Goal: Task Accomplishment & Management: Complete application form

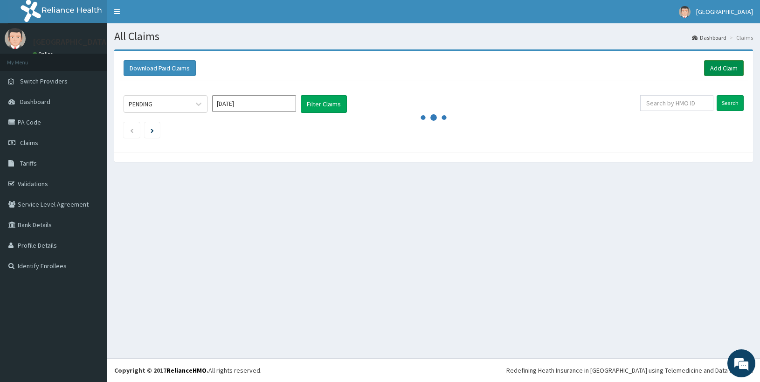
click at [716, 68] on link "Add Claim" at bounding box center [724, 68] width 40 height 16
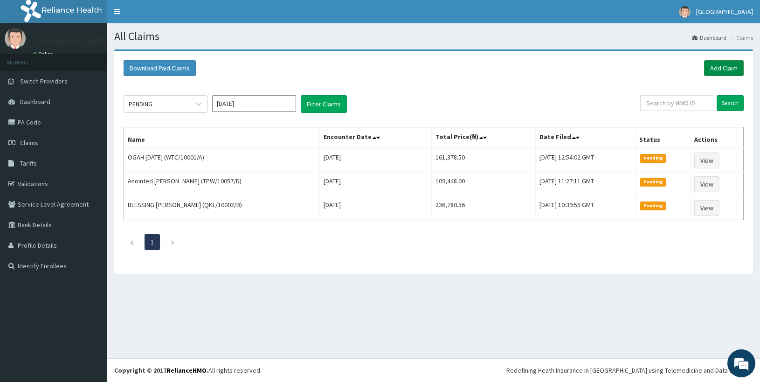
click at [709, 68] on link "Add Claim" at bounding box center [724, 68] width 40 height 16
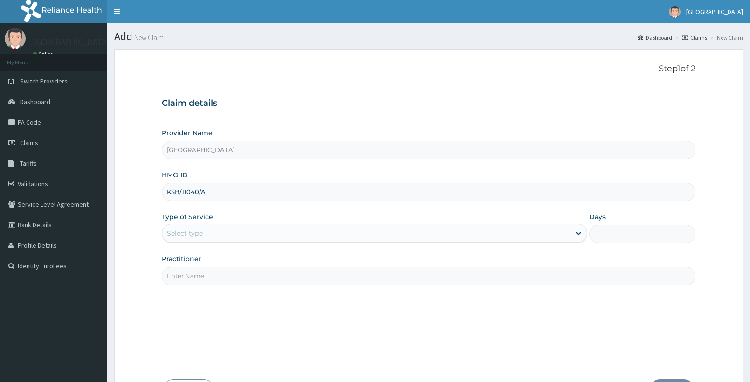
type input "KSB/11040/A"
click at [257, 230] on div "Select type" at bounding box center [366, 233] width 408 height 15
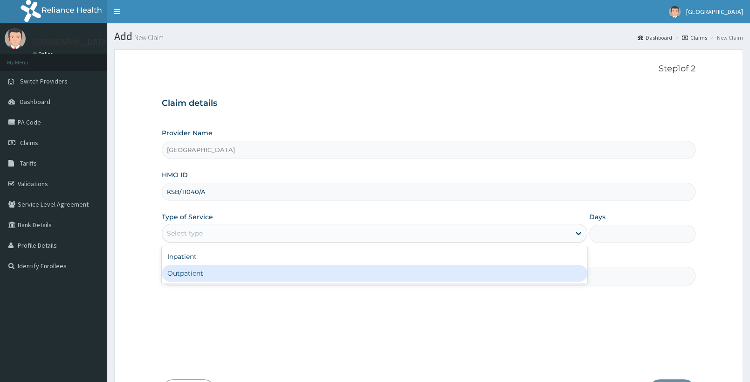
click at [219, 273] on div "Outpatient" at bounding box center [375, 273] width 426 height 17
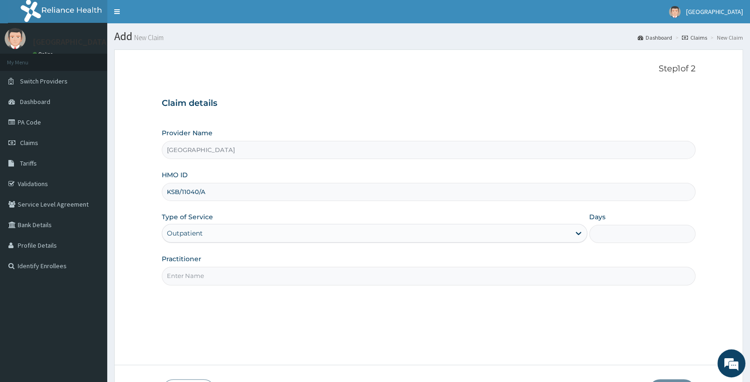
type input "1"
click at [226, 279] on input "Practitioner" at bounding box center [429, 276] width 534 height 18
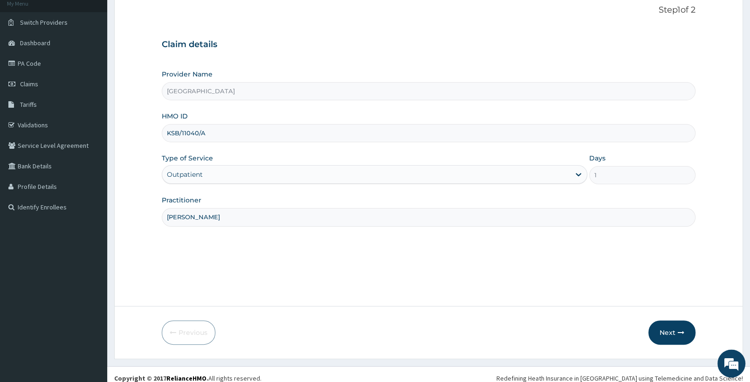
scroll to position [67, 0]
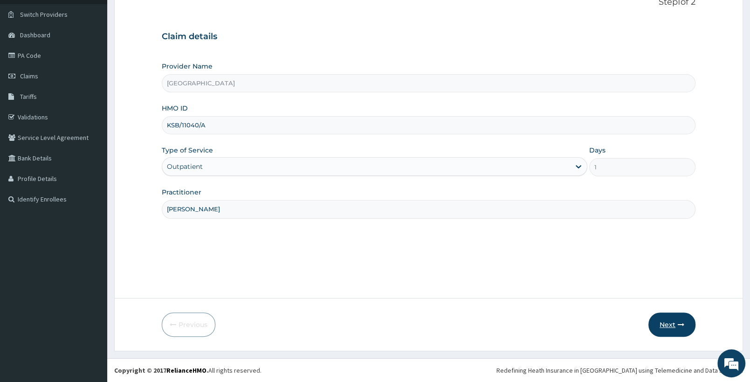
type input "[PERSON_NAME]"
click at [671, 321] on button "Next" at bounding box center [672, 324] width 47 height 24
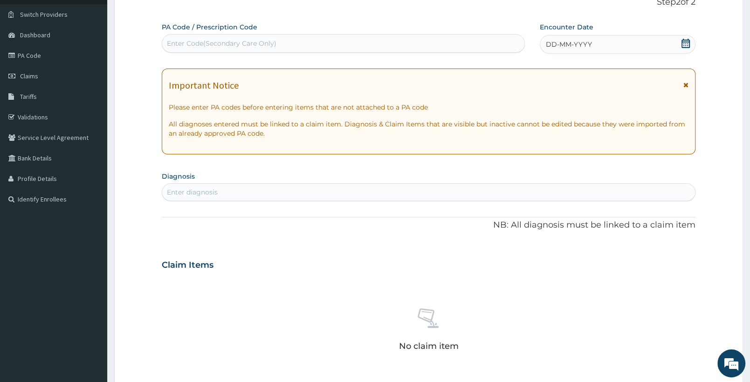
click at [686, 43] on icon at bounding box center [685, 43] width 9 height 9
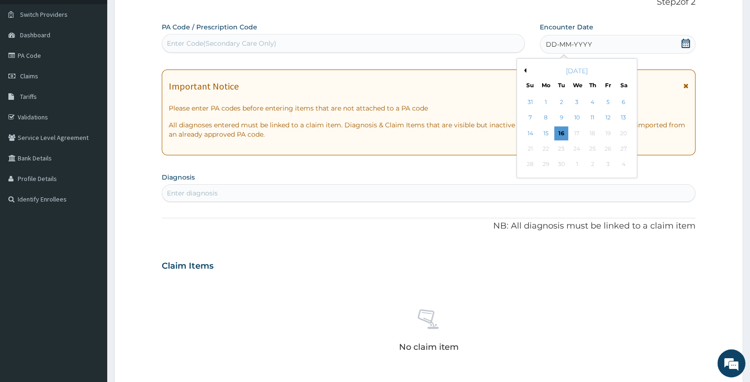
scroll to position [0, 0]
click at [606, 101] on div "5" at bounding box center [608, 102] width 14 height 14
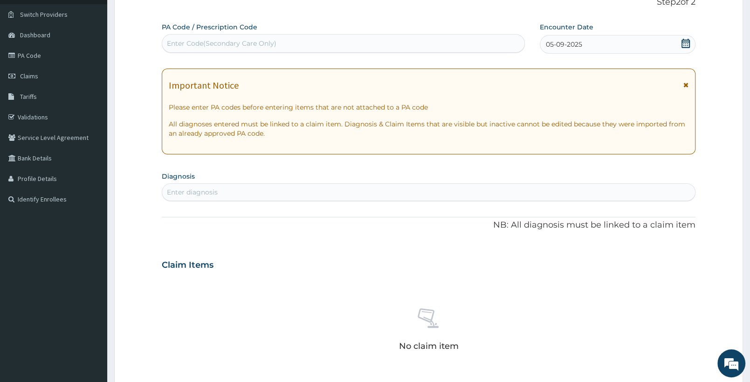
click at [337, 191] on div "Enter diagnosis" at bounding box center [428, 192] width 533 height 15
type input "MALARIA"
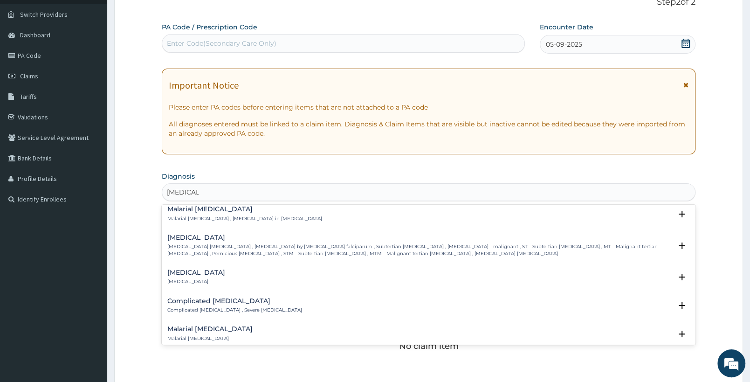
scroll to position [343, 0]
click at [250, 246] on p "Falciparum malaria , Malignant tertian malaria , Malaria by Plasmodium falcipar…" at bounding box center [419, 252] width 505 height 14
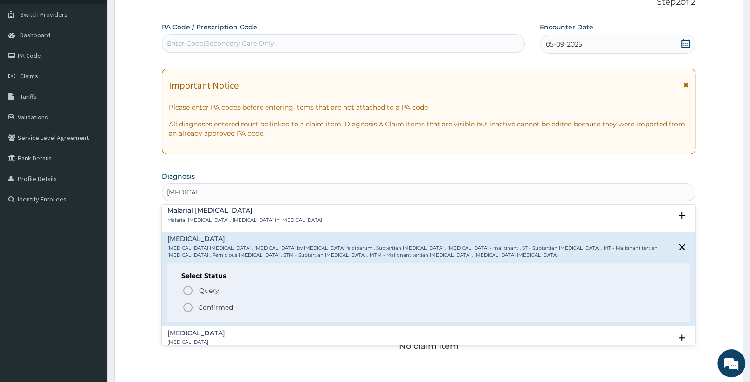
click at [184, 308] on circle "status option filled" at bounding box center [188, 307] width 8 height 8
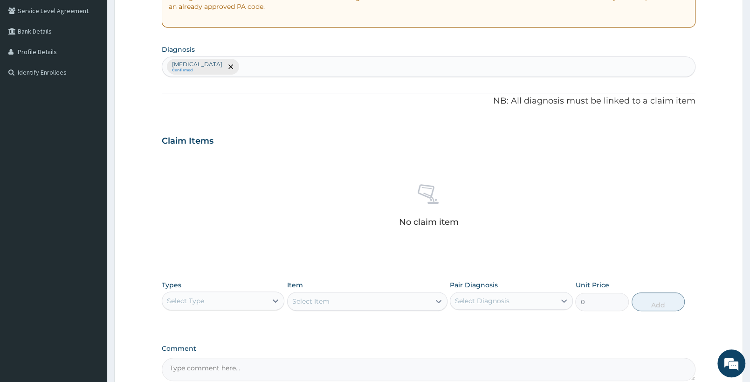
scroll to position [214, 0]
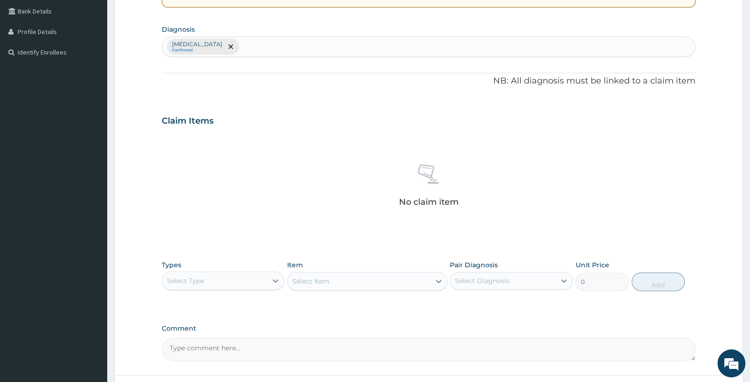
drag, startPoint x: 204, startPoint y: 271, endPoint x: 205, endPoint y: 283, distance: 11.7
click at [205, 280] on div "Types Select Type" at bounding box center [223, 275] width 123 height 31
click at [238, 279] on div "Select Type" at bounding box center [214, 280] width 105 height 15
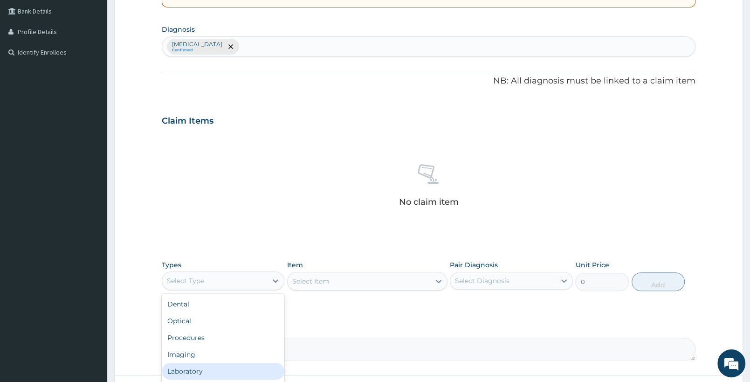
scroll to position [291, 0]
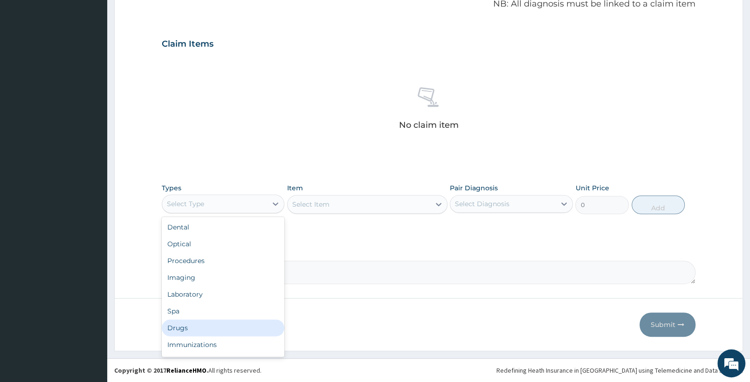
click at [191, 323] on div "Drugs" at bounding box center [223, 327] width 123 height 17
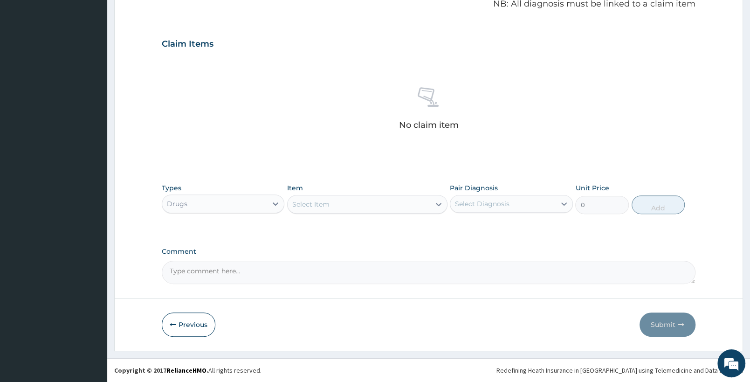
click at [366, 200] on div "Select Item" at bounding box center [359, 204] width 142 height 15
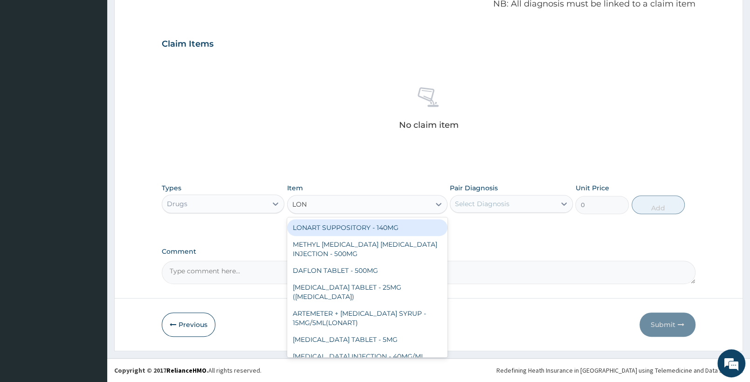
type input "LONA"
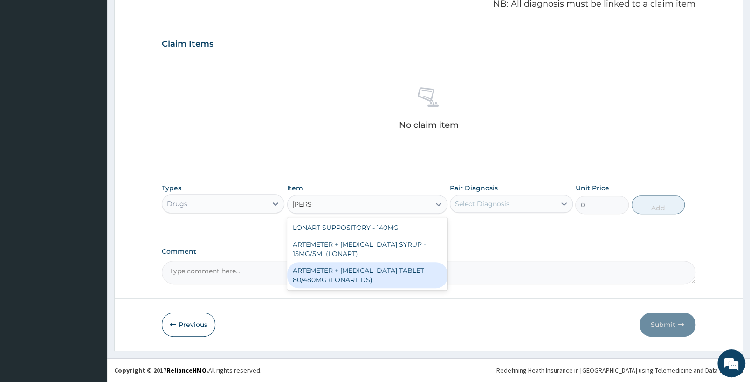
drag, startPoint x: 344, startPoint y: 272, endPoint x: 416, endPoint y: 222, distance: 87.8
click at [347, 272] on div "ARTEMETER + LUMEFANTRINE TABLET - 80/480MG (LONART DS)" at bounding box center [367, 275] width 160 height 26
type input "588"
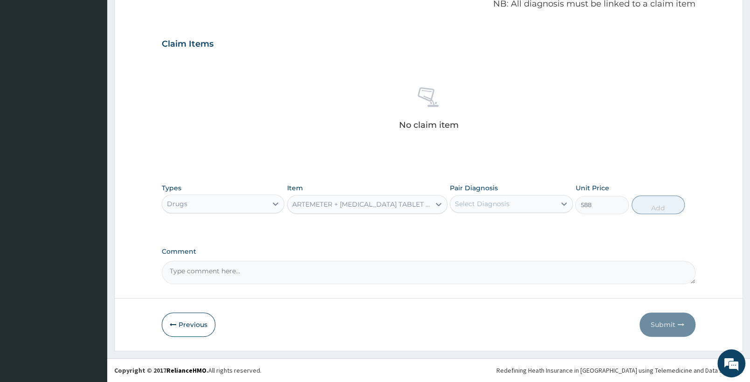
click at [497, 205] on div "Select Diagnosis" at bounding box center [482, 203] width 55 height 9
click at [520, 234] on div "Falciparum malaria" at bounding box center [511, 227] width 123 height 19
checkbox input "true"
click at [672, 199] on button "Add" at bounding box center [658, 204] width 53 height 19
type input "0"
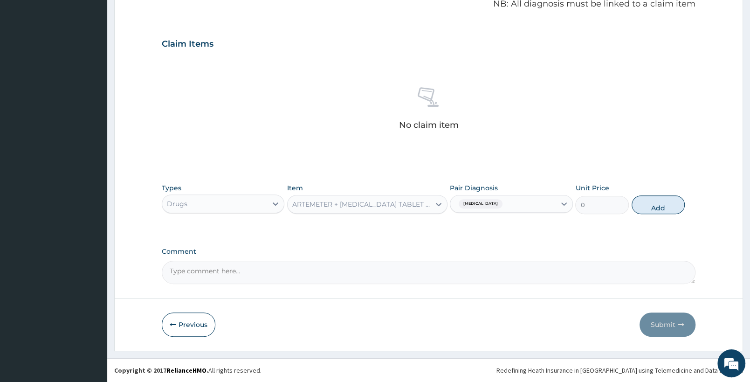
scroll to position [246, 0]
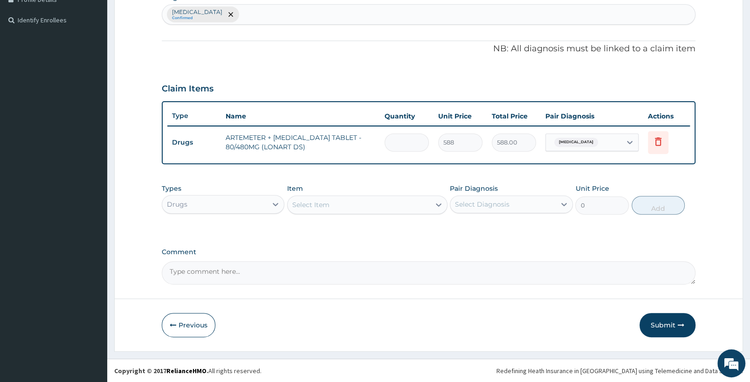
type input "0.00"
type input "6"
type input "3528.00"
type input "6"
click at [348, 202] on div "Select Item" at bounding box center [359, 204] width 142 height 15
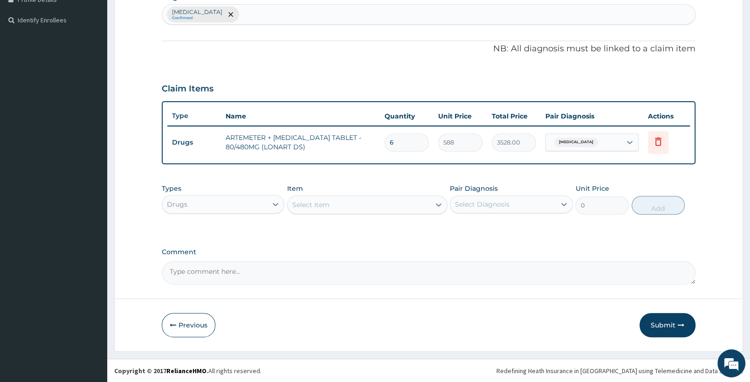
click at [348, 202] on div "Select Item" at bounding box center [359, 204] width 142 height 15
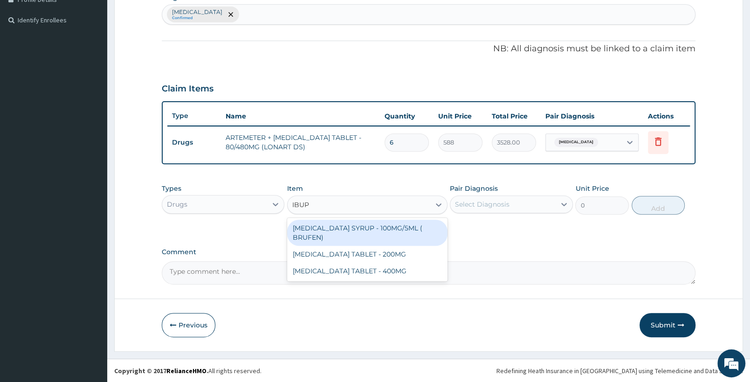
type input "IBUPR"
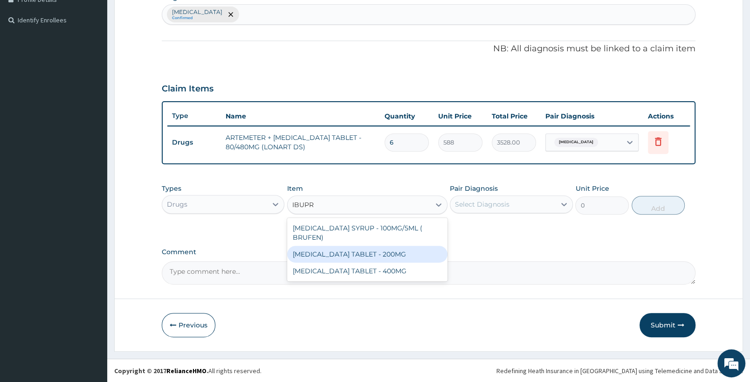
click at [388, 249] on div "IBUPROFEN TABLET - 200MG" at bounding box center [367, 254] width 160 height 17
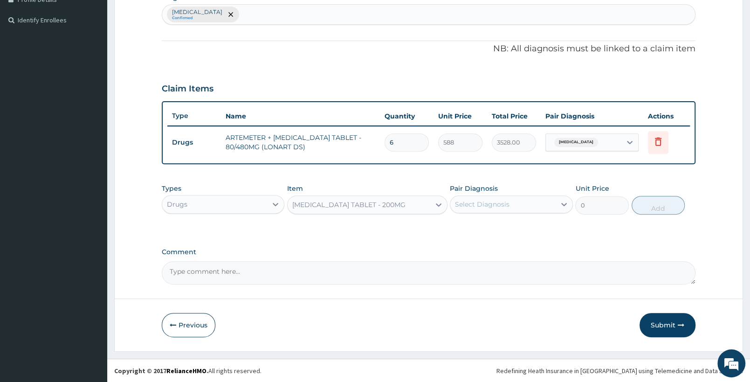
type input "672"
click at [523, 201] on div "Select Diagnosis" at bounding box center [503, 204] width 105 height 15
click at [523, 228] on label "Falciparum malaria" at bounding box center [494, 226] width 58 height 9
click at [496, 231] on div "Falciparum malaria" at bounding box center [511, 228] width 123 height 19
checkbox input "false"
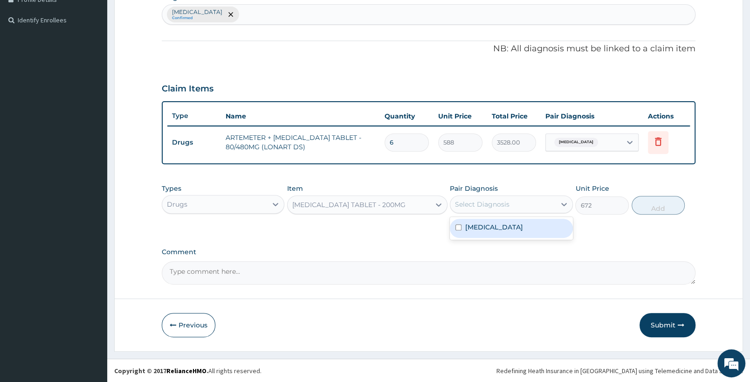
click at [290, 20] on div "Falciparum malaria Confirmed" at bounding box center [428, 15] width 533 height 20
type input "MYALGI"
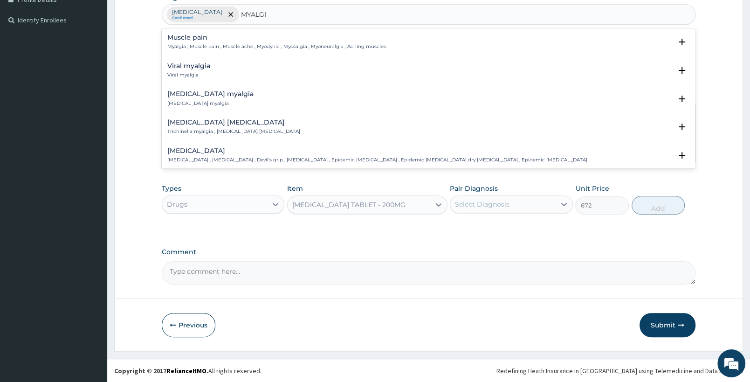
click at [208, 42] on div "Muscle pain Myalgia , Muscle pain , Muscle ache , Myodynia , Myosalgia , Myoneu…" at bounding box center [276, 42] width 219 height 16
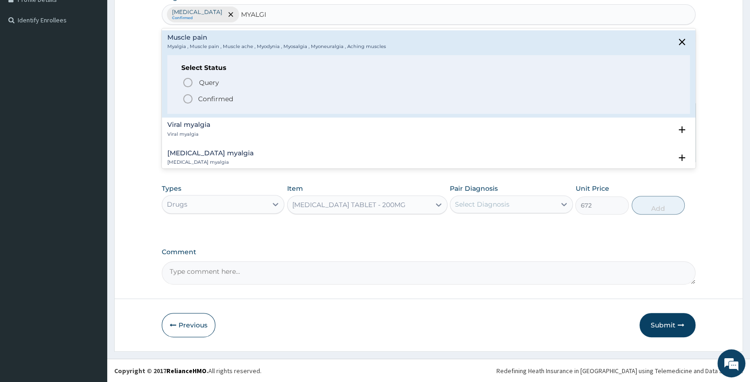
drag, startPoint x: 187, startPoint y: 95, endPoint x: 474, endPoint y: 161, distance: 294.8
click at [187, 96] on icon "status option filled" at bounding box center [187, 98] width 11 height 11
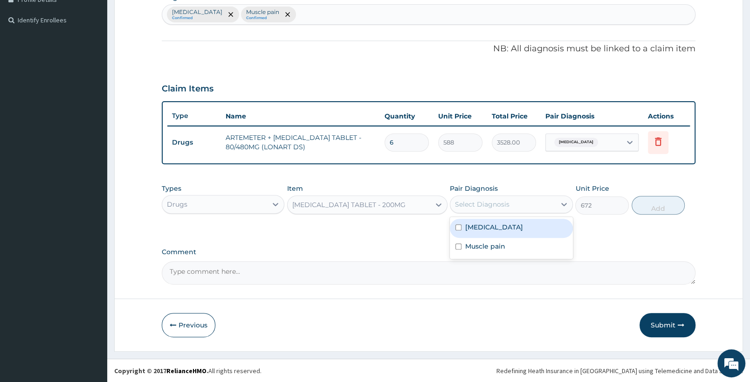
drag, startPoint x: 506, startPoint y: 200, endPoint x: 503, endPoint y: 212, distance: 12.4
click at [506, 203] on div "Select Diagnosis" at bounding box center [482, 204] width 55 height 9
click at [499, 247] on label "Muscle pain" at bounding box center [485, 246] width 40 height 9
checkbox input "true"
click at [658, 208] on button "Add" at bounding box center [658, 205] width 53 height 19
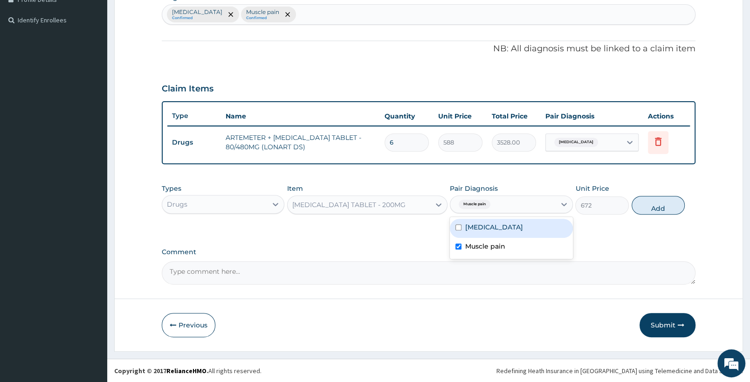
type input "0"
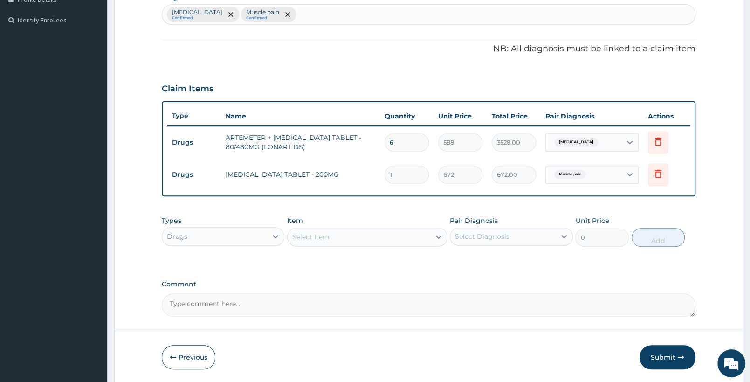
type input "10"
type input "6720.00"
type input "10"
click at [333, 240] on div "Select Item" at bounding box center [359, 236] width 142 height 15
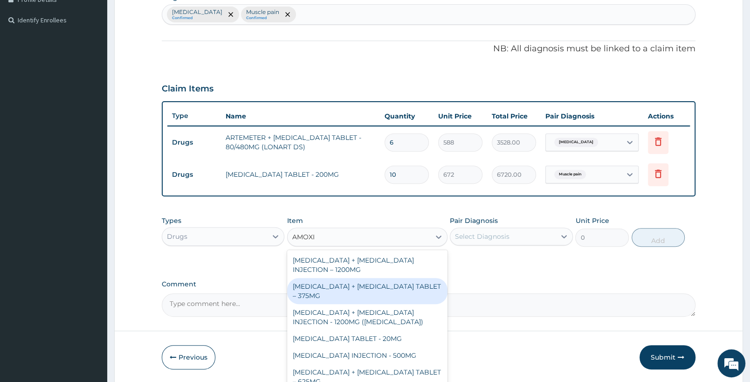
type input "AMOXIC"
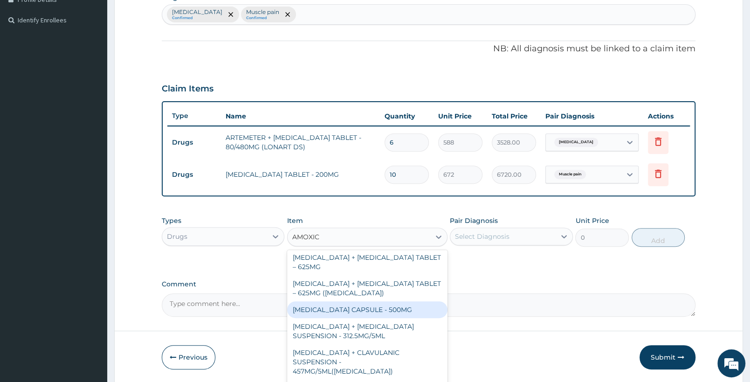
click at [383, 310] on div "[MEDICAL_DATA] CAPSULE - 500MG" at bounding box center [367, 309] width 160 height 17
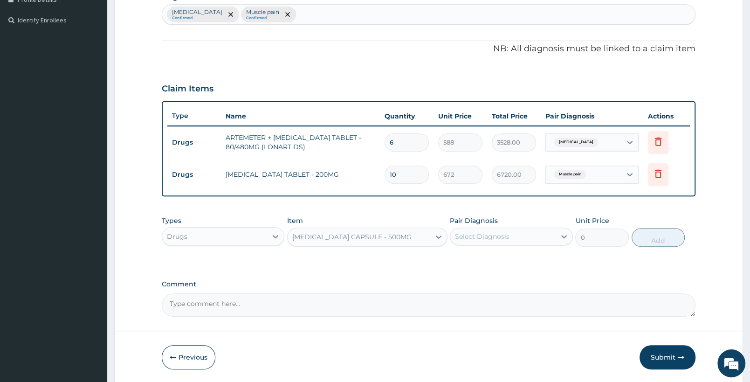
type input "112"
click at [487, 235] on div "Select Diagnosis" at bounding box center [482, 236] width 55 height 9
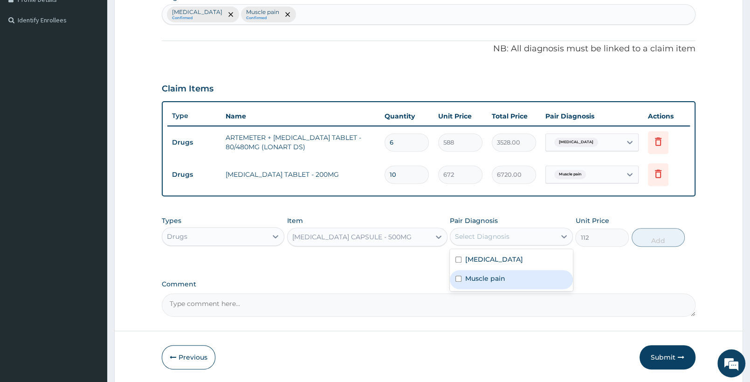
click at [326, 13] on div "Falciparum malaria Confirmed Muscle pain Confirmed" at bounding box center [428, 15] width 533 height 20
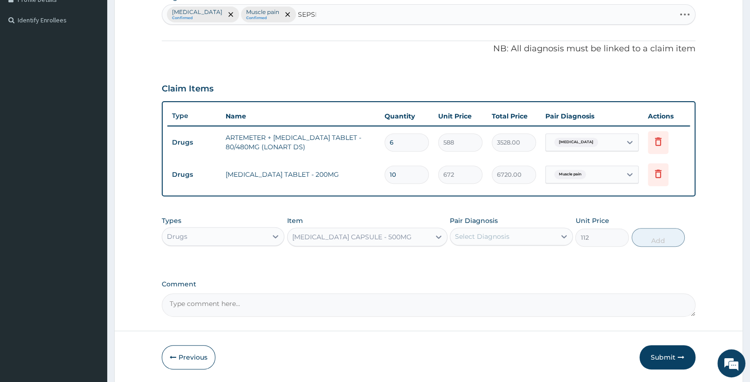
type input "SEPSIS"
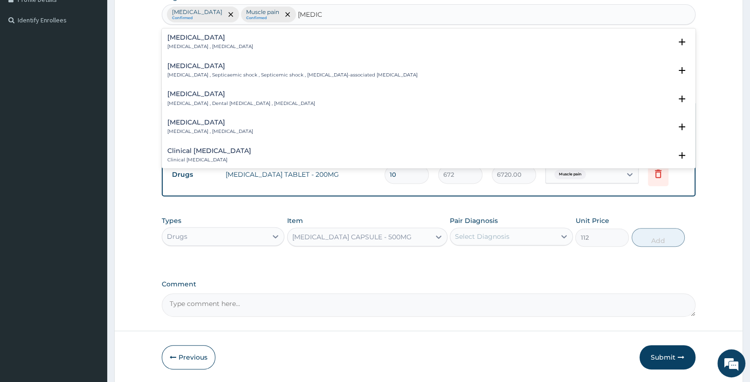
click at [200, 40] on h4 "Sepsis" at bounding box center [210, 37] width 86 height 7
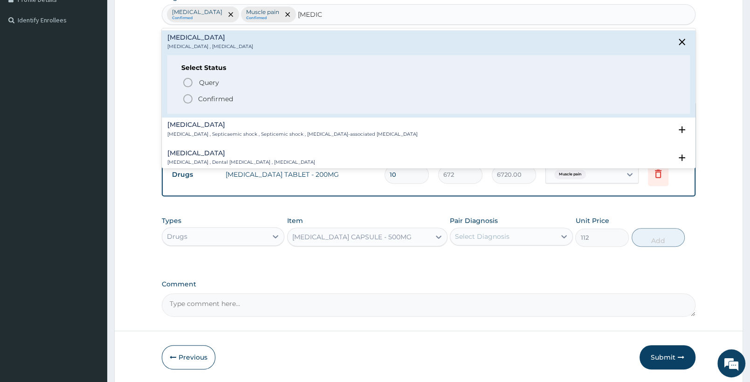
click at [187, 98] on icon "status option filled" at bounding box center [187, 98] width 11 height 11
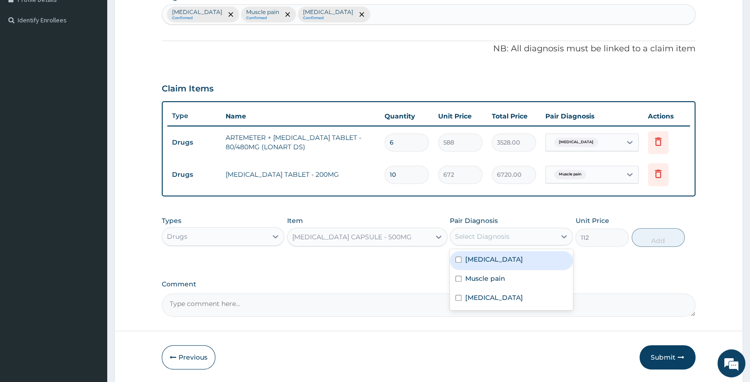
click at [518, 240] on div "Select Diagnosis" at bounding box center [503, 236] width 105 height 15
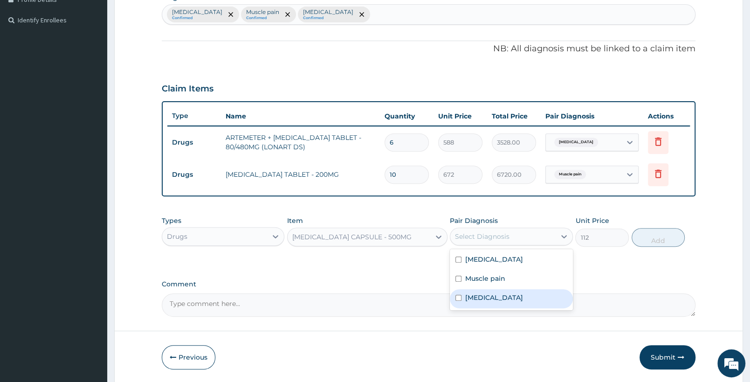
click at [496, 294] on div "Sepsis" at bounding box center [511, 298] width 123 height 19
checkbox input "true"
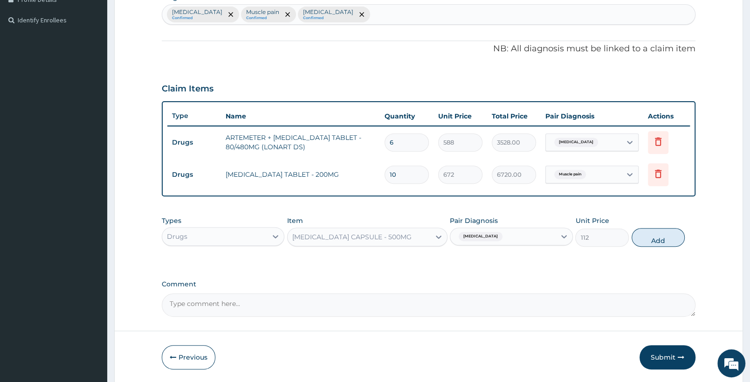
click at [645, 228] on div "Types Drugs Item AMOXICILLIN CAPSULE - 500MG Pair Diagnosis Sepsis Unit Price 1…" at bounding box center [429, 231] width 534 height 40
click at [650, 237] on button "Add" at bounding box center [658, 237] width 53 height 19
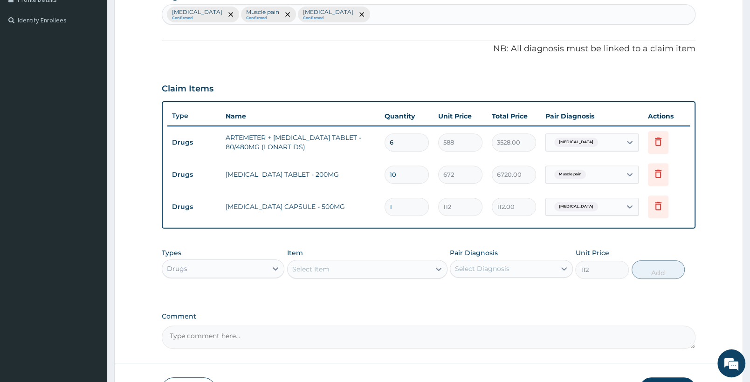
type input "0"
type input "10"
type input "1120.00"
type input "10"
click at [366, 270] on div "Select Item" at bounding box center [359, 269] width 142 height 15
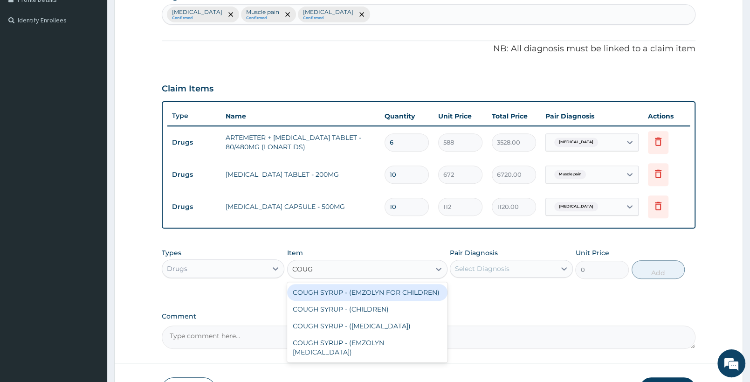
type input "COUGH"
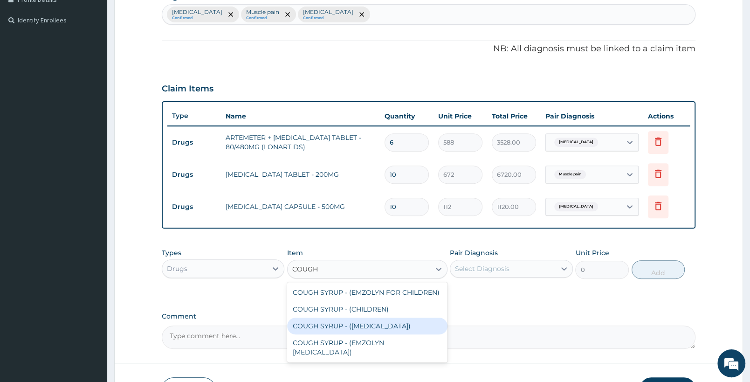
click at [356, 326] on div "COUGH SYRUP - ([MEDICAL_DATA])" at bounding box center [367, 326] width 160 height 17
type input "1120"
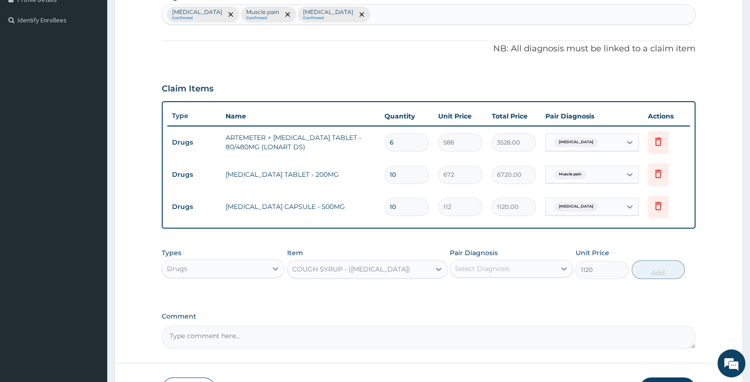
click at [485, 265] on div "Select Diagnosis" at bounding box center [482, 268] width 55 height 9
click at [357, 17] on div "Falciparum malaria Confirmed Muscle pain Confirmed Sepsis Confirmed" at bounding box center [428, 15] width 533 height 20
type input "UPPER RES"
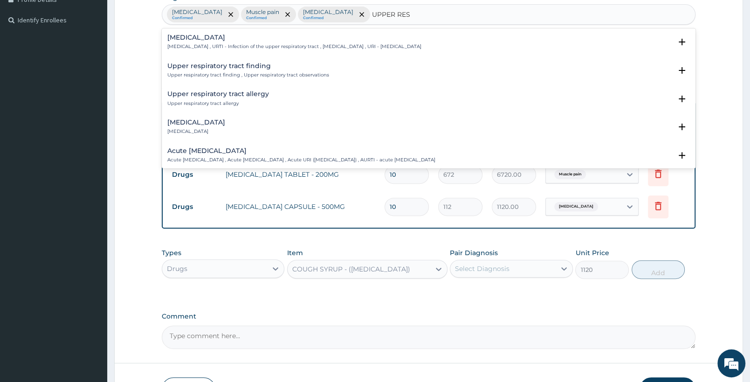
click at [212, 41] on h4 "Upper respiratory infection" at bounding box center [294, 37] width 254 height 7
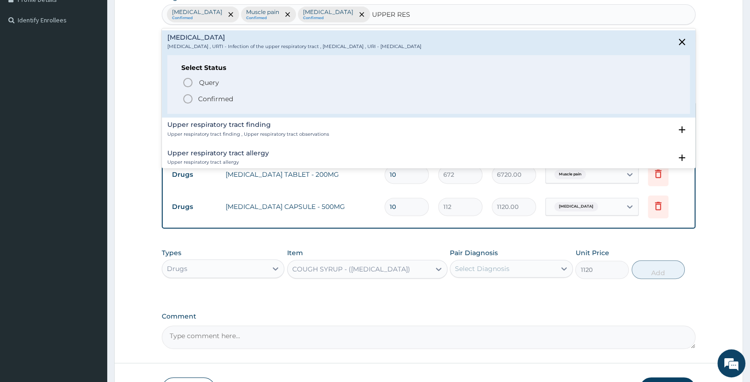
click at [204, 98] on p "Confirmed" at bounding box center [215, 98] width 35 height 9
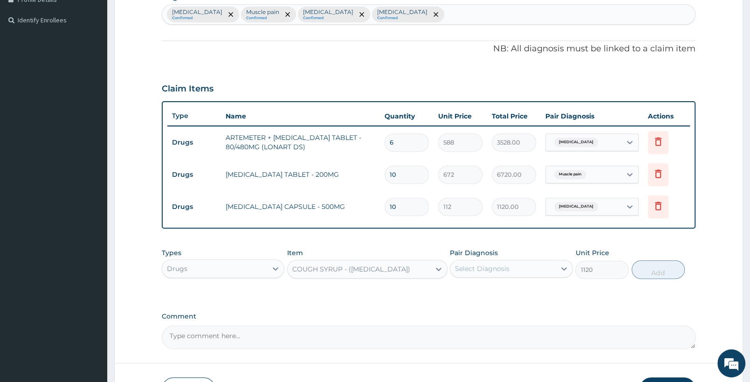
click at [505, 274] on div "Select Diagnosis" at bounding box center [503, 268] width 105 height 15
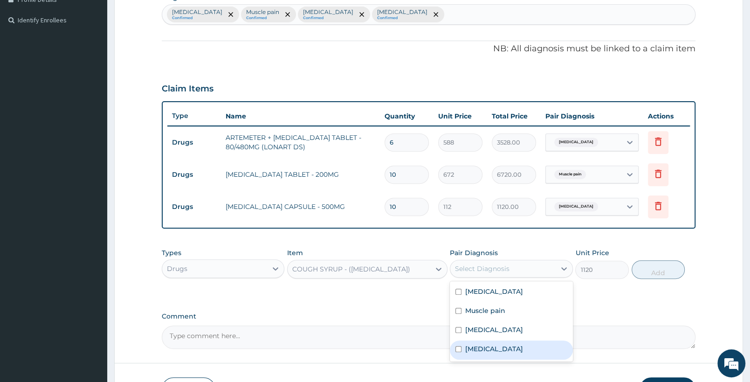
click at [500, 350] on label "Upper respiratory infection" at bounding box center [494, 348] width 58 height 9
checkbox input "true"
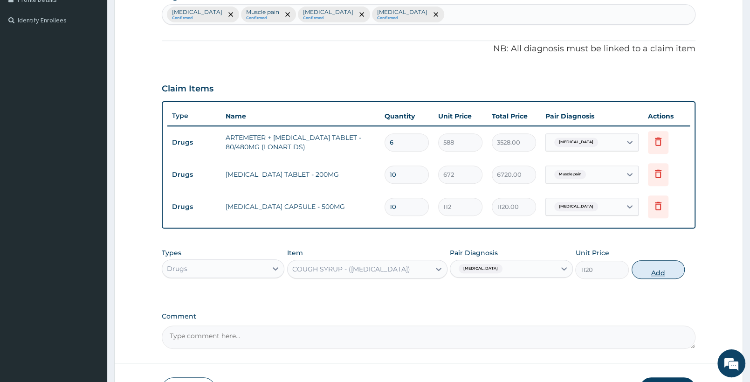
click at [667, 272] on button "Add" at bounding box center [658, 269] width 53 height 19
type input "0"
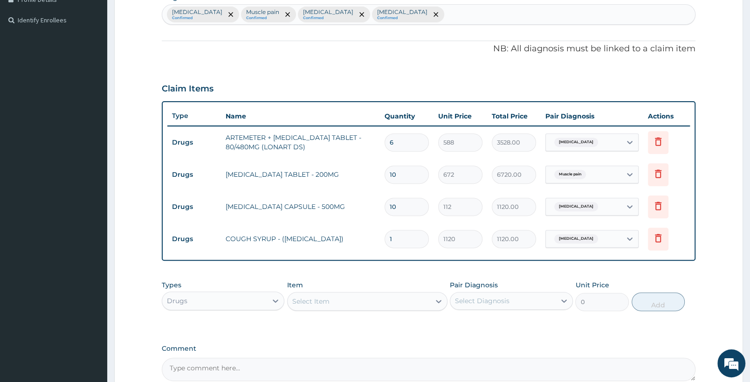
click at [235, 303] on div "Drugs" at bounding box center [214, 300] width 105 height 15
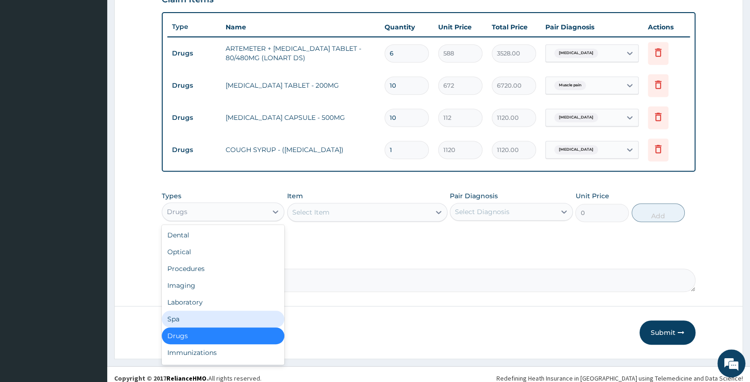
scroll to position [343, 0]
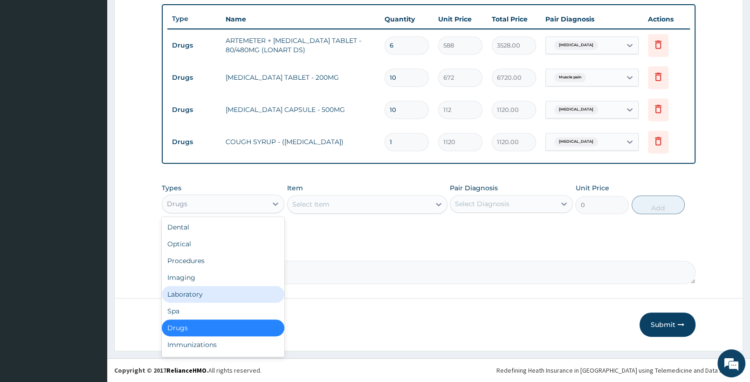
click at [207, 290] on div "Laboratory" at bounding box center [223, 294] width 123 height 17
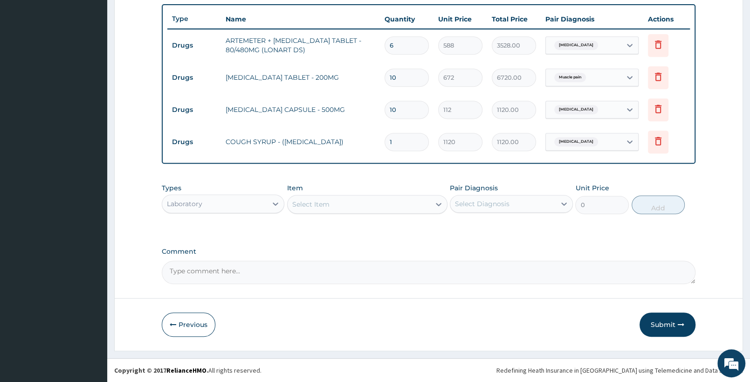
click at [416, 204] on div "Select Item" at bounding box center [359, 204] width 142 height 15
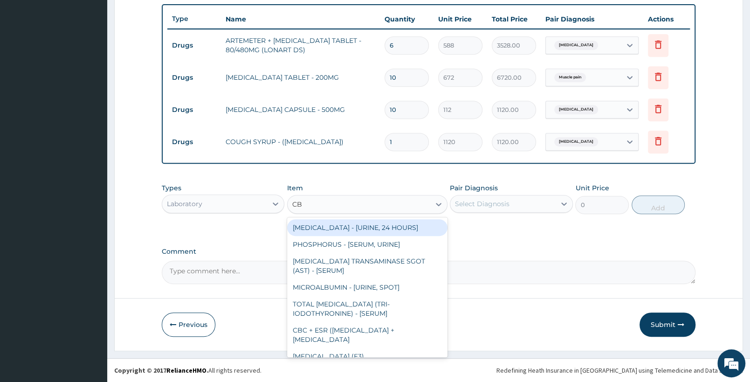
type input "CBC"
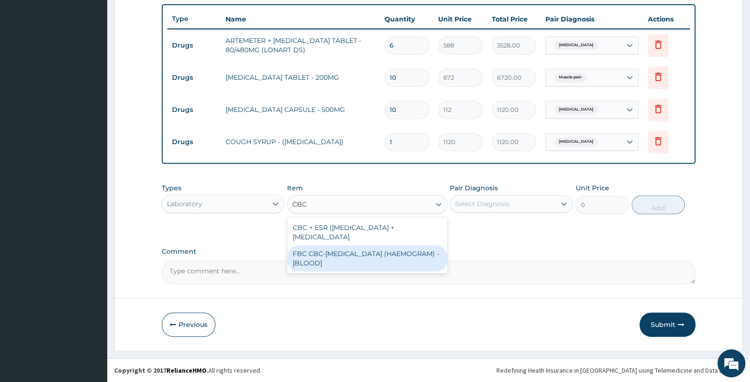
click at [359, 258] on div "FBC CBC-[MEDICAL_DATA] (HAEMOGRAM) - [BLOOD]" at bounding box center [367, 258] width 160 height 26
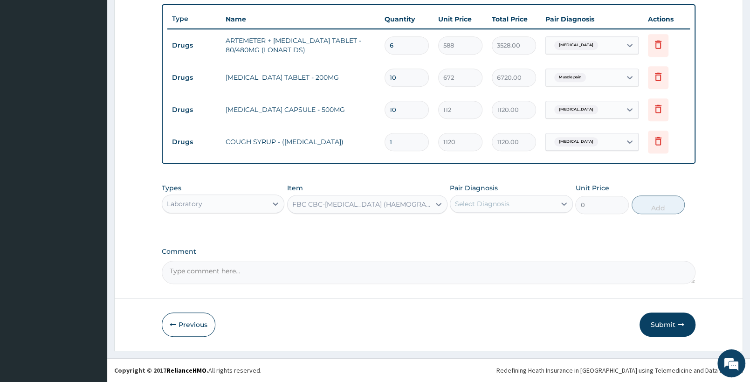
type input "5000"
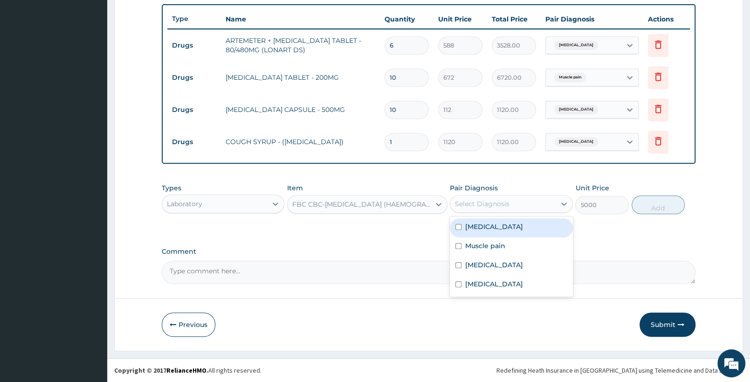
click at [496, 203] on div "Select Diagnosis" at bounding box center [482, 203] width 55 height 9
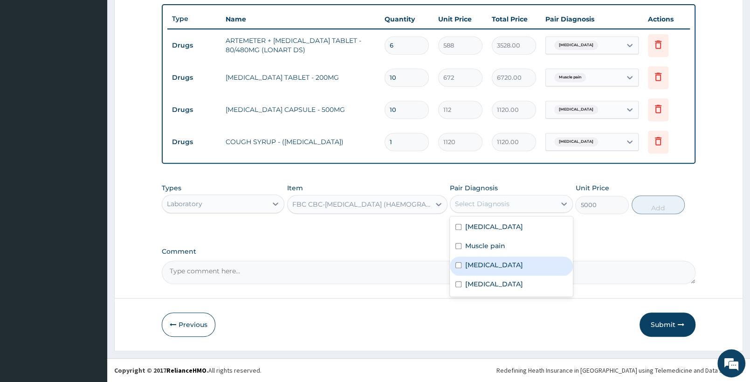
click at [486, 269] on div "Sepsis" at bounding box center [511, 266] width 123 height 19
checkbox input "true"
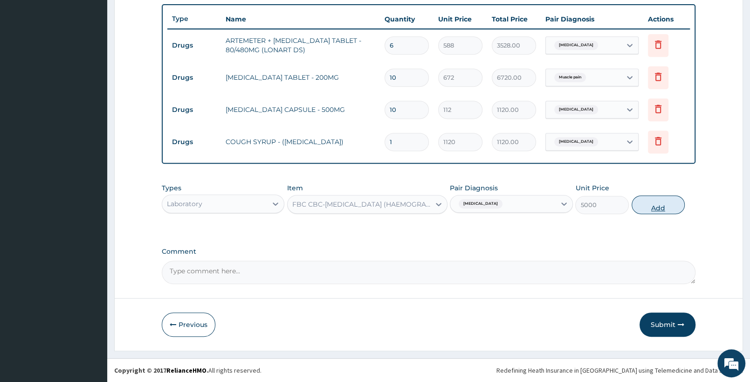
click at [643, 207] on button "Add" at bounding box center [658, 204] width 53 height 19
type input "0"
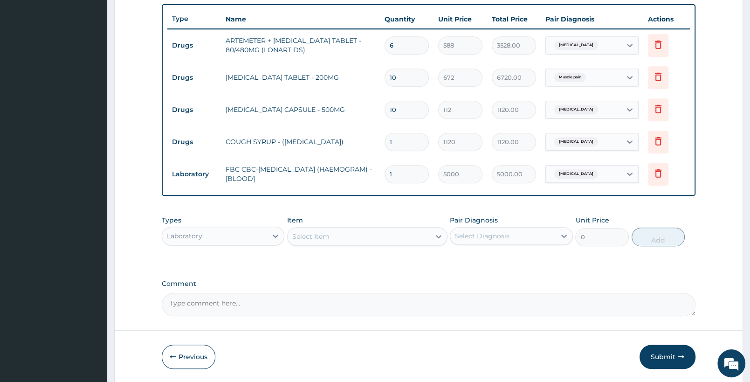
click at [350, 238] on div "Select Item" at bounding box center [359, 236] width 142 height 15
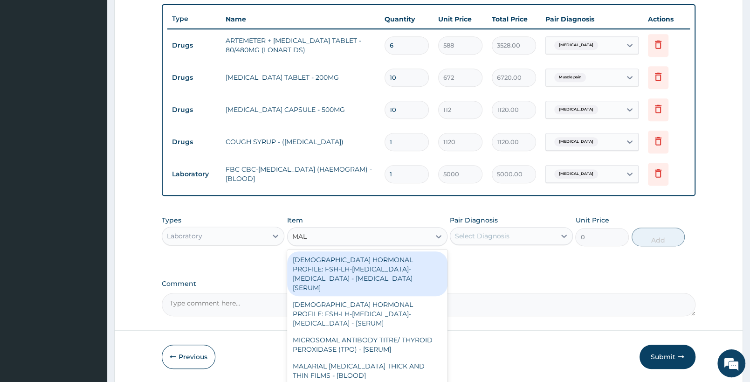
type input "MALA"
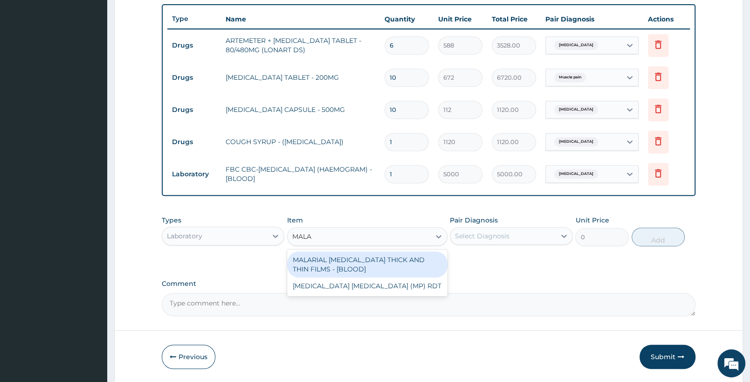
click at [373, 257] on div "MALARIAL PARASITE THICK AND THIN FILMS - [BLOOD]" at bounding box center [367, 264] width 160 height 26
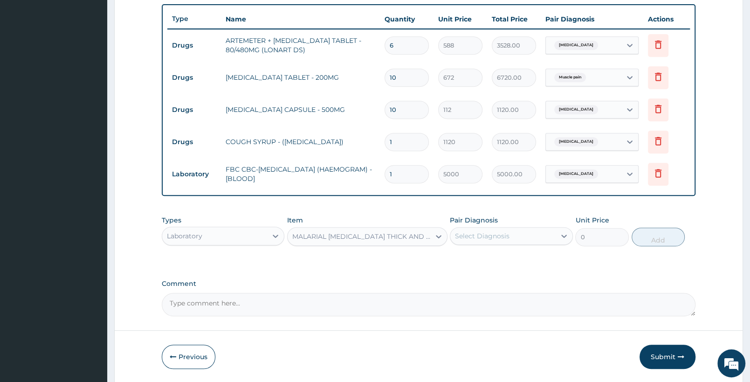
type input "2187.5"
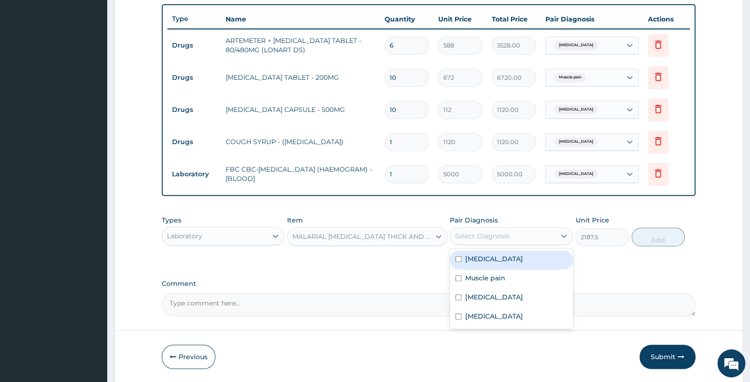
click at [546, 229] on div "Select Diagnosis" at bounding box center [503, 236] width 105 height 15
click at [523, 258] on label "Falciparum malaria" at bounding box center [494, 258] width 58 height 9
checkbox input "true"
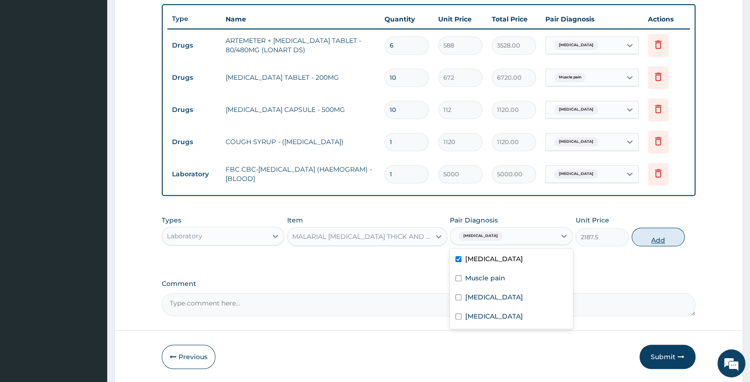
click at [658, 237] on button "Add" at bounding box center [658, 237] width 53 height 19
type input "0"
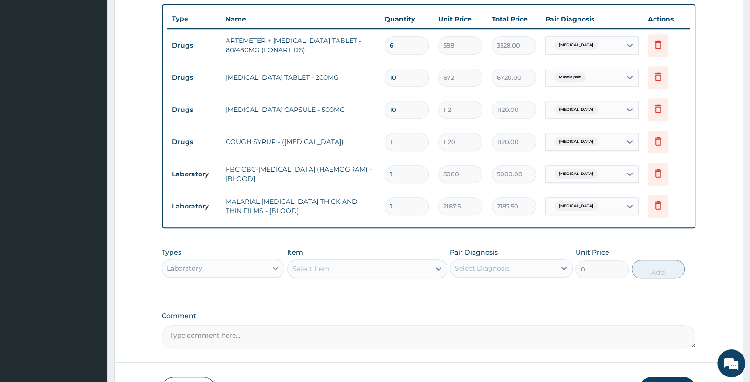
click at [256, 270] on div "Laboratory" at bounding box center [214, 268] width 105 height 15
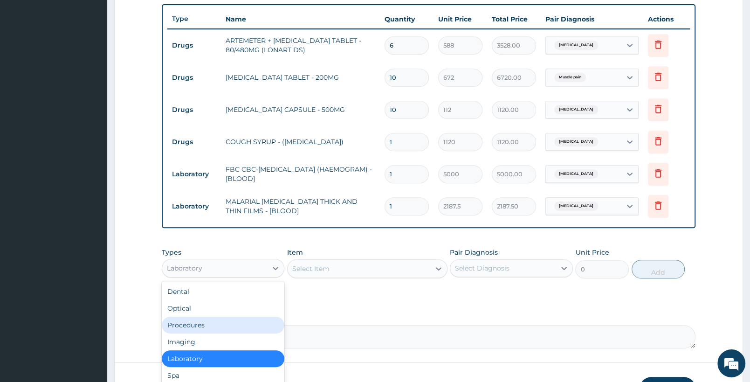
click at [201, 325] on div "Procedures" at bounding box center [223, 325] width 123 height 17
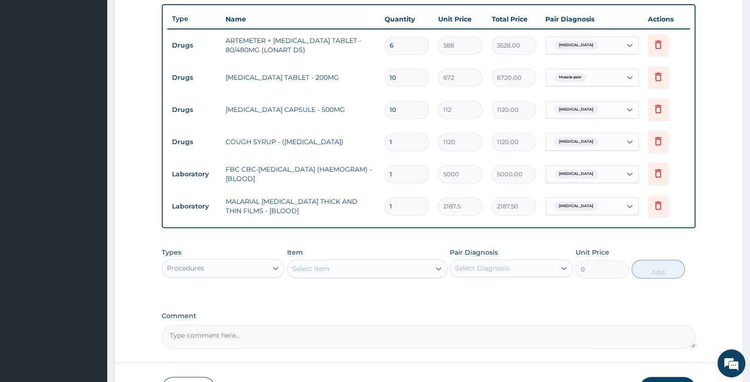
click at [382, 273] on div "Select Item" at bounding box center [359, 268] width 142 height 15
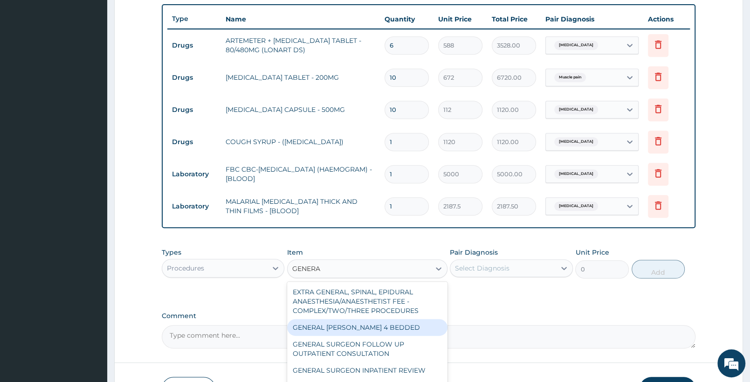
type input "GENERAL"
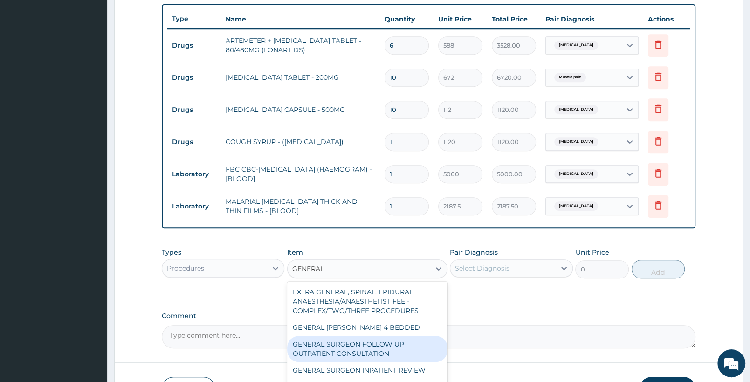
scroll to position [49, 0]
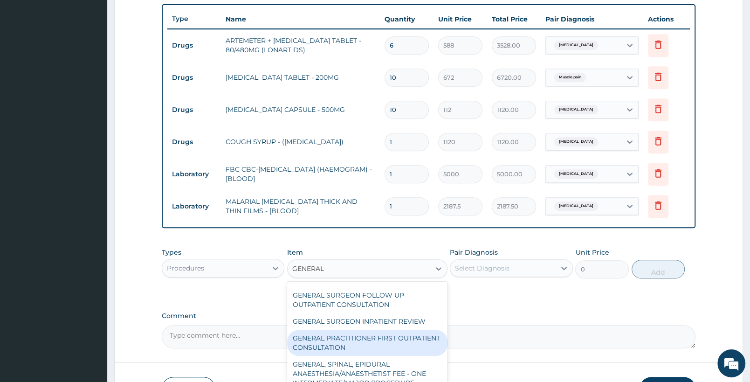
click at [398, 343] on div "GENERAL PRACTITIONER FIRST OUTPATIENT CONSULTATION" at bounding box center [367, 343] width 160 height 26
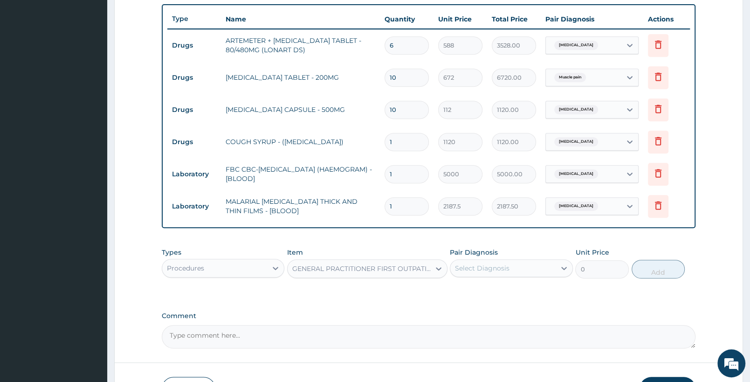
type input "3750"
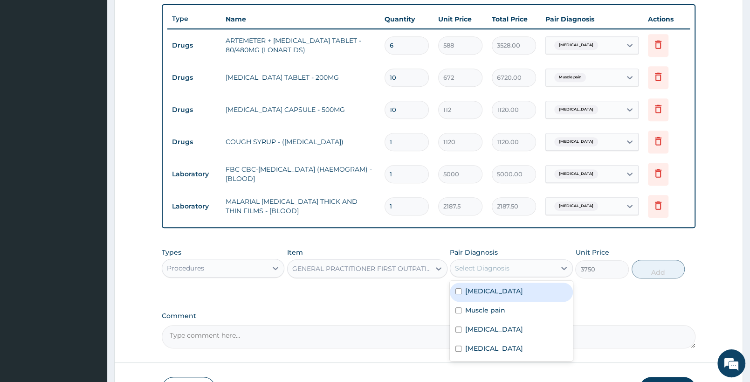
click at [497, 269] on div "Select Diagnosis" at bounding box center [482, 267] width 55 height 9
click at [492, 290] on label "Falciparum malaria" at bounding box center [494, 290] width 58 height 9
checkbox input "true"
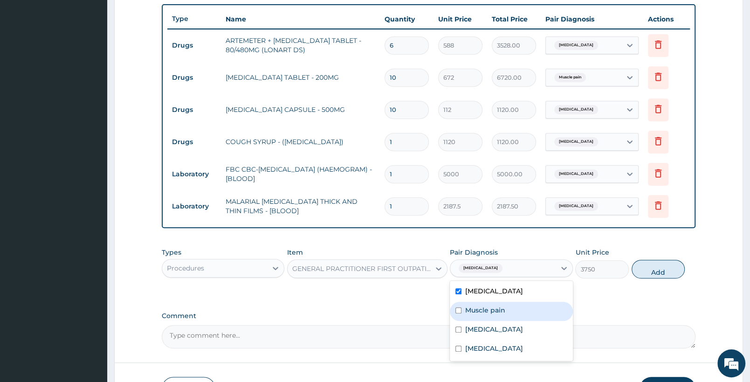
click at [485, 307] on label "Muscle pain" at bounding box center [485, 309] width 40 height 9
checkbox input "true"
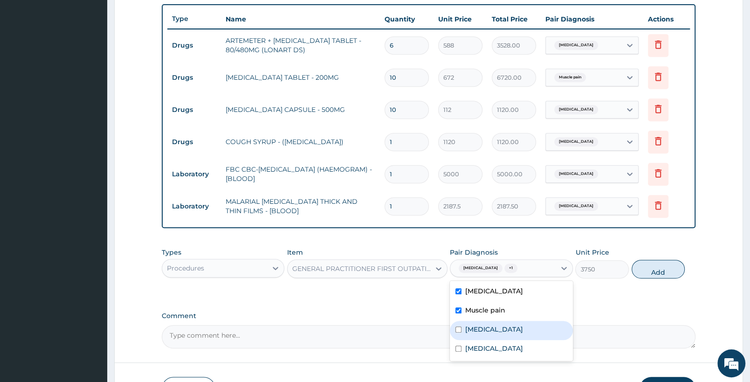
click at [482, 322] on div "Sepsis" at bounding box center [511, 330] width 123 height 19
click at [476, 337] on div "Sepsis" at bounding box center [511, 330] width 123 height 19
checkbox input "false"
click at [475, 340] on div "Upper respiratory infection" at bounding box center [511, 349] width 123 height 19
checkbox input "true"
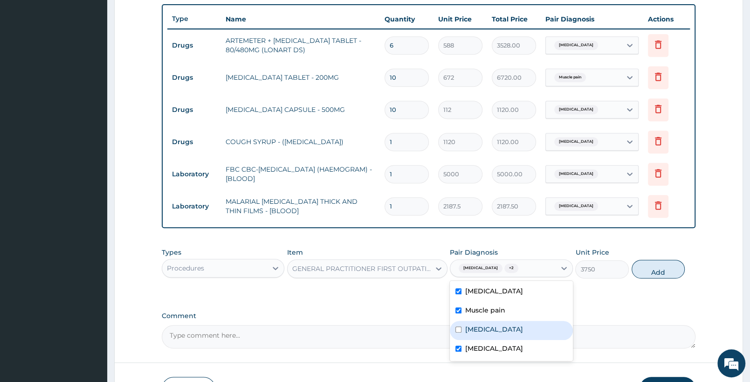
click at [475, 326] on label "Sepsis" at bounding box center [494, 329] width 58 height 9
checkbox input "true"
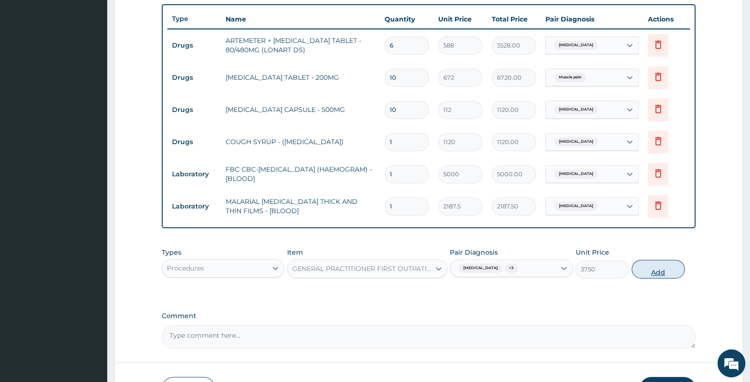
click at [654, 266] on button "Add" at bounding box center [658, 269] width 53 height 19
type input "0"
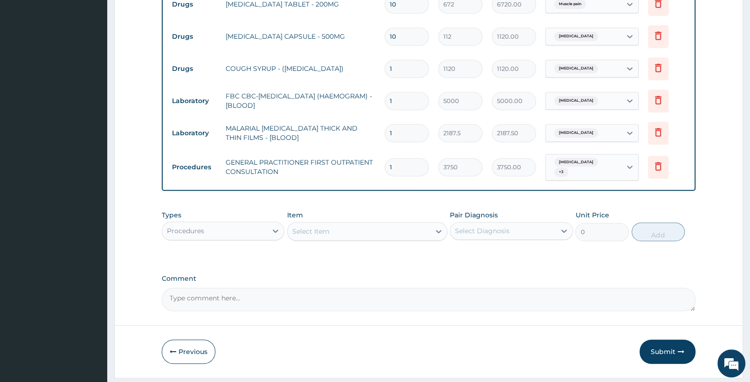
scroll to position [444, 0]
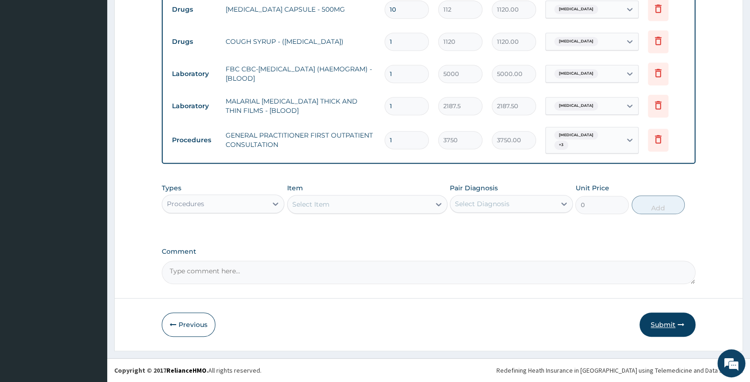
click at [665, 323] on button "Submit" at bounding box center [668, 324] width 56 height 24
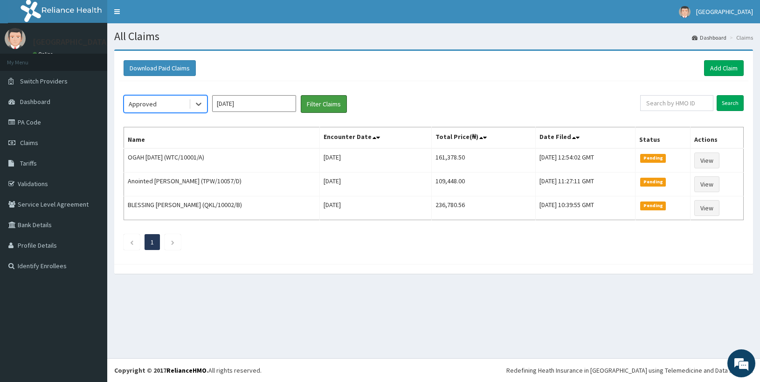
click at [310, 107] on button "Filter Claims" at bounding box center [324, 104] width 46 height 18
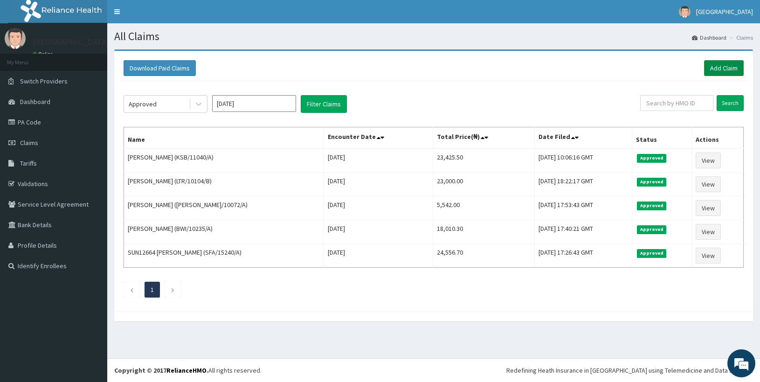
click at [730, 61] on link "Add Claim" at bounding box center [724, 68] width 40 height 16
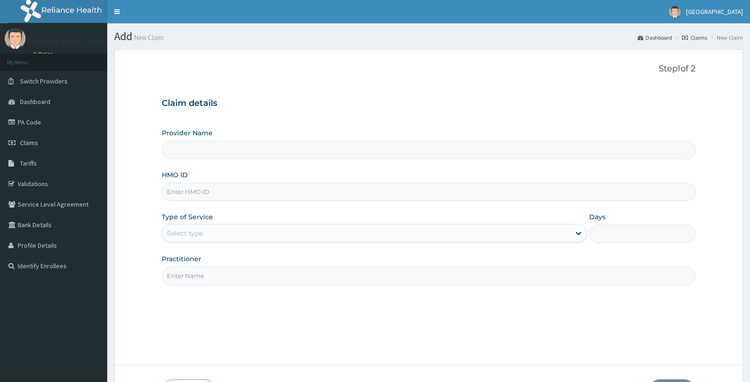
click at [243, 192] on input "HMO ID" at bounding box center [429, 192] width 534 height 18
paste input "ELN/10409/A"
type input "ELN/10409/A"
click at [227, 237] on div "Select type" at bounding box center [366, 233] width 408 height 15
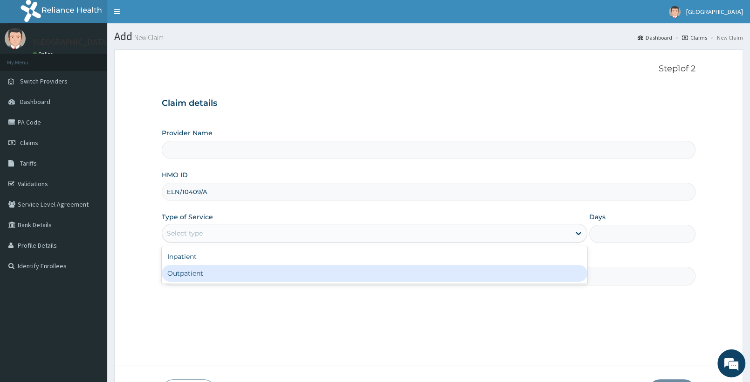
click at [208, 279] on div "Outpatient" at bounding box center [375, 273] width 426 height 17
type input "1"
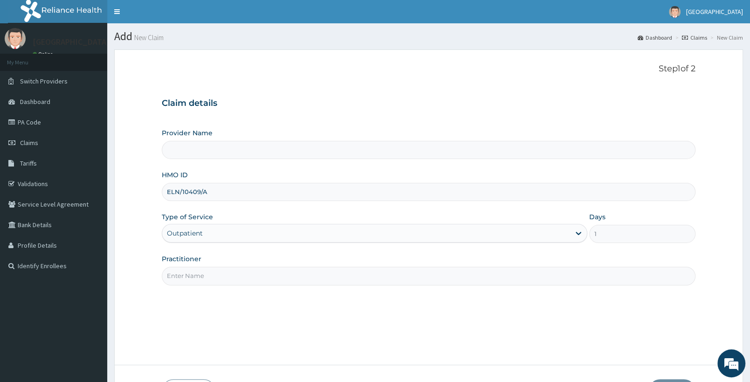
click at [210, 277] on input "Practitioner" at bounding box center [429, 276] width 534 height 18
type input "DR"
type input "[GEOGRAPHIC_DATA]"
type input "DR TADE"
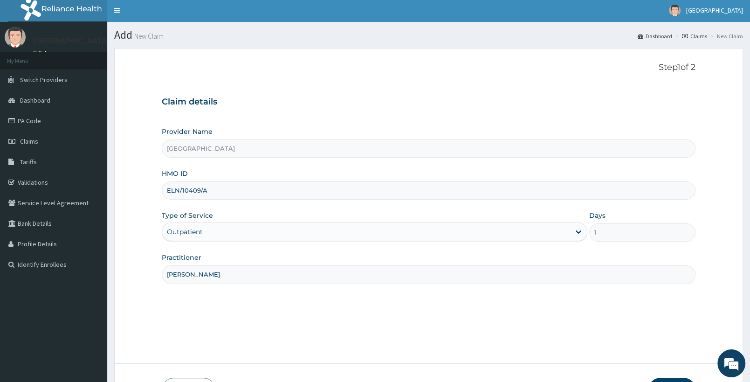
scroll to position [67, 0]
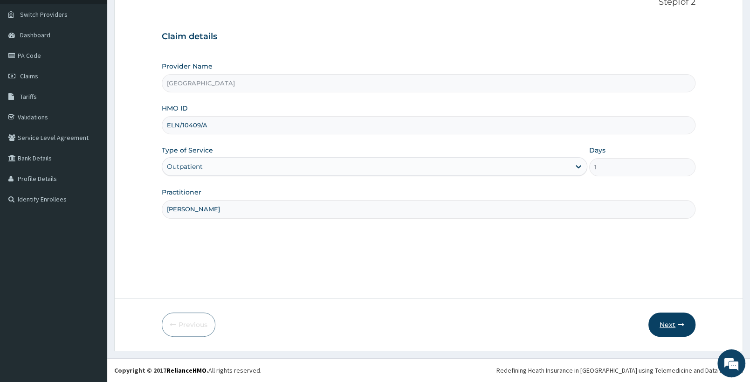
click at [658, 326] on button "Next" at bounding box center [672, 324] width 47 height 24
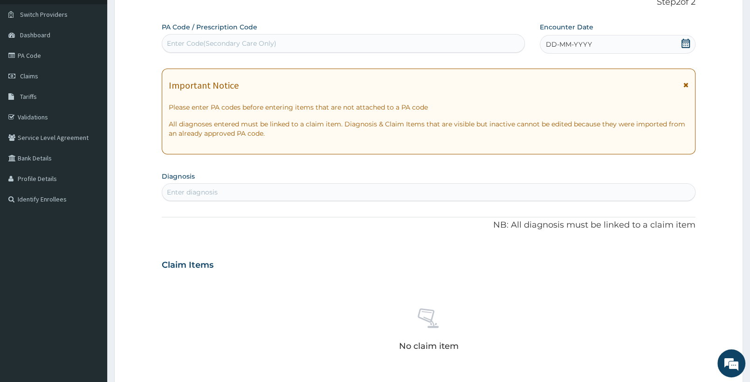
click at [687, 42] on icon at bounding box center [685, 43] width 9 height 9
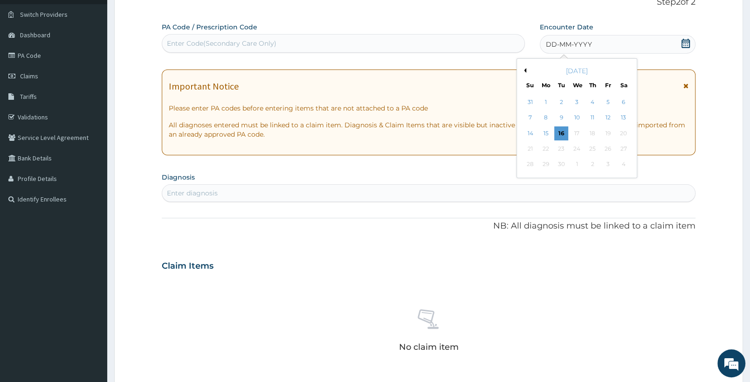
scroll to position [0, 0]
click at [604, 99] on div "5" at bounding box center [608, 102] width 14 height 14
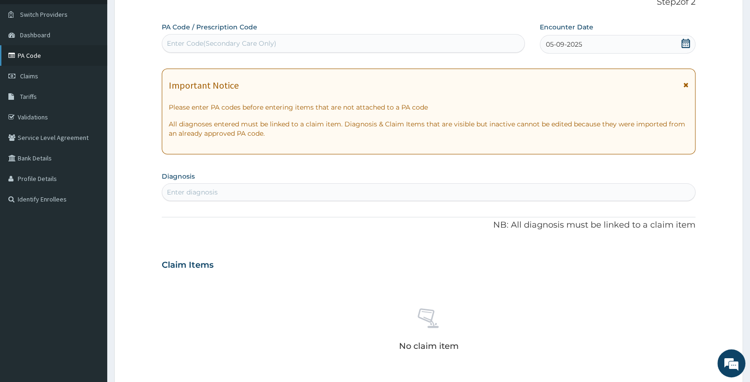
click at [291, 191] on div "Enter diagnosis" at bounding box center [428, 192] width 533 height 15
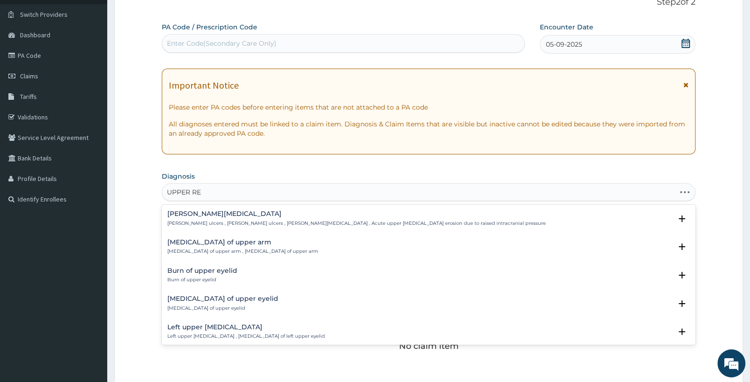
type input "UPPER RES"
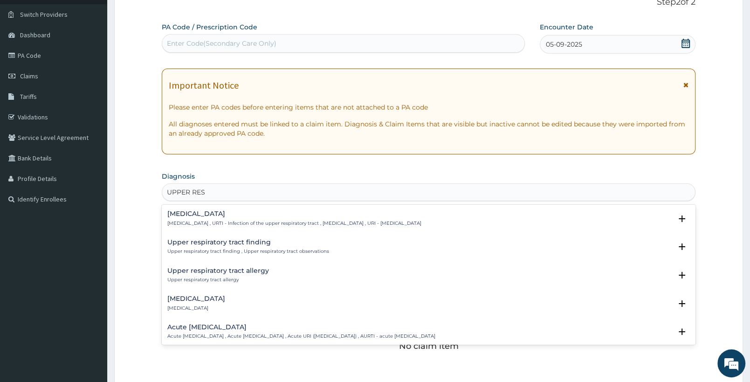
click at [270, 211] on h4 "Upper respiratory infection" at bounding box center [294, 213] width 254 height 7
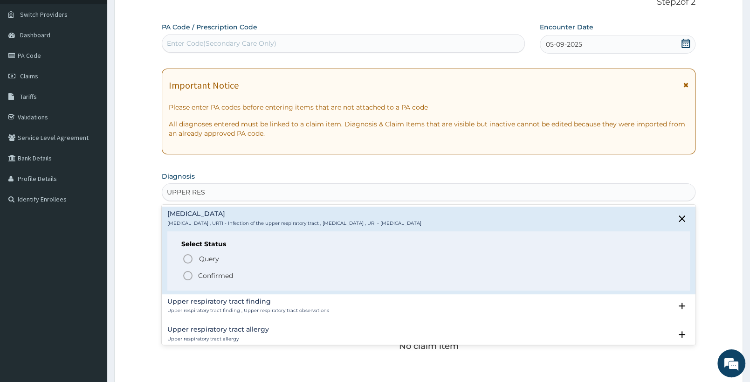
click at [219, 277] on p "Confirmed" at bounding box center [215, 275] width 35 height 9
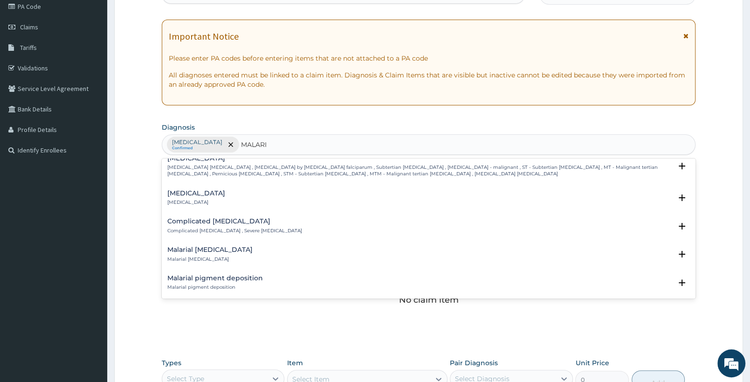
scroll to position [392, 0]
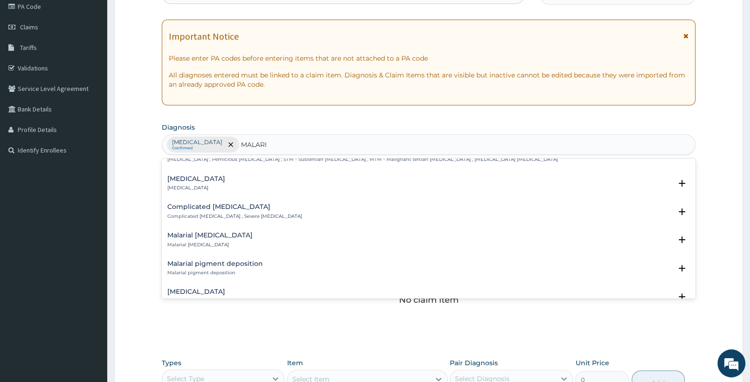
type input "MALARI"
click at [257, 158] on div "PA Code / Prescription Code Enter Code(Secondary Care Only) Encounter Date 05-0…" at bounding box center [429, 215] width 534 height 485
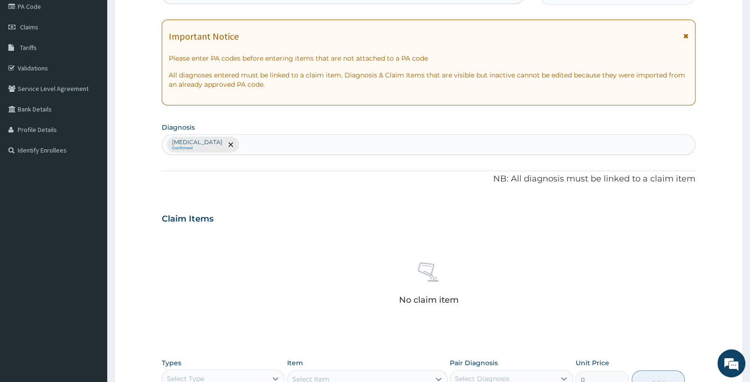
click at [284, 139] on div "Upper respiratory infection Confirmed" at bounding box center [428, 145] width 533 height 20
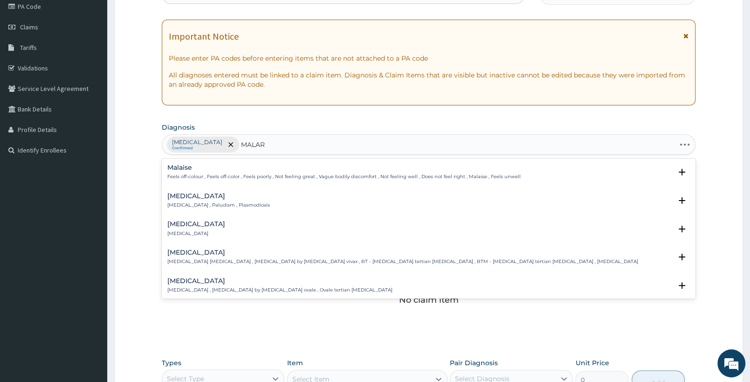
type input "MALARI"
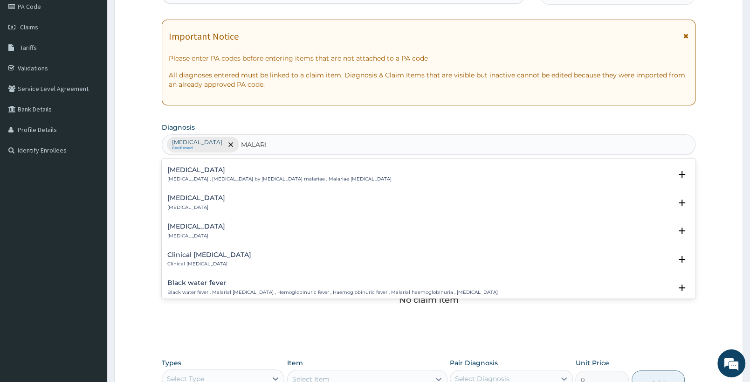
scroll to position [294, 0]
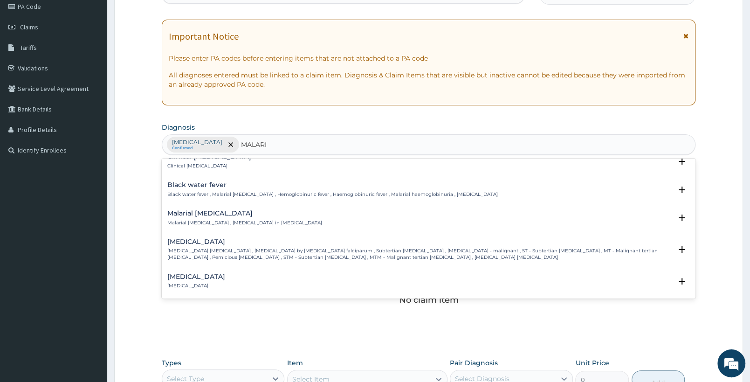
click at [241, 245] on h4 "Falciparum malaria" at bounding box center [419, 241] width 505 height 7
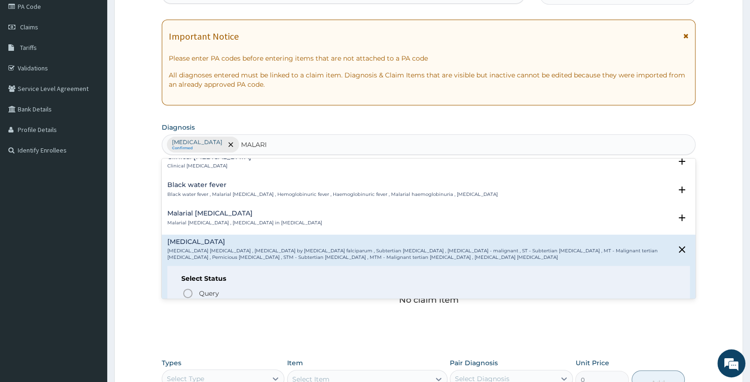
scroll to position [392, 0]
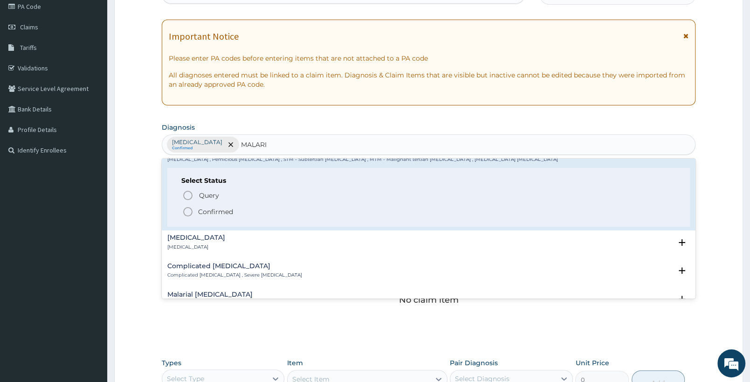
click at [222, 212] on p "Confirmed" at bounding box center [215, 211] width 35 height 9
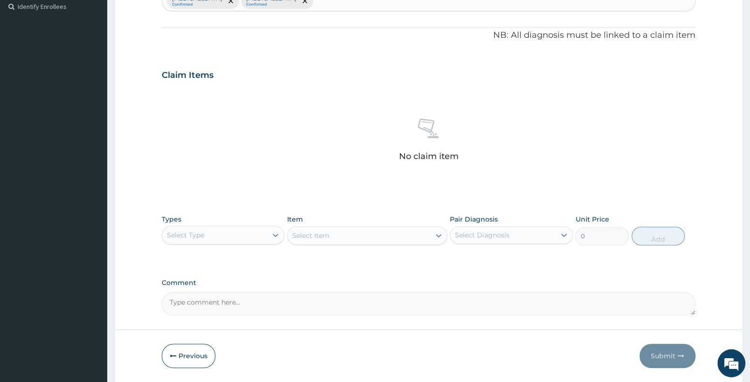
scroll to position [263, 0]
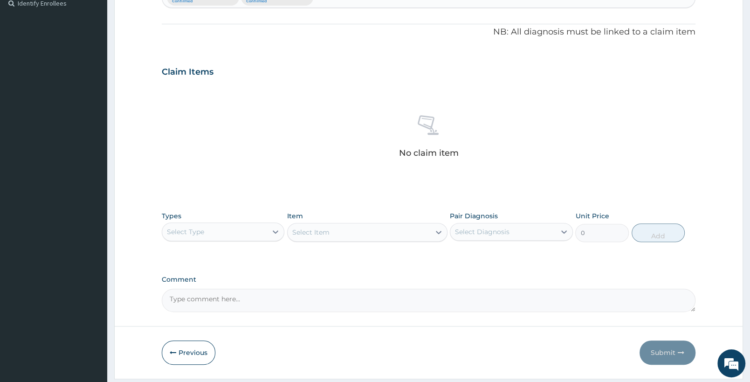
click at [235, 238] on div "Select Type" at bounding box center [214, 231] width 105 height 15
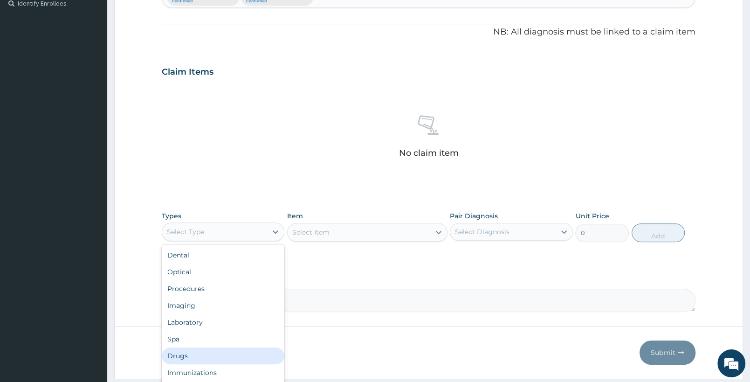
click at [179, 353] on div "Drugs" at bounding box center [223, 355] width 123 height 17
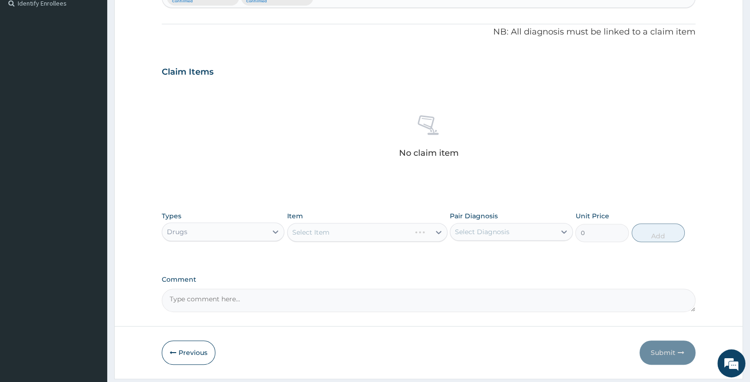
scroll to position [165, 0]
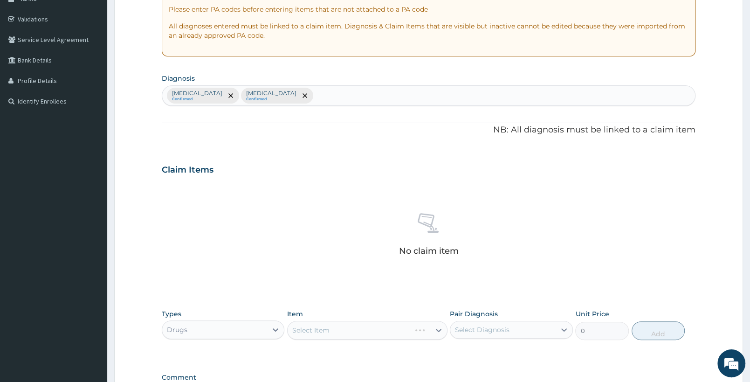
click at [392, 96] on div "Upper respiratory infection Confirmed Falciparum malaria Confirmed" at bounding box center [428, 96] width 533 height 20
type input "SEPSIS"
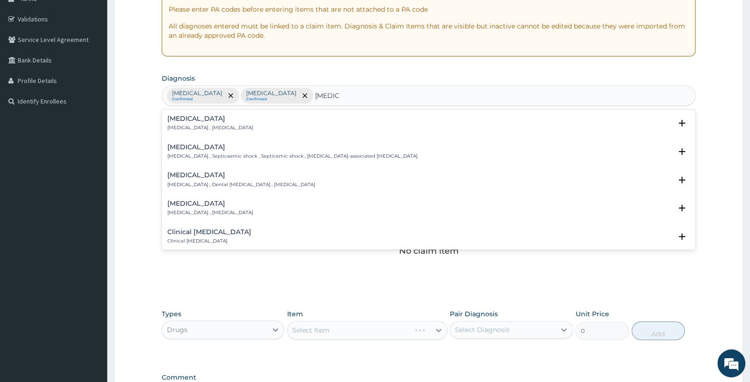
click at [189, 125] on div "Sepsis Systemic infection , Sepsis" at bounding box center [210, 123] width 86 height 16
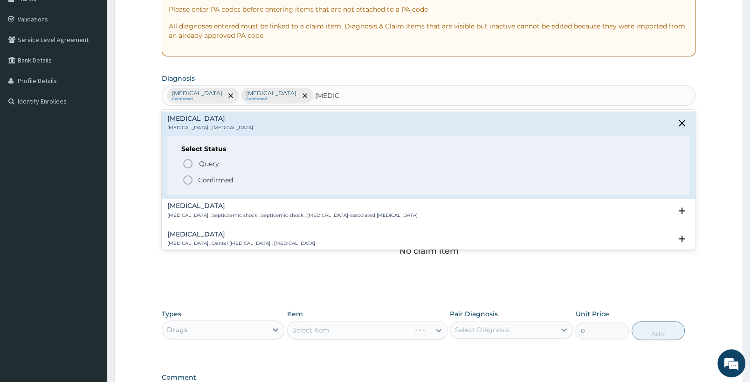
click at [190, 182] on icon "status option filled" at bounding box center [187, 179] width 11 height 11
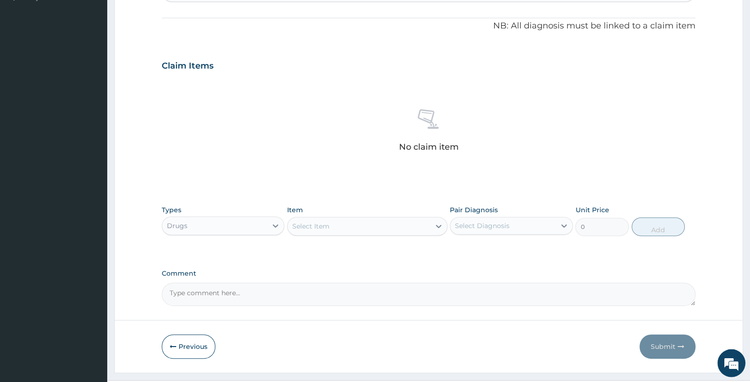
scroll to position [291, 0]
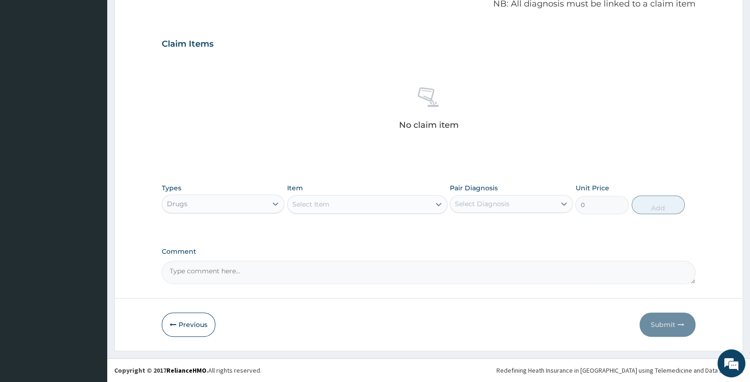
click at [353, 202] on div "Select Item" at bounding box center [359, 204] width 142 height 15
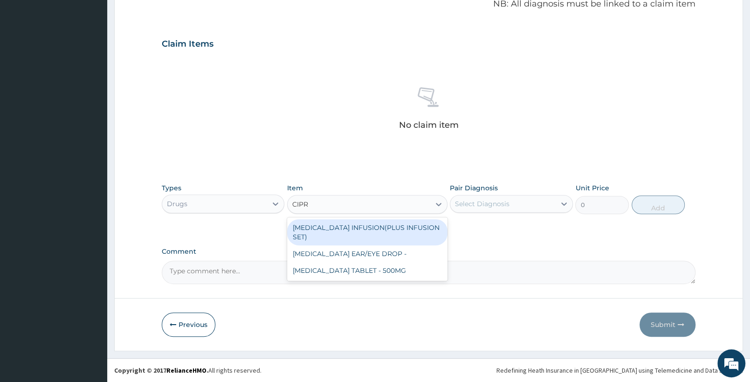
type input "CIPRO"
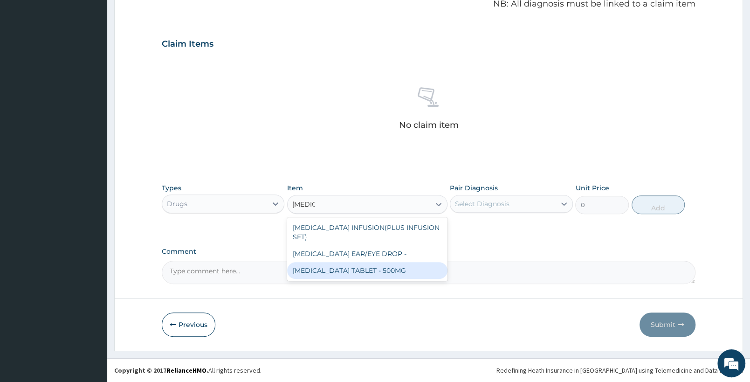
click at [373, 268] on div "CIPROFLOXACIN TABLET - 500MG" at bounding box center [367, 270] width 160 height 17
type input "196"
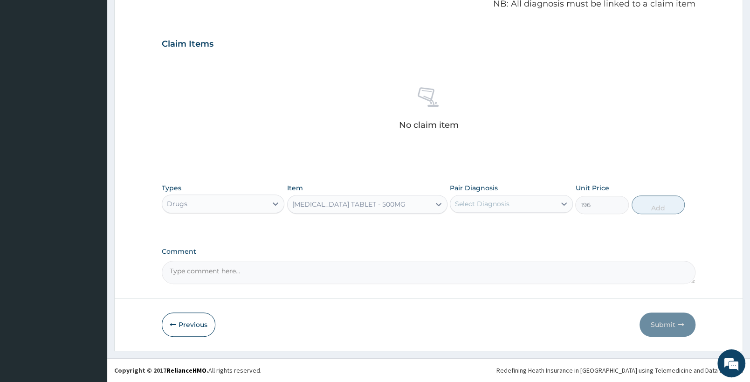
click at [469, 196] on div "Select Diagnosis" at bounding box center [511, 204] width 123 height 18
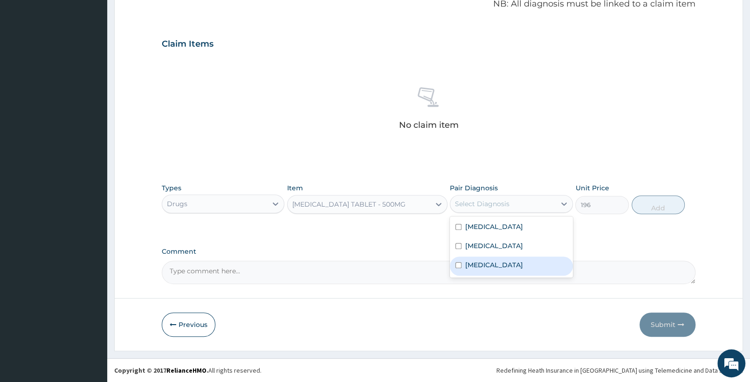
click at [465, 263] on div "Sepsis" at bounding box center [511, 266] width 123 height 19
checkbox input "true"
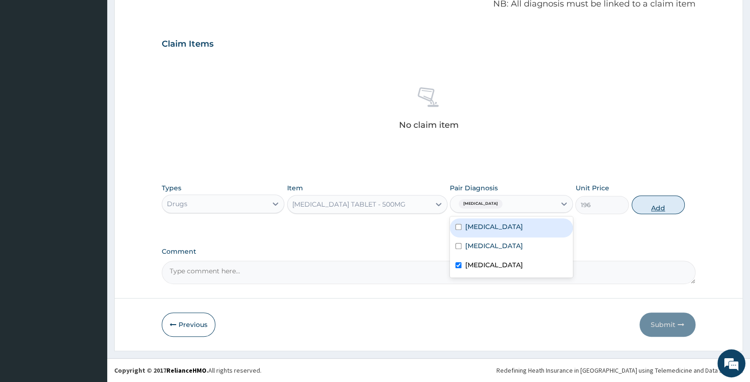
click at [650, 205] on button "Add" at bounding box center [658, 204] width 53 height 19
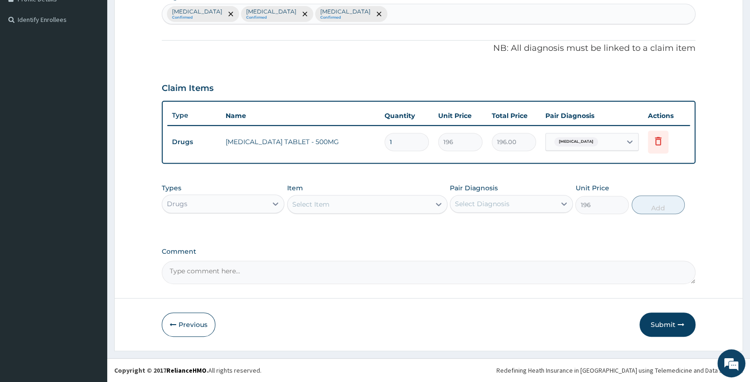
type input "0"
click at [415, 145] on input "1" at bounding box center [407, 142] width 44 height 18
type input "10"
type input "1960.00"
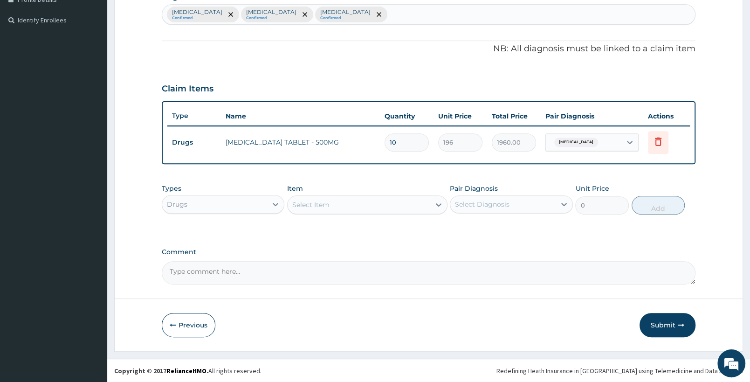
type input "10"
click at [343, 205] on div "Select Item" at bounding box center [359, 204] width 142 height 15
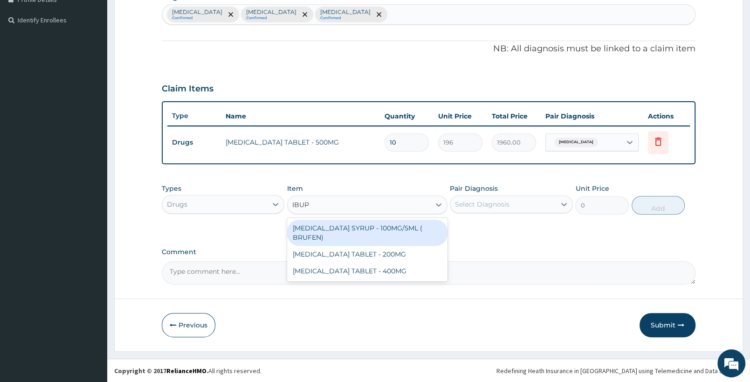
type input "IBUPR"
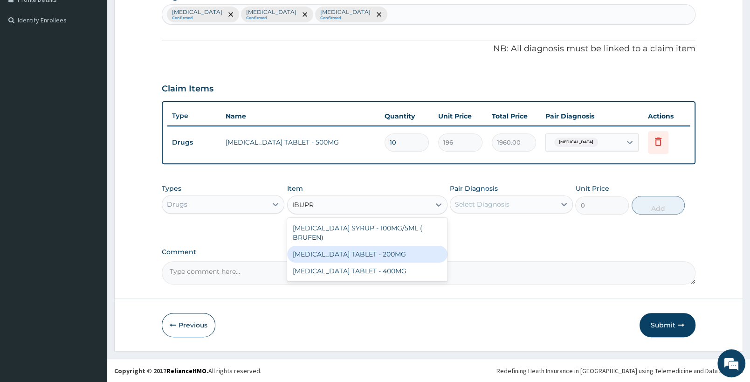
click at [350, 246] on div "IBUPROFEN TABLET - 200MG" at bounding box center [367, 254] width 160 height 17
type input "672"
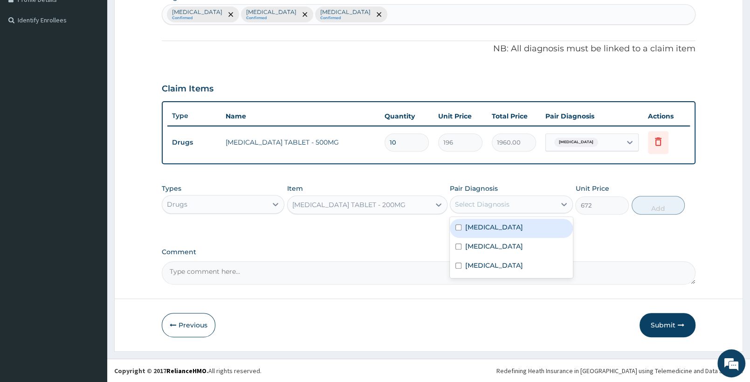
click at [485, 200] on div "Select Diagnosis" at bounding box center [482, 204] width 55 height 9
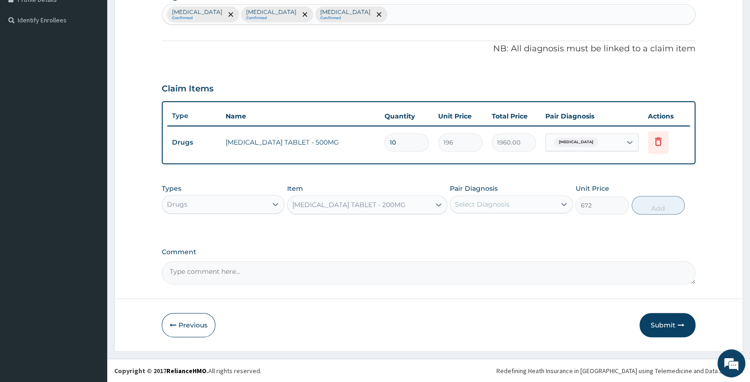
click at [405, 14] on div "Upper respiratory infection Confirmed Falciparum malaria Confirmed Sepsis Confi…" at bounding box center [428, 15] width 533 height 20
type input "MUSCULOS"
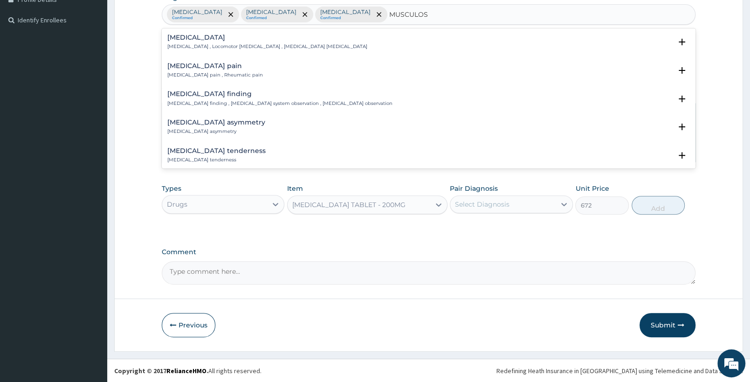
click at [252, 76] on p "Musculoskeletal pain , Rheumatic pain" at bounding box center [215, 75] width 96 height 7
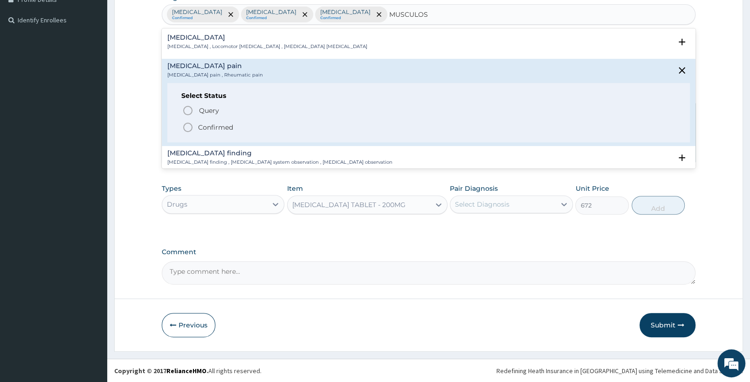
click at [221, 126] on p "Confirmed" at bounding box center [215, 127] width 35 height 9
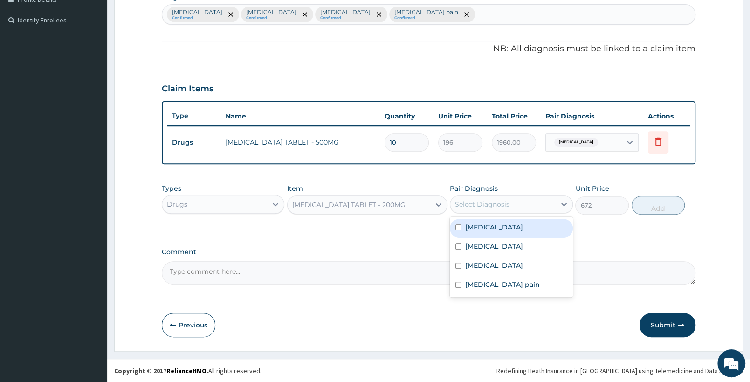
drag, startPoint x: 519, startPoint y: 208, endPoint x: 518, endPoint y: 216, distance: 9.0
click at [520, 208] on div "Select Diagnosis" at bounding box center [503, 204] width 105 height 15
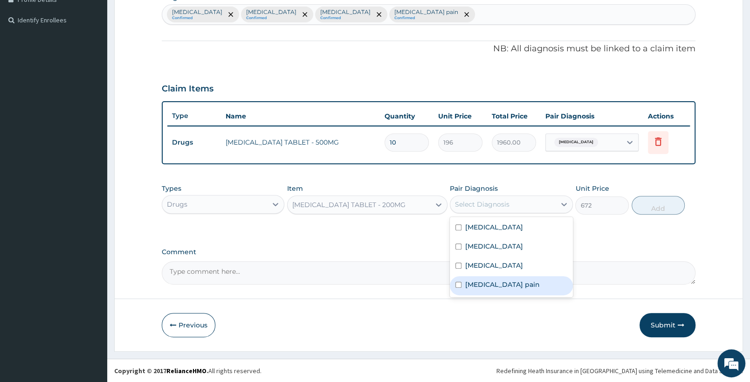
click at [503, 284] on label "Musculoskeletal pain" at bounding box center [502, 284] width 75 height 9
checkbox input "true"
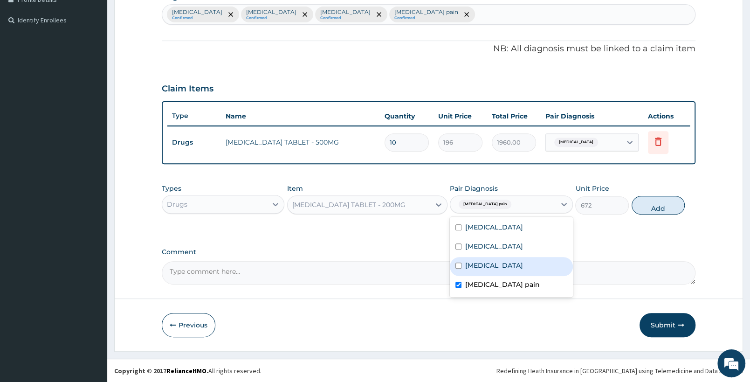
drag, startPoint x: 648, startPoint y: 205, endPoint x: 466, endPoint y: 195, distance: 182.6
click at [648, 208] on button "Add" at bounding box center [658, 205] width 53 height 19
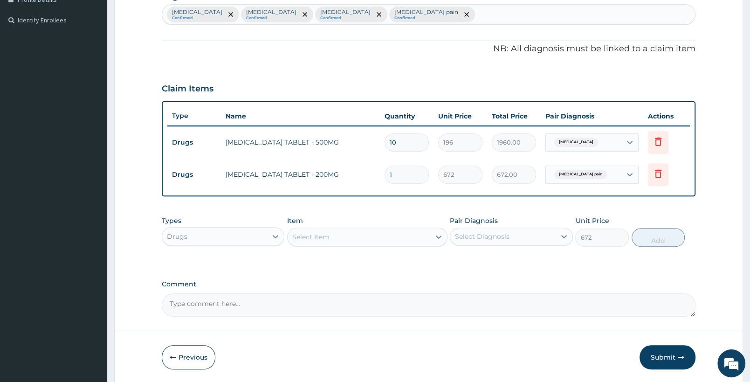
type input "0"
type input "10"
type input "6720.00"
drag, startPoint x: 394, startPoint y: 172, endPoint x: 389, endPoint y: 171, distance: 4.9
click at [389, 171] on input "10" at bounding box center [407, 175] width 44 height 18
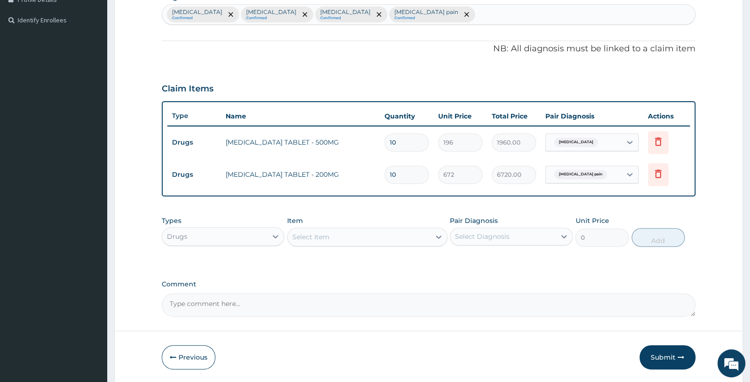
type input "20"
type input "13440.00"
type input "20"
click at [389, 241] on div "Select Item" at bounding box center [359, 236] width 142 height 15
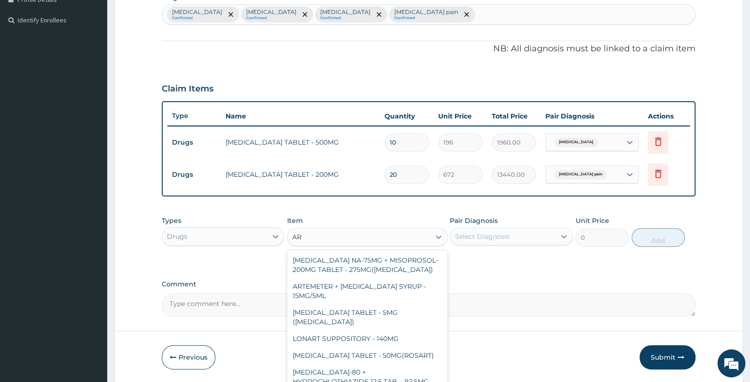
type input "A"
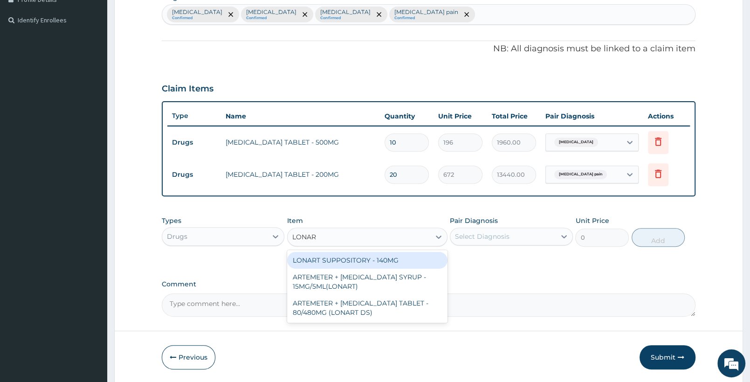
type input "LONART"
click at [445, 315] on div "ARTEMETER + LUMEFANTRINE TABLET - 80/480MG (LONART DS)" at bounding box center [367, 308] width 160 height 26
type input "588"
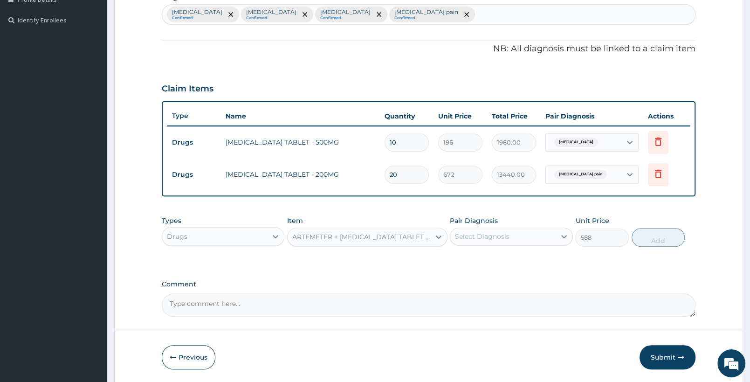
click at [534, 235] on div "Select Diagnosis" at bounding box center [503, 236] width 105 height 15
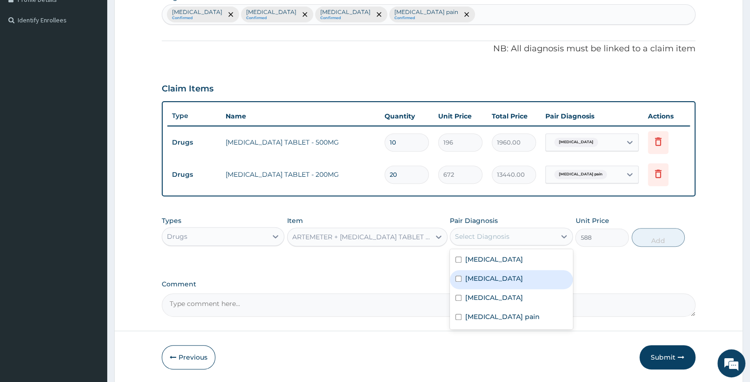
click at [515, 274] on label "Falciparum malaria" at bounding box center [494, 278] width 58 height 9
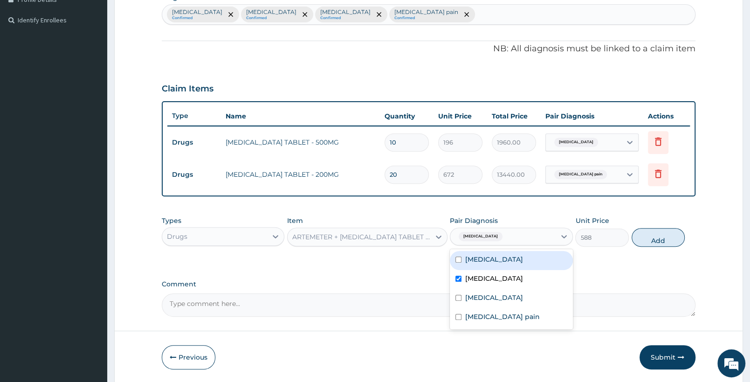
checkbox input "true"
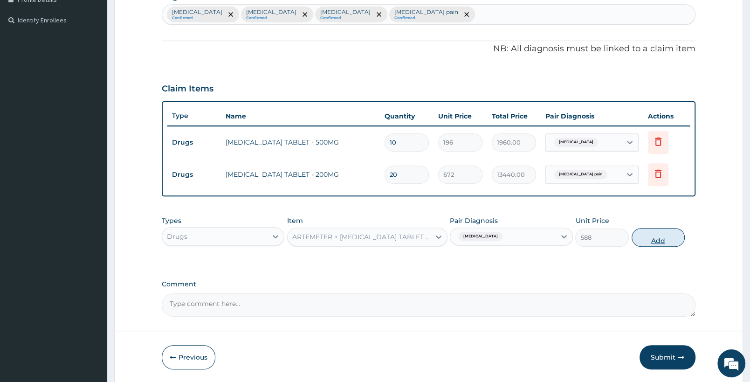
click at [648, 230] on button "Add" at bounding box center [658, 237] width 53 height 19
type input "0"
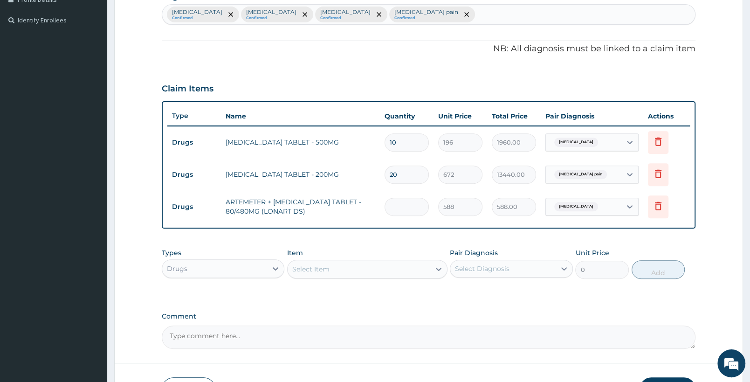
type input "0.00"
type input "6"
type input "3528.00"
type input "6"
click at [356, 268] on div "Select Item" at bounding box center [359, 269] width 142 height 15
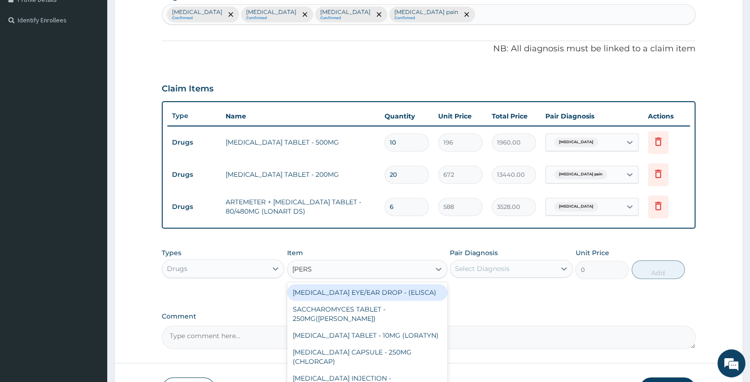
type input "LORAT"
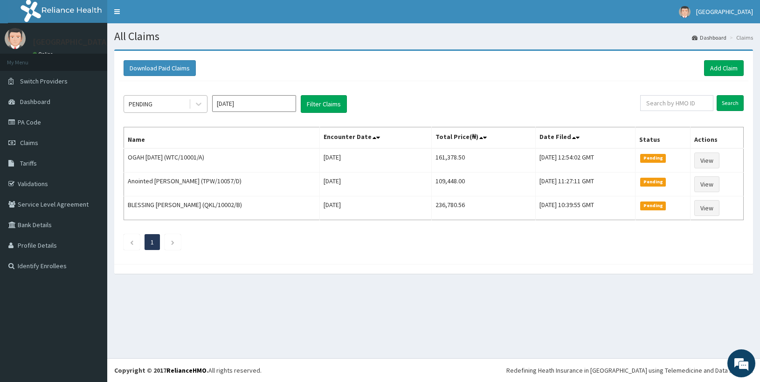
click at [160, 104] on div "PENDING" at bounding box center [156, 104] width 65 height 15
click at [132, 104] on div "PENDING" at bounding box center [141, 103] width 24 height 9
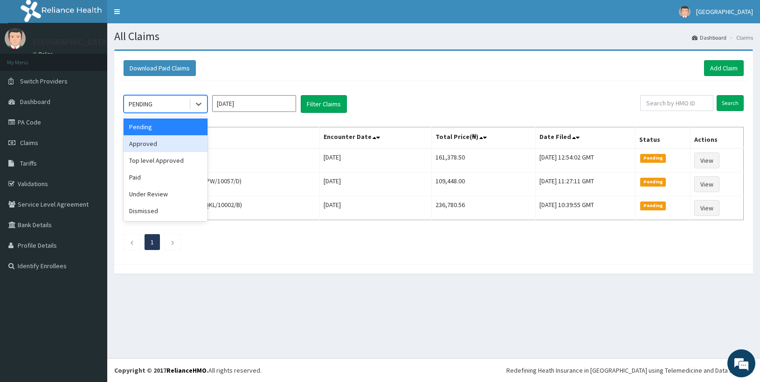
click at [152, 145] on div "Approved" at bounding box center [166, 143] width 84 height 17
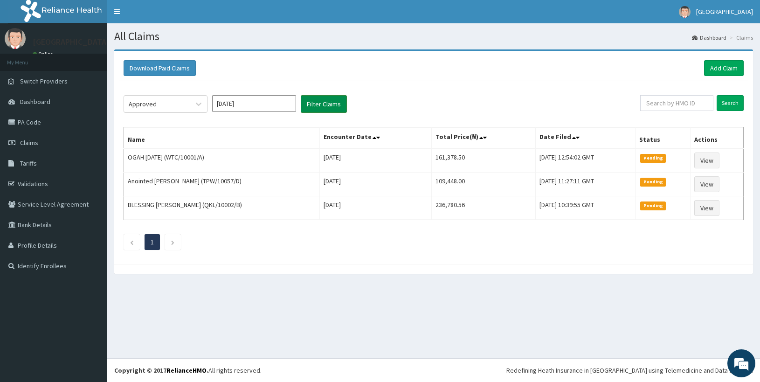
click at [320, 102] on button "Filter Claims" at bounding box center [324, 104] width 46 height 18
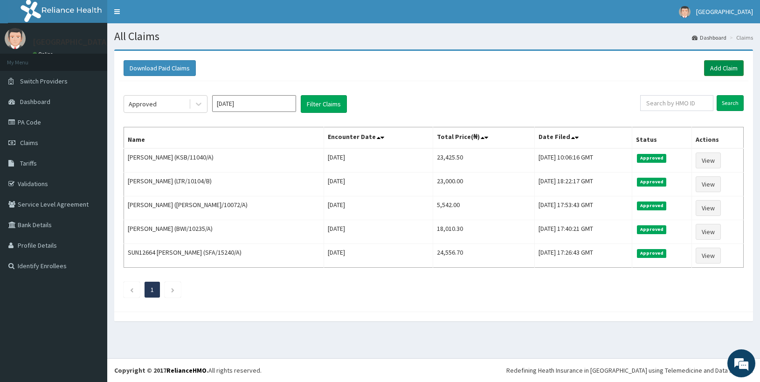
click at [725, 63] on link "Add Claim" at bounding box center [724, 68] width 40 height 16
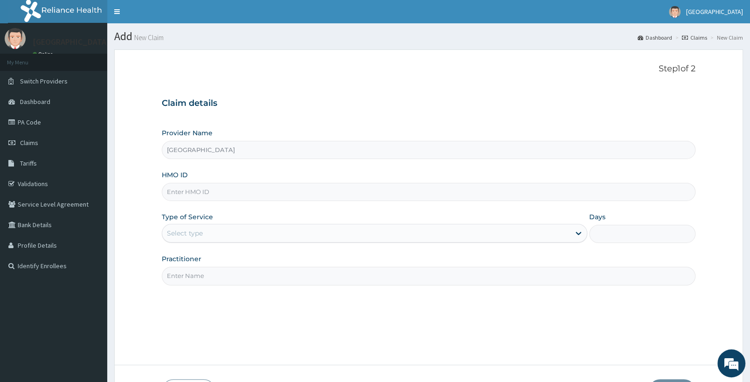
click at [218, 194] on input "HMO ID" at bounding box center [429, 192] width 534 height 18
paste input "ELN/10409/A"
type input "ELN/10409/A"
click at [237, 232] on div "Select type" at bounding box center [366, 233] width 408 height 15
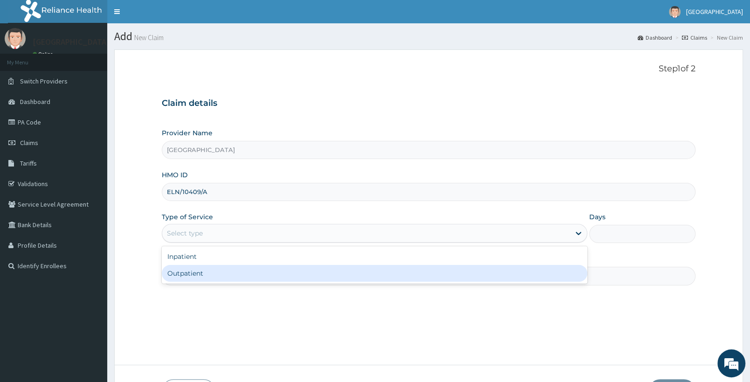
click at [220, 271] on div "Outpatient" at bounding box center [375, 273] width 426 height 17
type input "1"
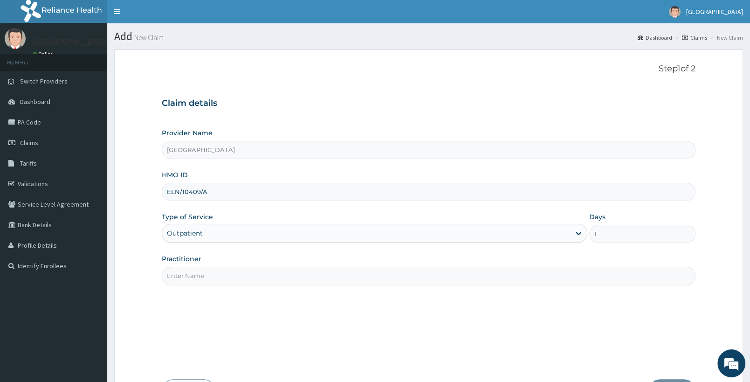
click at [228, 284] on input "Practitioner" at bounding box center [429, 276] width 534 height 18
type input "d"
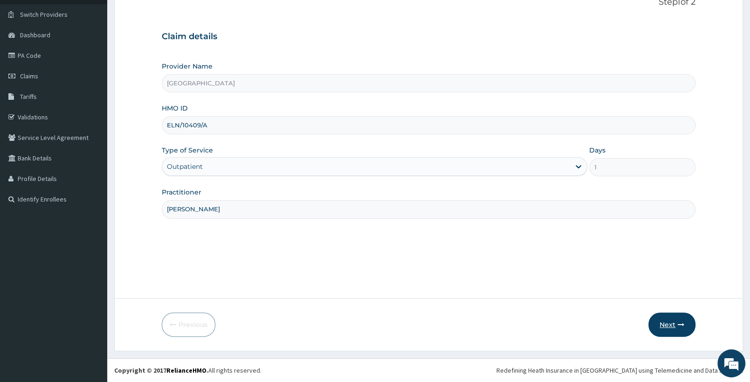
type input "[PERSON_NAME]"
click at [659, 317] on button "Next" at bounding box center [672, 324] width 47 height 24
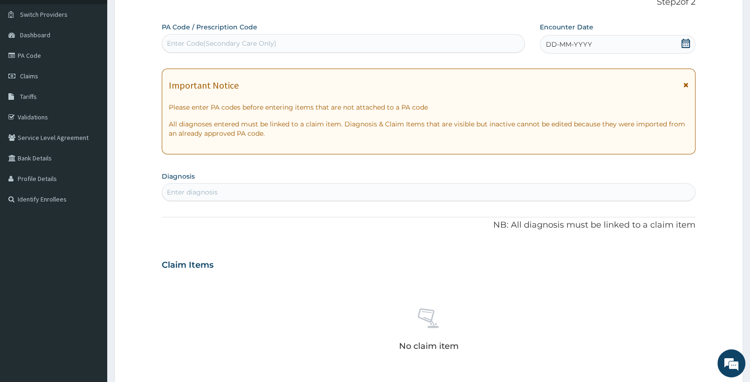
click at [687, 43] on icon at bounding box center [685, 43] width 9 height 9
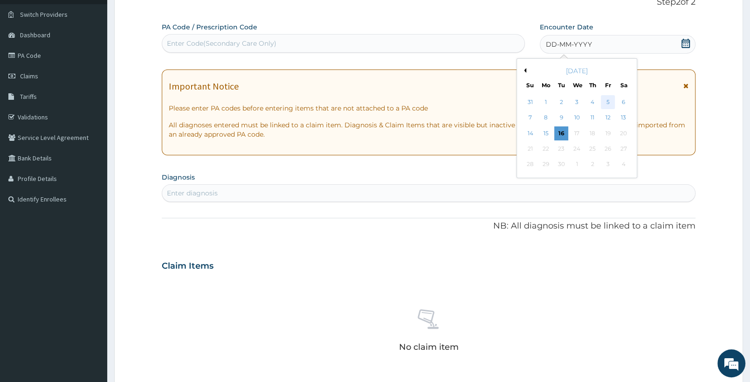
click at [608, 103] on div "5" at bounding box center [608, 102] width 14 height 14
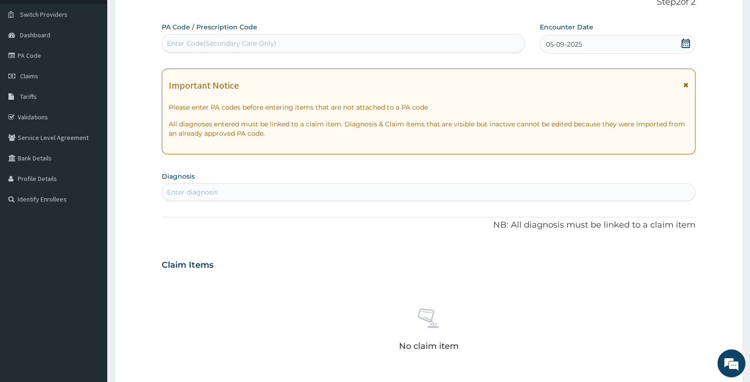
click at [274, 188] on div "Enter diagnosis" at bounding box center [428, 192] width 533 height 15
type input "UPPER RESP"
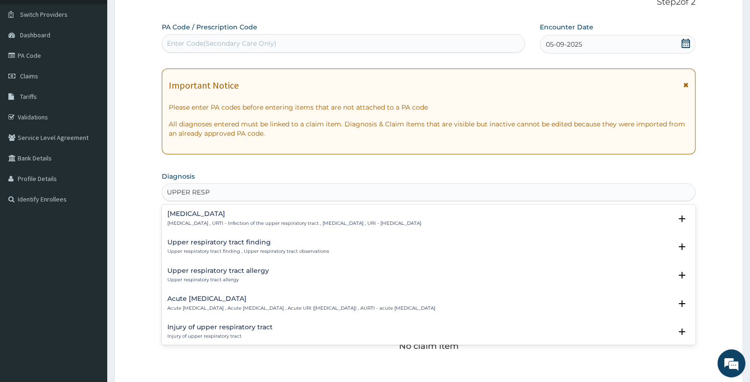
click at [252, 217] on h4 "Upper respiratory infection" at bounding box center [294, 213] width 254 height 7
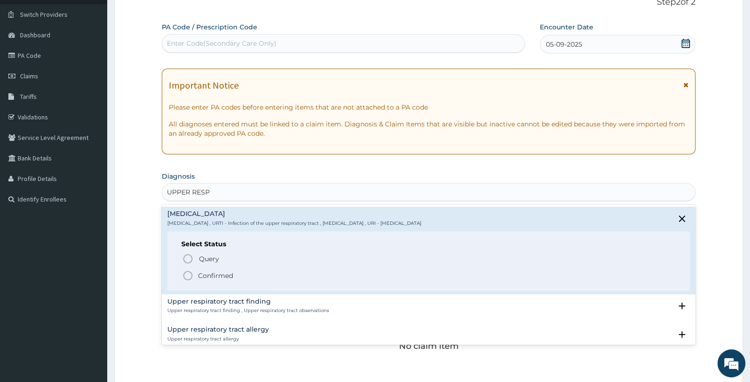
click at [208, 275] on p "Confirmed" at bounding box center [215, 275] width 35 height 9
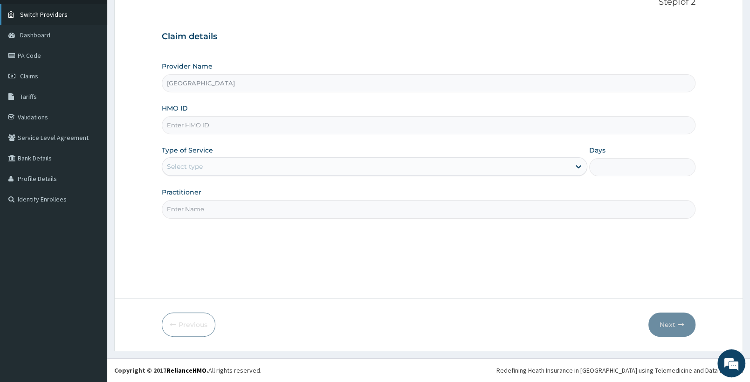
scroll to position [67, 0]
click at [35, 76] on span "Claims" at bounding box center [29, 76] width 18 height 8
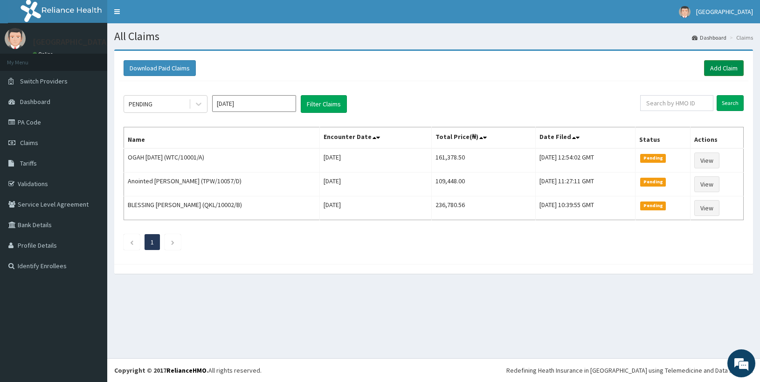
click at [721, 66] on link "Add Claim" at bounding box center [724, 68] width 40 height 16
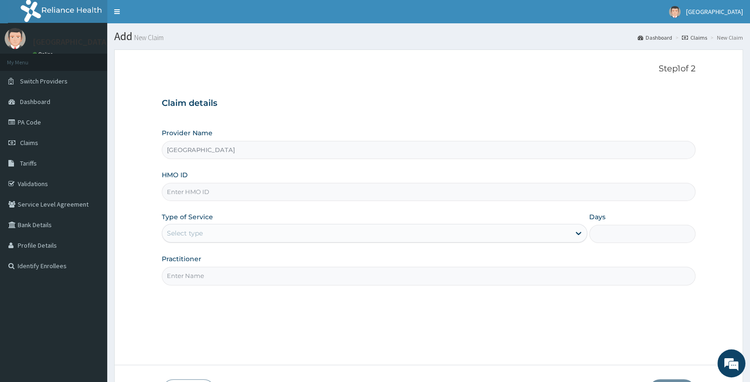
click at [222, 188] on input "HMO ID" at bounding box center [429, 192] width 534 height 18
paste input "ELN/10409/A"
type input "ELN/10409/A"
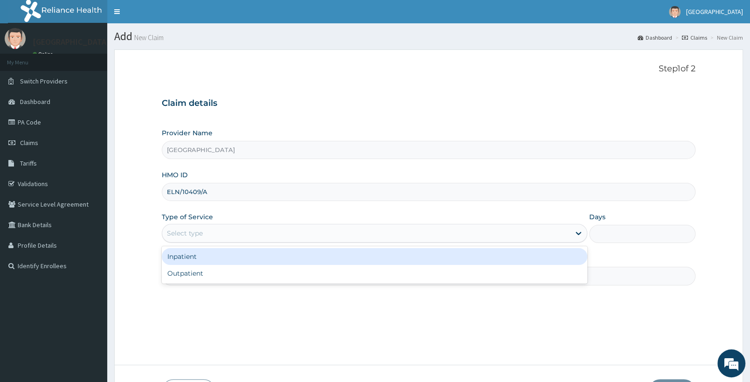
click at [225, 231] on div "Select type" at bounding box center [366, 233] width 408 height 15
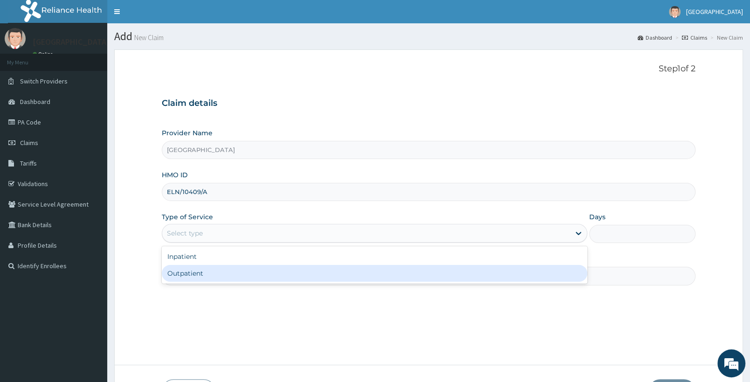
click at [202, 275] on div "Outpatient" at bounding box center [375, 273] width 426 height 17
type input "1"
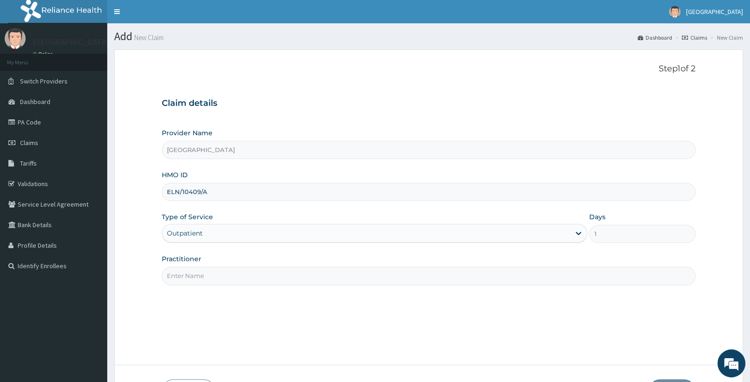
click at [202, 280] on input "Practitioner" at bounding box center [429, 276] width 534 height 18
type input "d"
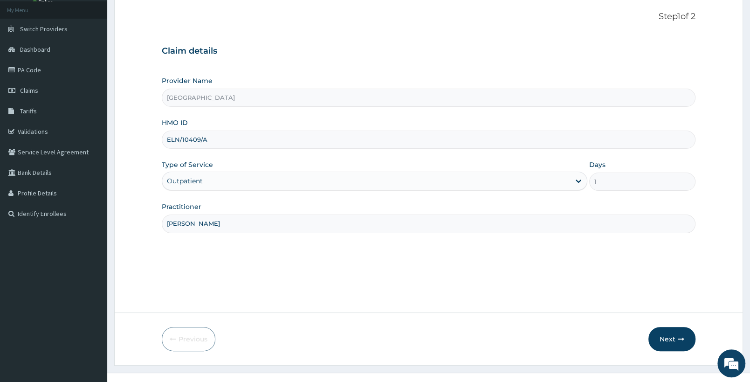
scroll to position [67, 0]
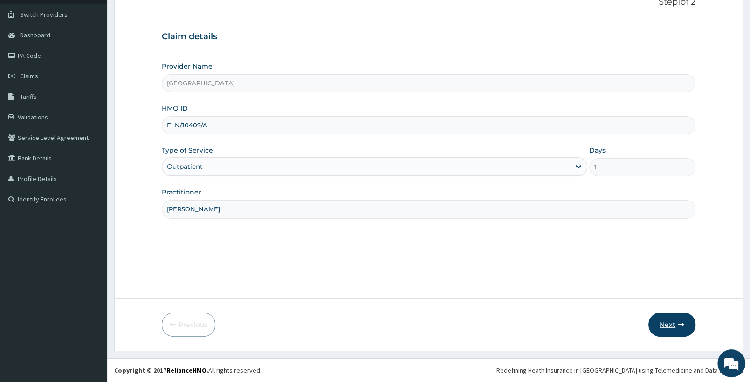
type input "[PERSON_NAME]"
click at [680, 326] on icon "button" at bounding box center [681, 324] width 7 height 7
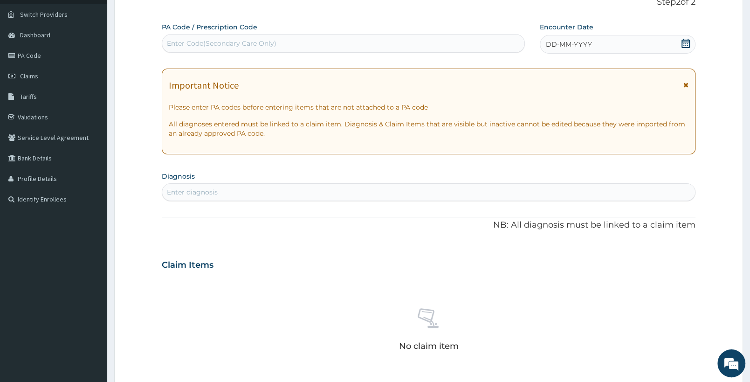
click at [687, 42] on icon at bounding box center [686, 43] width 8 height 9
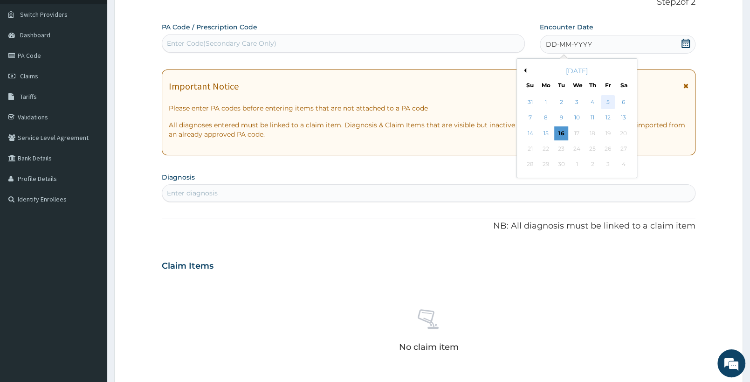
click at [604, 101] on div "5" at bounding box center [608, 102] width 14 height 14
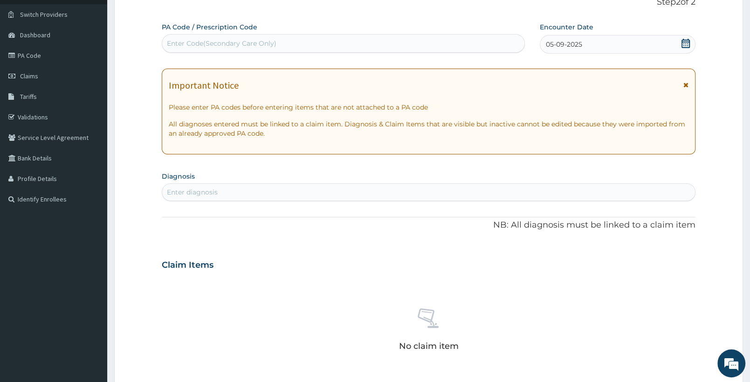
click at [267, 191] on div "Enter diagnosis" at bounding box center [428, 192] width 533 height 15
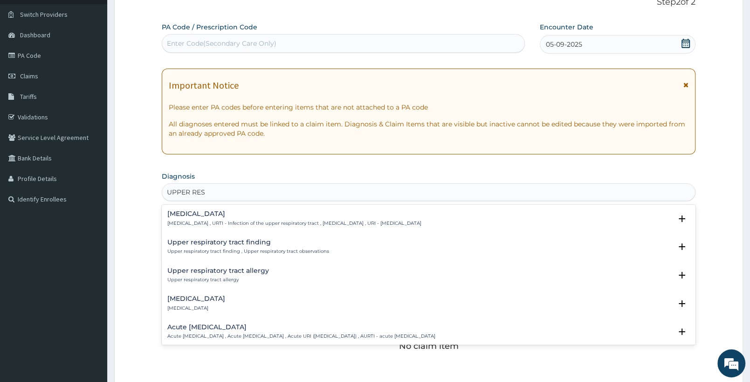
type input "UPPER RESP"
click at [270, 219] on div "Upper respiratory infection Upper respiratory infection , URTI - Infection of t…" at bounding box center [294, 218] width 254 height 16
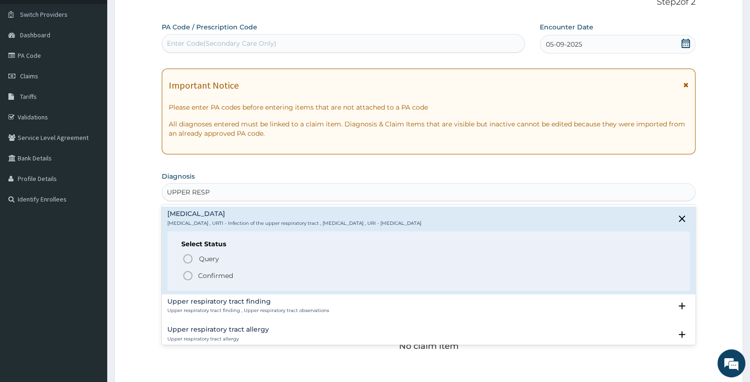
click at [189, 275] on icon "status option filled" at bounding box center [187, 275] width 11 height 11
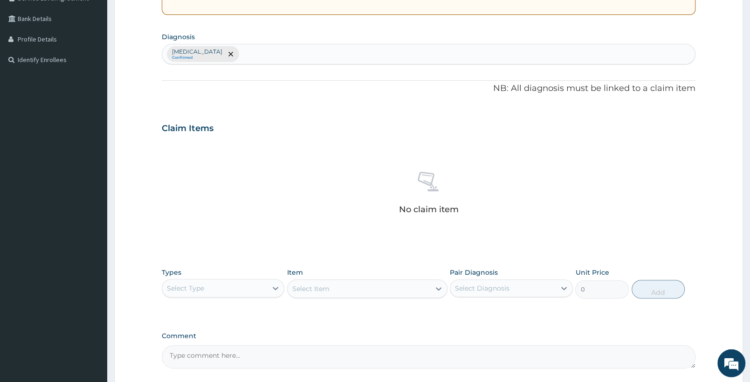
scroll to position [263, 0]
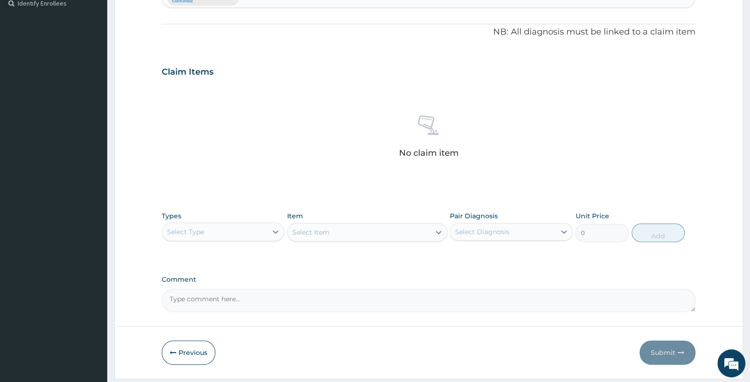
click at [200, 234] on div "Select Type" at bounding box center [185, 231] width 37 height 9
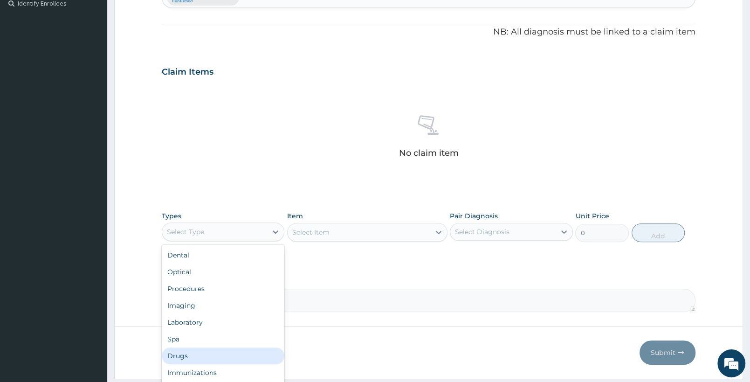
click at [188, 354] on div "Drugs" at bounding box center [223, 355] width 123 height 17
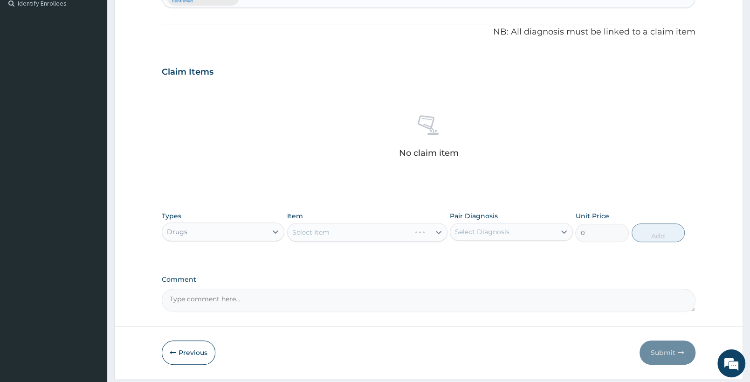
click at [329, 235] on div "Select Item" at bounding box center [367, 232] width 160 height 19
click at [333, 231] on div "Select Item" at bounding box center [359, 232] width 142 height 15
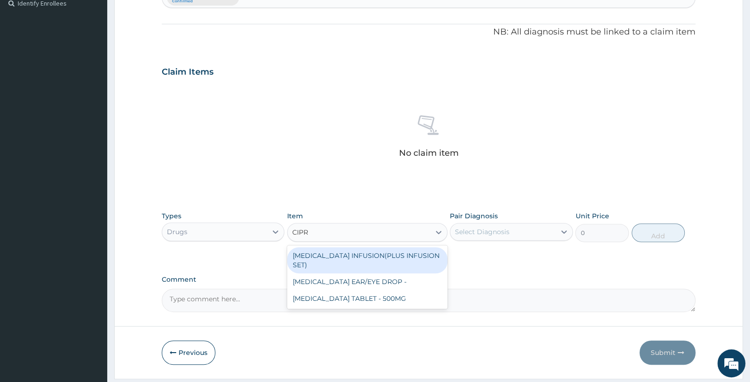
type input "CIPRO"
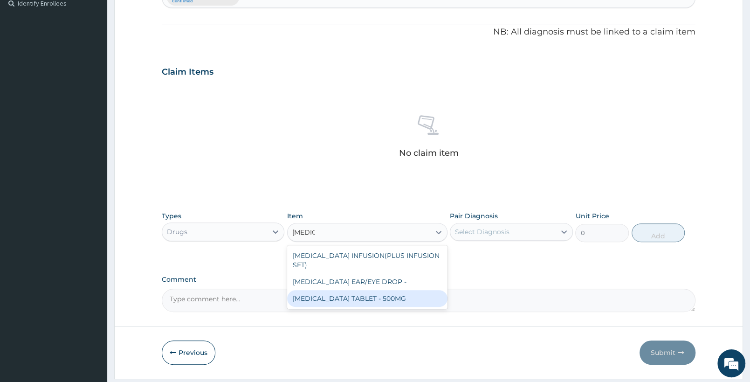
click at [394, 298] on div "CIPROFLOXACIN TABLET - 500MG" at bounding box center [367, 298] width 160 height 17
type input "196"
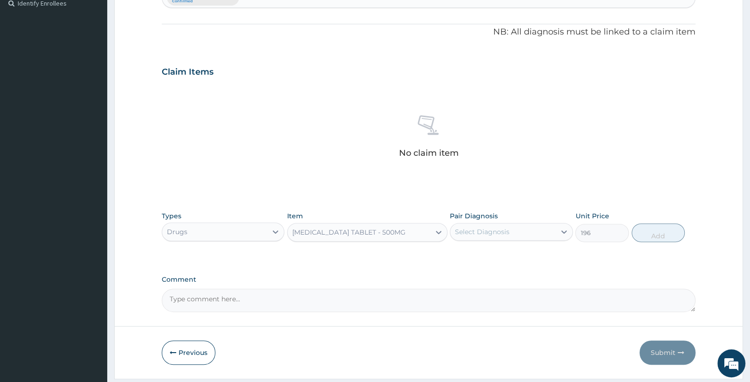
click at [513, 230] on div "Select Diagnosis" at bounding box center [503, 231] width 105 height 15
click at [506, 257] on label "Upper respiratory infection" at bounding box center [494, 254] width 58 height 9
checkbox input "true"
click at [657, 235] on button "Add" at bounding box center [658, 232] width 53 height 19
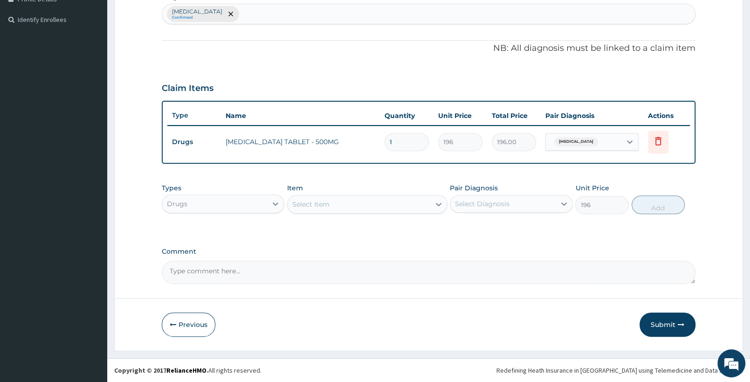
type input "0"
type input "10"
type input "1960.00"
type input "10"
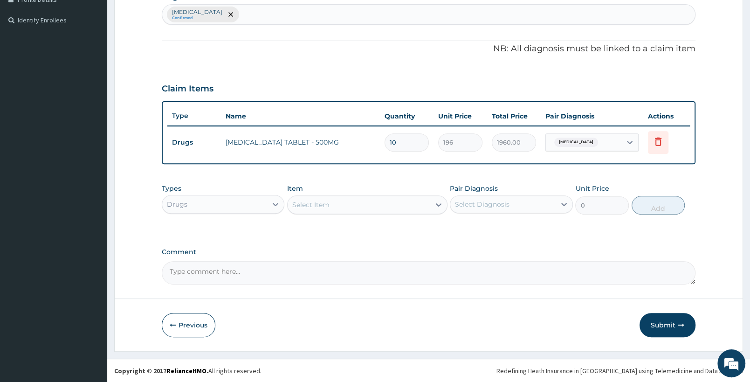
click at [355, 200] on div "Select Item" at bounding box center [359, 204] width 142 height 15
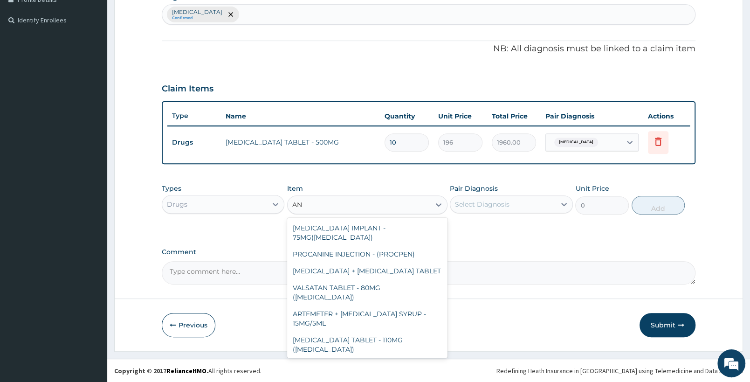
type input "A"
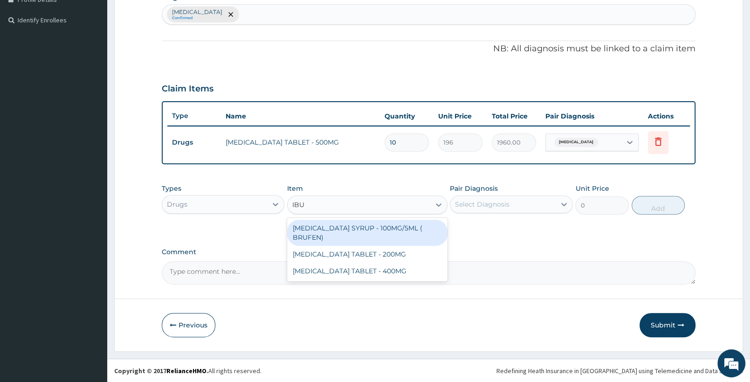
type input "IBUP"
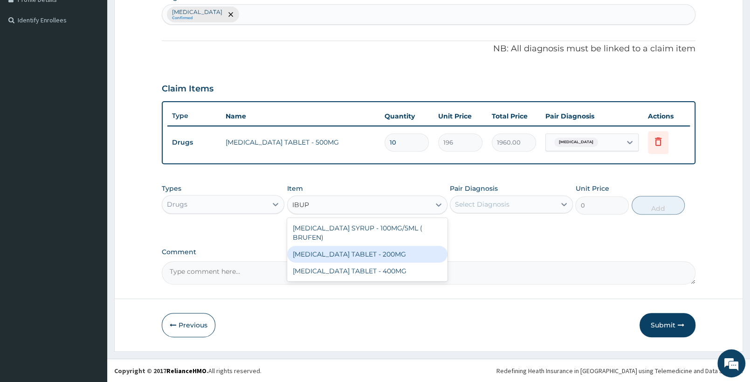
click at [392, 246] on div "IBUPROFEN TABLET - 200MG" at bounding box center [367, 254] width 160 height 17
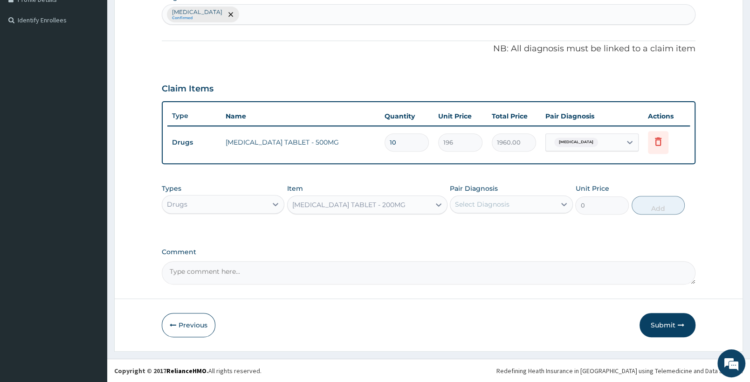
type input "672"
click at [510, 204] on div "Select Diagnosis" at bounding box center [503, 204] width 105 height 15
click at [507, 228] on label "Upper respiratory infection" at bounding box center [494, 226] width 58 height 9
checkbox input "true"
click at [347, 49] on p "NB: All diagnosis must be linked to a claim item" at bounding box center [429, 49] width 534 height 12
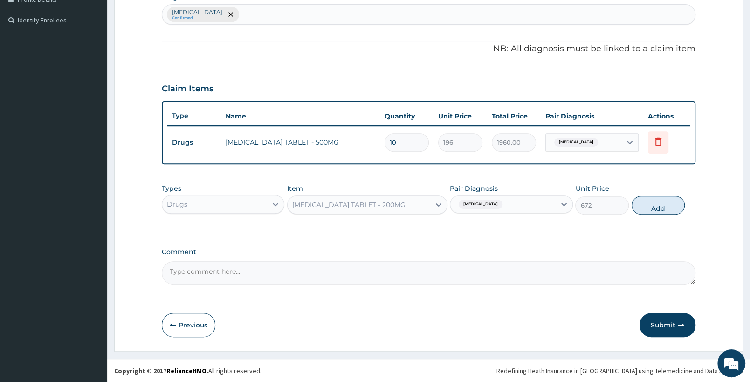
click at [312, 13] on div "Upper respiratory infection Confirmed" at bounding box center [428, 15] width 533 height 20
type input "MUSCULOS"
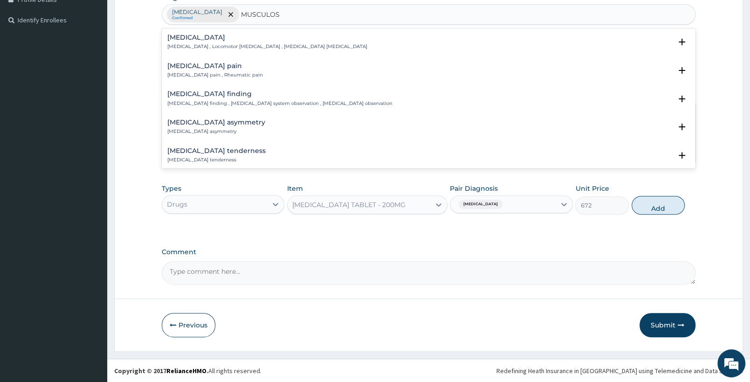
click at [219, 72] on div "Musculoskeletal pain Musculoskeletal pain , Rheumatic pain" at bounding box center [215, 70] width 96 height 16
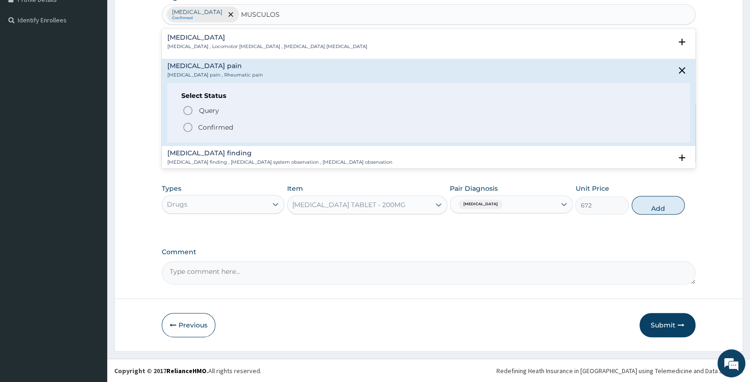
click at [213, 127] on p "Confirmed" at bounding box center [215, 127] width 35 height 9
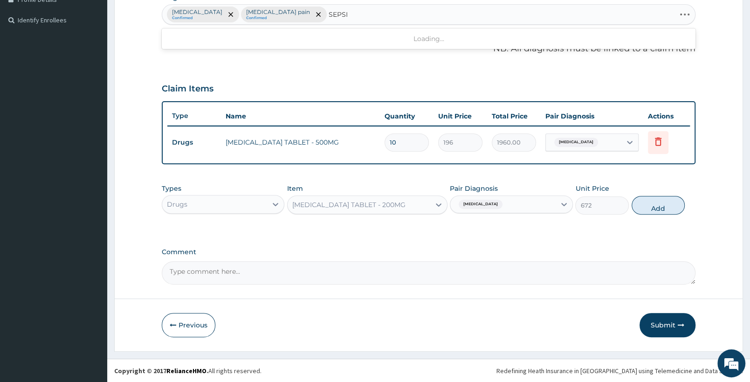
type input "SEPSIS"
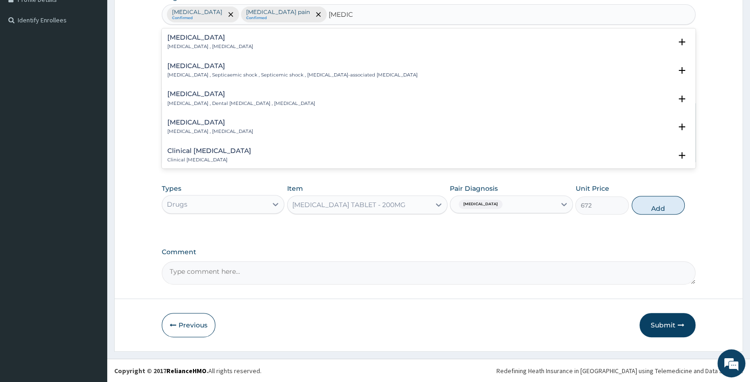
click at [195, 45] on p "Systemic infection , Sepsis" at bounding box center [210, 46] width 86 height 7
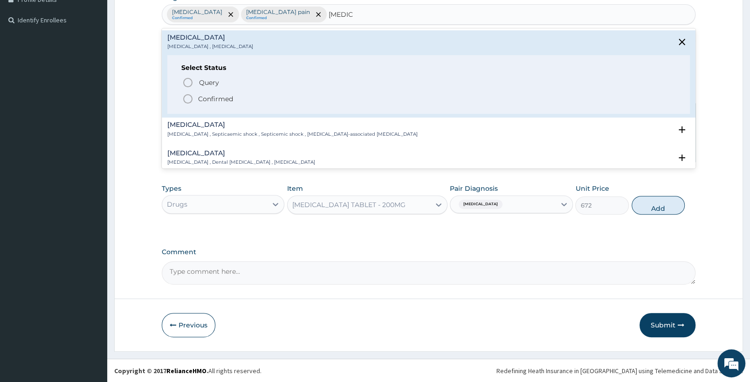
click at [189, 99] on icon "status option filled" at bounding box center [187, 98] width 11 height 11
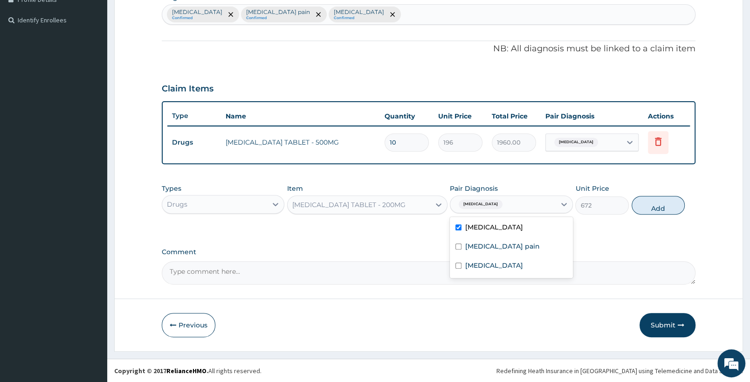
click at [548, 208] on div "Upper respiratory infection" at bounding box center [503, 204] width 105 height 16
click at [518, 246] on label "Musculoskeletal pain" at bounding box center [502, 246] width 75 height 9
checkbox input "true"
click at [523, 228] on label "Upper respiratory infection" at bounding box center [494, 226] width 58 height 9
checkbox input "false"
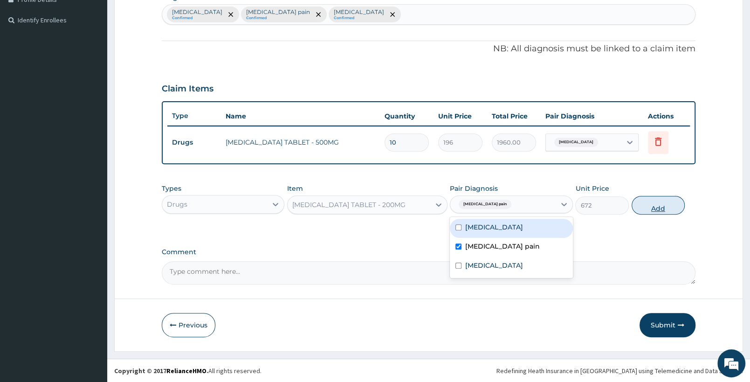
click at [659, 201] on button "Add" at bounding box center [658, 205] width 53 height 19
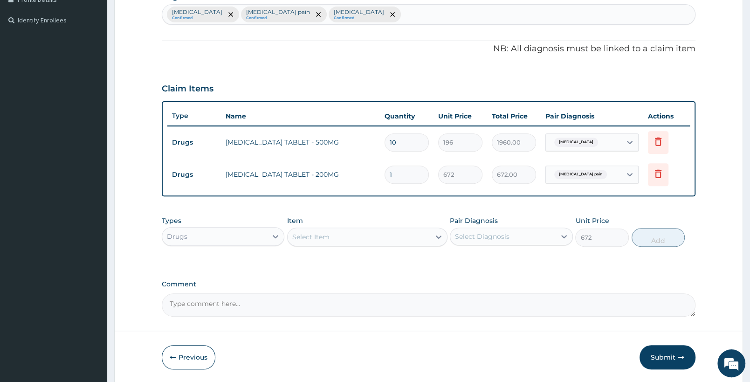
type input "0"
click at [576, 142] on span "Upper respiratory infection" at bounding box center [577, 142] width 44 height 9
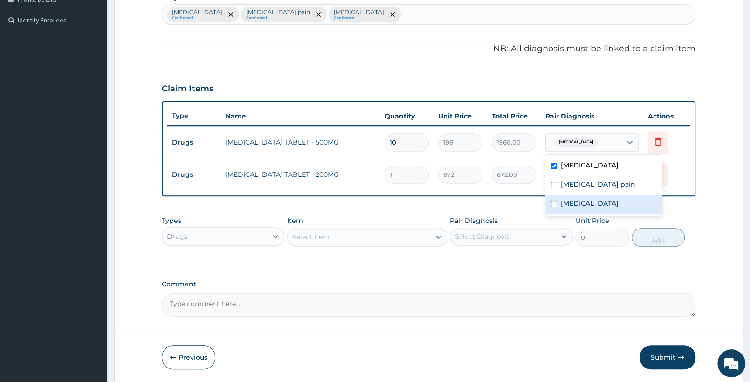
click at [572, 203] on label "Sepsis" at bounding box center [590, 203] width 58 height 9
checkbox input "true"
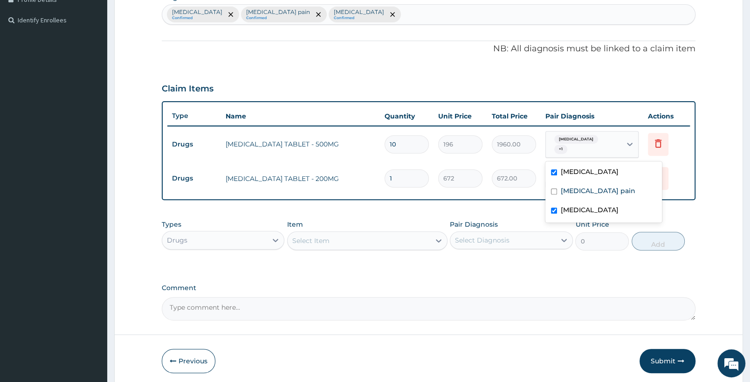
click at [574, 172] on label "Upper respiratory infection" at bounding box center [590, 171] width 58 height 9
checkbox input "false"
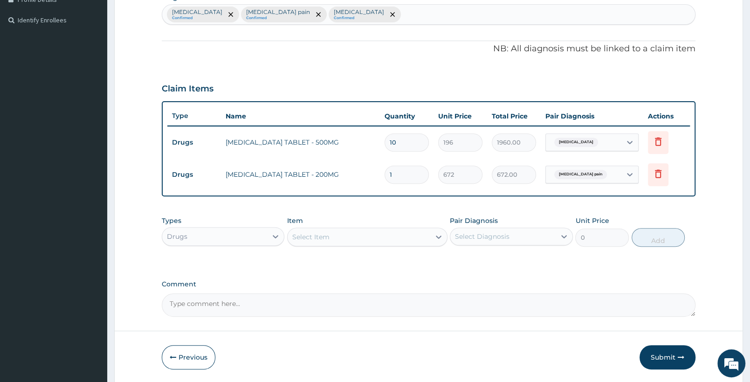
click at [511, 202] on div "PA Code / Prescription Code Enter Code(Secondary Care Only) Encounter Date 05-0…" at bounding box center [429, 79] width 534 height 473
drag, startPoint x: 408, startPoint y: 175, endPoint x: 369, endPoint y: 180, distance: 39.4
click at [385, 180] on input "1" at bounding box center [407, 175] width 44 height 18
type input "2"
type input "1344.00"
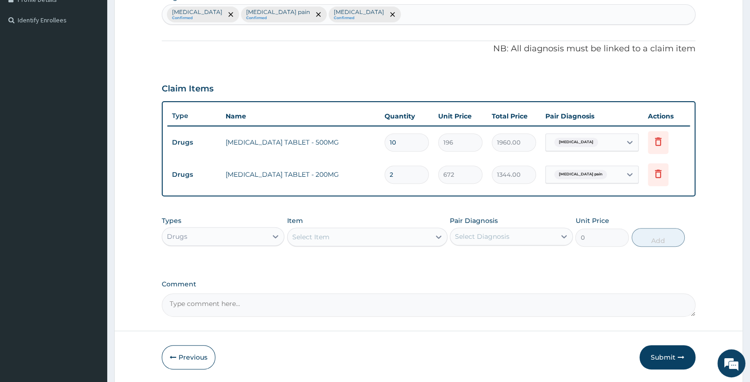
type input "20"
type input "13440.00"
type input "20"
click at [341, 236] on div "Select Item" at bounding box center [359, 236] width 142 height 15
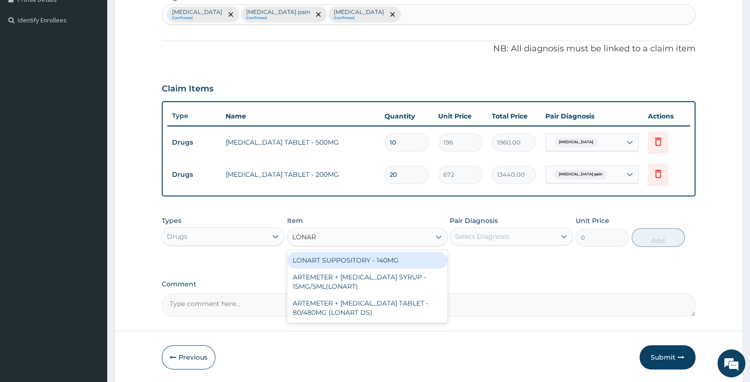
type input "LONART"
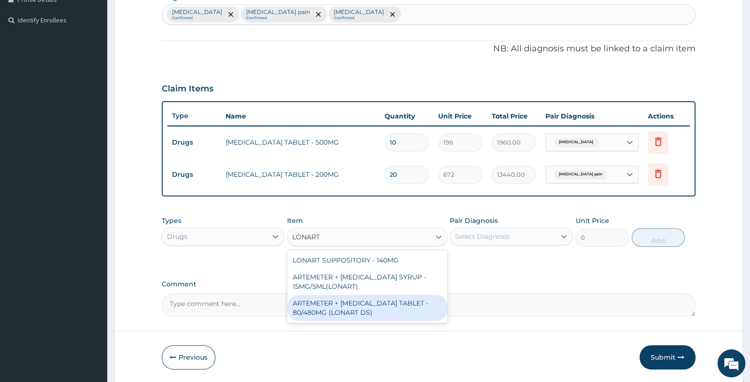
click at [337, 316] on div "ARTEMETER + [MEDICAL_DATA] TABLET - 80/480MG (LONART DS)" at bounding box center [367, 308] width 160 height 26
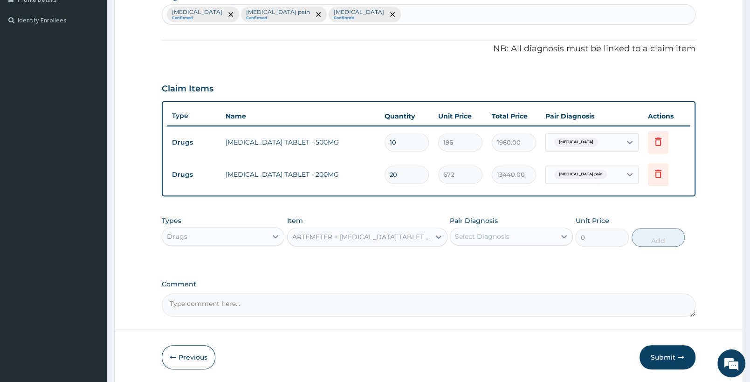
type input "588"
click at [529, 236] on div "Select Diagnosis" at bounding box center [503, 236] width 105 height 15
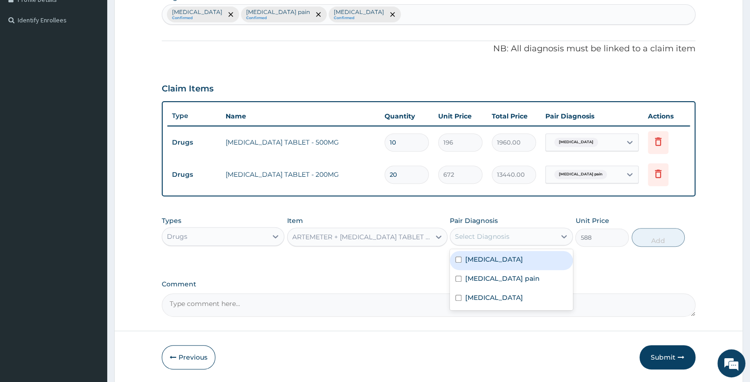
click at [420, 14] on div "Upper respiratory infection Confirmed Musculoskeletal pain Confirmed Sepsis Con…" at bounding box center [428, 15] width 533 height 20
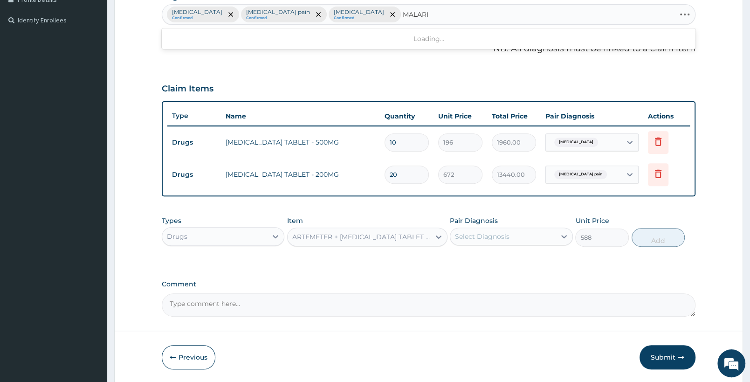
type input "MALARIA"
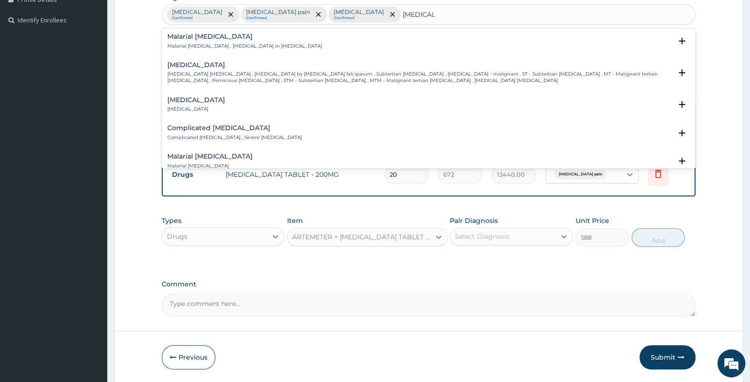
scroll to position [343, 0]
click at [262, 79] on p "Falciparum malaria , Malignant tertian malaria , Malaria by Plasmodium falcipar…" at bounding box center [419, 76] width 505 height 14
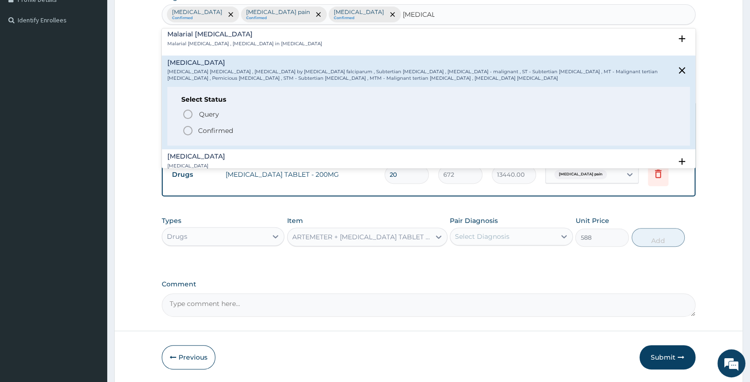
click at [203, 132] on p "Confirmed" at bounding box center [215, 130] width 35 height 9
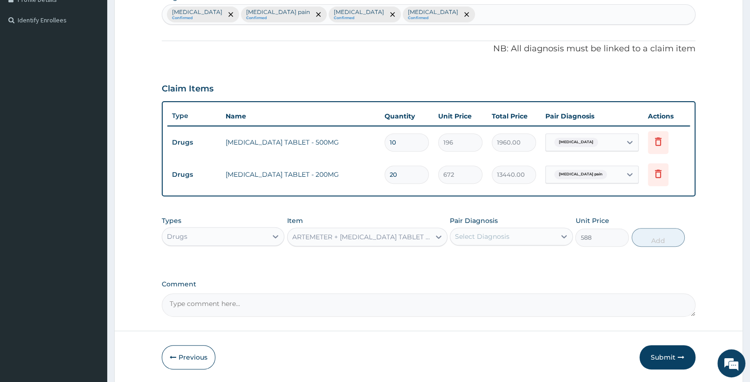
click at [538, 235] on div "Select Diagnosis" at bounding box center [503, 236] width 105 height 15
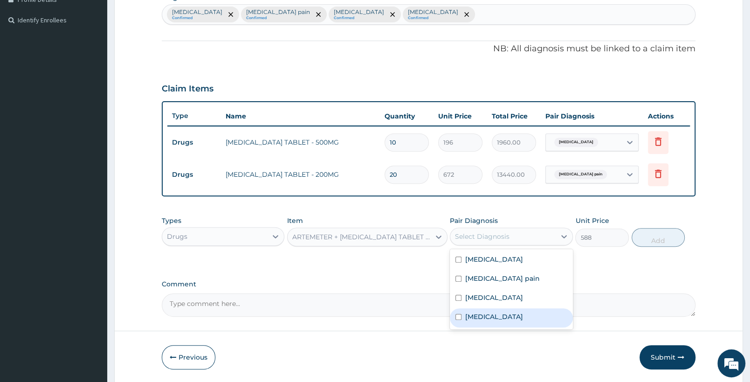
click at [501, 322] on div "Falciparum malaria" at bounding box center [511, 317] width 123 height 19
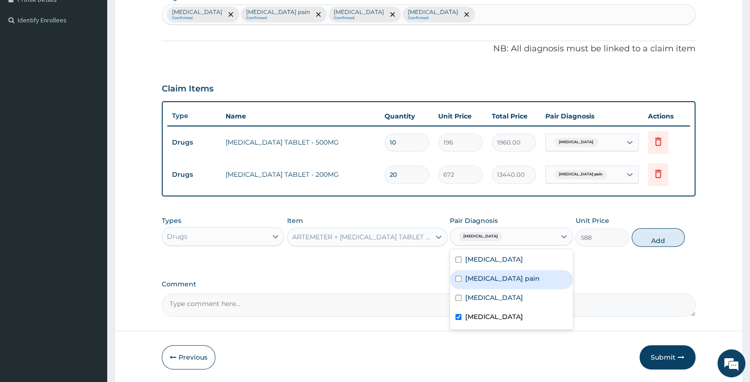
checkbox input "true"
click at [650, 239] on button "Add" at bounding box center [658, 237] width 53 height 19
type input "0"
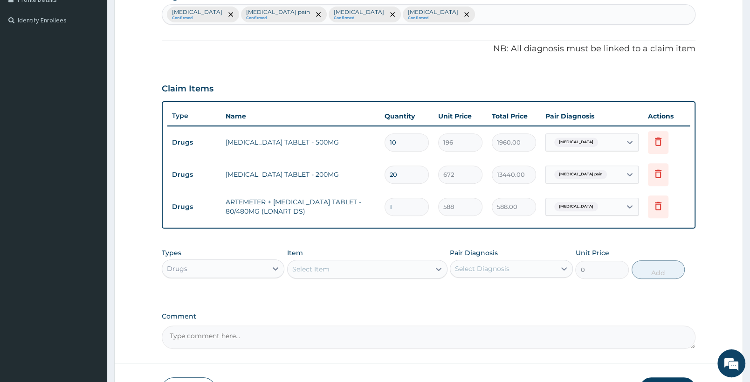
type input "0.00"
type input "6"
type input "3528.00"
type input "6"
click at [382, 268] on div "Select Item" at bounding box center [359, 269] width 142 height 15
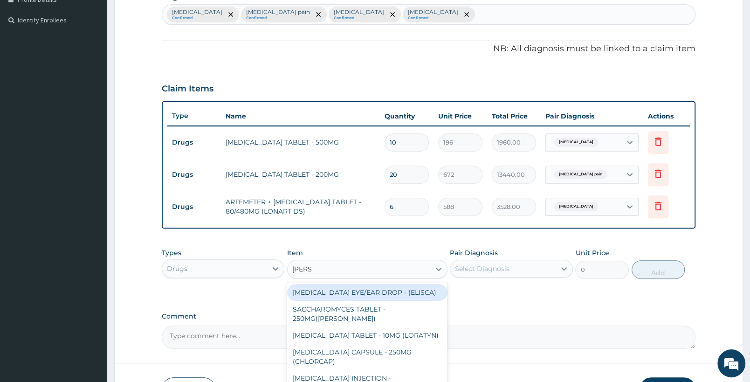
type input "LORAT"
click at [392, 295] on div "[MEDICAL_DATA] TABLET - 10MG (LORATYN)" at bounding box center [367, 292] width 160 height 17
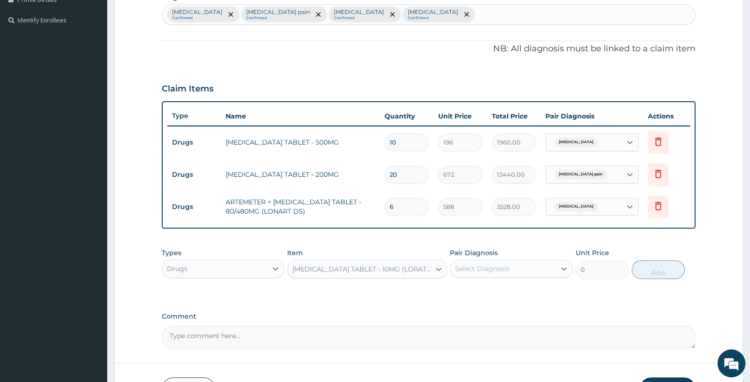
type input "98"
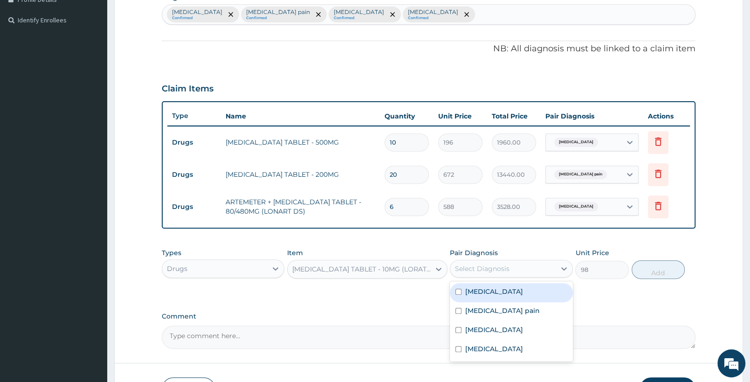
click at [485, 273] on div "Select Diagnosis" at bounding box center [503, 268] width 105 height 15
click at [492, 293] on label "Upper respiratory infection" at bounding box center [494, 291] width 58 height 9
checkbox input "true"
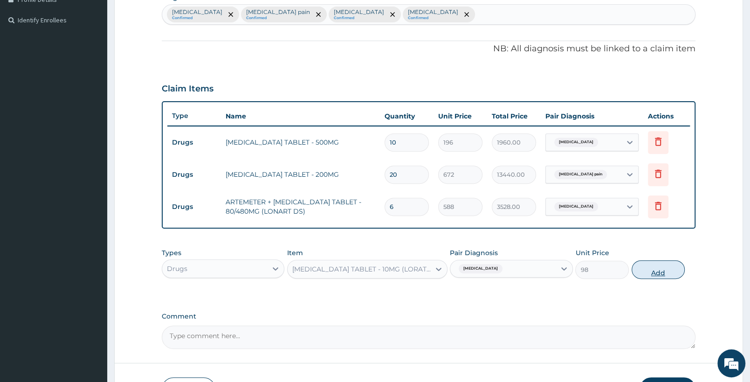
click at [654, 265] on button "Add" at bounding box center [658, 269] width 53 height 19
type input "0"
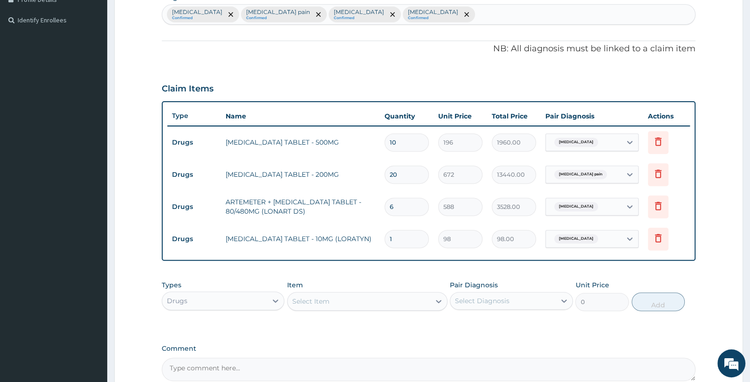
drag, startPoint x: 405, startPoint y: 240, endPoint x: 342, endPoint y: 230, distance: 63.7
click at [385, 230] on input "1" at bounding box center [407, 239] width 44 height 18
type input "5"
type input "490.00"
type input "5"
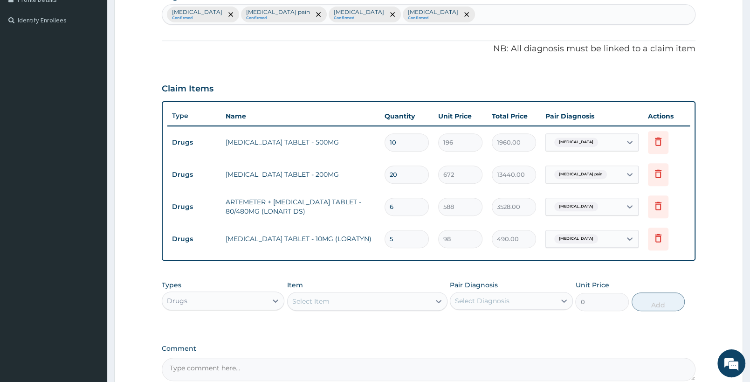
click at [357, 298] on div "Select Item" at bounding box center [359, 301] width 142 height 15
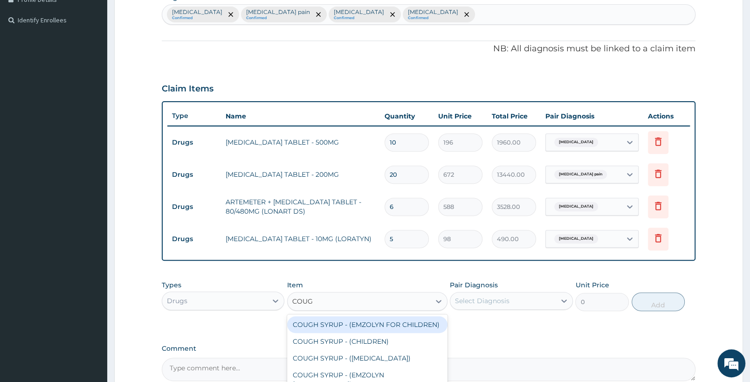
type input "COUGH"
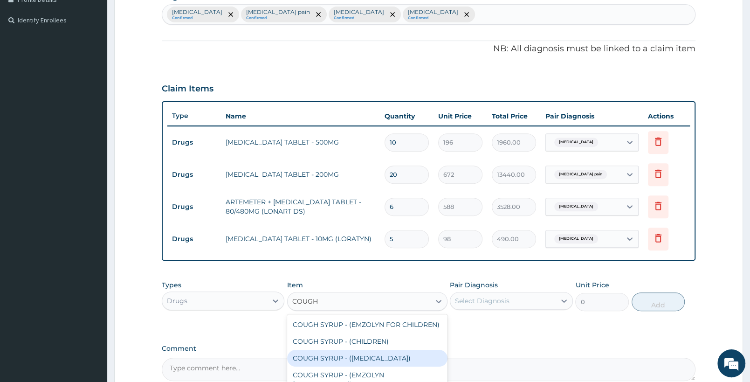
click at [387, 356] on div "COUGH SYRUP - (EXPECTORANT)" at bounding box center [367, 358] width 160 height 17
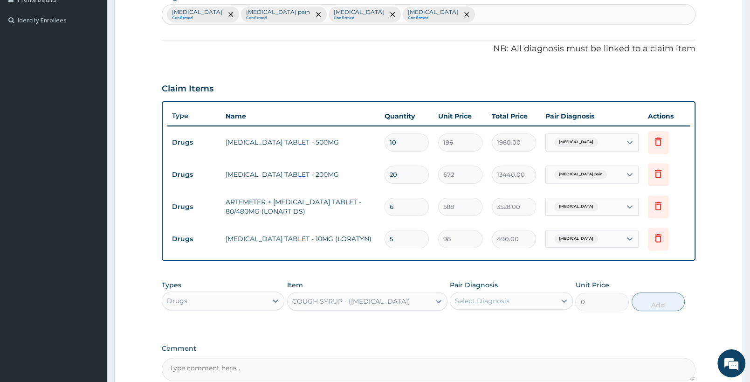
type input "1120"
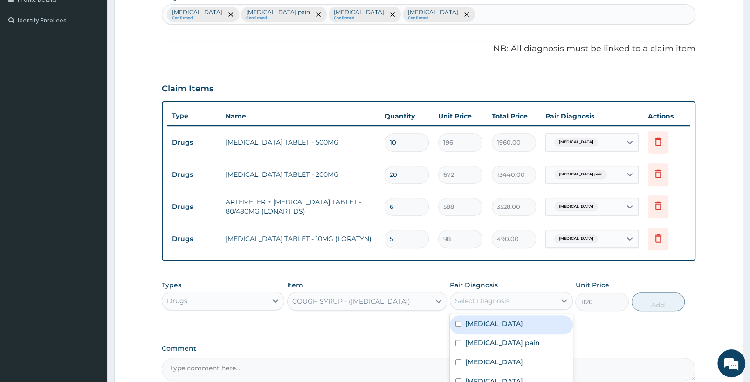
drag, startPoint x: 506, startPoint y: 291, endPoint x: 513, endPoint y: 310, distance: 19.9
click at [506, 293] on div "Select Diagnosis" at bounding box center [511, 301] width 123 height 18
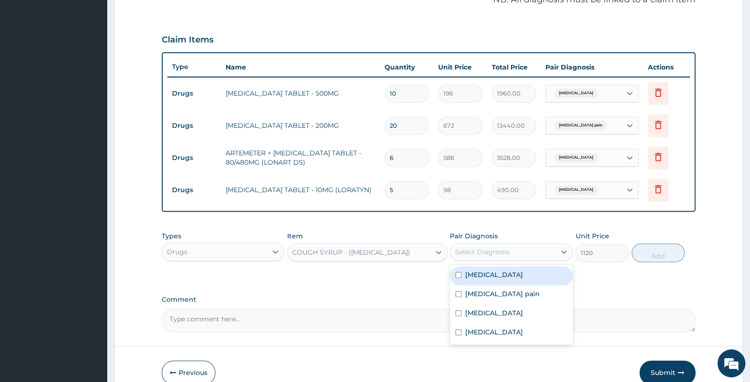
click at [517, 277] on label "Upper respiratory infection" at bounding box center [494, 274] width 58 height 9
checkbox input "true"
click at [662, 245] on button "Add" at bounding box center [658, 252] width 53 height 19
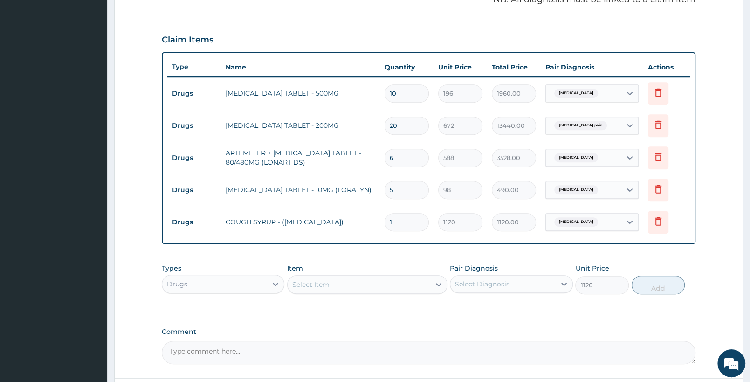
type input "0"
click at [237, 279] on div "Drugs" at bounding box center [214, 284] width 105 height 15
click at [200, 375] on div "Laboratory" at bounding box center [223, 374] width 123 height 17
click at [331, 282] on div "Select Item" at bounding box center [367, 284] width 160 height 19
click at [406, 289] on div "Select Item" at bounding box center [359, 284] width 142 height 15
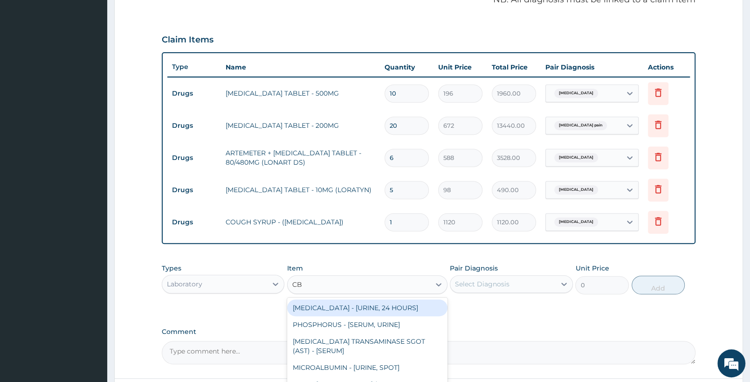
type input "CBC"
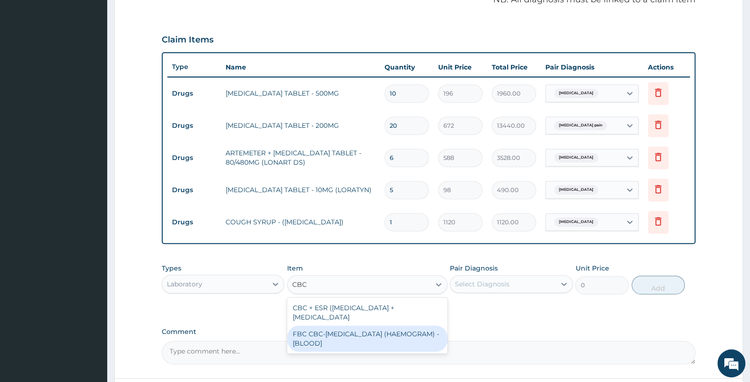
click at [405, 333] on div "FBC CBC-[MEDICAL_DATA] (HAEMOGRAM) - [BLOOD]" at bounding box center [367, 339] width 160 height 26
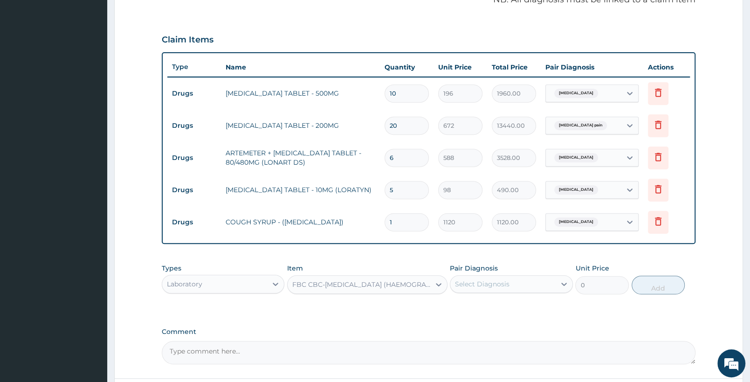
type input "5000"
click at [492, 286] on div "Select Diagnosis" at bounding box center [482, 283] width 55 height 9
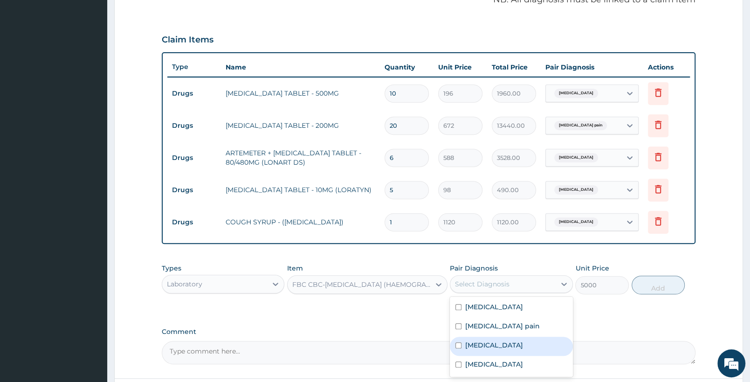
click at [506, 343] on div "Sepsis" at bounding box center [511, 346] width 123 height 19
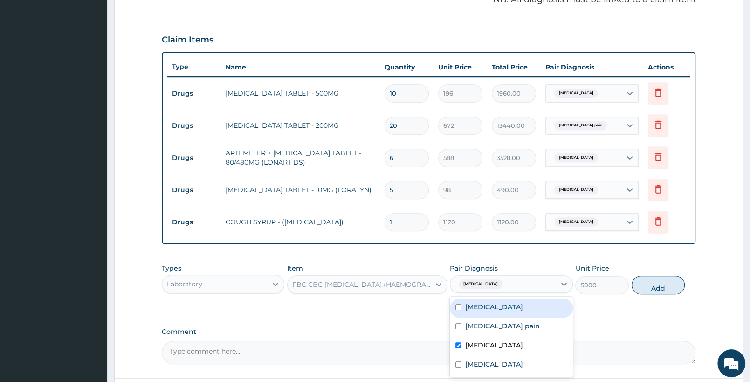
checkbox input "true"
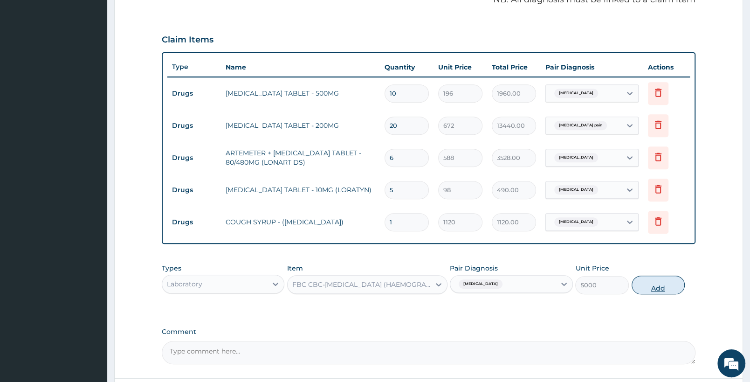
click at [652, 284] on button "Add" at bounding box center [658, 285] width 53 height 19
type input "0"
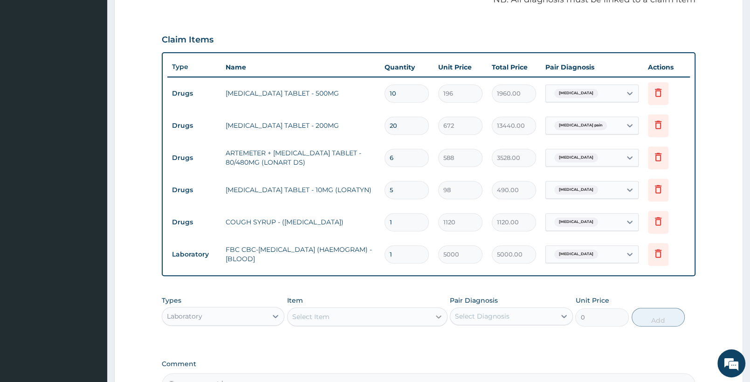
click at [434, 320] on icon at bounding box center [438, 316] width 9 height 9
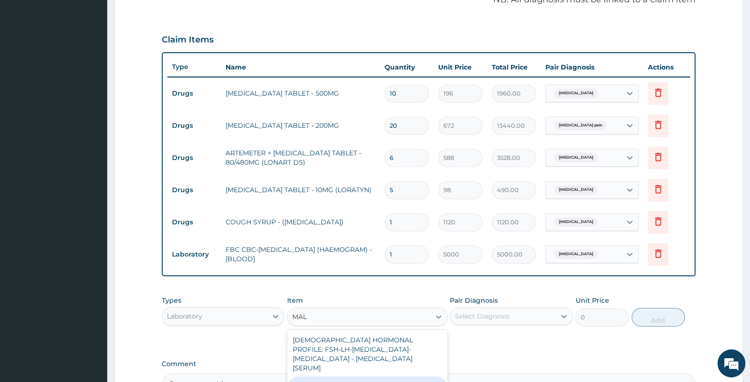
type input "MALA"
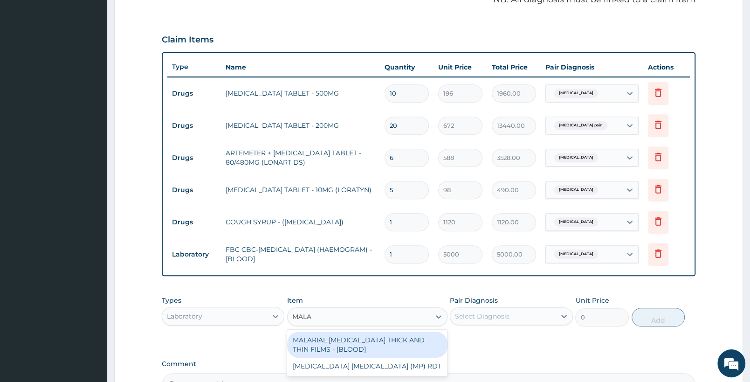
click at [368, 344] on div "MALARIAL [MEDICAL_DATA] THICK AND THIN FILMS - [BLOOD]" at bounding box center [367, 345] width 160 height 26
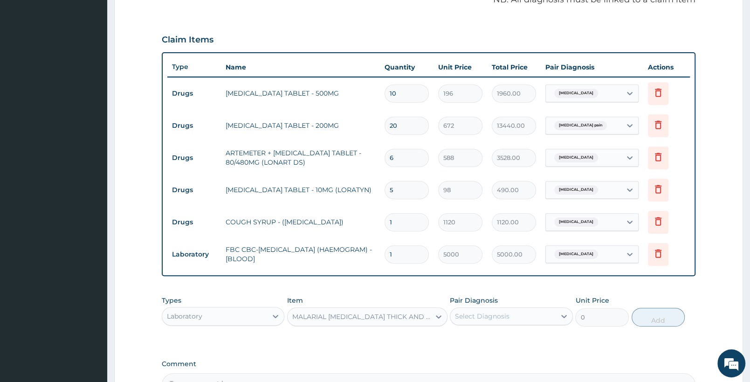
type input "2187.5"
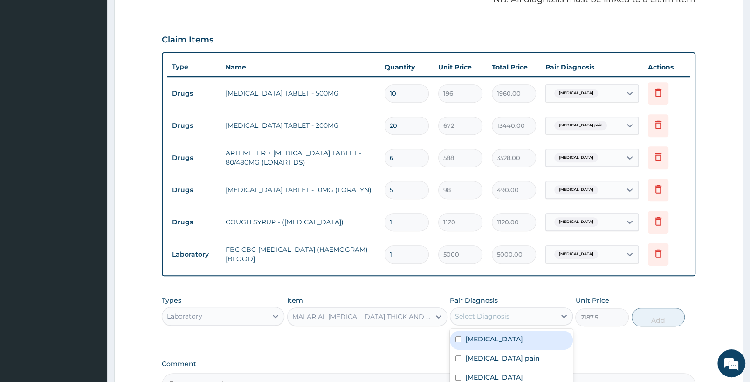
click at [486, 315] on div "Select Diagnosis" at bounding box center [482, 316] width 55 height 9
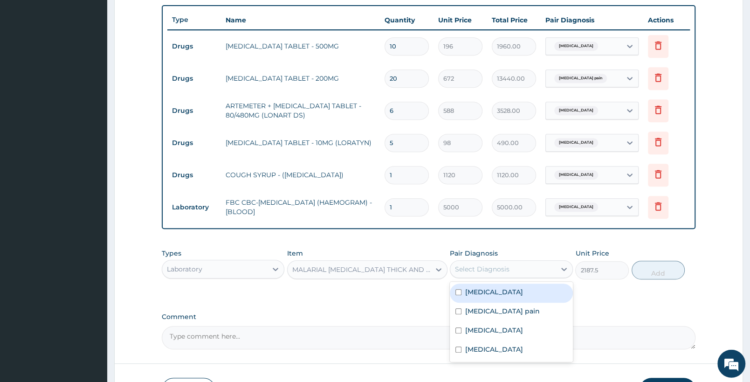
scroll to position [344, 0]
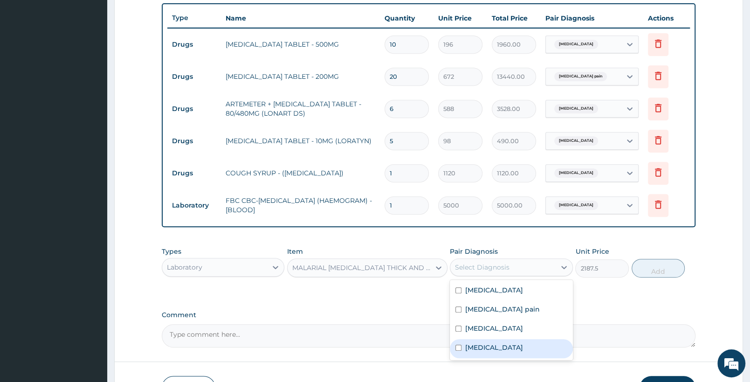
click at [492, 352] on div "[MEDICAL_DATA]" at bounding box center [511, 348] width 123 height 19
checkbox input "true"
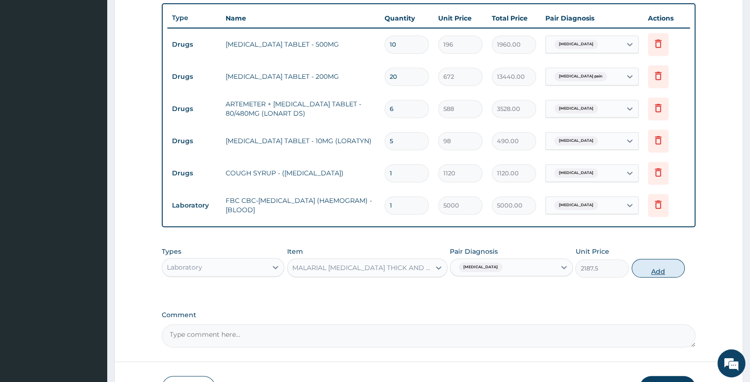
click at [655, 266] on button "Add" at bounding box center [658, 268] width 53 height 19
type input "0"
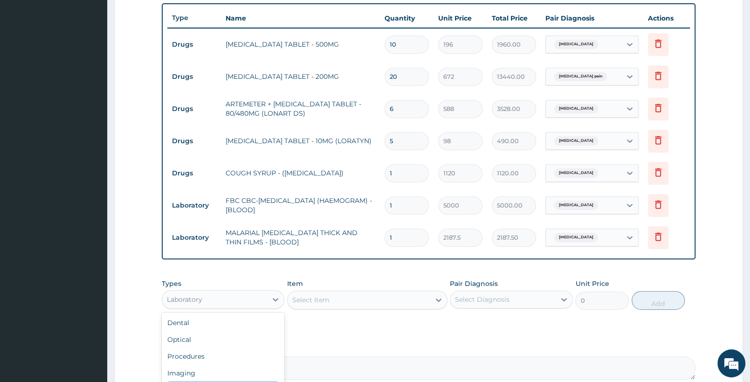
click at [242, 303] on div "Laboratory" at bounding box center [214, 299] width 105 height 15
click at [227, 362] on div "Procedures" at bounding box center [223, 356] width 123 height 17
click at [343, 303] on div "Select Item" at bounding box center [359, 299] width 142 height 15
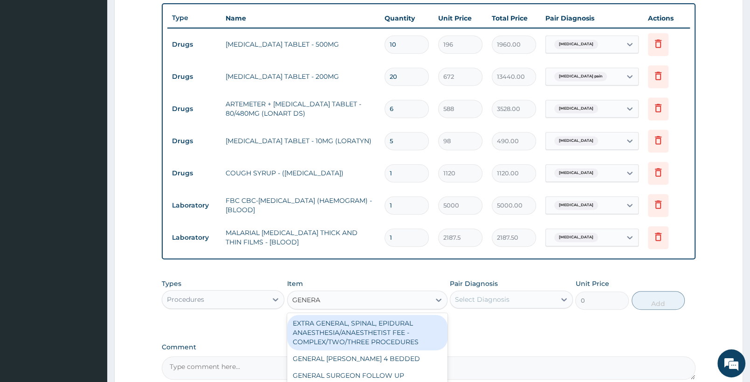
type input "GENERAL"
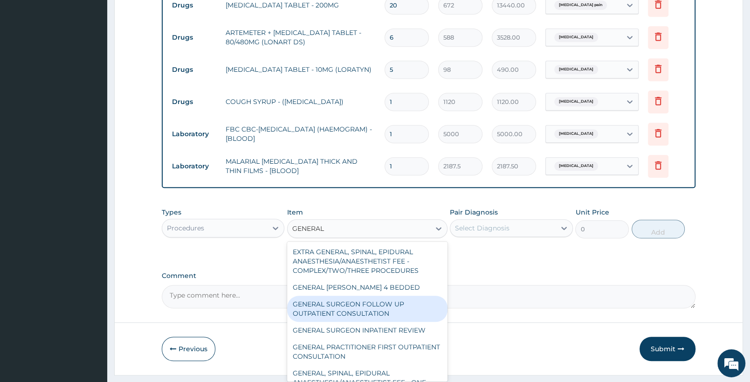
scroll to position [439, 0]
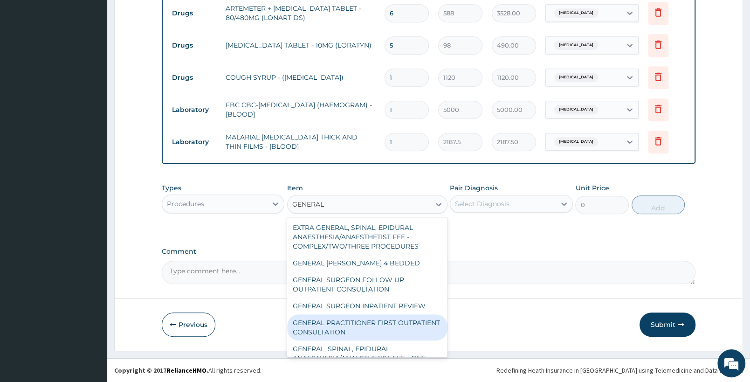
click at [377, 322] on div "GENERAL PRACTITIONER FIRST OUTPATIENT CONSULTATION" at bounding box center [367, 327] width 160 height 26
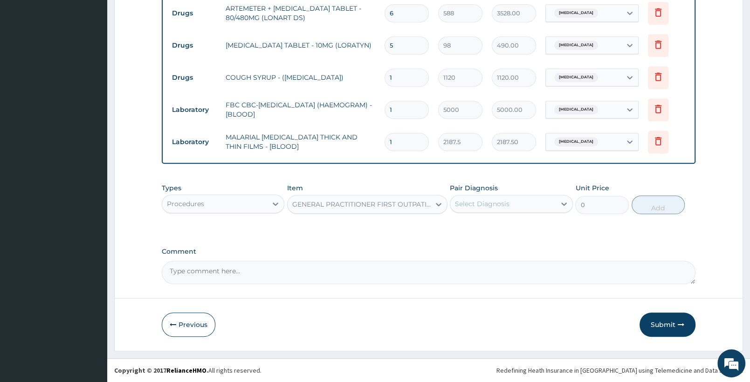
type input "3750"
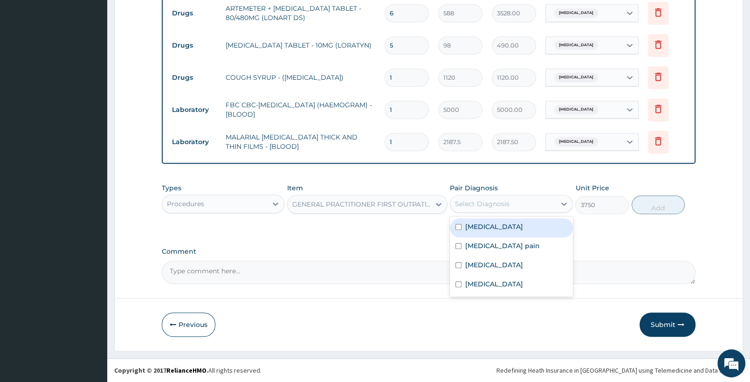
click at [517, 212] on div "Select Diagnosis" at bounding box center [511, 204] width 123 height 18
click at [517, 230] on label "Upper respiratory infection" at bounding box center [494, 226] width 58 height 9
checkbox input "true"
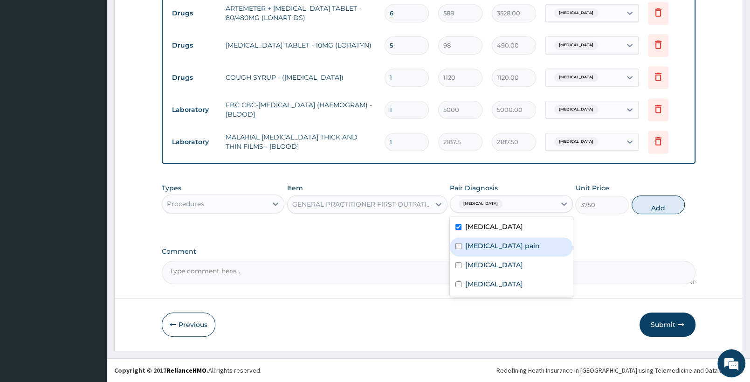
click at [513, 248] on label "Musculoskeletal pain" at bounding box center [502, 245] width 75 height 9
checkbox input "true"
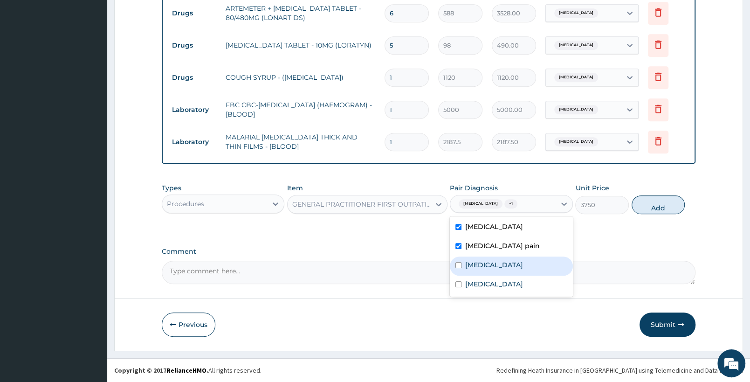
click at [507, 261] on div "Sepsis" at bounding box center [511, 266] width 123 height 19
checkbox input "true"
drag, startPoint x: 497, startPoint y: 288, endPoint x: 539, endPoint y: 250, distance: 56.8
click at [497, 287] on label "[MEDICAL_DATA]" at bounding box center [494, 283] width 58 height 9
checkbox input "true"
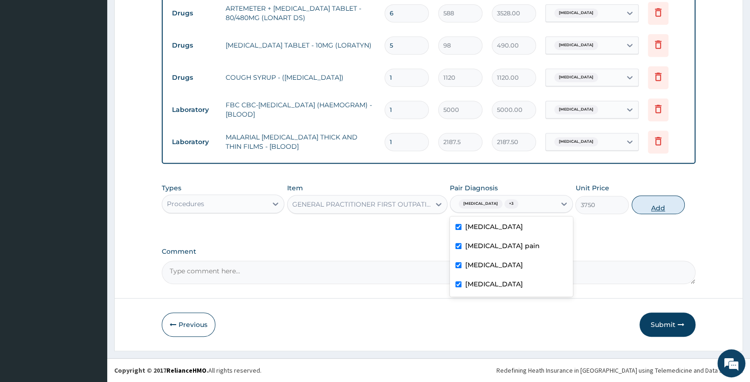
click at [653, 203] on button "Add" at bounding box center [658, 204] width 53 height 19
type input "0"
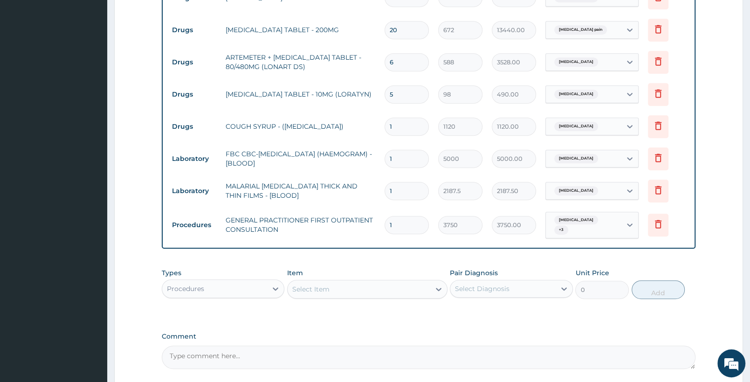
scroll to position [476, 0]
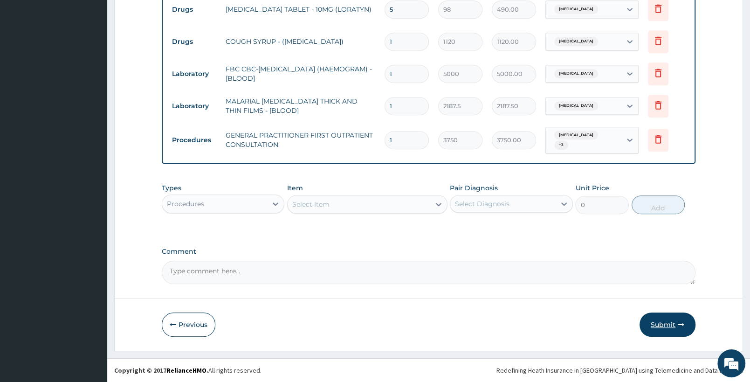
click at [661, 325] on button "Submit" at bounding box center [668, 324] width 56 height 24
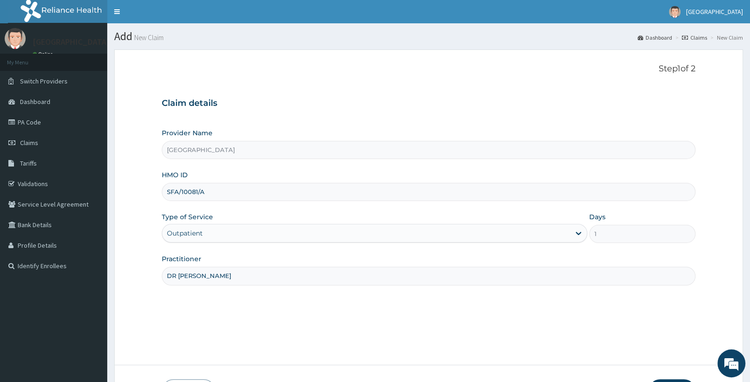
type input "[PERSON_NAME]"
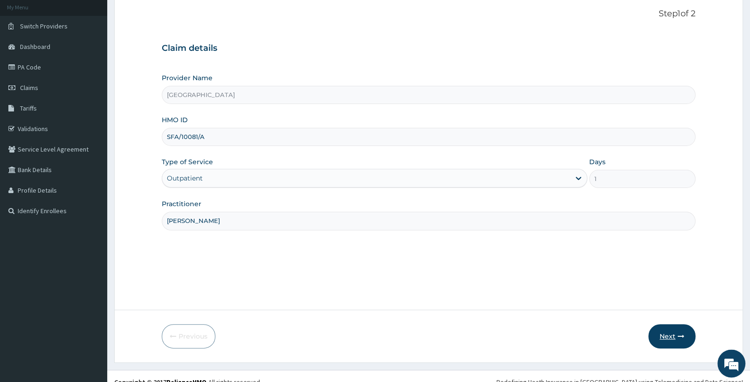
scroll to position [67, 0]
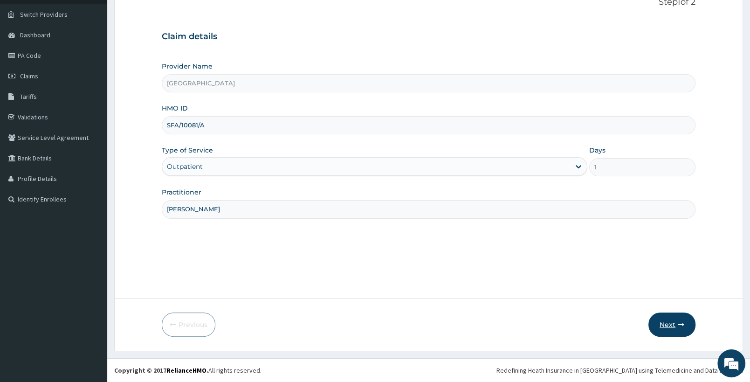
click at [673, 324] on button "Next" at bounding box center [672, 324] width 47 height 24
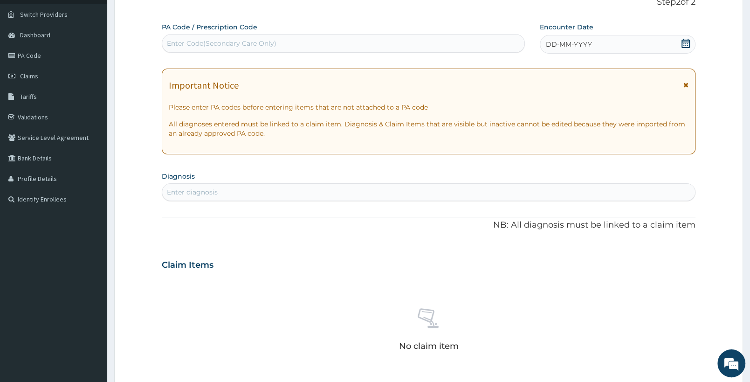
click at [327, 193] on div "Enter diagnosis" at bounding box center [428, 192] width 533 height 15
click at [688, 42] on icon at bounding box center [685, 43] width 9 height 9
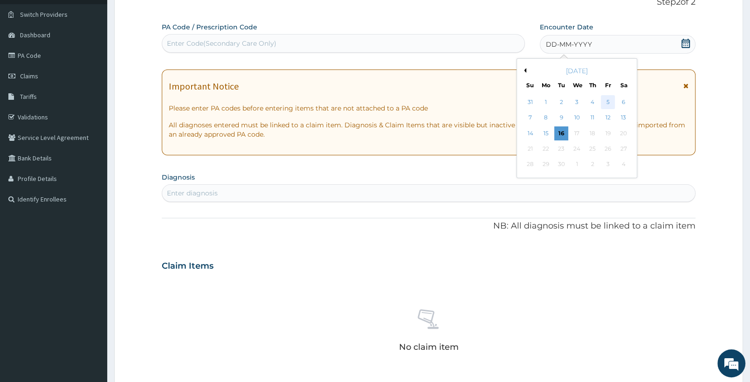
click at [605, 103] on div "5" at bounding box center [608, 102] width 14 height 14
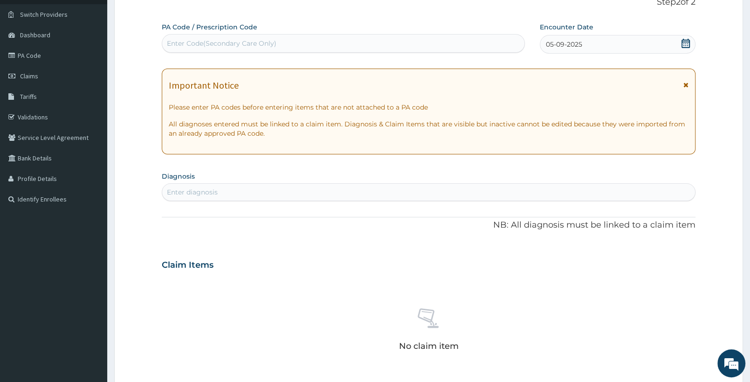
click at [295, 194] on div "Enter diagnosis" at bounding box center [428, 192] width 533 height 15
type input "MYALG"
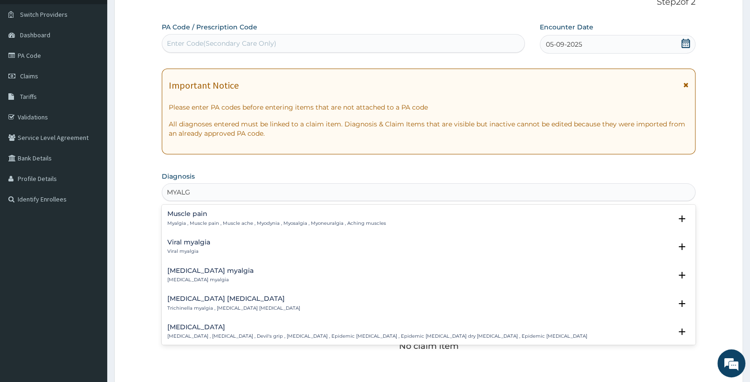
click at [225, 225] on p "Myalgia , Muscle pain , Muscle ache , Myodynia , Myosalgia , Myoneuralgia , Ach…" at bounding box center [276, 223] width 219 height 7
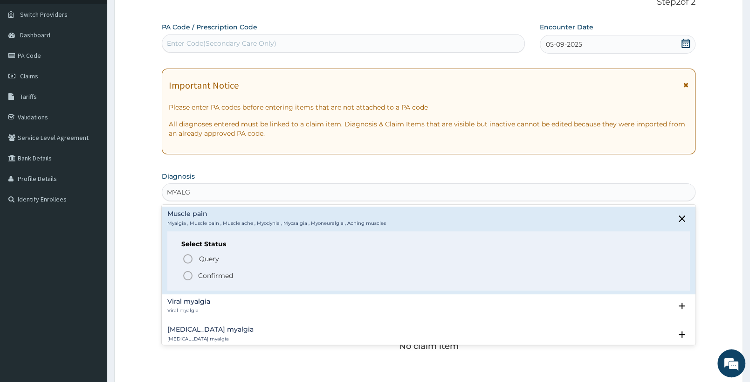
click at [189, 275] on icon "status option filled" at bounding box center [187, 275] width 11 height 11
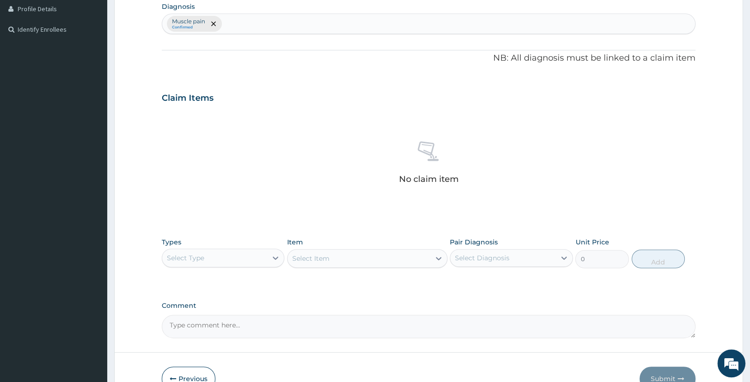
scroll to position [291, 0]
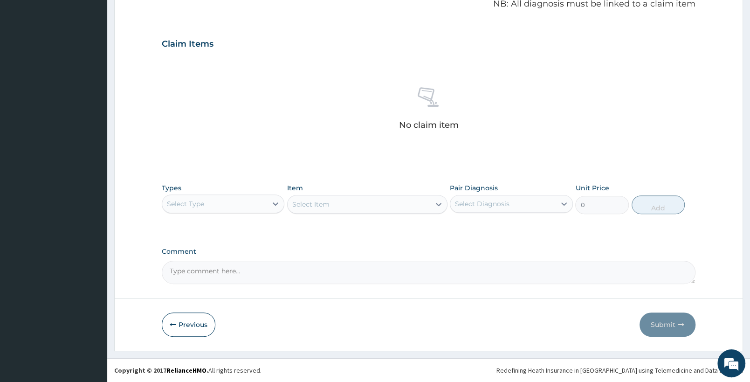
click at [231, 207] on div "Select Type" at bounding box center [214, 203] width 105 height 15
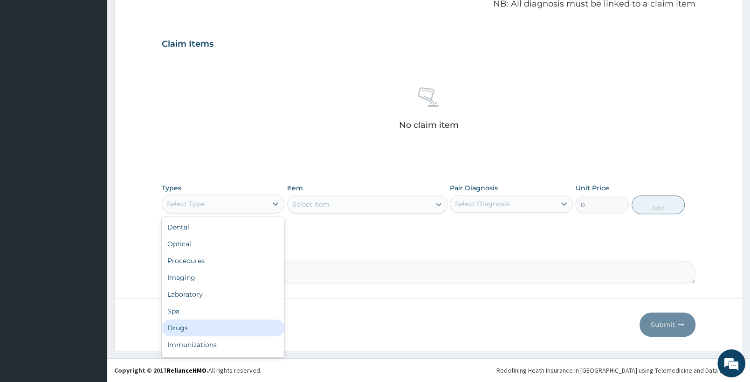
click at [189, 326] on div "Drugs" at bounding box center [223, 327] width 123 height 17
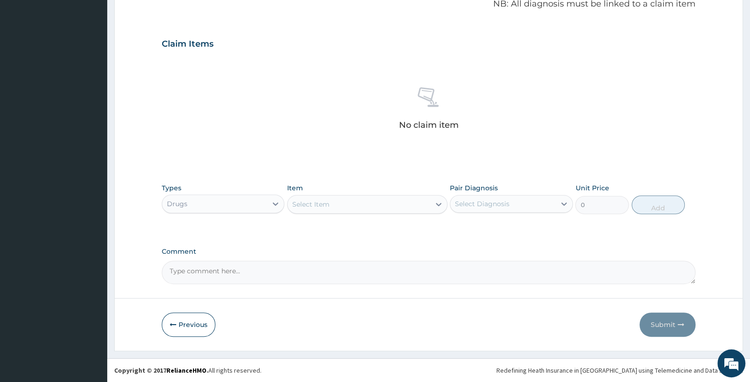
click at [213, 206] on div "Drugs" at bounding box center [214, 203] width 105 height 15
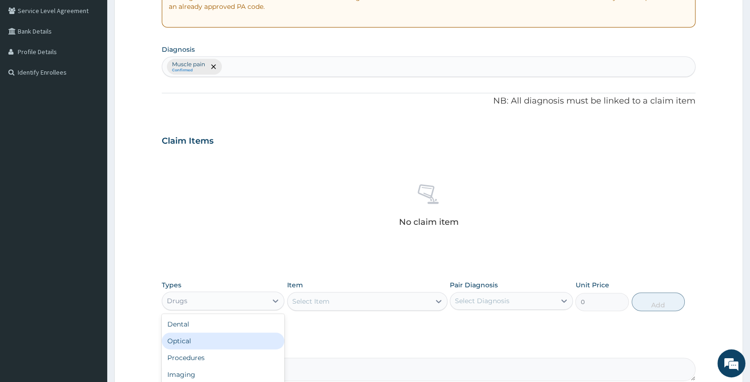
scroll to position [243, 0]
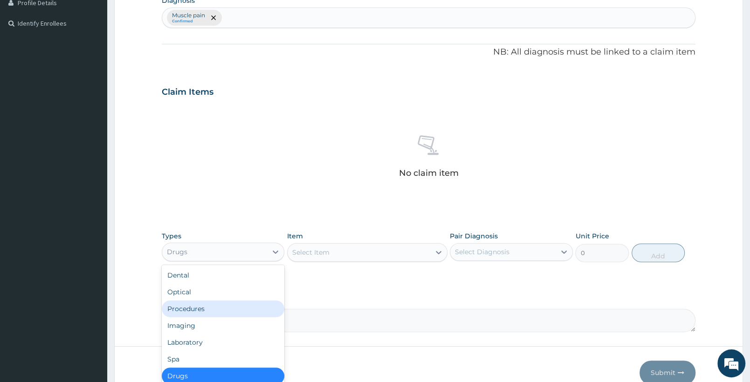
click at [237, 305] on div "Procedures" at bounding box center [223, 308] width 123 height 17
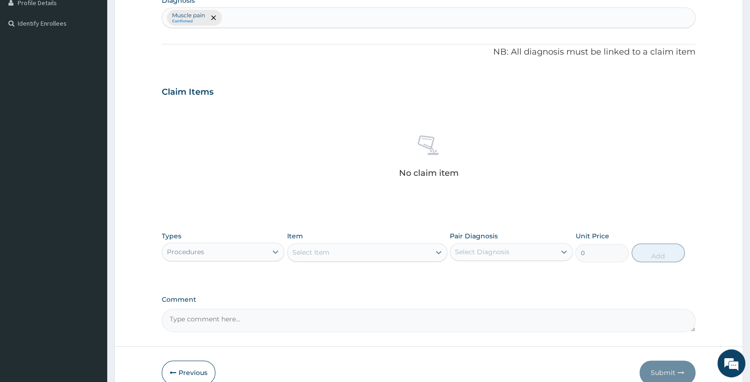
click at [357, 255] on div "Select Item" at bounding box center [359, 252] width 142 height 15
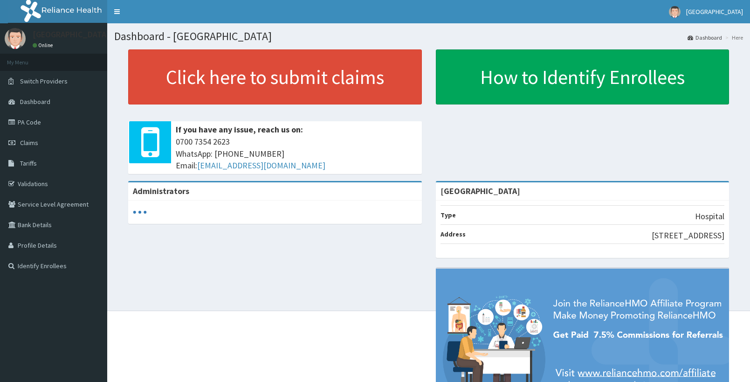
click at [43, 145] on link "Claims" at bounding box center [53, 142] width 107 height 21
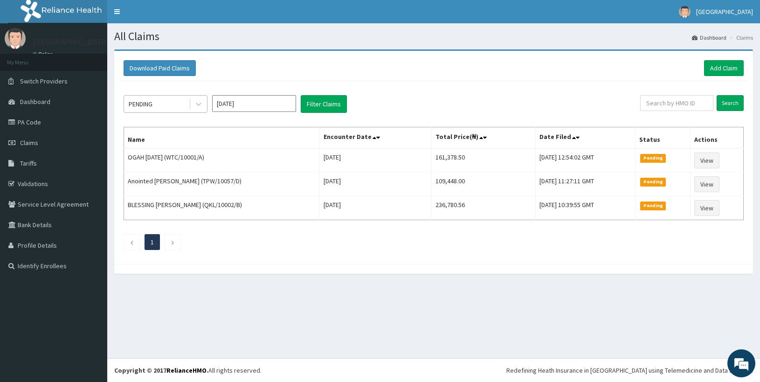
click at [172, 102] on div "PENDING" at bounding box center [156, 104] width 65 height 15
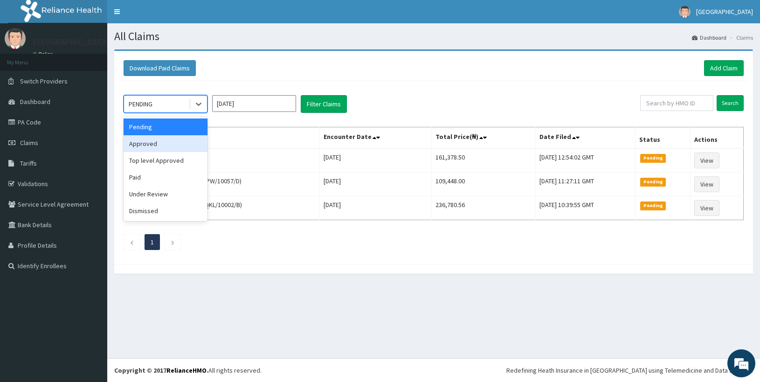
click at [145, 146] on div "Approved" at bounding box center [166, 143] width 84 height 17
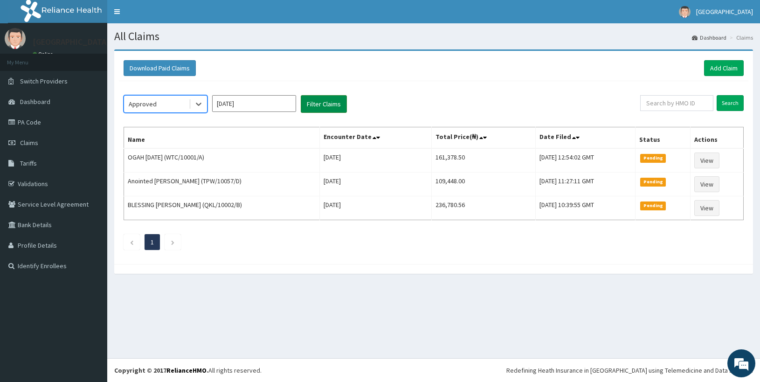
click at [344, 108] on button "Filter Claims" at bounding box center [324, 104] width 46 height 18
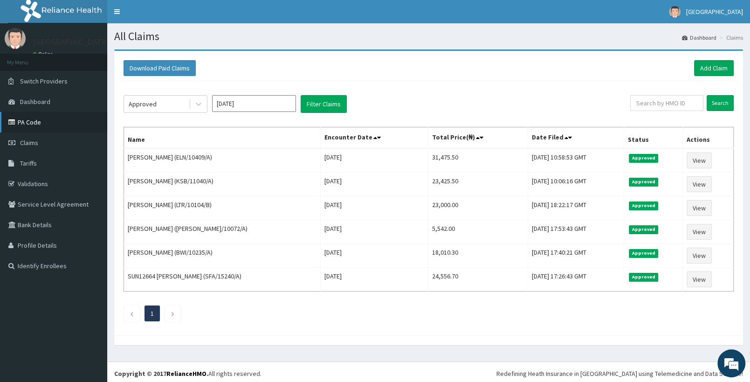
click at [53, 123] on link "PA Code" at bounding box center [53, 122] width 107 height 21
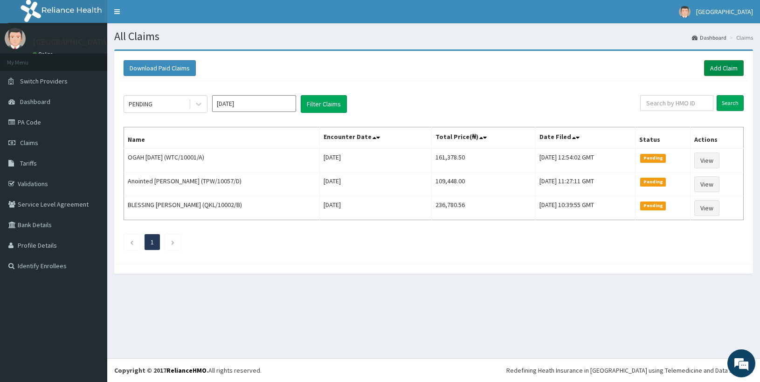
click at [722, 68] on link "Add Claim" at bounding box center [724, 68] width 40 height 16
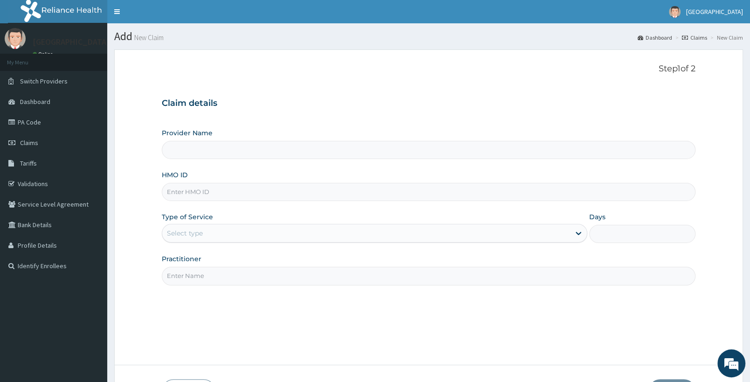
type input "[GEOGRAPHIC_DATA]"
click at [222, 197] on input "HMO ID" at bounding box center [429, 192] width 534 height 18
paste input "SFA/10081/A"
type input "SFA/10081/A"
click at [240, 226] on div "Select type" at bounding box center [375, 233] width 426 height 19
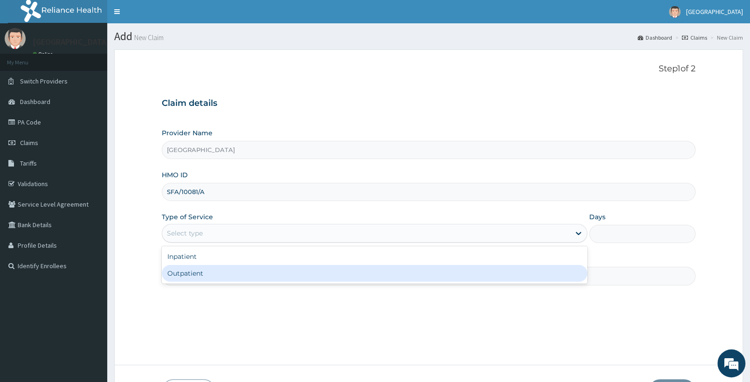
click at [229, 271] on div "Outpatient" at bounding box center [375, 273] width 426 height 17
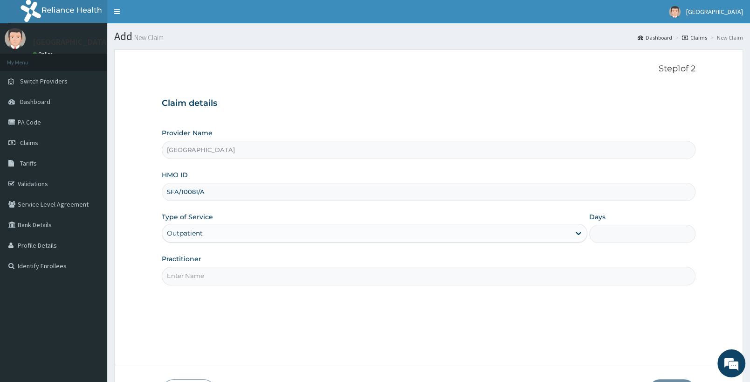
type input "1"
click at [228, 273] on input "Practitioner" at bounding box center [429, 276] width 534 height 18
type input "d"
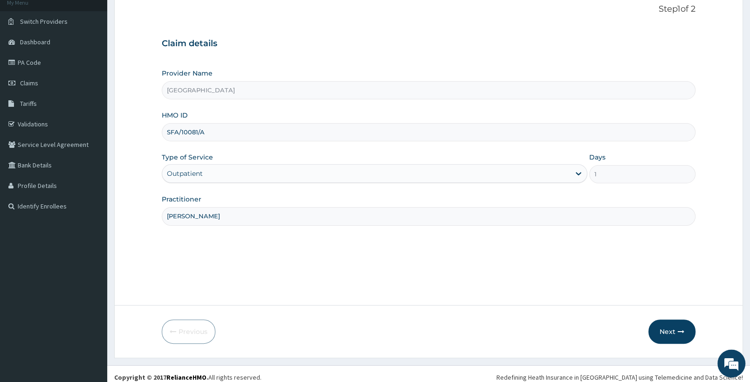
scroll to position [67, 0]
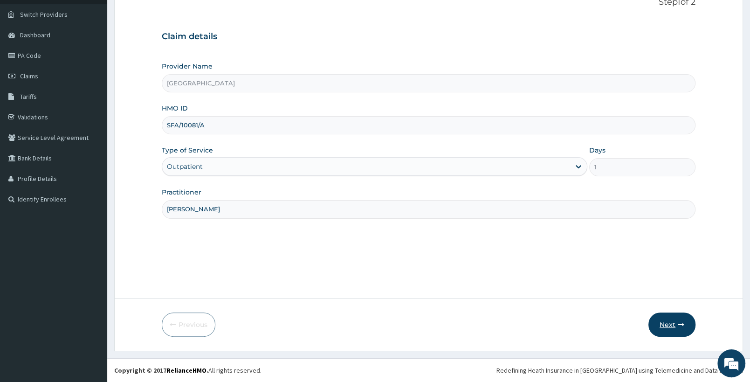
type input "DR OSASONA"
click at [679, 324] on icon "button" at bounding box center [681, 324] width 7 height 7
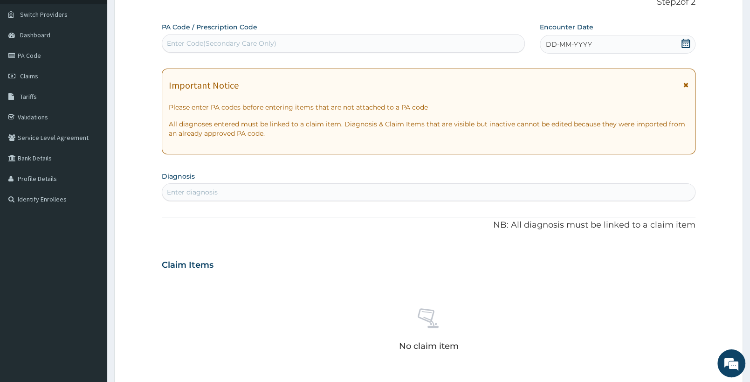
click at [686, 42] on icon at bounding box center [686, 43] width 8 height 9
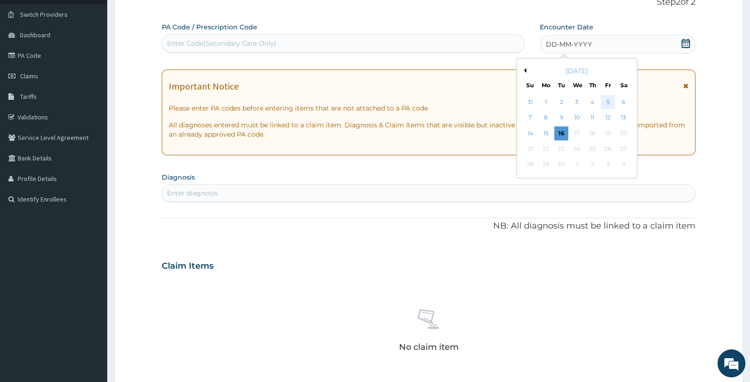
click at [613, 100] on div "5" at bounding box center [608, 102] width 14 height 14
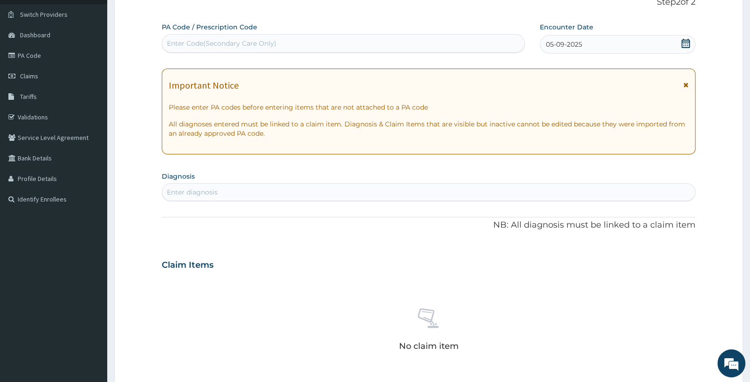
click at [398, 184] on div "Enter diagnosis" at bounding box center [429, 192] width 534 height 18
type input "MYALGIA"
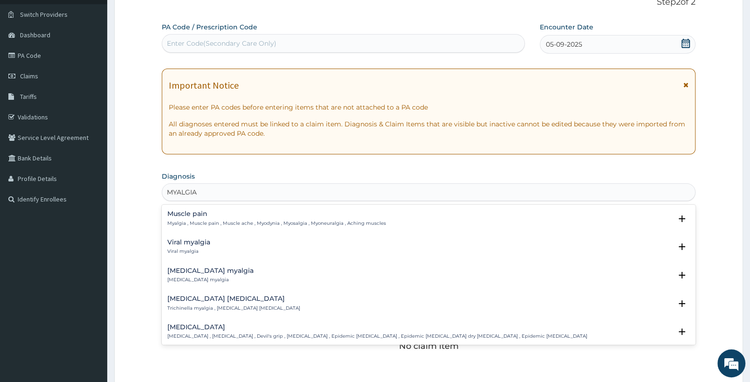
click at [210, 216] on h4 "Muscle pain" at bounding box center [276, 213] width 219 height 7
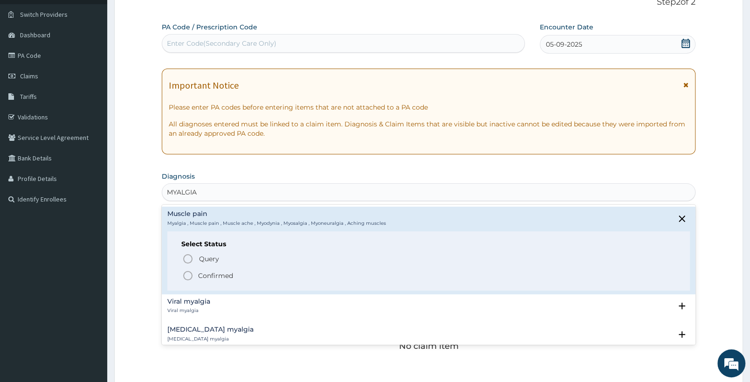
click at [207, 273] on p "Confirmed" at bounding box center [215, 275] width 35 height 9
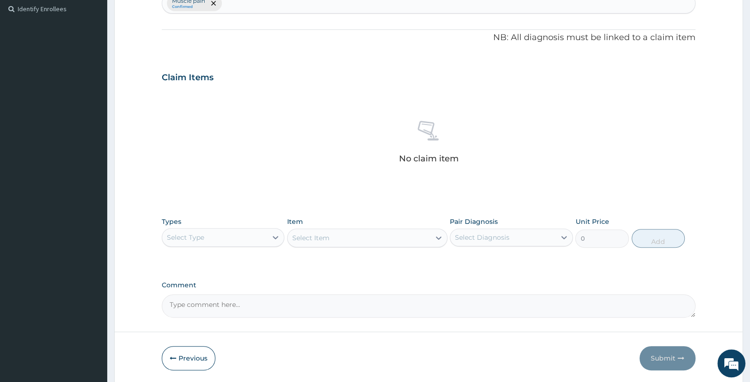
scroll to position [291, 0]
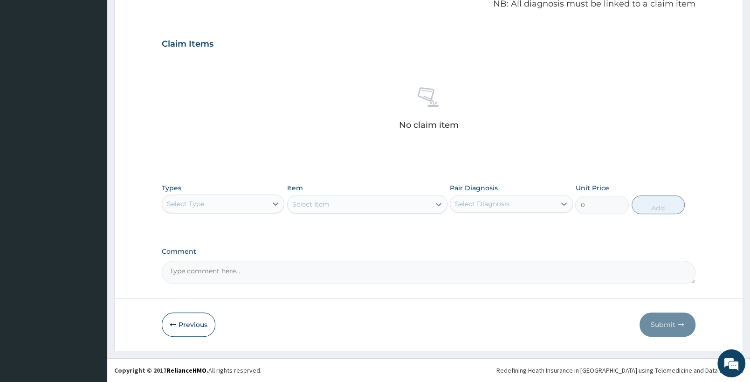
click at [222, 208] on div "Select Type" at bounding box center [214, 203] width 105 height 15
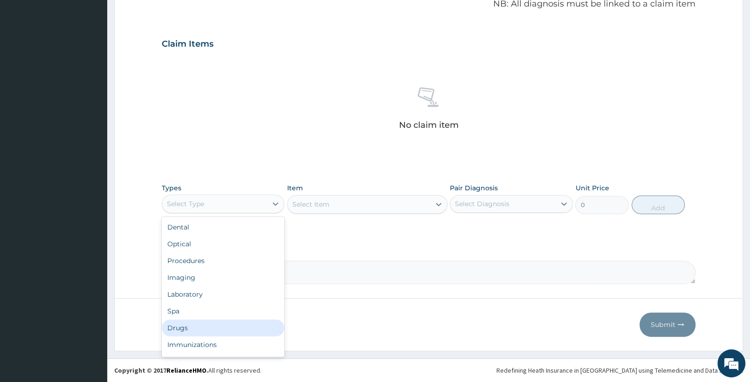
click at [208, 326] on div "Drugs" at bounding box center [223, 327] width 123 height 17
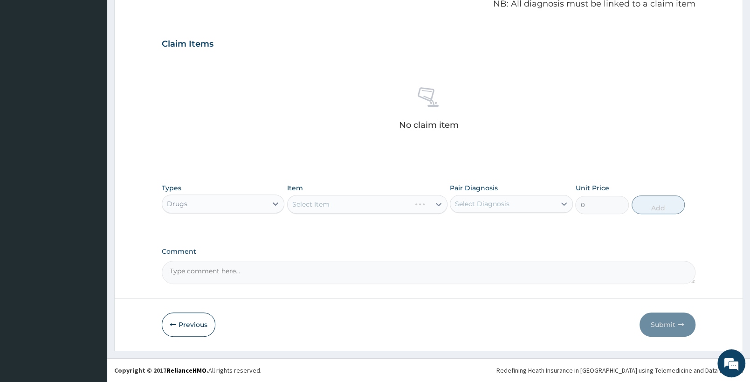
click at [254, 202] on div "Drugs" at bounding box center [214, 203] width 105 height 15
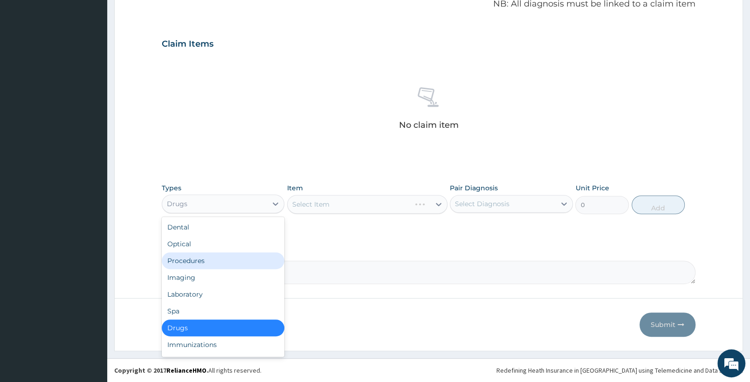
click at [224, 263] on div "Procedures" at bounding box center [223, 260] width 123 height 17
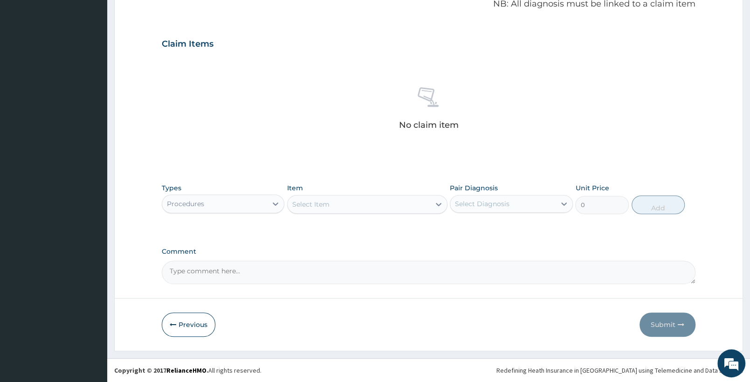
click at [374, 203] on div "Select Item" at bounding box center [359, 204] width 142 height 15
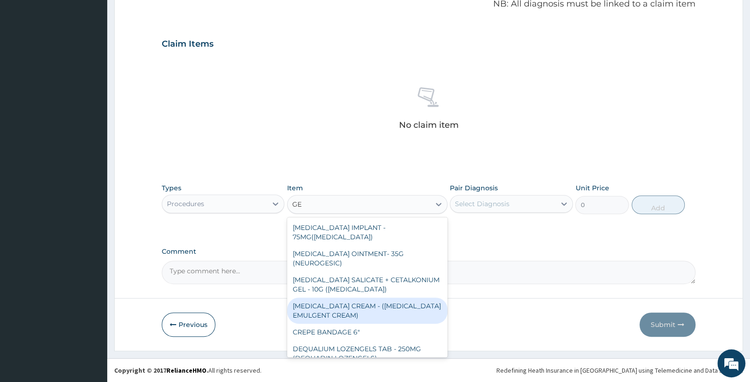
type input "G"
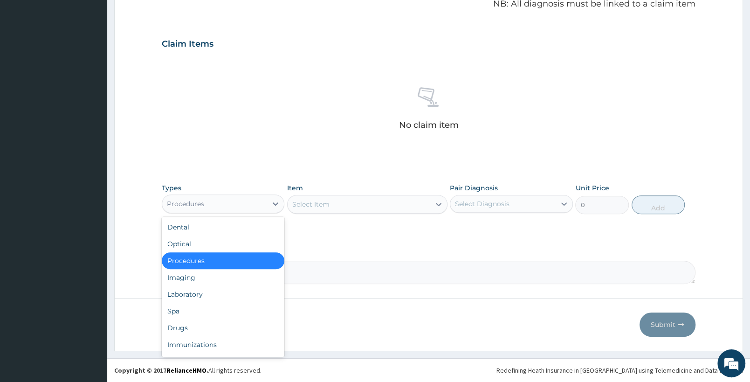
click at [234, 202] on div "Procedures" at bounding box center [214, 203] width 105 height 15
click at [198, 296] on div "Laboratory" at bounding box center [223, 294] width 123 height 17
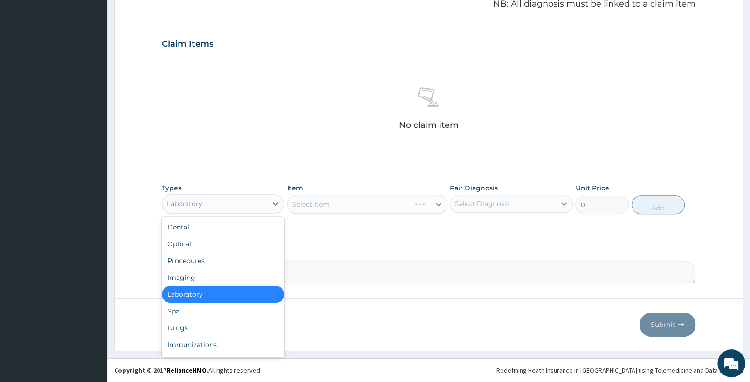
click at [214, 203] on div "Laboratory" at bounding box center [214, 203] width 105 height 15
click at [200, 257] on div "Procedures" at bounding box center [223, 260] width 123 height 17
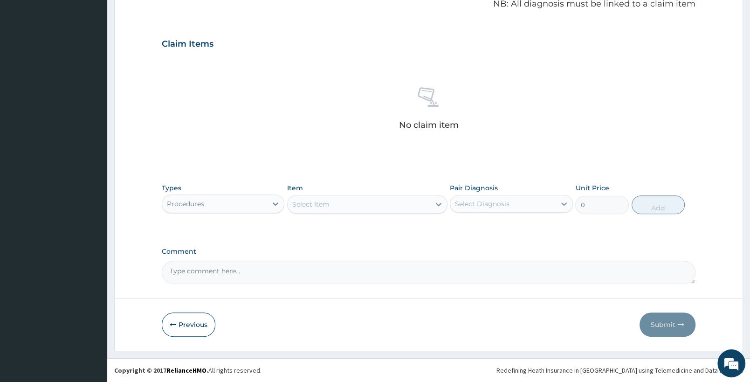
click at [365, 204] on div "Select Item" at bounding box center [359, 204] width 142 height 15
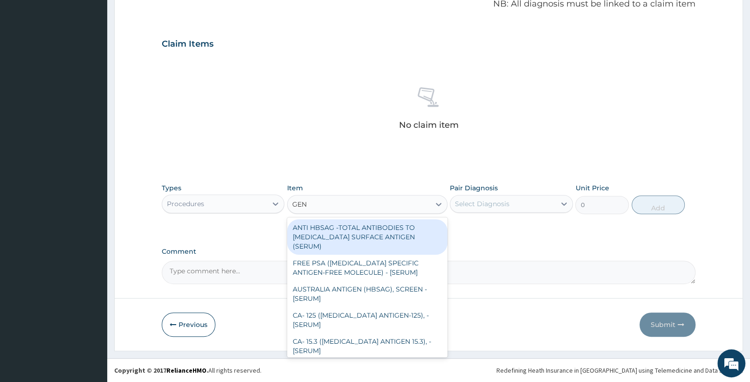
type input "GEN"
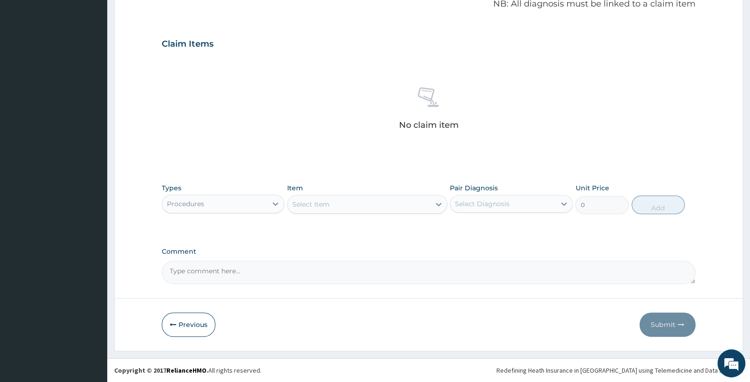
click at [253, 193] on div "Types Procedures" at bounding box center [223, 198] width 123 height 31
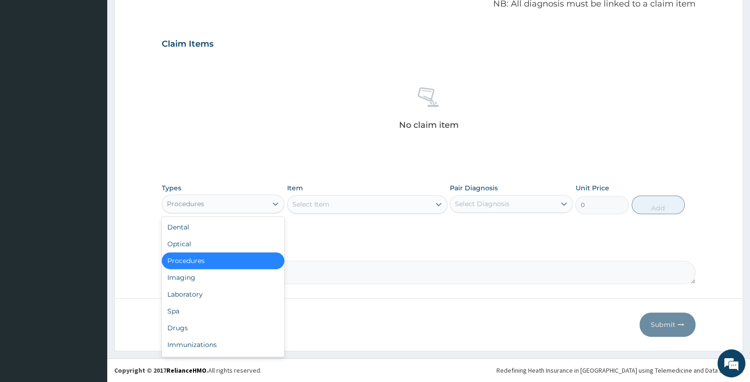
click at [256, 200] on div "Procedures" at bounding box center [214, 203] width 105 height 15
click at [177, 328] on div "Drugs" at bounding box center [223, 327] width 123 height 17
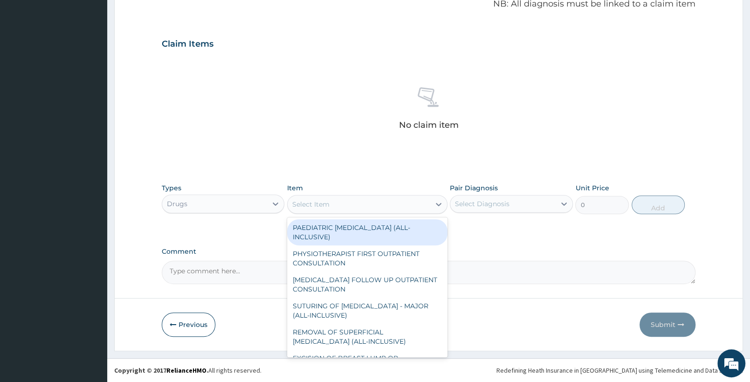
click at [417, 209] on div "Select Item" at bounding box center [359, 204] width 142 height 15
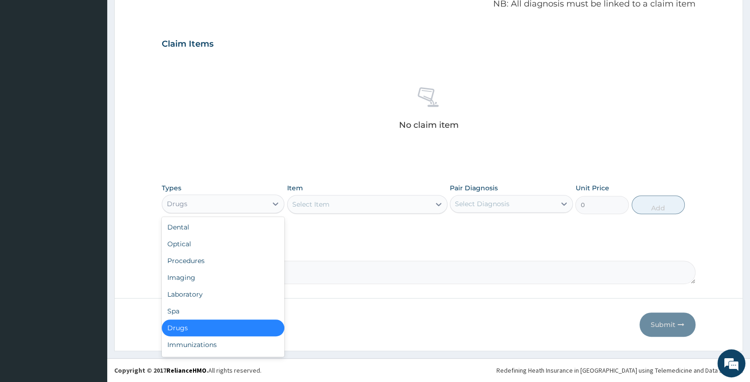
click at [257, 203] on div "Drugs" at bounding box center [214, 203] width 105 height 15
click at [214, 260] on div "Procedures" at bounding box center [223, 260] width 123 height 17
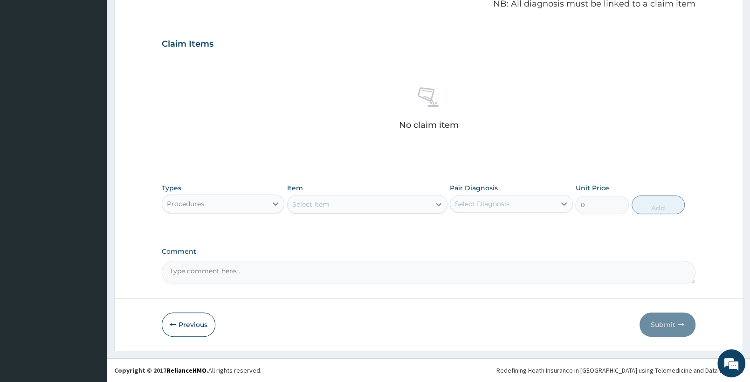
click at [405, 206] on div "Select Item" at bounding box center [359, 204] width 142 height 15
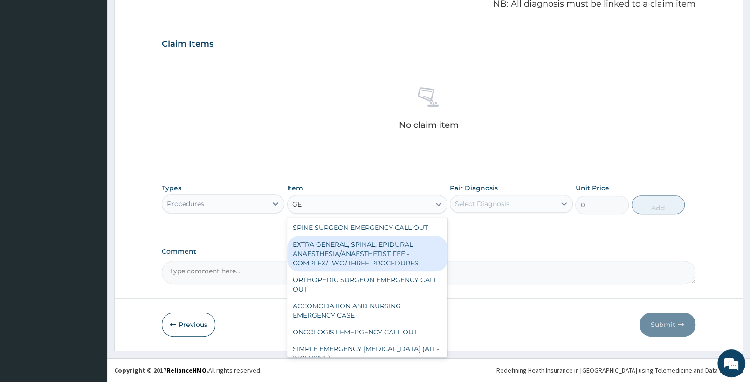
type input "G"
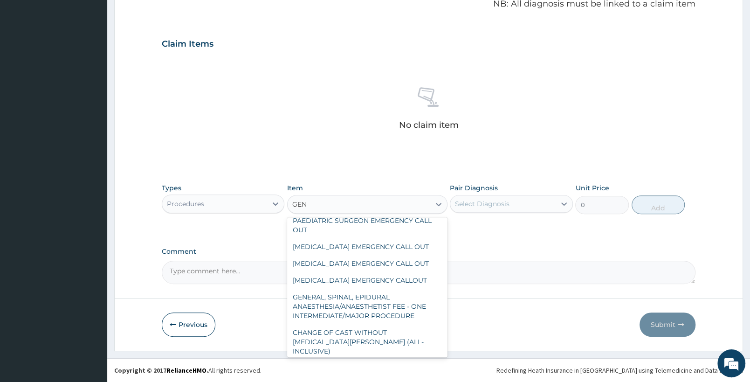
scroll to position [100, 0]
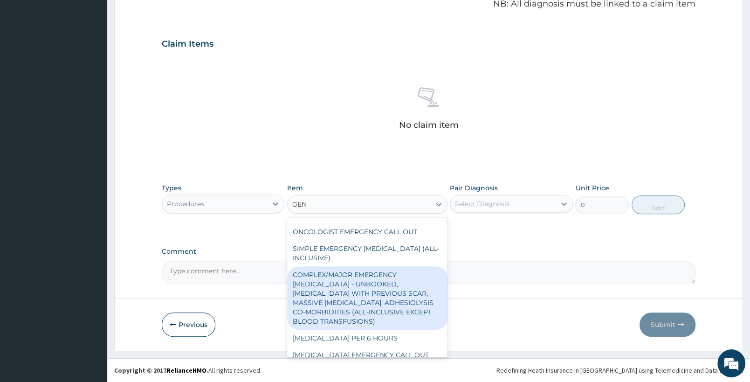
type input "GENE"
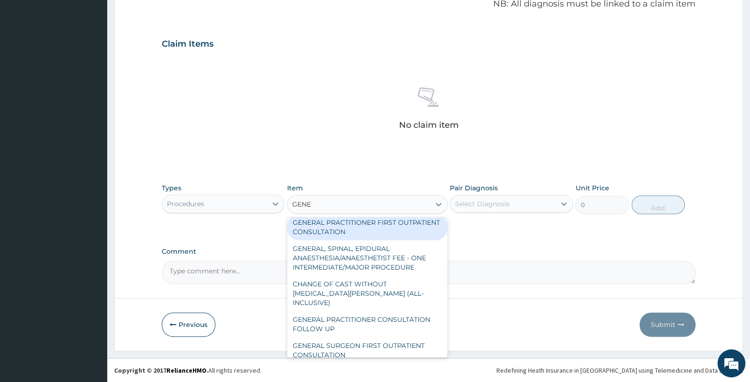
click at [386, 234] on div "GENERAL PRACTITIONER FIRST OUTPATIENT CONSULTATION" at bounding box center [367, 227] width 160 height 26
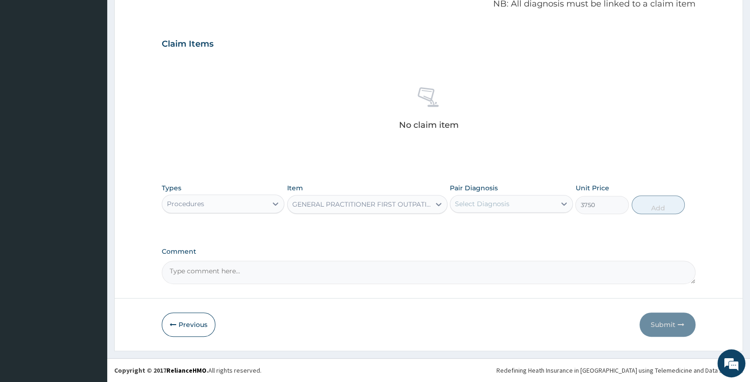
type input "3750"
click at [497, 206] on div "Select Diagnosis" at bounding box center [482, 203] width 55 height 9
click at [501, 228] on label "Muscle pain" at bounding box center [485, 226] width 40 height 9
checkbox input "true"
click at [671, 203] on button "Add" at bounding box center [658, 204] width 53 height 19
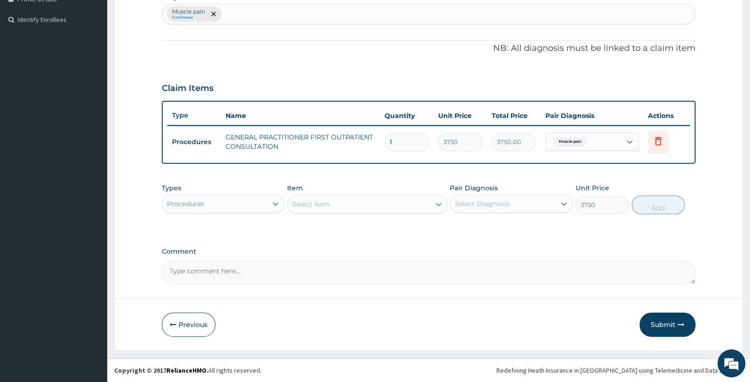
type input "0"
click at [662, 319] on button "Submit" at bounding box center [668, 325] width 56 height 24
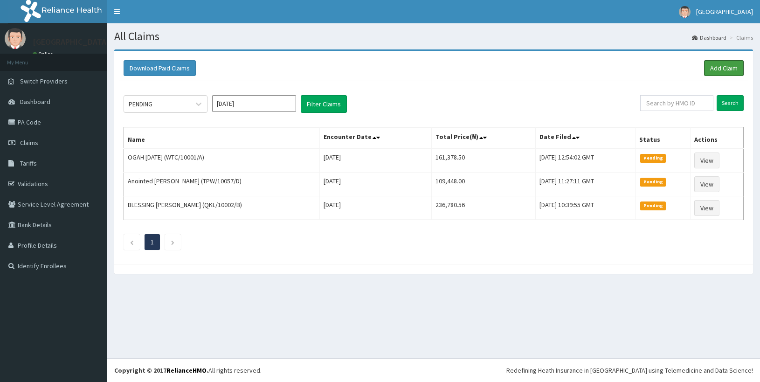
click at [725, 67] on link "Add Claim" at bounding box center [724, 68] width 40 height 16
click at [716, 66] on link "Add Claim" at bounding box center [724, 68] width 40 height 16
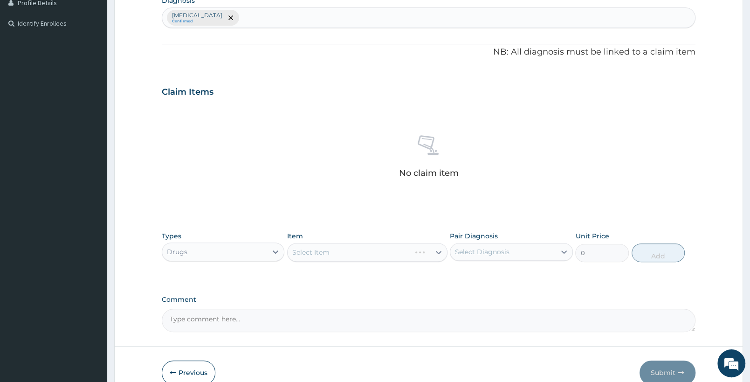
scroll to position [291, 0]
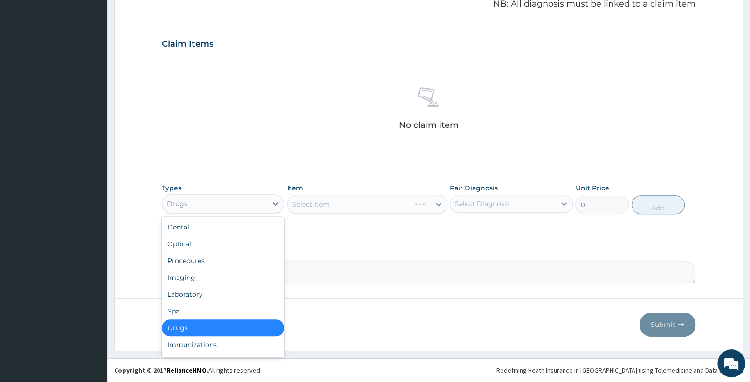
click at [259, 202] on div "Drugs" at bounding box center [214, 203] width 105 height 15
click at [224, 294] on div "Laboratory" at bounding box center [223, 294] width 123 height 17
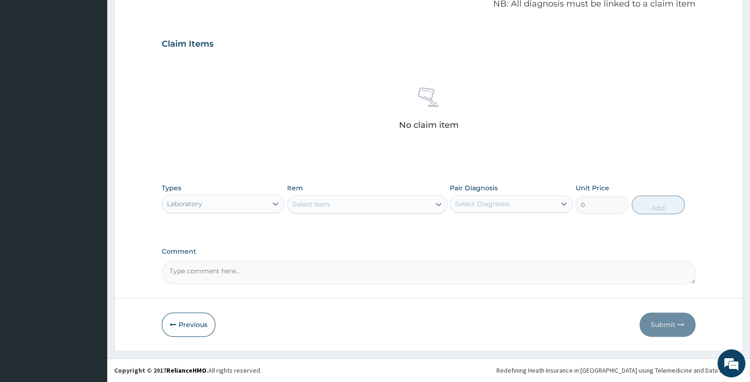
click at [384, 210] on div "Select Item" at bounding box center [359, 204] width 142 height 15
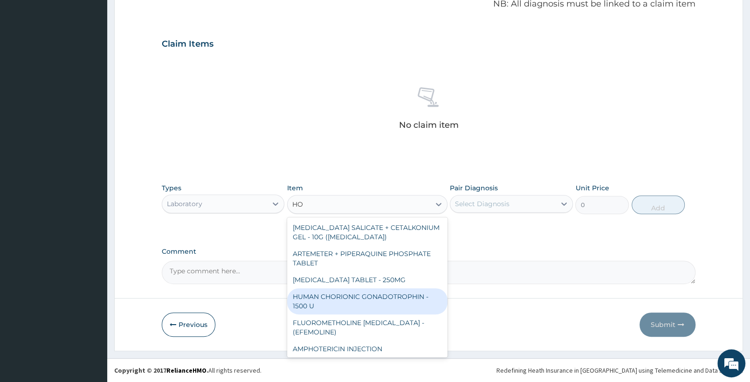
type input "H"
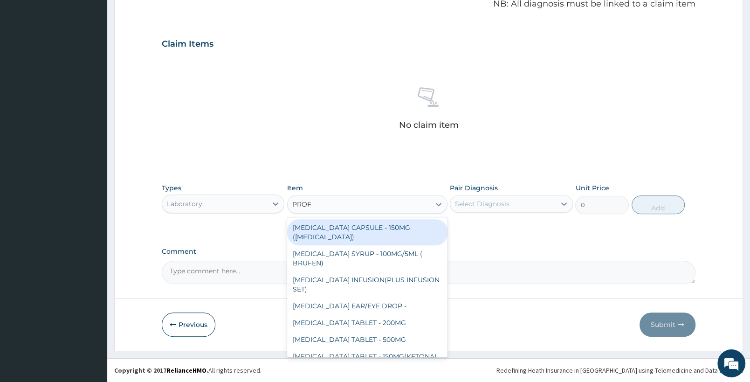
type input "PROF"
click at [231, 207] on div "Laboratory" at bounding box center [214, 203] width 105 height 15
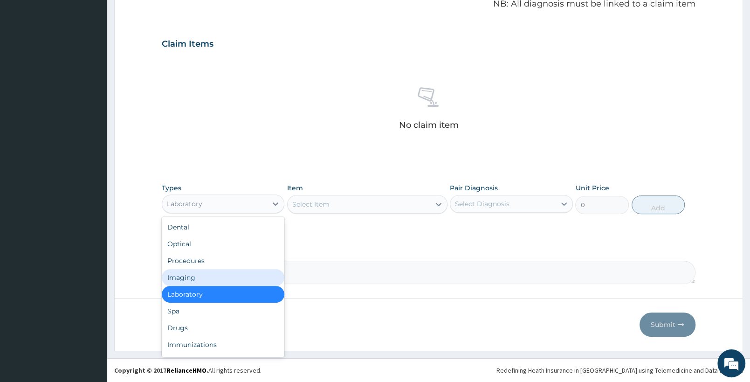
click at [212, 280] on div "Imaging" at bounding box center [223, 277] width 123 height 17
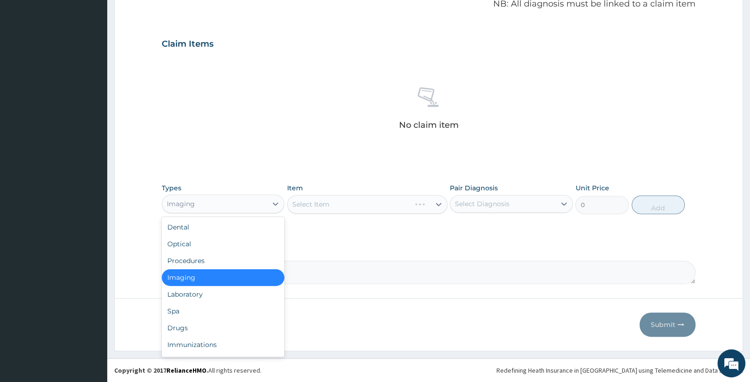
click at [243, 201] on div "Imaging" at bounding box center [214, 203] width 105 height 15
click at [193, 291] on div "Laboratory" at bounding box center [223, 294] width 123 height 17
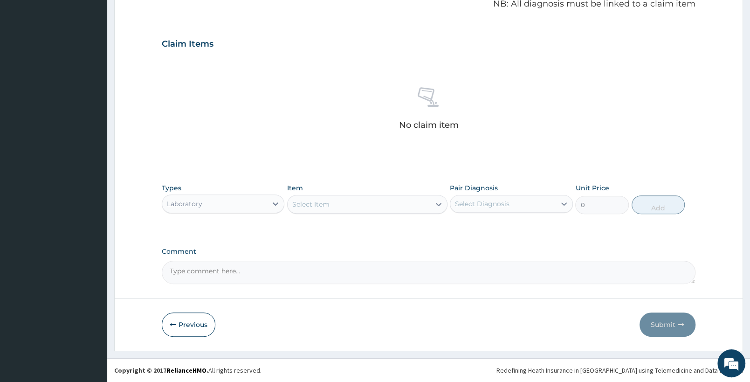
click at [417, 200] on div "Select Item" at bounding box center [359, 204] width 142 height 15
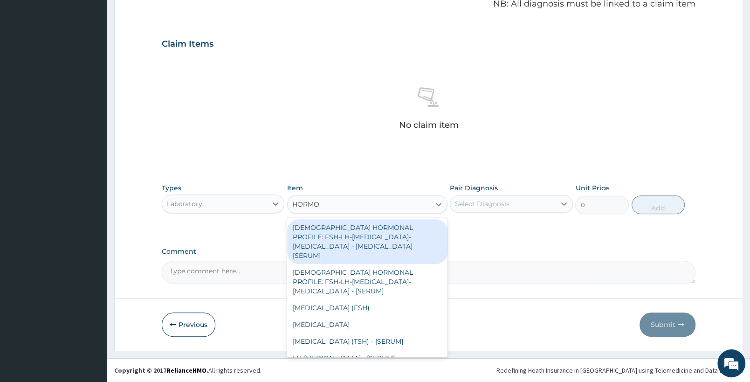
type input "HORMON"
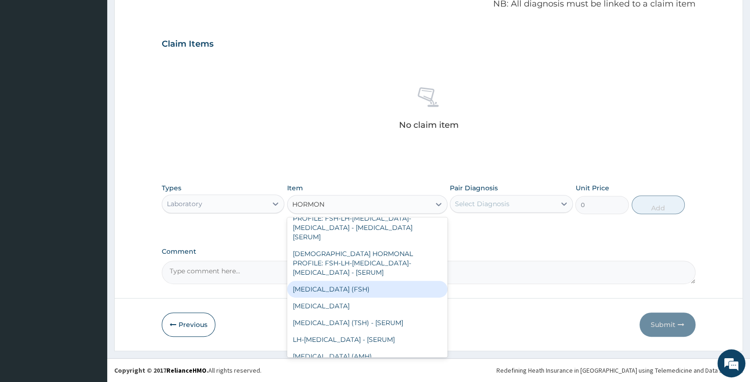
scroll to position [0, 0]
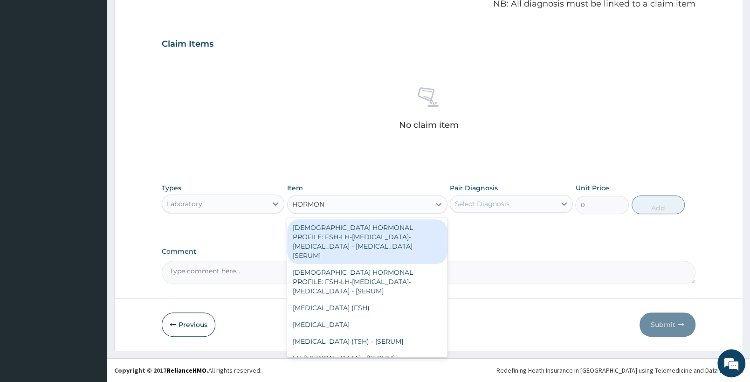
click at [408, 237] on div "[DEMOGRAPHIC_DATA] HORMONAL PROFILE: FSH-LH-[MEDICAL_DATA]-[MEDICAL_DATA] - [ME…" at bounding box center [367, 241] width 160 height 45
type input "31250"
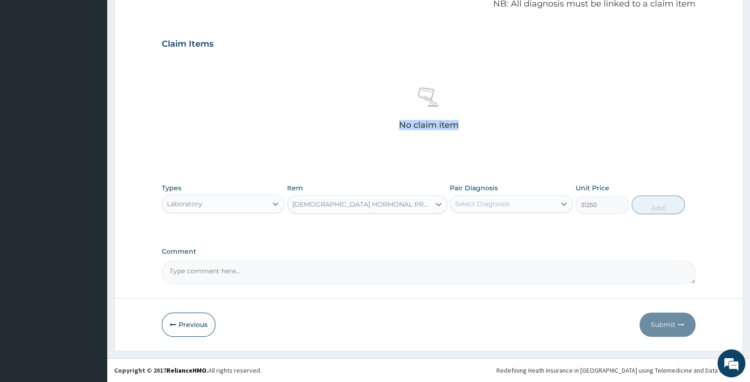
drag, startPoint x: 399, startPoint y: 123, endPoint x: 481, endPoint y: 118, distance: 81.8
click at [481, 118] on div "No claim item" at bounding box center [429, 109] width 534 height 107
click at [362, 202] on div "[DEMOGRAPHIC_DATA] HORMONAL PROFILE: FSH-LH-[MEDICAL_DATA]-[MEDICAL_DATA] - [ME…" at bounding box center [361, 204] width 139 height 9
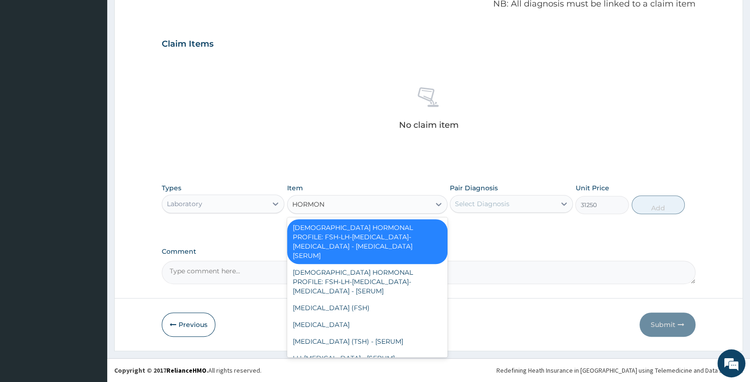
type input "HORMONA"
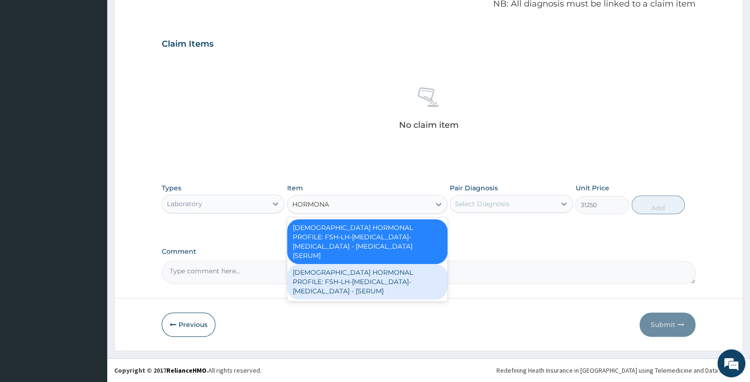
click at [352, 270] on div "[DEMOGRAPHIC_DATA] HORMONAL PROFILE: FSH-LH-[MEDICAL_DATA]-[MEDICAL_DATA] - [SE…" at bounding box center [367, 281] width 160 height 35
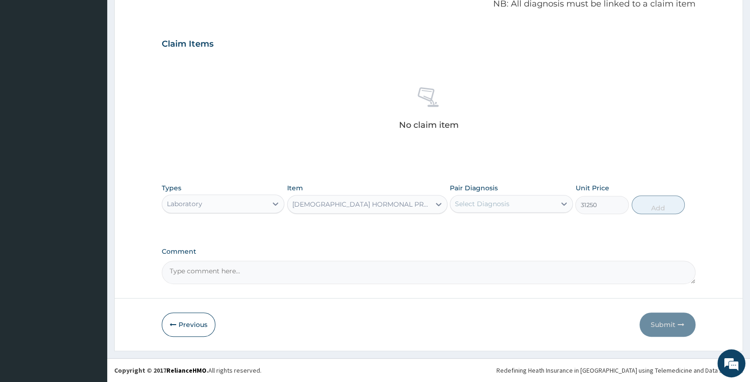
type input "25312.5"
click at [367, 204] on div "[DEMOGRAPHIC_DATA] HORMONAL PROFILE: FSH-LH-[MEDICAL_DATA]-[MEDICAL_DATA] - [SE…" at bounding box center [361, 204] width 139 height 9
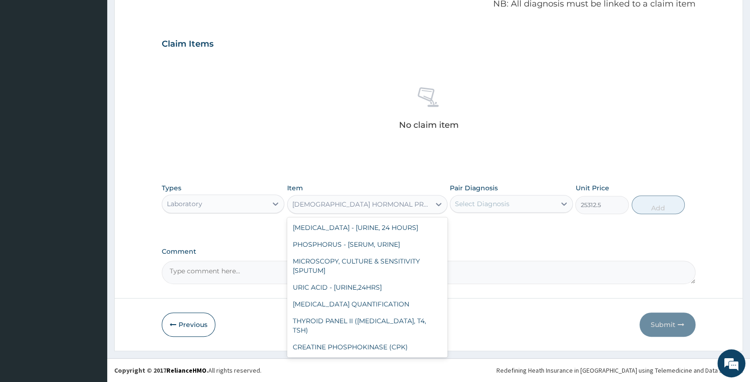
scroll to position [255, 0]
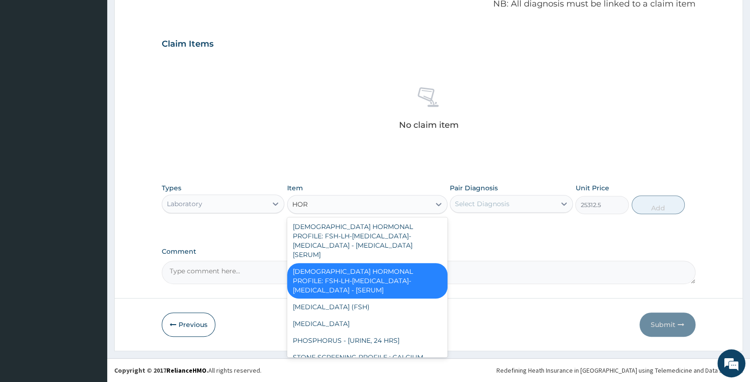
type input "HORM"
click at [396, 268] on div "[DEMOGRAPHIC_DATA] HORMONAL PROFILE: FSH-LH-[MEDICAL_DATA]-[MEDICAL_DATA] - [SE…" at bounding box center [367, 280] width 160 height 35
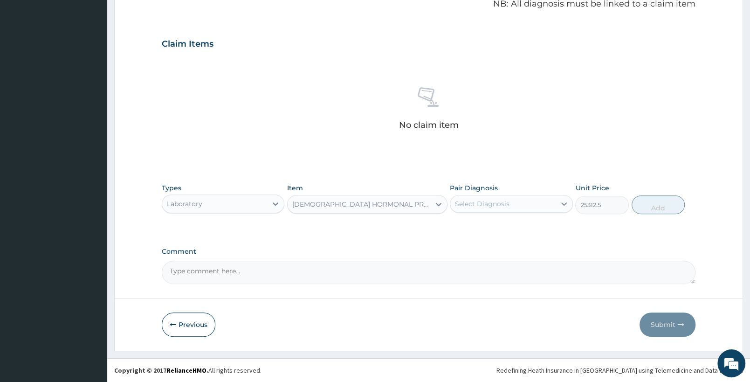
click at [398, 207] on div "[DEMOGRAPHIC_DATA] HORMONAL PROFILE: FSH-LH-[MEDICAL_DATA]-[MEDICAL_DATA] - [SE…" at bounding box center [361, 204] width 139 height 9
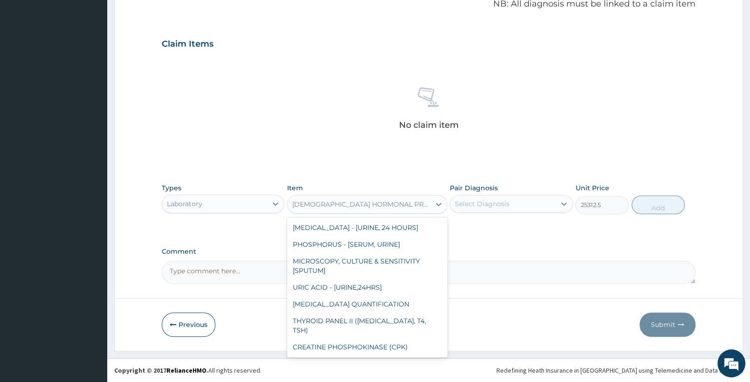
scroll to position [255, 0]
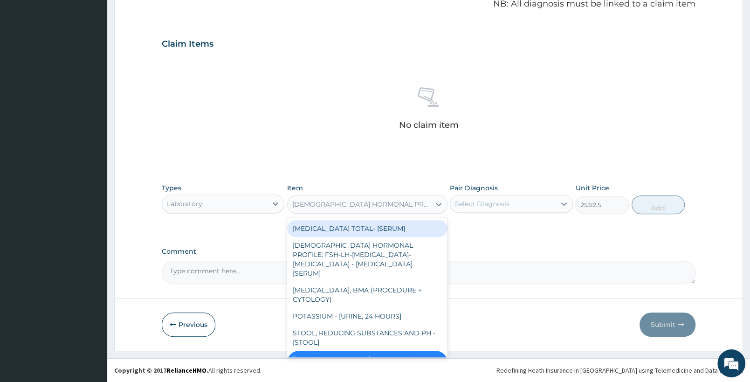
click at [380, 237] on div "[DEMOGRAPHIC_DATA] HORMONAL PROFILE: FSH-LH-[MEDICAL_DATA]-[MEDICAL_DATA] - [ME…" at bounding box center [367, 259] width 160 height 45
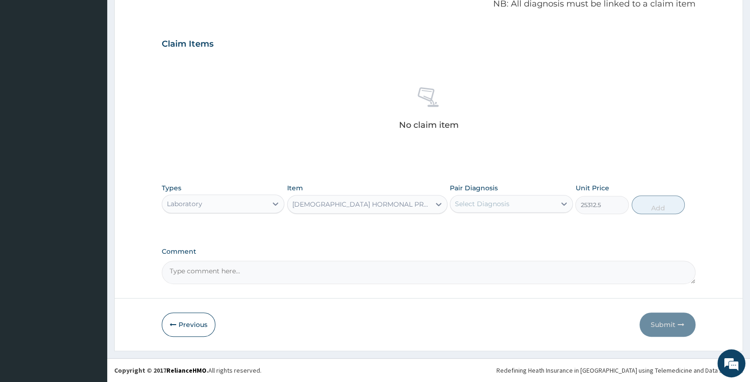
type input "31250"
click at [361, 209] on div "[DEMOGRAPHIC_DATA] HORMONAL PROFILE: FSH-LH-[MEDICAL_DATA]-[MEDICAL_DATA] - [ME…" at bounding box center [359, 204] width 142 height 15
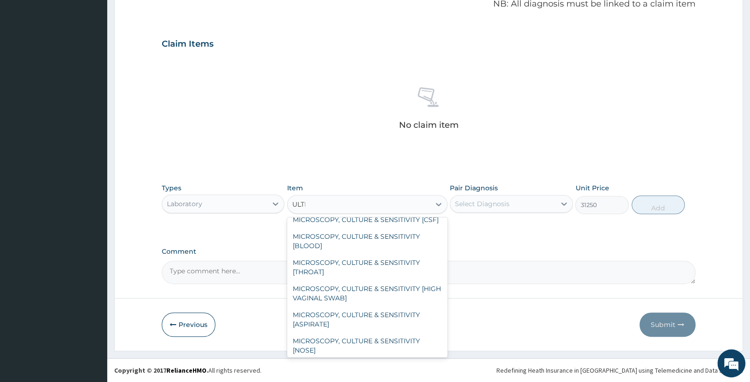
scroll to position [0, 0]
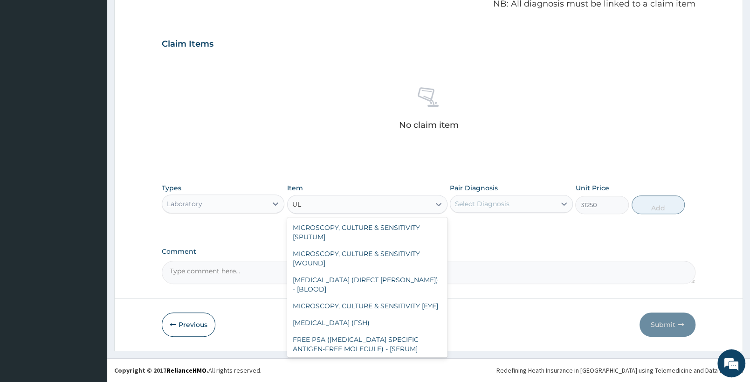
type input "U"
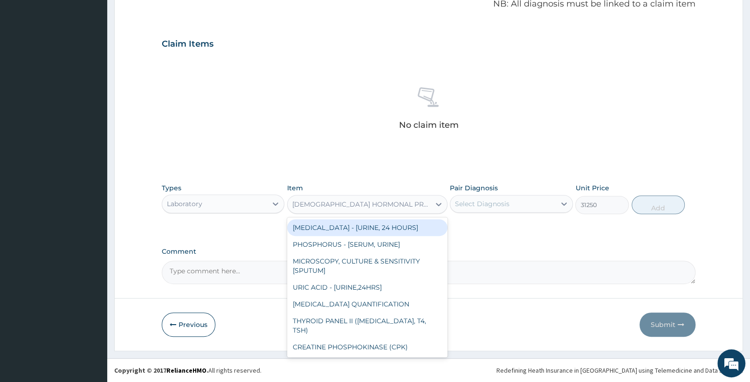
click at [227, 206] on div "Laboratory" at bounding box center [214, 203] width 105 height 15
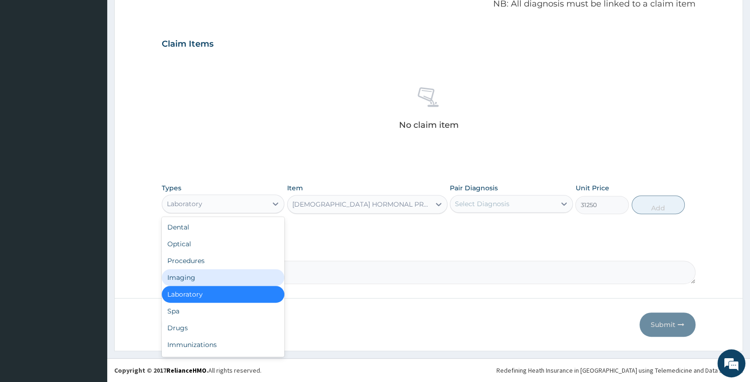
click at [212, 279] on div "Imaging" at bounding box center [223, 277] width 123 height 17
type input "0"
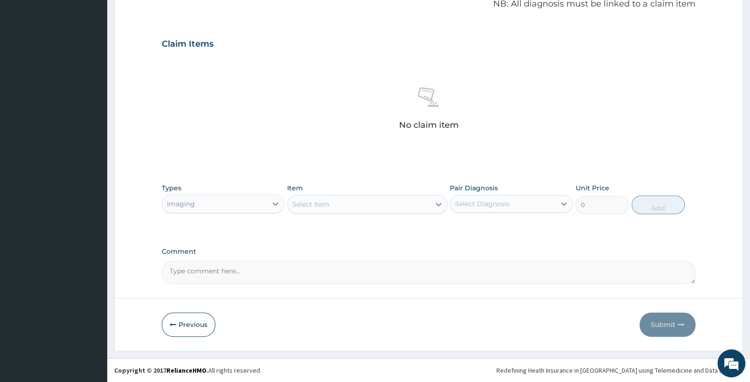
click at [404, 206] on div "Select Item" at bounding box center [359, 204] width 142 height 15
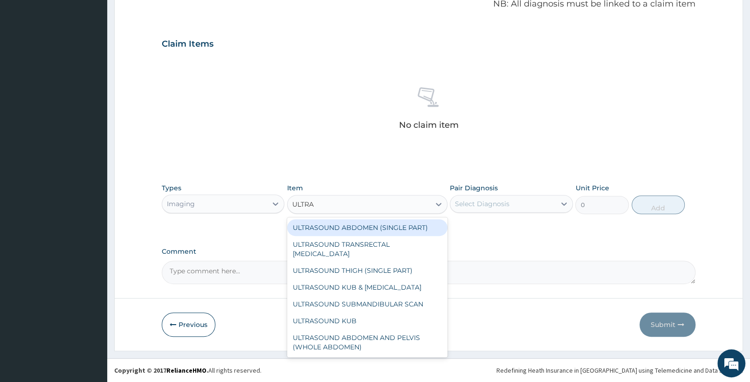
type input "ULTRAS"
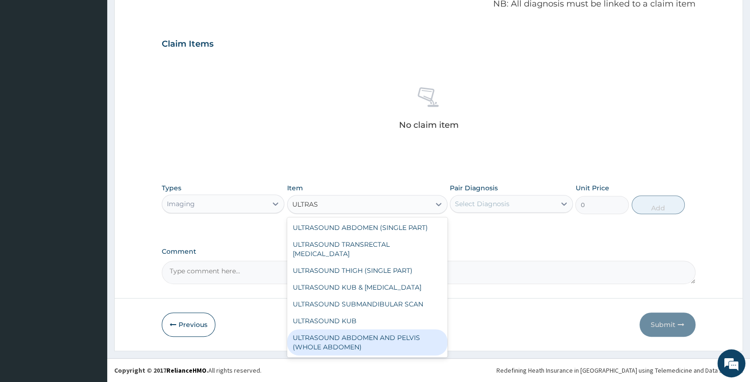
click at [391, 329] on div "ULTRASOUND ABDOMEN AND PELVIS (WHOLE ABDOMEN)" at bounding box center [367, 342] width 160 height 26
type input "10625"
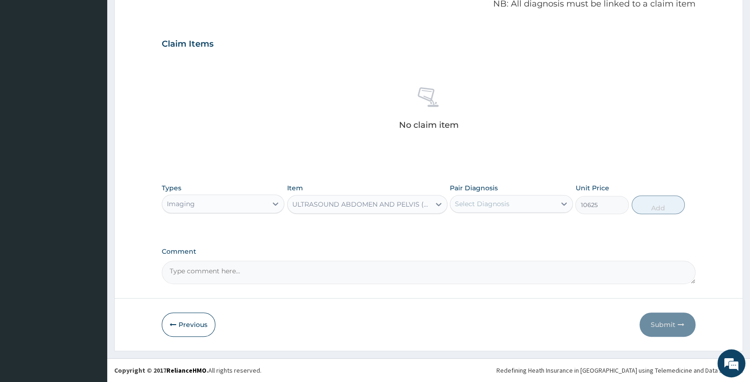
click at [361, 201] on div "ULTRASOUND ABDOMEN AND PELVIS (WHOLE ABDOMEN)" at bounding box center [361, 204] width 139 height 9
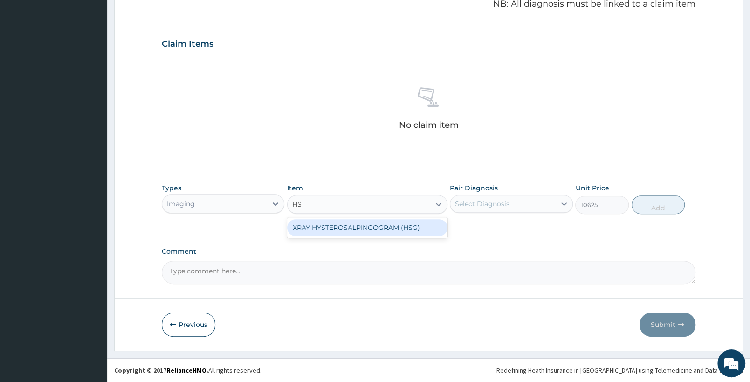
type input "HSG"
click at [381, 228] on div "XRAY HYSTEROSALPINGOGRAM (HSG)" at bounding box center [367, 227] width 160 height 17
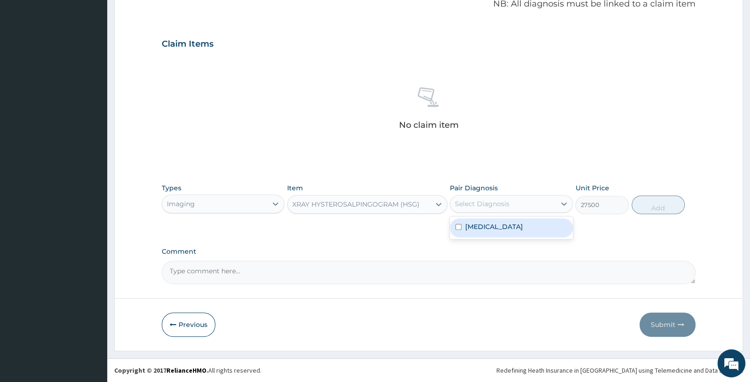
click at [503, 209] on div "Select Diagnosis" at bounding box center [503, 203] width 105 height 15
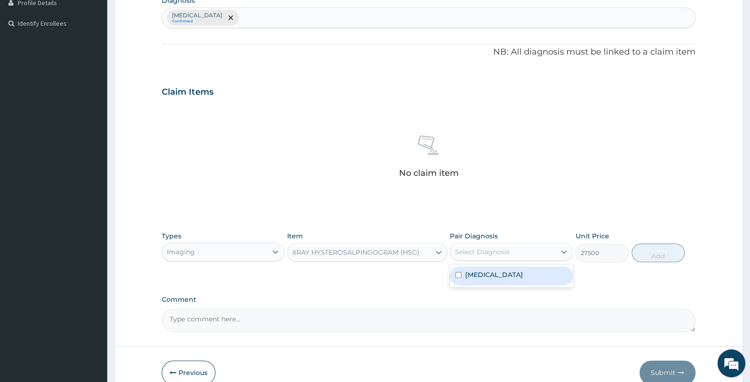
scroll to position [291, 0]
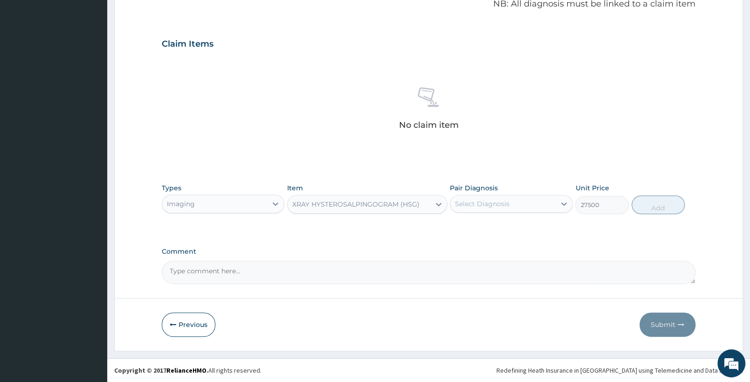
click at [500, 205] on div "Select Diagnosis" at bounding box center [482, 203] width 55 height 9
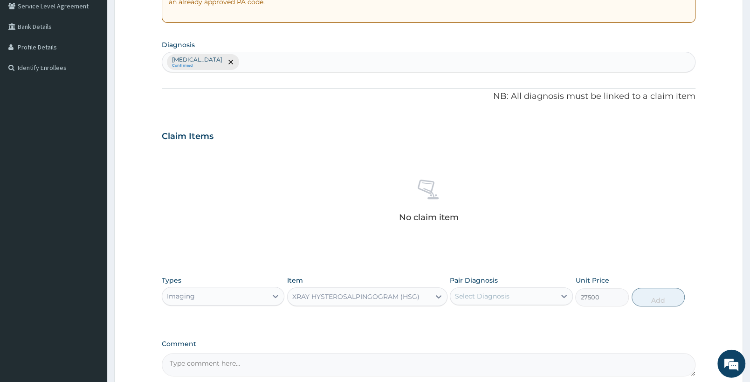
scroll to position [243, 0]
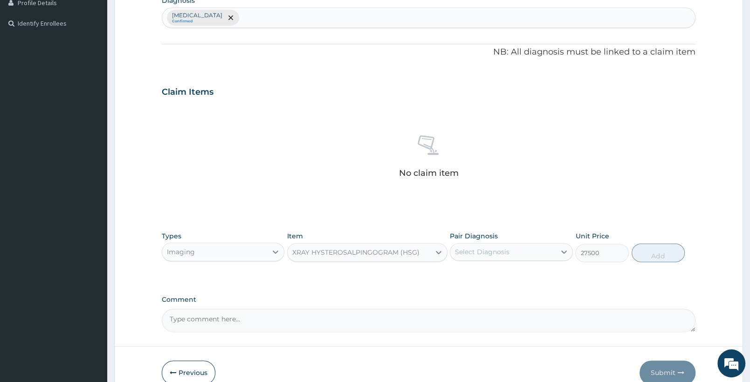
click at [215, 255] on div "Imaging" at bounding box center [214, 251] width 105 height 15
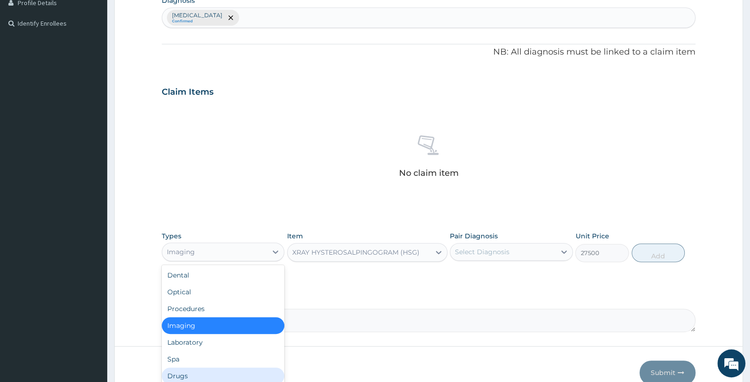
click at [216, 370] on div "Drugs" at bounding box center [223, 375] width 123 height 17
type input "0"
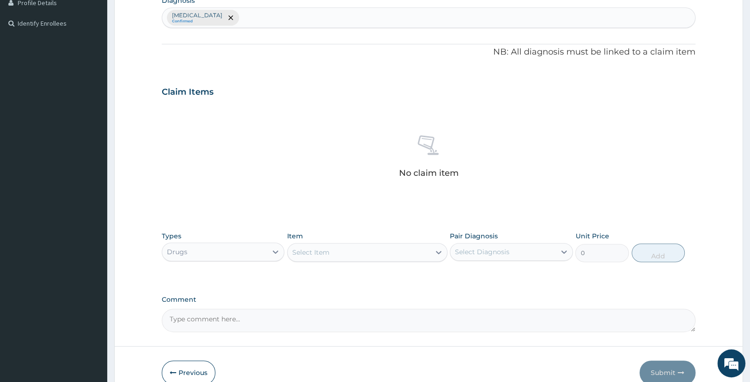
click at [361, 248] on div "Select Item" at bounding box center [359, 252] width 142 height 15
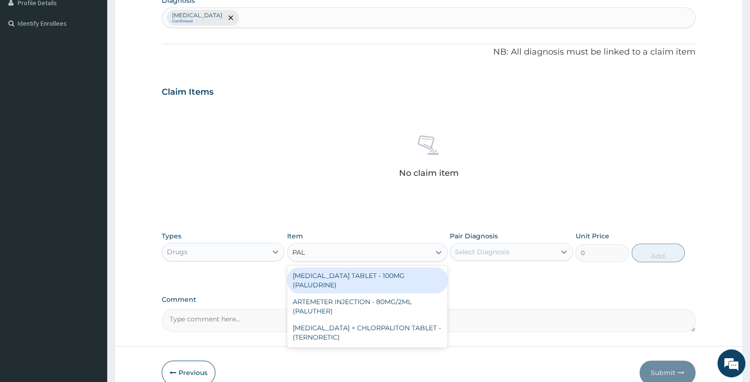
type input "PALU"
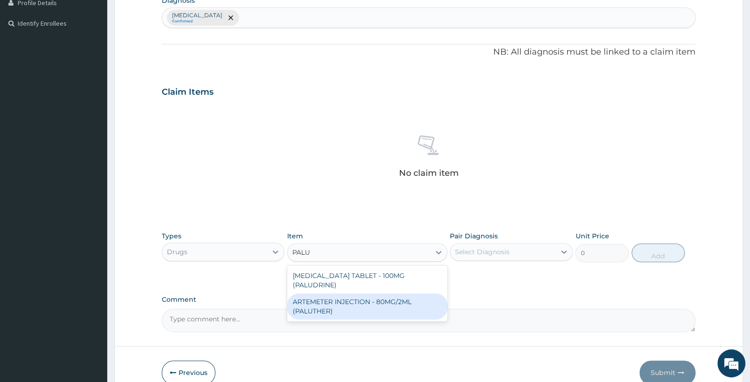
click at [350, 295] on div "ARTEMETER INJECTION - 80MG/2ML (PALUTHER)" at bounding box center [367, 306] width 160 height 26
type input "700"
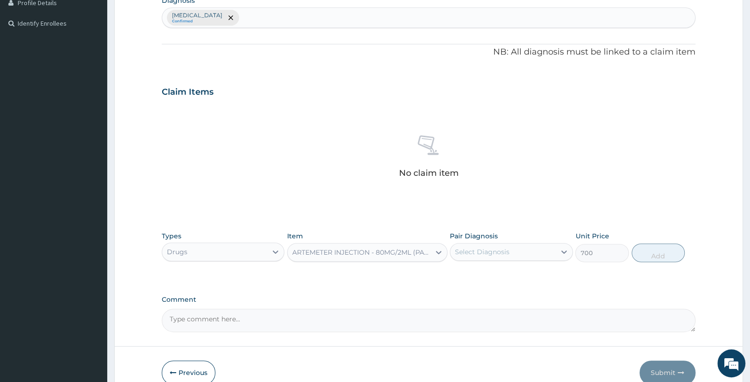
click at [475, 256] on div "Select Diagnosis" at bounding box center [482, 251] width 55 height 9
click at [475, 275] on label "[MEDICAL_DATA]" at bounding box center [494, 274] width 58 height 9
checkbox input "true"
click at [672, 254] on button "Add" at bounding box center [658, 252] width 53 height 19
type input "0"
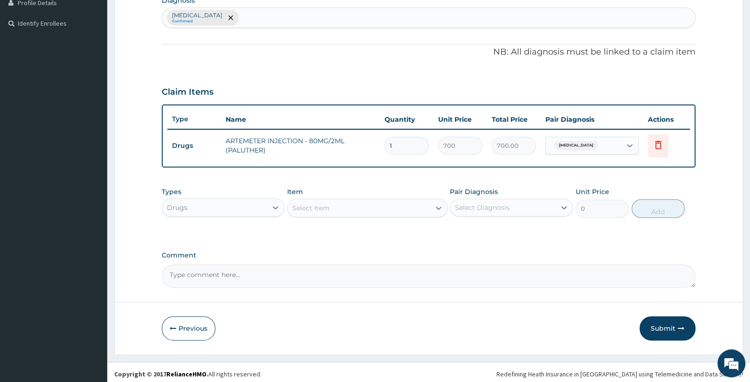
drag, startPoint x: 402, startPoint y: 146, endPoint x: 362, endPoint y: 147, distance: 39.7
click at [385, 147] on input "1" at bounding box center [407, 146] width 44 height 18
type input "6"
type input "4200.00"
type input "6"
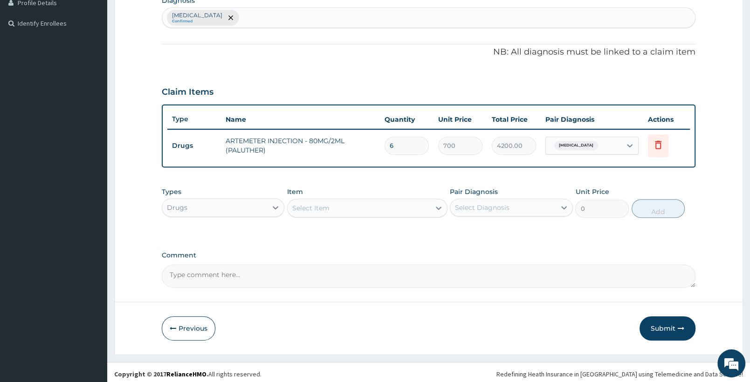
click at [308, 211] on div "Select Item" at bounding box center [310, 207] width 37 height 9
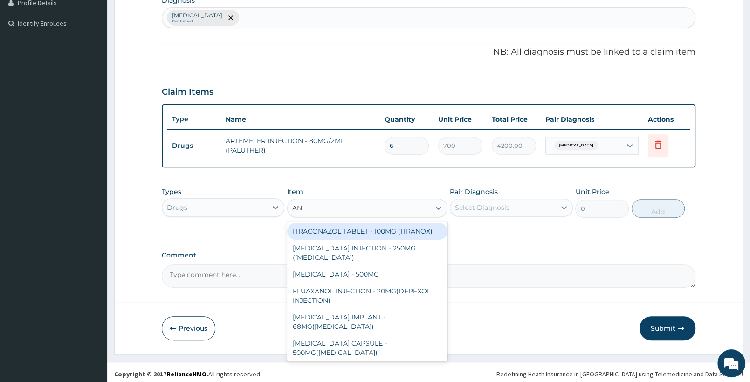
type input "A"
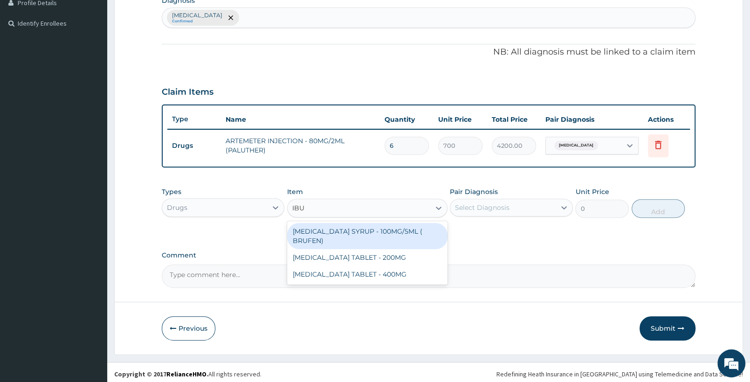
type input "IBUP"
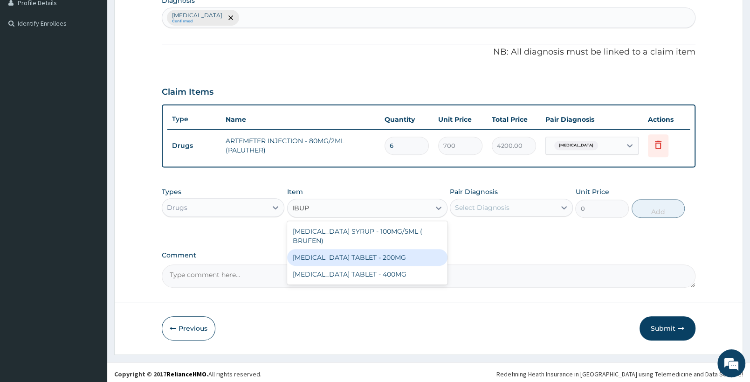
click at [413, 249] on div "[MEDICAL_DATA] TABLET - 200MG" at bounding box center [367, 257] width 160 height 17
type input "672"
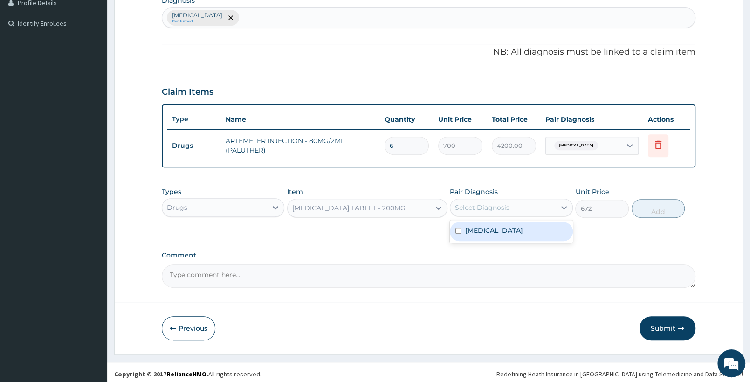
click at [512, 202] on div "Select Diagnosis" at bounding box center [503, 207] width 105 height 15
click at [518, 237] on div "[MEDICAL_DATA]" at bounding box center [511, 231] width 123 height 19
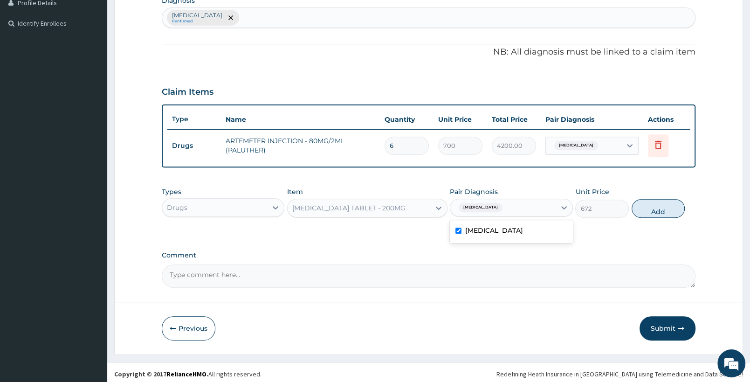
click at [514, 233] on label "[MEDICAL_DATA]" at bounding box center [494, 230] width 58 height 9
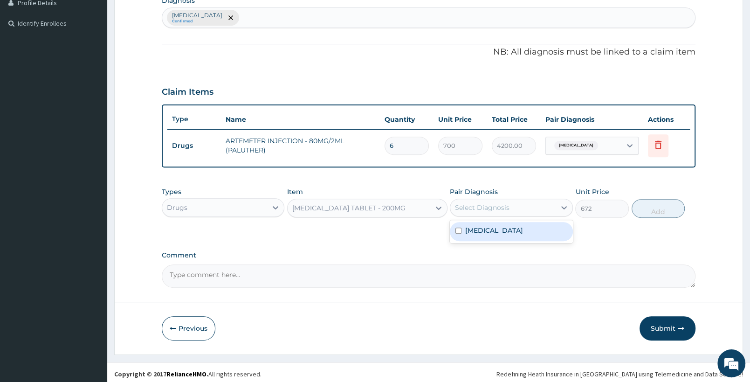
checkbox input "false"
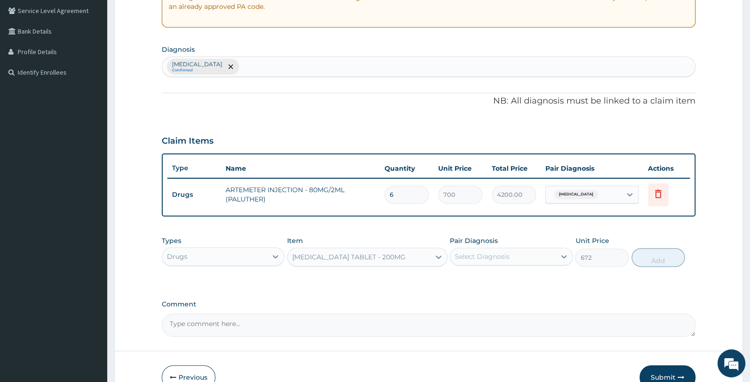
click at [282, 67] on div "[MEDICAL_DATA] Confirmed" at bounding box center [428, 67] width 533 height 20
type input "MYALG"
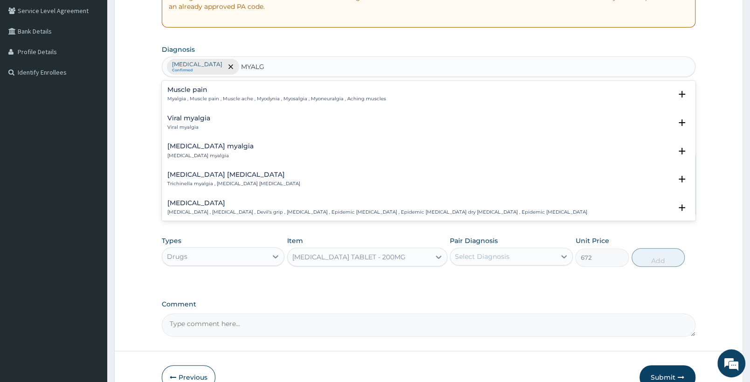
click at [199, 93] on h4 "Muscle pain" at bounding box center [276, 89] width 219 height 7
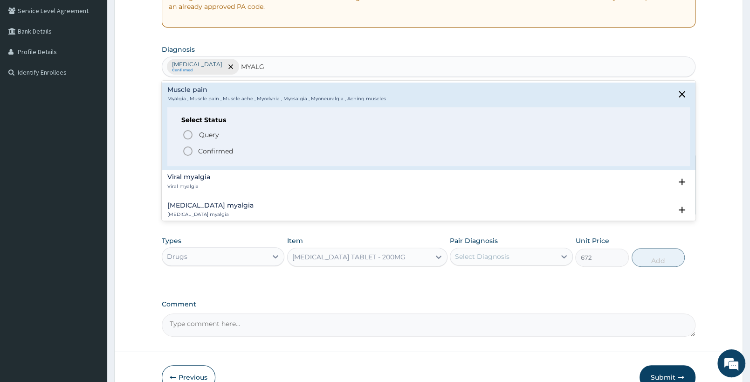
click at [200, 149] on p "Confirmed" at bounding box center [215, 150] width 35 height 9
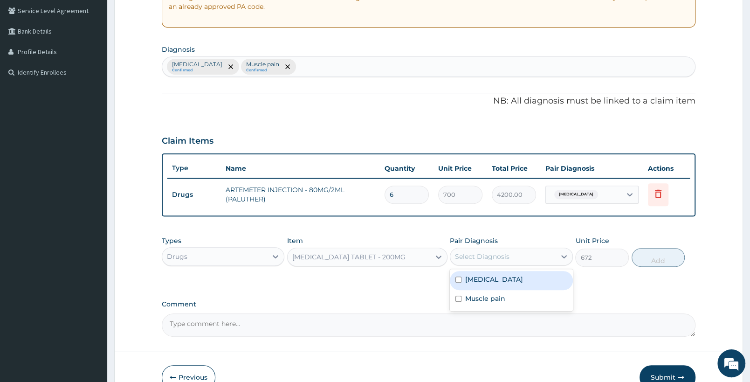
click at [495, 261] on div "Select Diagnosis" at bounding box center [503, 256] width 105 height 15
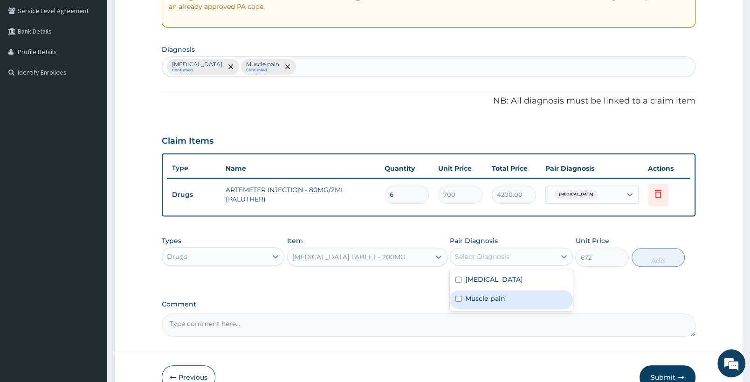
click at [489, 298] on label "Muscle pain" at bounding box center [485, 298] width 40 height 9
checkbox input "true"
click at [666, 256] on button "Add" at bounding box center [658, 257] width 53 height 19
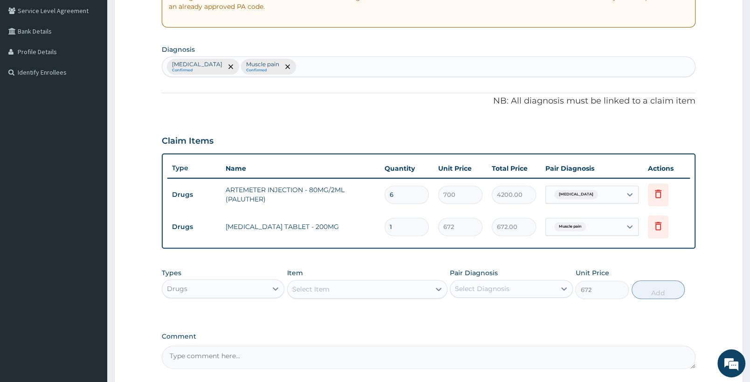
type input "0"
type input "0.00"
type input "2"
type input "1344.00"
type input "20"
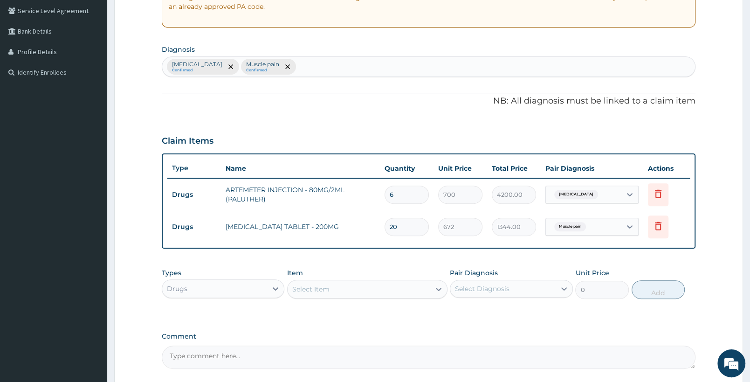
type input "13440.00"
type input "20"
click at [332, 285] on div "Select Item" at bounding box center [359, 289] width 142 height 15
type input "ANTAL"
click at [341, 291] on div "Select Item" at bounding box center [359, 289] width 142 height 15
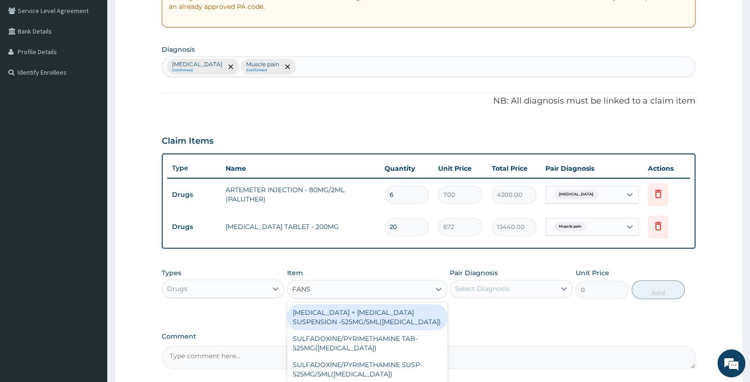
type input "FANSI"
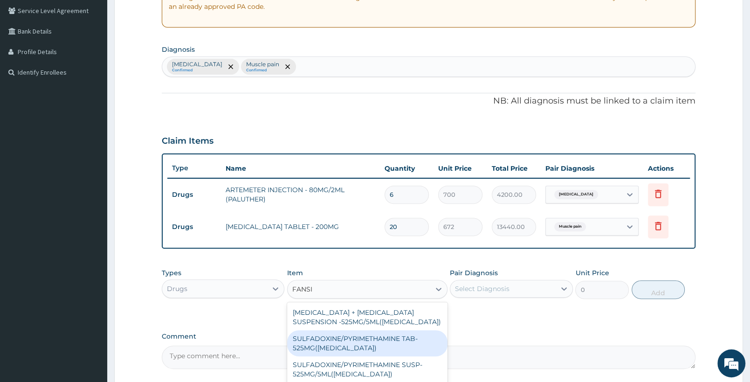
click at [361, 342] on div "SULFADOXINE/PYRIMETHAMINE TAB- 525MG([MEDICAL_DATA])" at bounding box center [367, 343] width 160 height 26
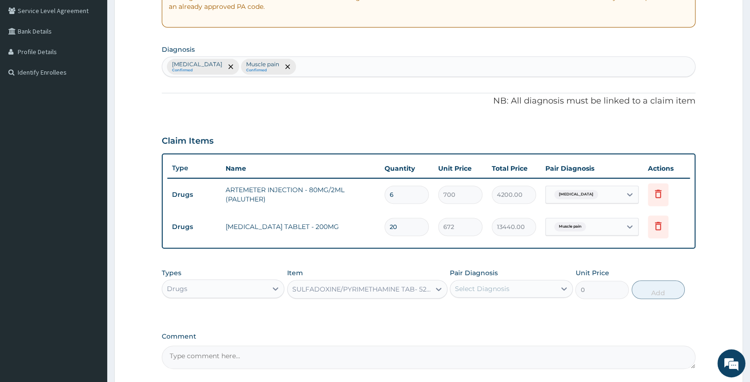
type input "210"
click at [473, 285] on div "Select Diagnosis" at bounding box center [482, 288] width 55 height 9
click at [495, 307] on label "[MEDICAL_DATA]" at bounding box center [494, 311] width 58 height 9
checkbox input "true"
click at [654, 294] on button "Add" at bounding box center [658, 289] width 53 height 19
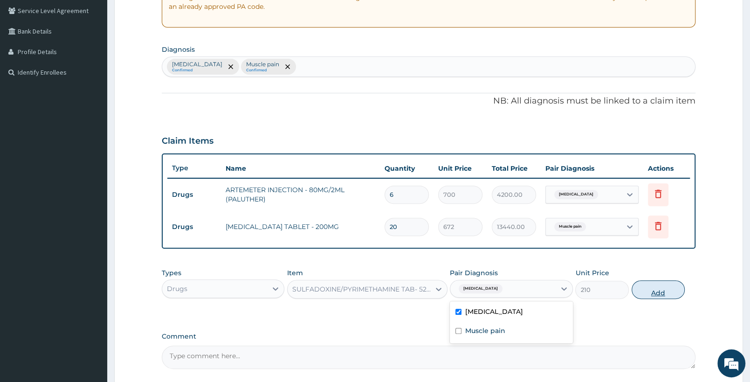
type input "0"
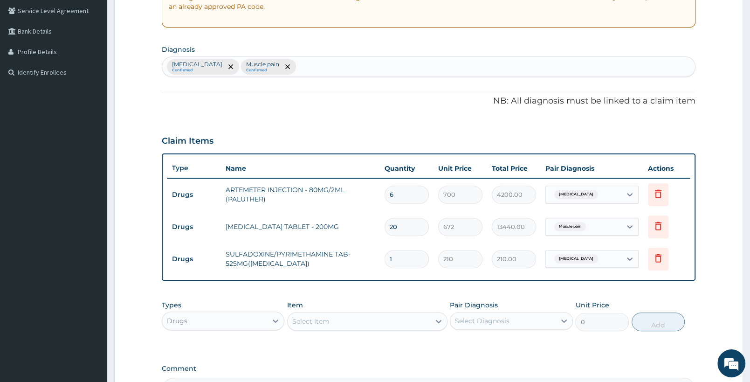
drag, startPoint x: 413, startPoint y: 254, endPoint x: 354, endPoint y: 259, distance: 58.6
click at [412, 254] on input "1" at bounding box center [407, 259] width 44 height 18
drag, startPoint x: 354, startPoint y: 259, endPoint x: 339, endPoint y: 265, distance: 16.8
click at [385, 265] on input "1" at bounding box center [407, 259] width 44 height 18
type input "3"
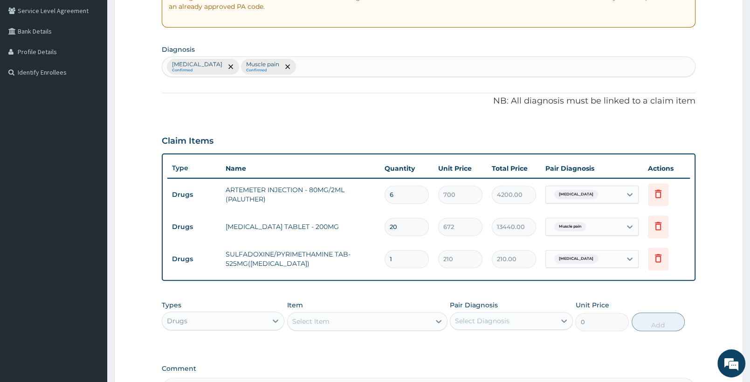
type input "630.00"
type input "3"
click at [359, 322] on div "Select Item" at bounding box center [359, 321] width 142 height 15
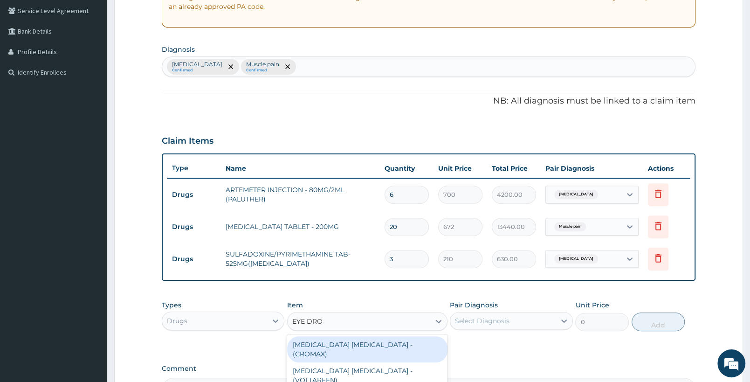
type input "[MEDICAL_DATA]"
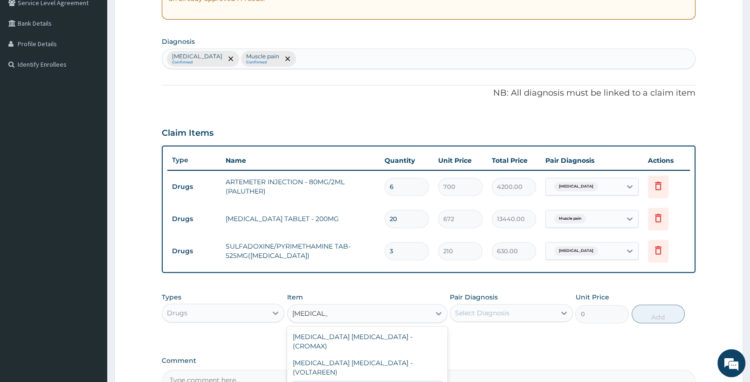
scroll to position [291, 0]
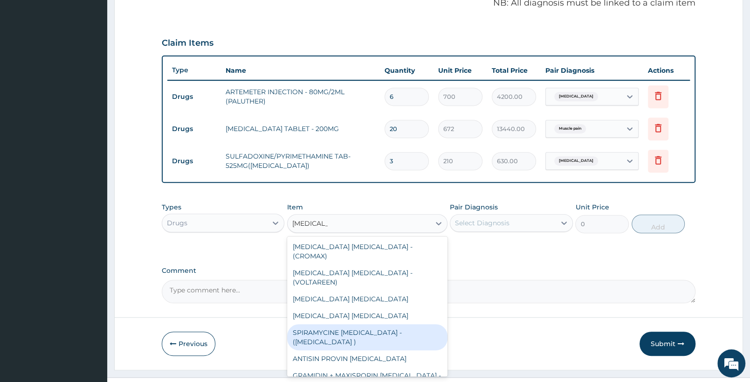
click at [374, 332] on div "SPIRAMYCINE [MEDICAL_DATA] - ([MEDICAL_DATA] )" at bounding box center [367, 337] width 160 height 26
type input "1120"
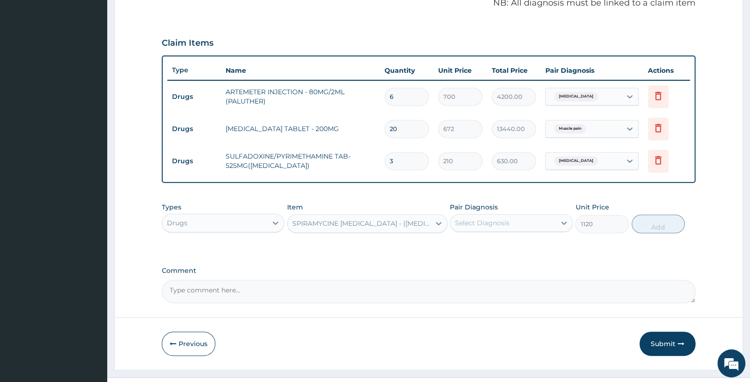
click at [349, 219] on div "SPIRAMYCINE [MEDICAL_DATA] - ([MEDICAL_DATA] )" at bounding box center [361, 223] width 139 height 9
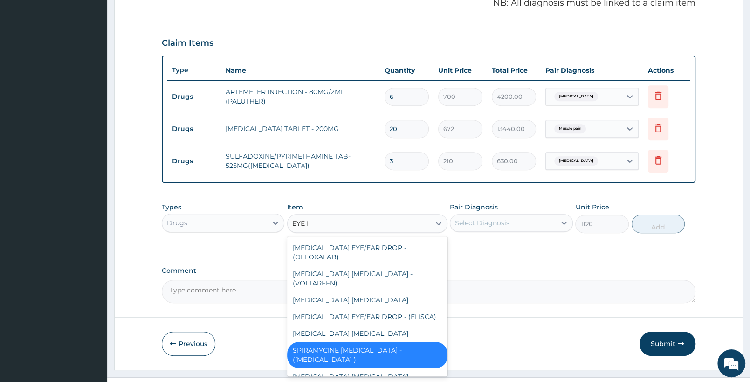
scroll to position [0, 0]
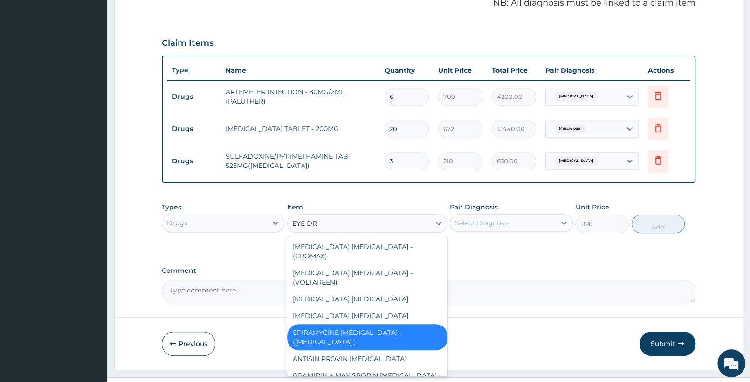
type input "EYE DRO"
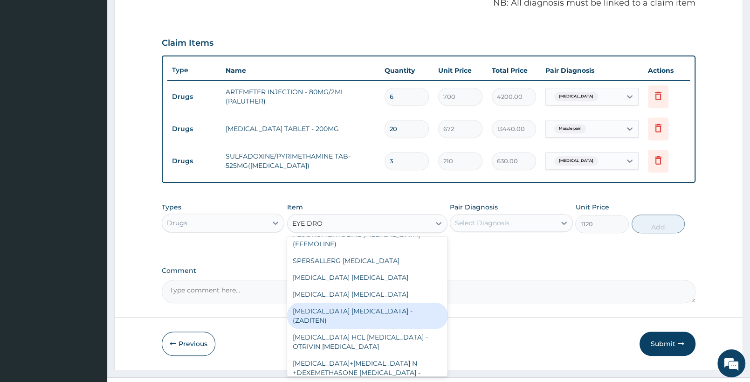
scroll to position [196, 0]
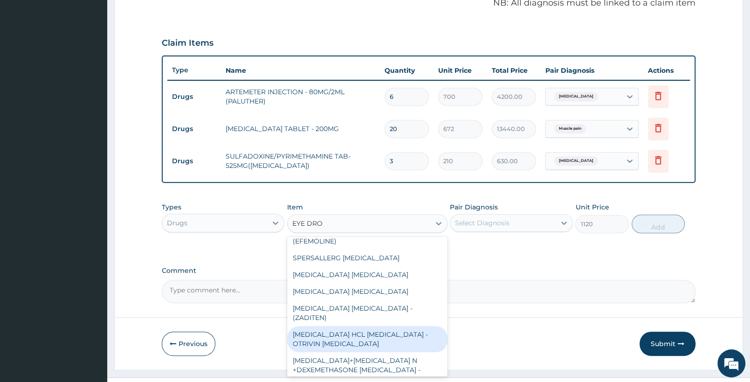
click at [415, 326] on div "[MEDICAL_DATA] HCL [MEDICAL_DATA] - OTRIVIN [MEDICAL_DATA]" at bounding box center [367, 339] width 160 height 26
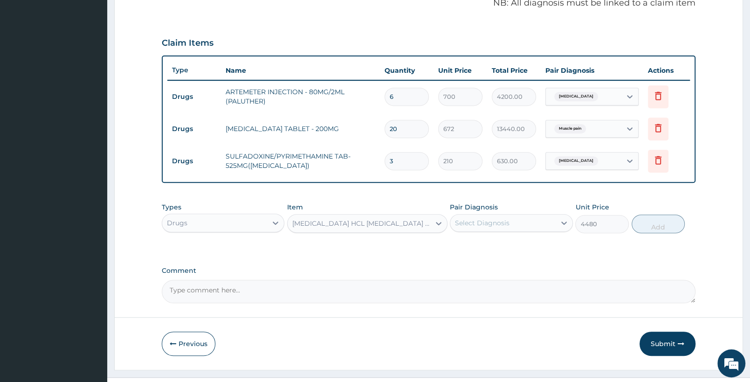
click at [230, 222] on div "Drugs" at bounding box center [214, 222] width 105 height 15
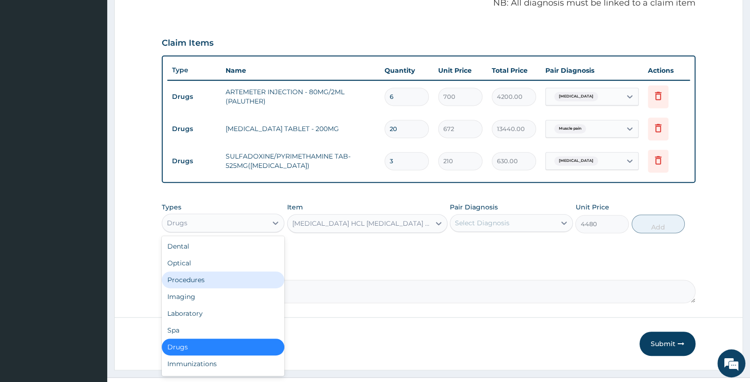
click at [215, 277] on div "Procedures" at bounding box center [223, 279] width 123 height 17
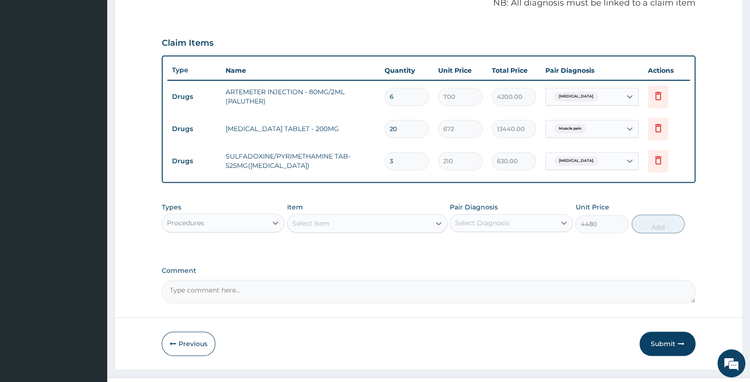
type input "0"
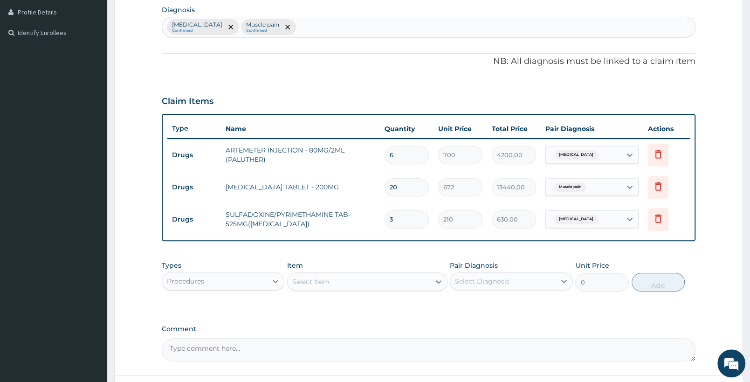
scroll to position [245, 0]
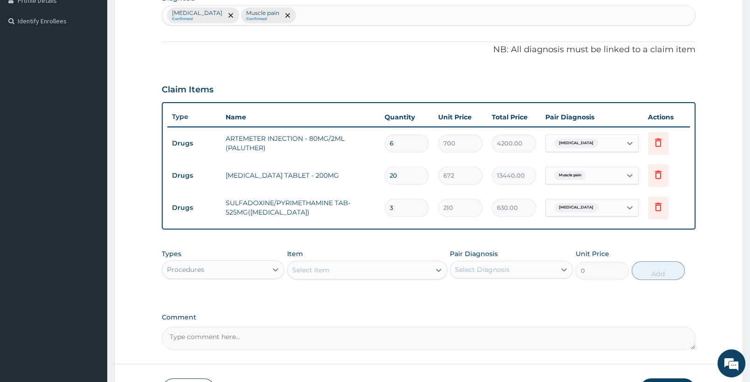
click at [347, 267] on div "Select Item" at bounding box center [359, 270] width 142 height 15
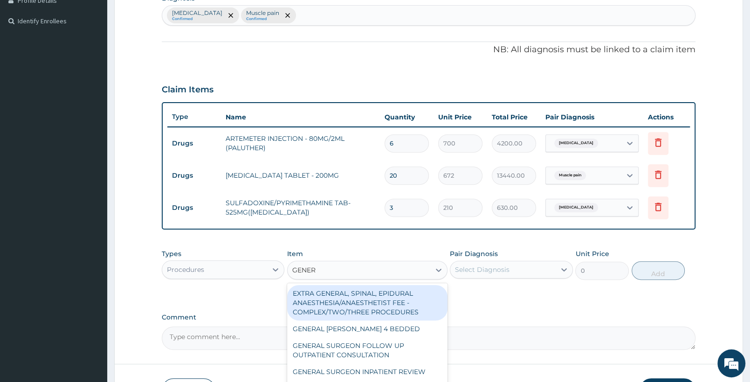
type input "GENERA"
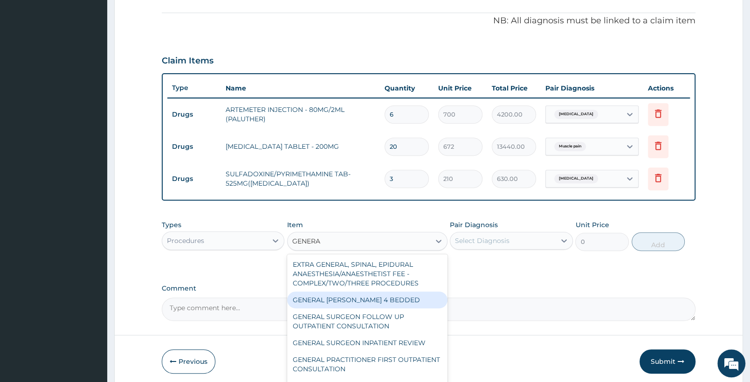
scroll to position [311, 0]
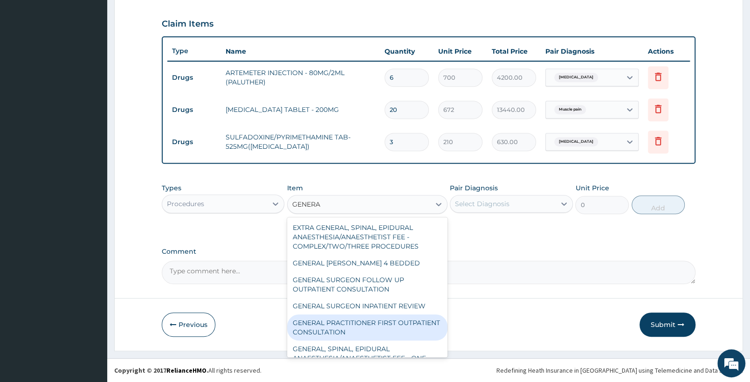
drag, startPoint x: 402, startPoint y: 332, endPoint x: 478, endPoint y: 196, distance: 155.6
click at [401, 332] on div "GENERAL PRACTITIONER FIRST OUTPATIENT CONSULTATION" at bounding box center [367, 327] width 160 height 26
type input "3750"
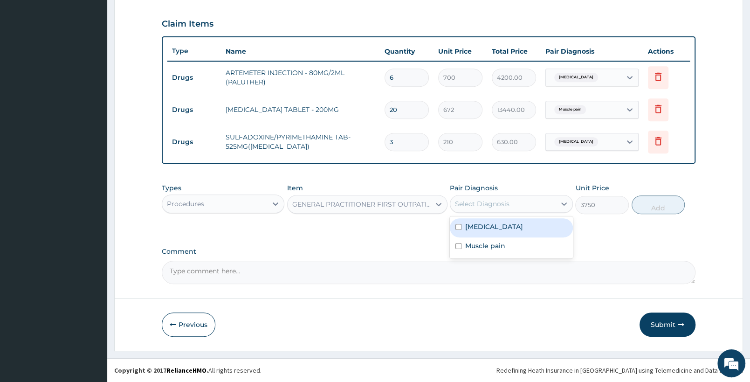
click at [511, 209] on div "Select Diagnosis" at bounding box center [503, 203] width 105 height 15
click at [510, 228] on label "[MEDICAL_DATA]" at bounding box center [494, 226] width 58 height 9
checkbox input "true"
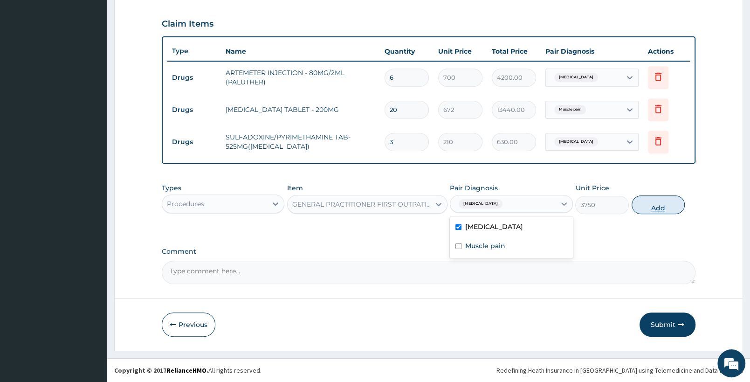
click at [654, 202] on button "Add" at bounding box center [658, 204] width 53 height 19
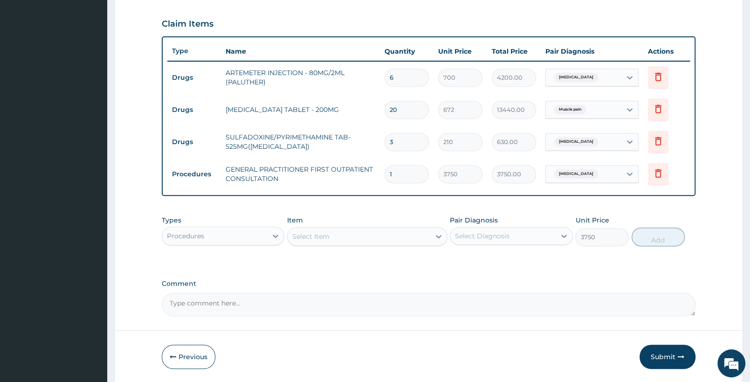
type input "0"
click at [589, 172] on span "[MEDICAL_DATA]" at bounding box center [577, 173] width 44 height 9
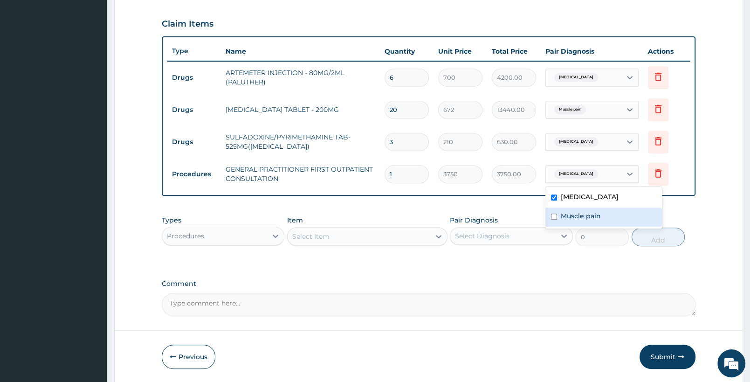
click at [586, 216] on label "Muscle pain" at bounding box center [581, 215] width 40 height 9
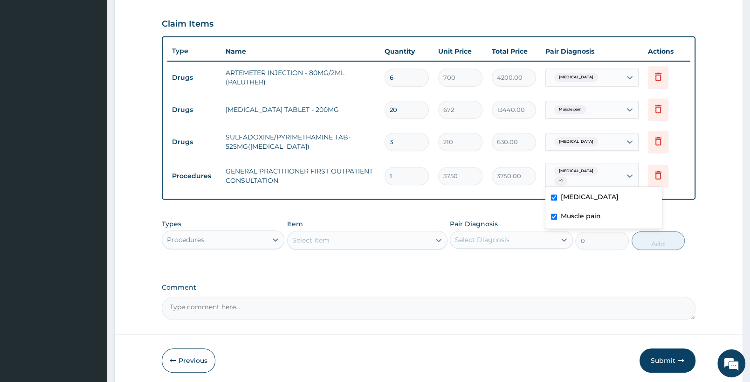
checkbox input "true"
click at [690, 214] on div "PA Code / Prescription Code Enter Code(Secondary Care Only) Encounter Date [DAT…" at bounding box center [429, 48] width 534 height 541
drag, startPoint x: 680, startPoint y: 361, endPoint x: 2, endPoint y: 0, distance: 767.8
click at [680, 361] on icon "button" at bounding box center [681, 360] width 7 height 7
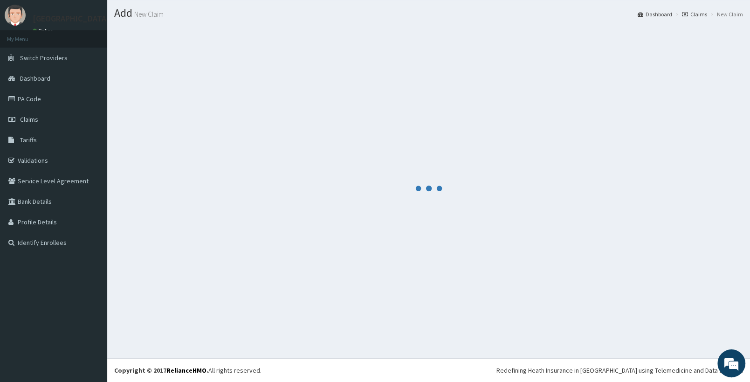
scroll to position [23, 0]
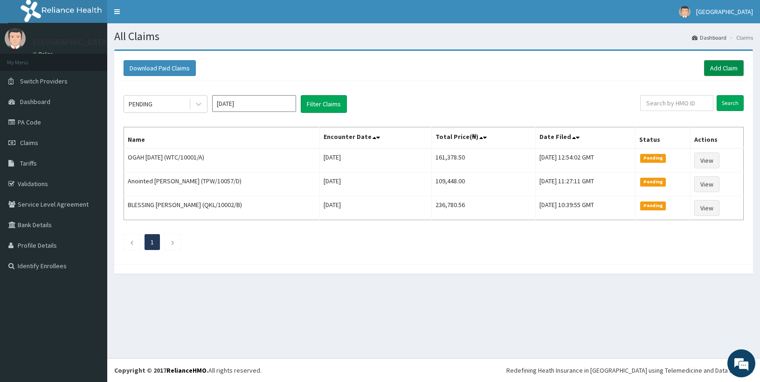
click at [734, 68] on link "Add Claim" at bounding box center [724, 68] width 40 height 16
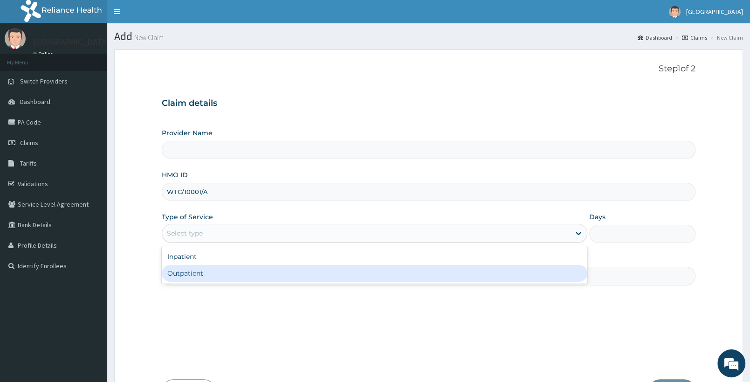
click at [231, 277] on div "Outpatient" at bounding box center [375, 273] width 426 height 17
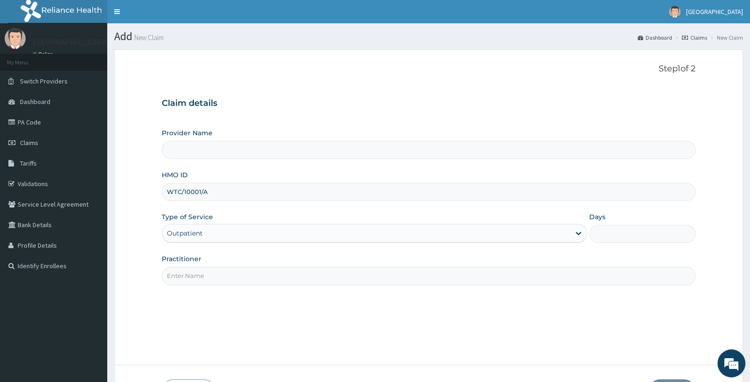
type input "1"
click at [348, 264] on div "Practitioner" at bounding box center [429, 269] width 534 height 31
click at [319, 285] on input "Practitioner" at bounding box center [429, 276] width 534 height 18
type input "[GEOGRAPHIC_DATA]"
type input "[PERSON_NAME]"
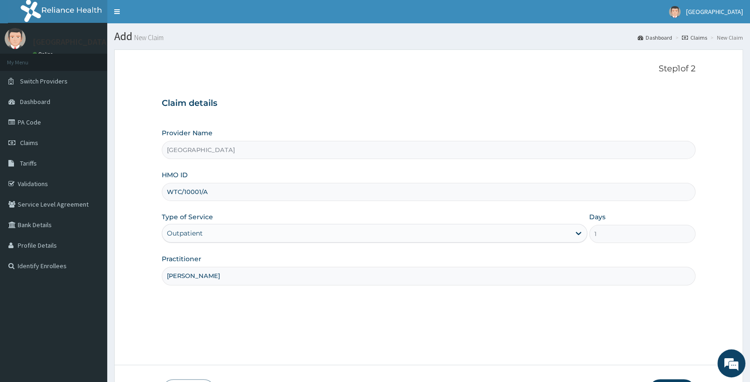
scroll to position [49, 0]
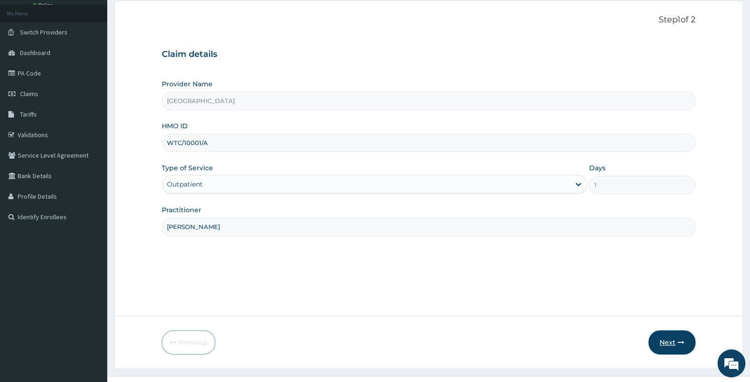
click at [665, 333] on button "Next" at bounding box center [672, 342] width 47 height 24
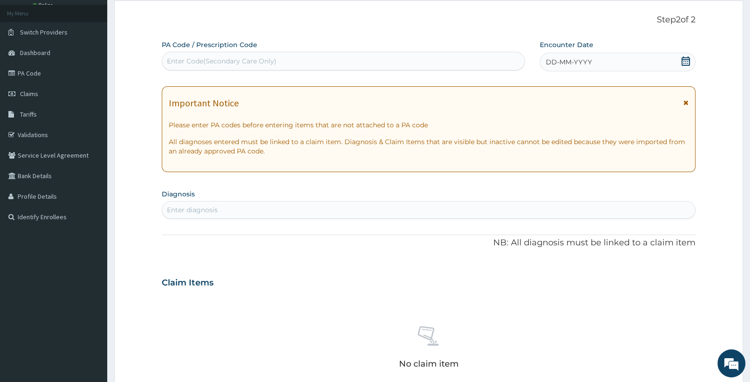
scroll to position [0, 0]
click at [685, 59] on icon at bounding box center [685, 60] width 9 height 9
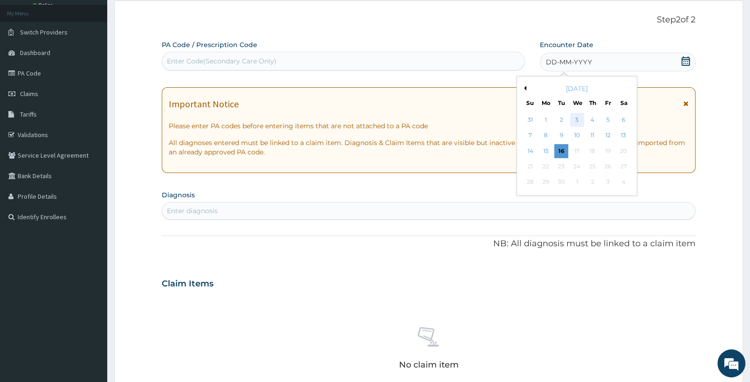
click at [573, 123] on div "3" at bounding box center [577, 120] width 14 height 14
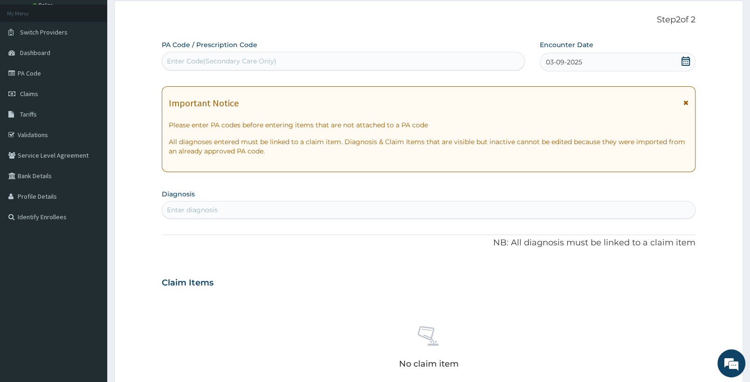
click at [333, 210] on div "Enter diagnosis" at bounding box center [428, 209] width 533 height 15
type input "MALARIA"
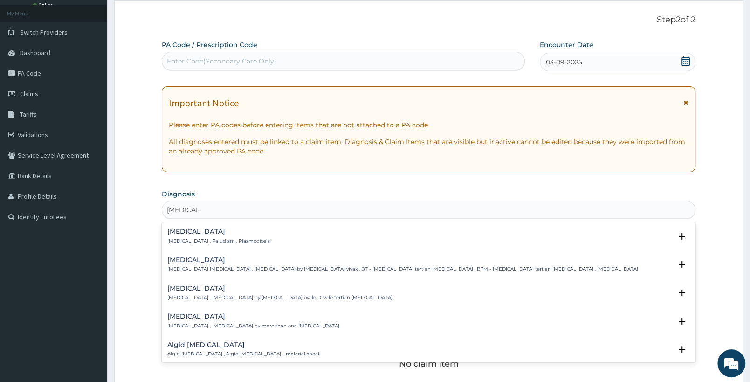
scroll to position [49, 0]
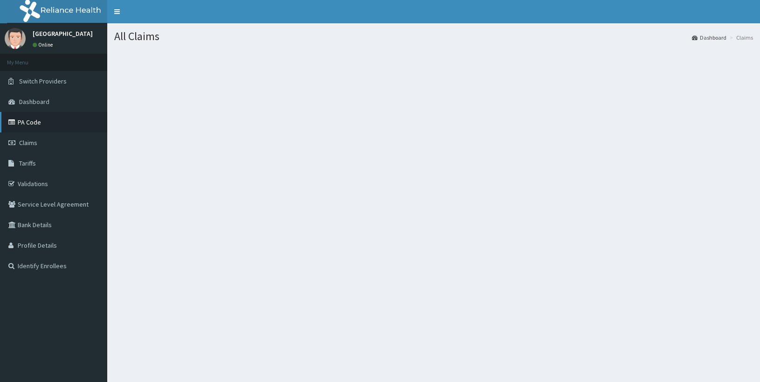
click at [27, 121] on link "PA Code" at bounding box center [53, 122] width 107 height 21
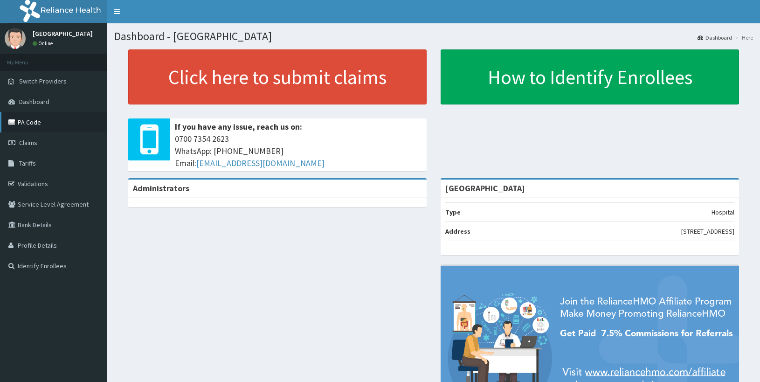
click at [36, 121] on link "PA Code" at bounding box center [53, 122] width 107 height 21
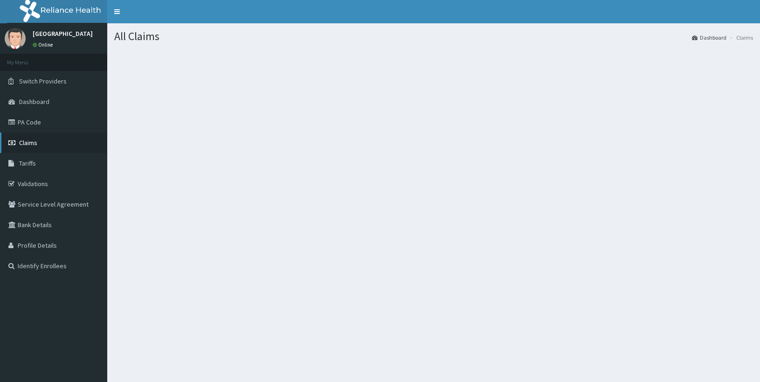
click at [32, 136] on link "Claims" at bounding box center [53, 142] width 107 height 21
click at [35, 146] on span "Claims" at bounding box center [28, 143] width 18 height 8
click at [23, 138] on link "Claims" at bounding box center [53, 142] width 107 height 21
click at [43, 145] on link "Claims" at bounding box center [53, 142] width 107 height 21
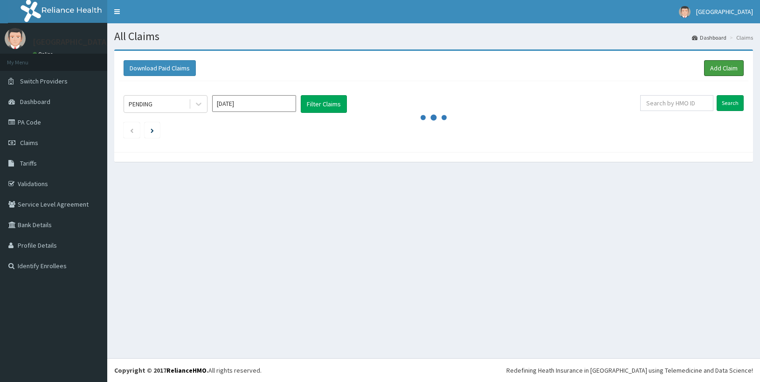
click at [719, 65] on link "Add Claim" at bounding box center [724, 68] width 40 height 16
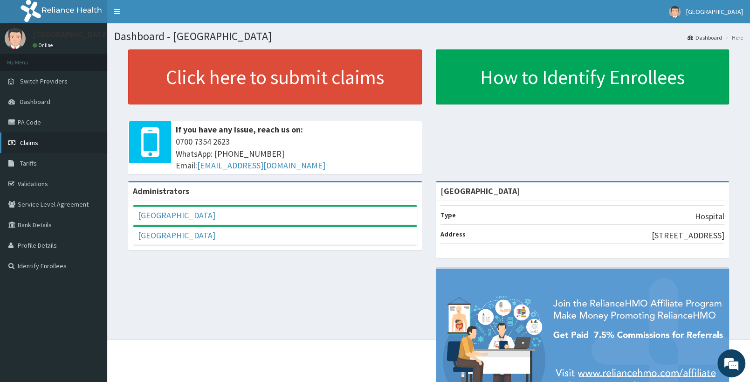
click at [16, 143] on icon at bounding box center [12, 142] width 9 height 7
click at [39, 125] on link "PA Code" at bounding box center [53, 122] width 107 height 21
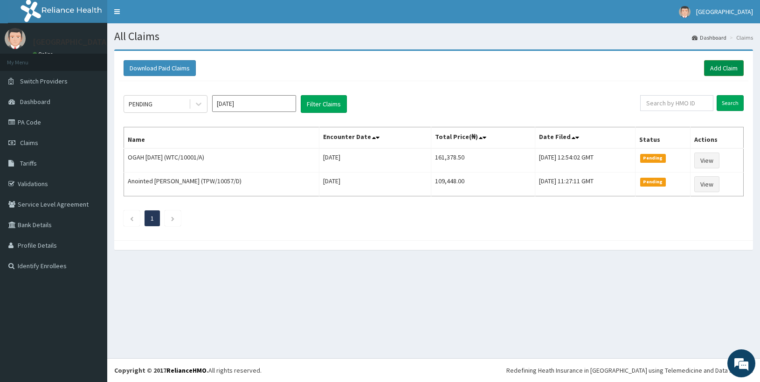
click at [716, 72] on link "Add Claim" at bounding box center [724, 68] width 40 height 16
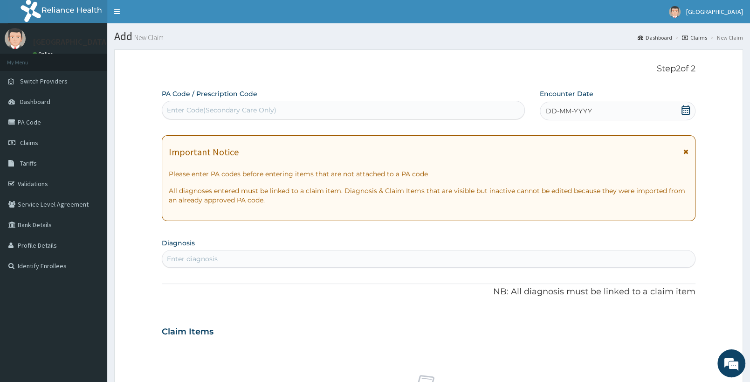
click at [683, 109] on icon at bounding box center [686, 109] width 8 height 9
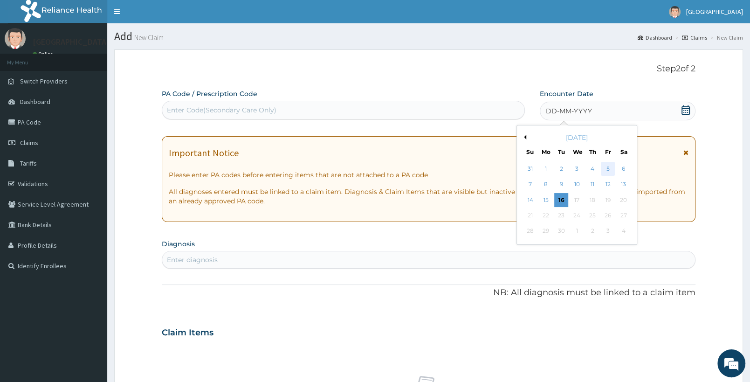
click at [611, 172] on div "5" at bounding box center [608, 169] width 14 height 14
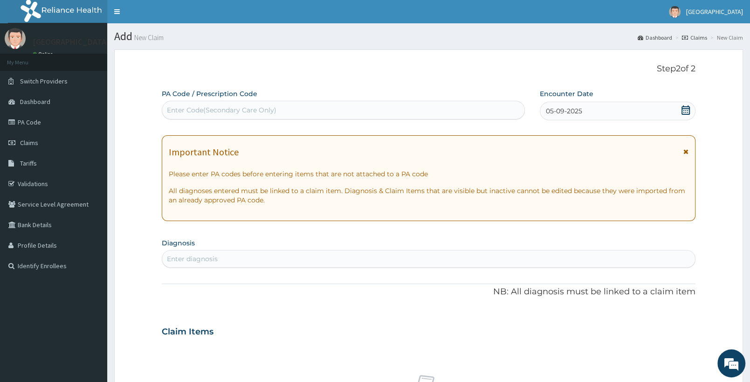
click at [684, 112] on icon at bounding box center [686, 109] width 8 height 9
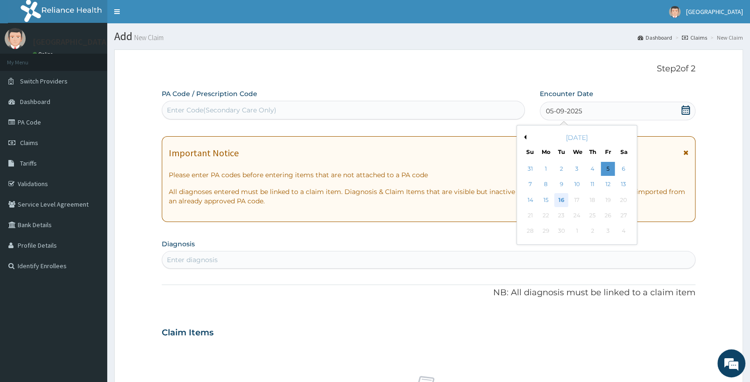
click at [560, 201] on div "16" at bounding box center [562, 200] width 14 height 14
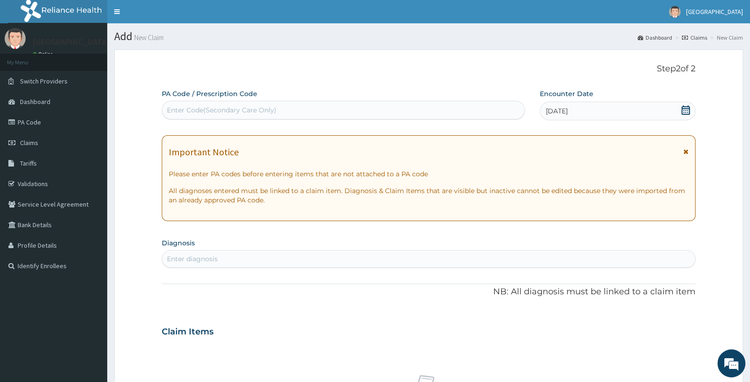
click at [312, 256] on div "Enter diagnosis" at bounding box center [428, 258] width 533 height 15
type input "r"
type input "[MEDICAL_DATA]"
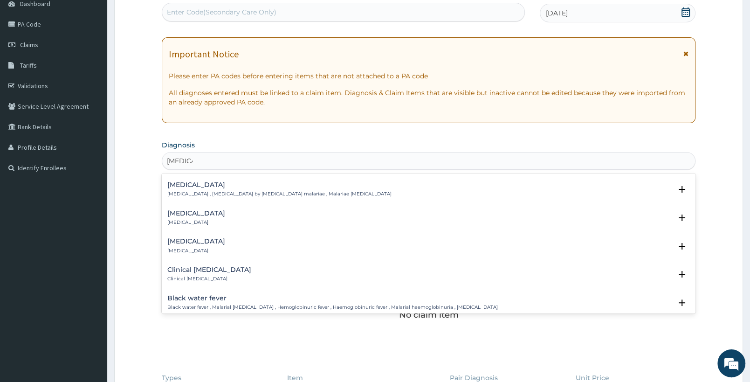
scroll to position [294, 0]
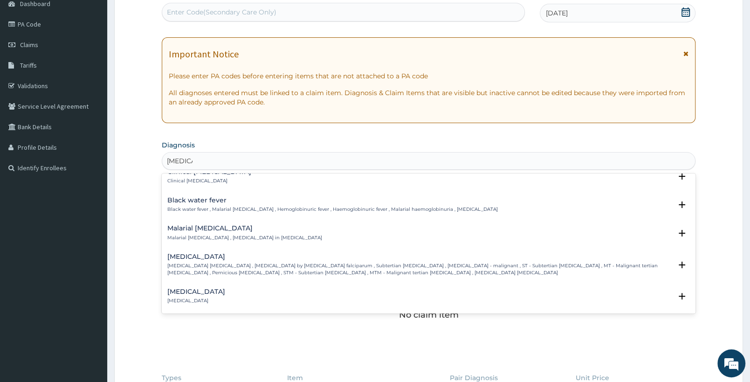
click at [242, 266] on p "[MEDICAL_DATA] [MEDICAL_DATA] , [MEDICAL_DATA] by [MEDICAL_DATA] falciparum , S…" at bounding box center [419, 270] width 505 height 14
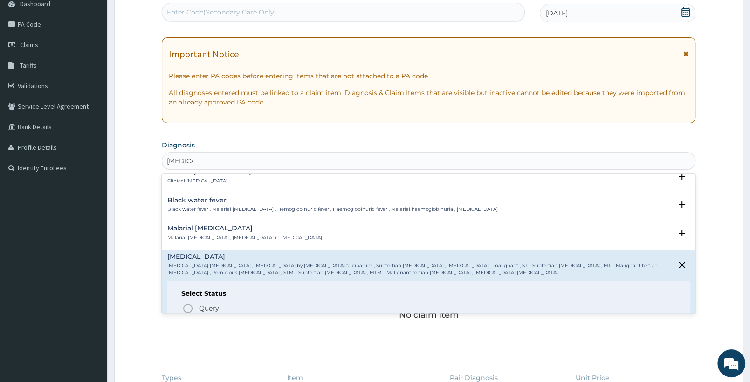
scroll to position [343, 0]
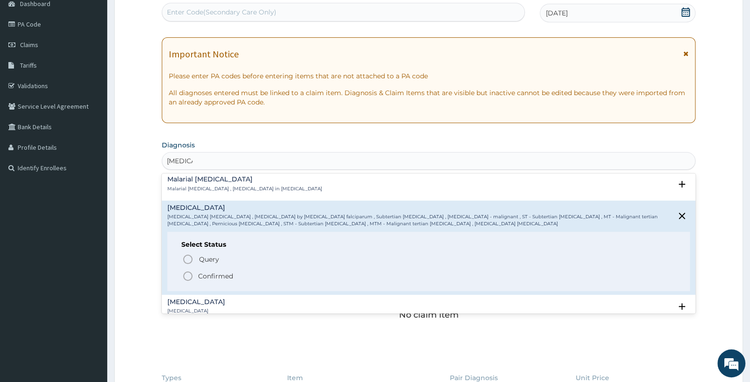
click at [210, 277] on p "Confirmed" at bounding box center [215, 275] width 35 height 9
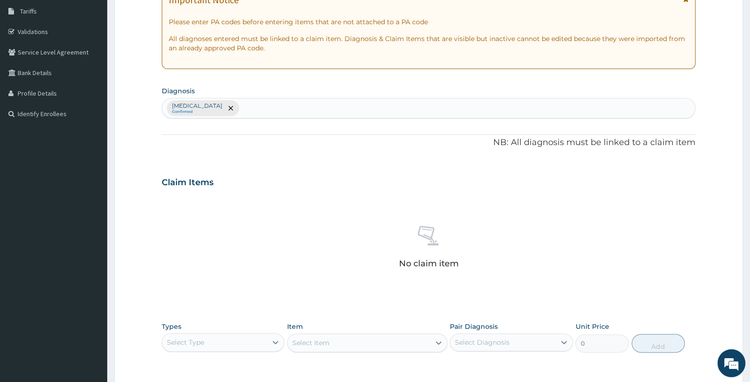
scroll to position [291, 0]
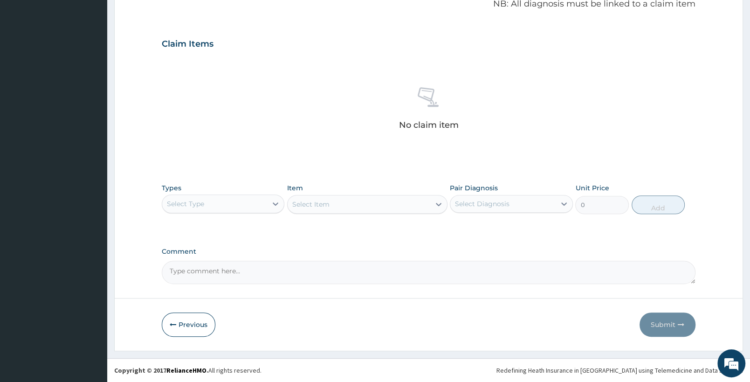
click at [241, 201] on div "Select Type" at bounding box center [214, 203] width 105 height 15
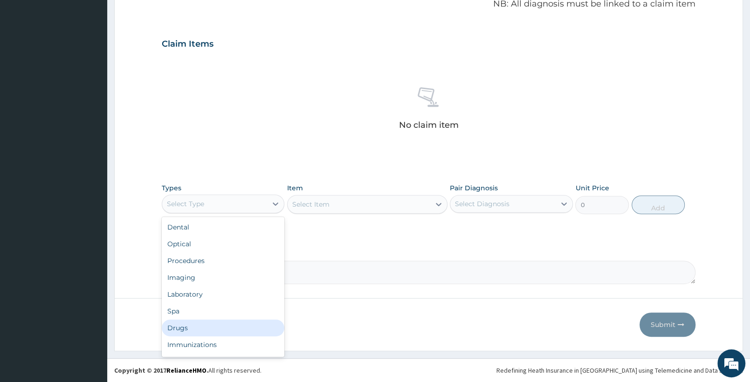
click at [209, 328] on div "Drugs" at bounding box center [223, 327] width 123 height 17
click at [243, 198] on div "Drugs" at bounding box center [214, 203] width 105 height 15
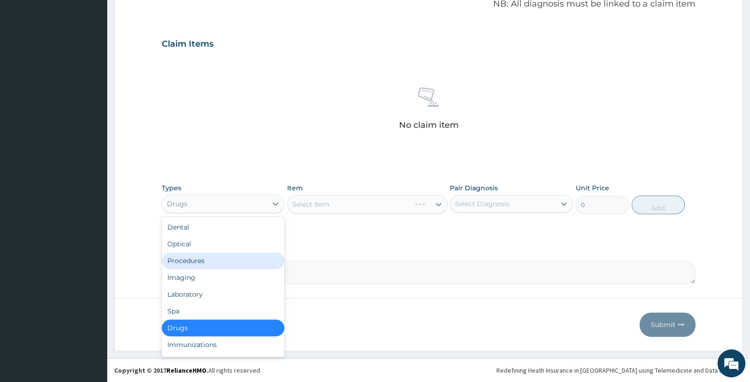
click at [224, 259] on div "Procedures" at bounding box center [223, 260] width 123 height 17
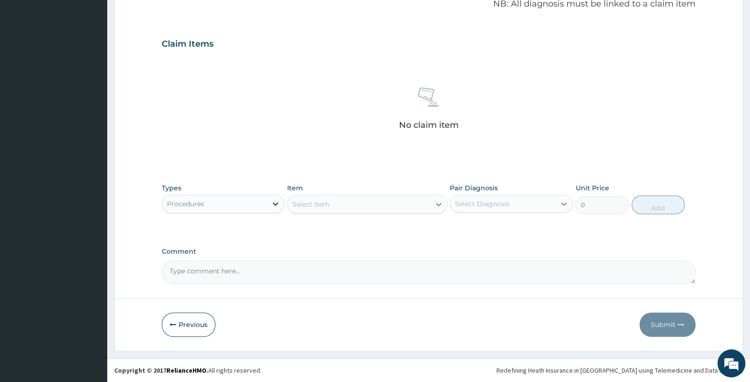
click at [270, 202] on div at bounding box center [275, 203] width 17 height 17
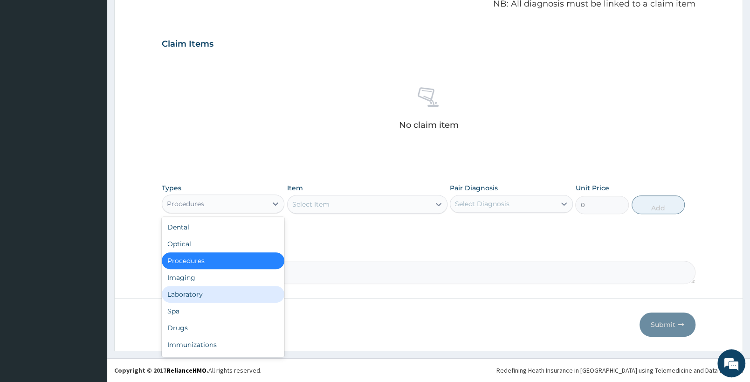
click at [212, 294] on div "Laboratory" at bounding box center [223, 294] width 123 height 17
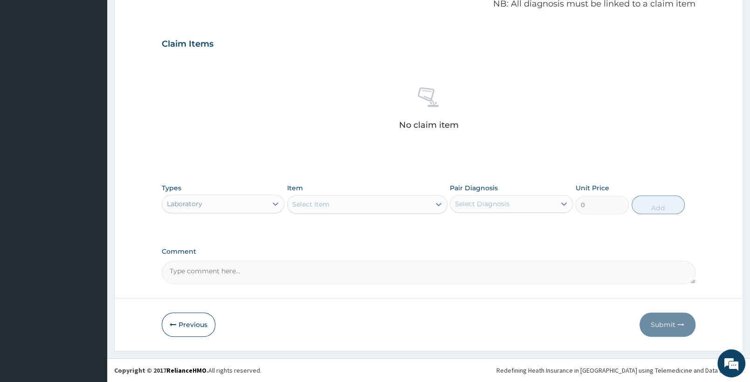
click at [412, 207] on div "Select Item" at bounding box center [359, 204] width 142 height 15
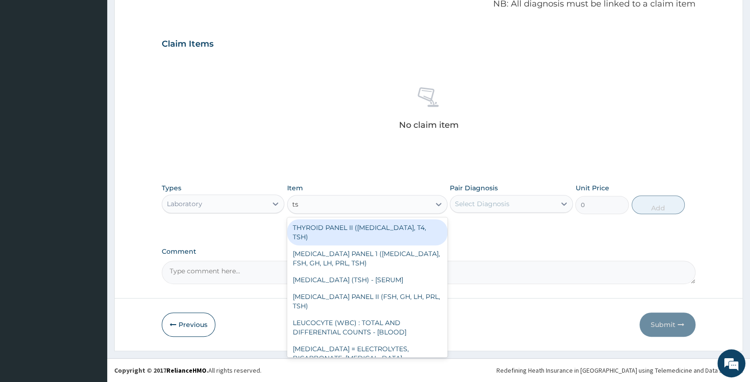
type input "tsh"
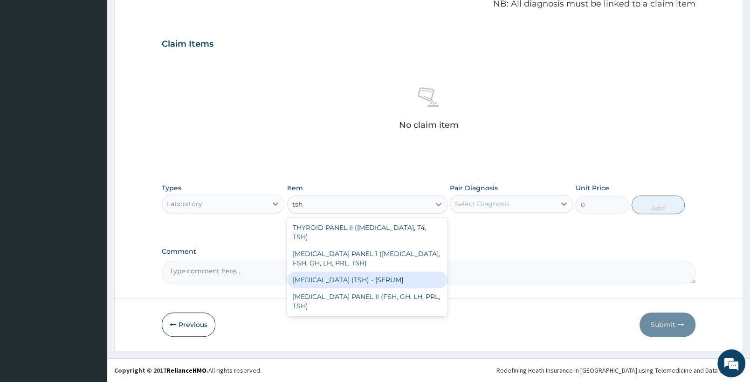
click at [384, 274] on div "THYROID STIMULATING HORMONE (TSH) - [SERUM]" at bounding box center [367, 279] width 160 height 17
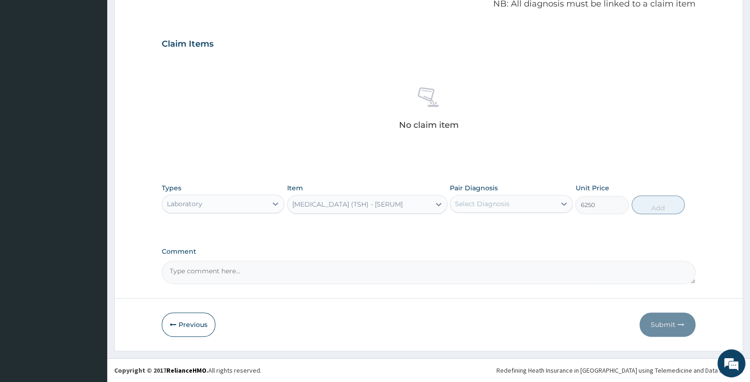
type input "6250"
click at [403, 207] on div "THYROID STIMULATING HORMONE (TSH) - [SERUM]" at bounding box center [347, 204] width 111 height 9
type input "t"
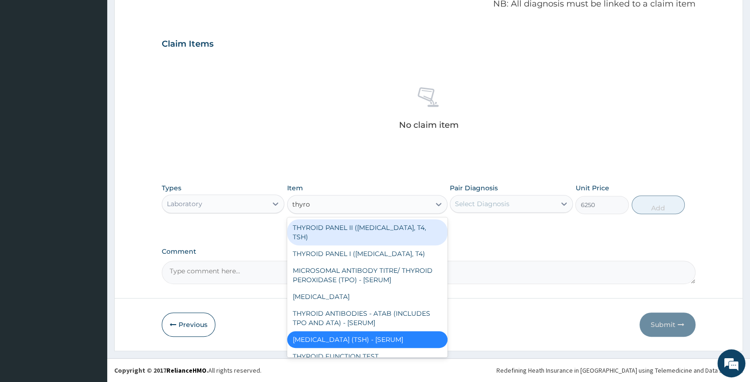
type input "thyroi"
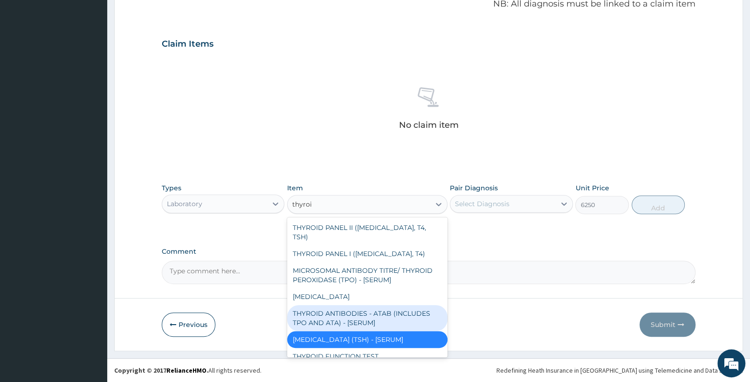
scroll to position [9, 0]
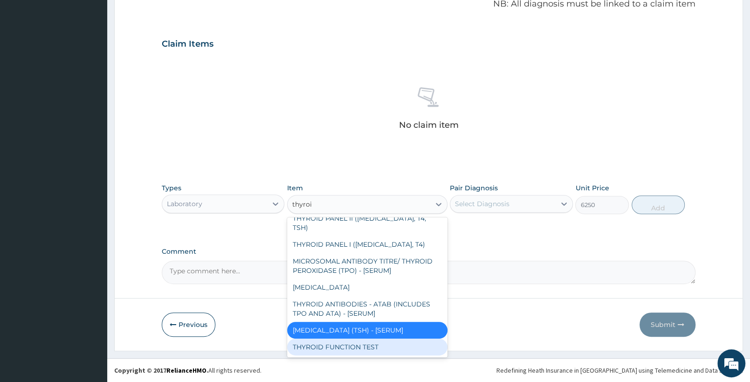
click at [386, 343] on div "THYROID FUNCTION TEST" at bounding box center [367, 347] width 160 height 17
type input "13750"
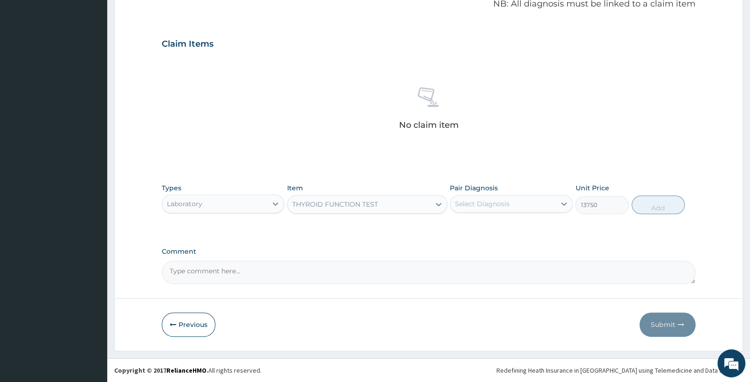
click at [485, 203] on div "Select Diagnosis" at bounding box center [482, 203] width 55 height 9
click at [463, 226] on div "Falciparum malaria" at bounding box center [511, 227] width 123 height 19
checkbox input "true"
click at [660, 212] on button "Add" at bounding box center [658, 204] width 53 height 19
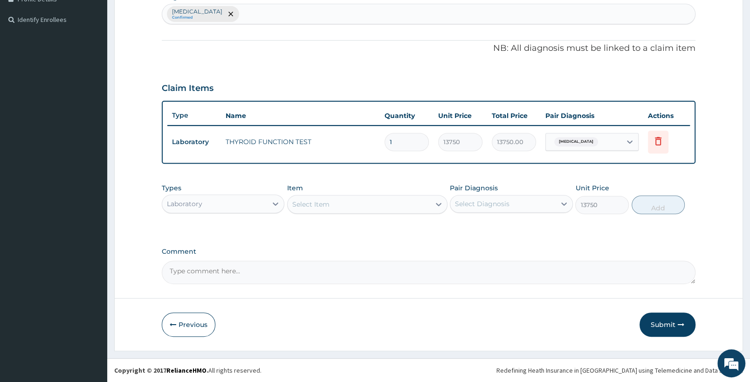
type input "0"
click at [311, 209] on div "Select Item" at bounding box center [359, 204] width 142 height 15
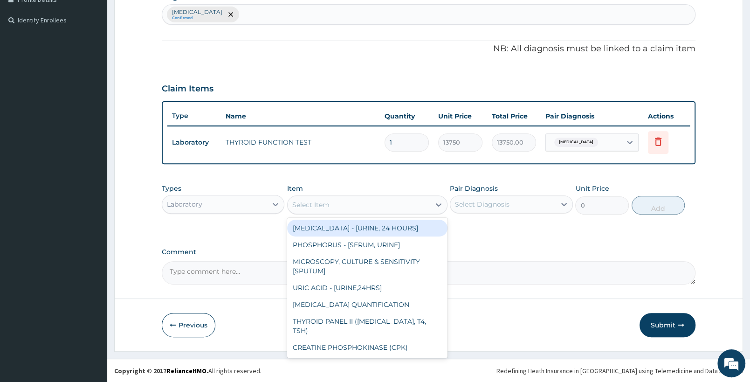
type input "t"
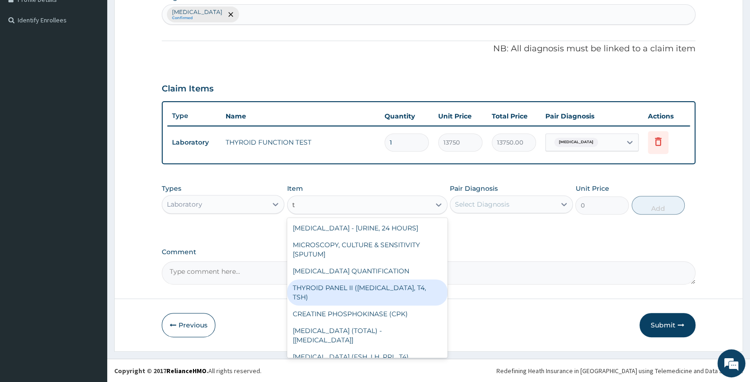
click at [350, 290] on div "THYROID PANEL II (T3, T4, TSH)" at bounding box center [367, 292] width 160 height 26
type input "13750"
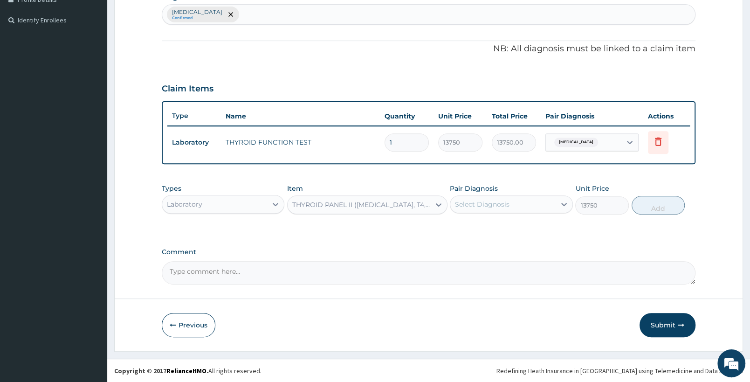
click at [371, 209] on div "THYROID PANEL II (T3, T4, TSH)" at bounding box center [359, 204] width 142 height 15
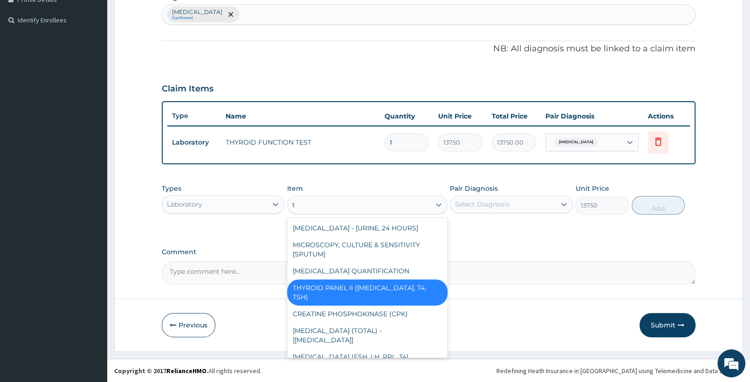
type input "t3"
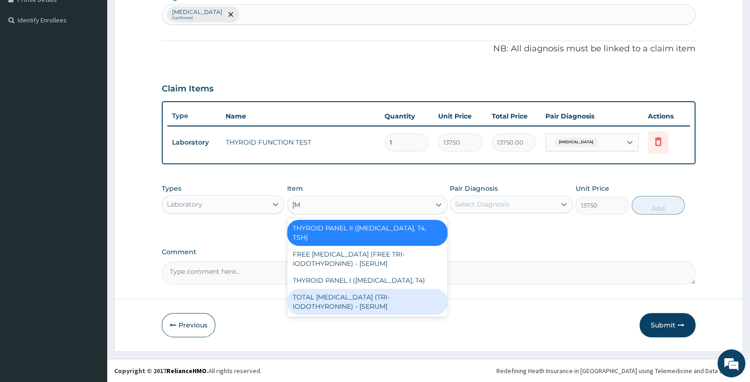
click at [360, 289] on div "TOTAL T3 (TRI-IODOTHYRONINE) - [SERUM]" at bounding box center [367, 302] width 160 height 26
type input "5000"
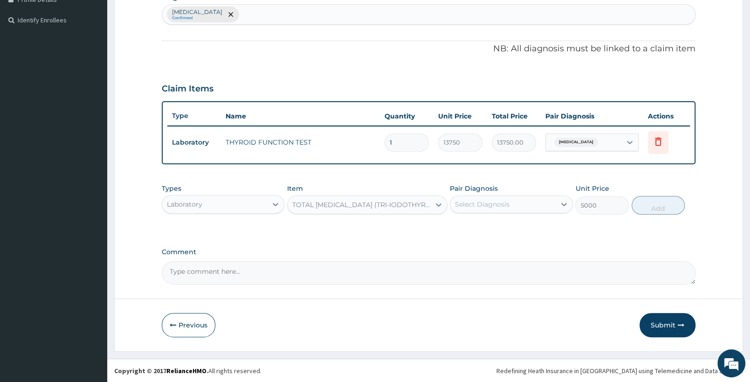
click at [384, 198] on div "TOTAL T3 (TRI-IODOTHYRONINE) - [SERUM]" at bounding box center [359, 204] width 142 height 15
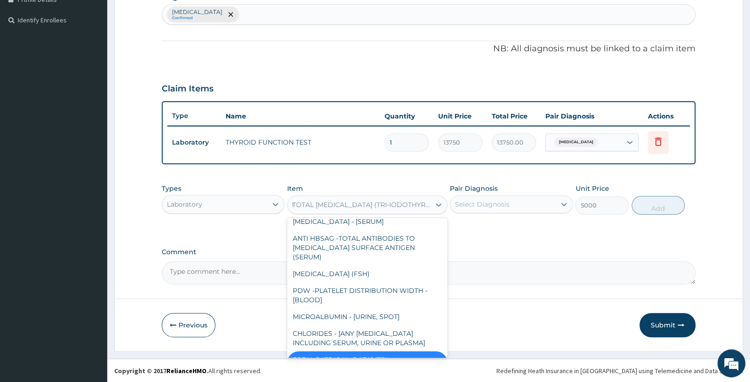
scroll to position [645, 0]
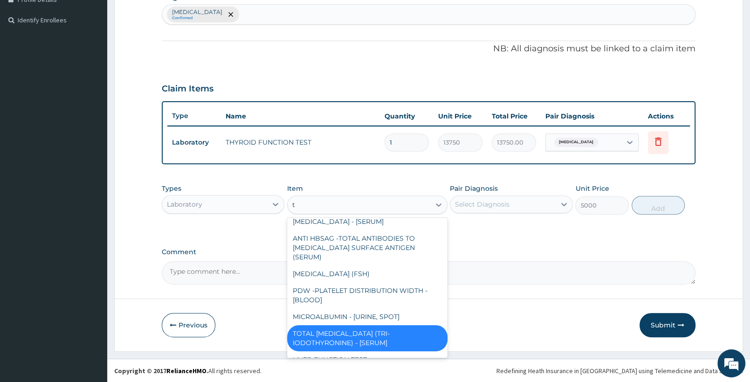
type input "t4"
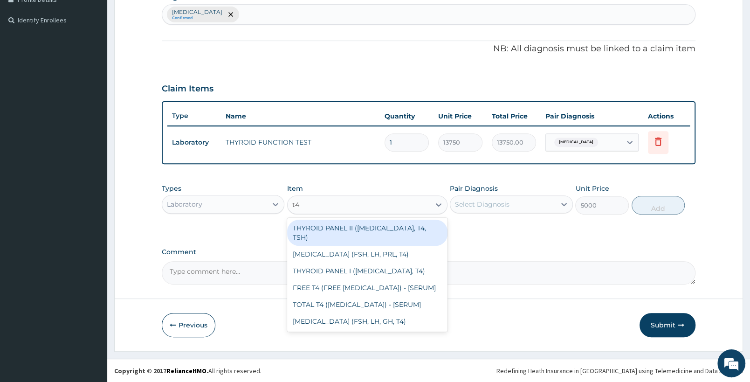
scroll to position [0, 0]
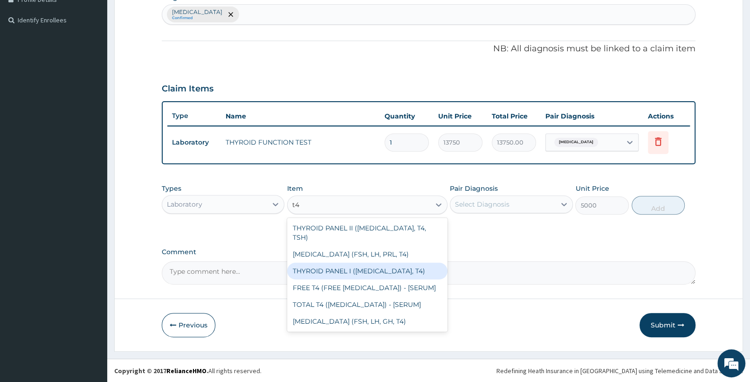
click at [373, 263] on div "THYROID PANEL I (T3, T4)" at bounding box center [367, 271] width 160 height 17
type input "10625"
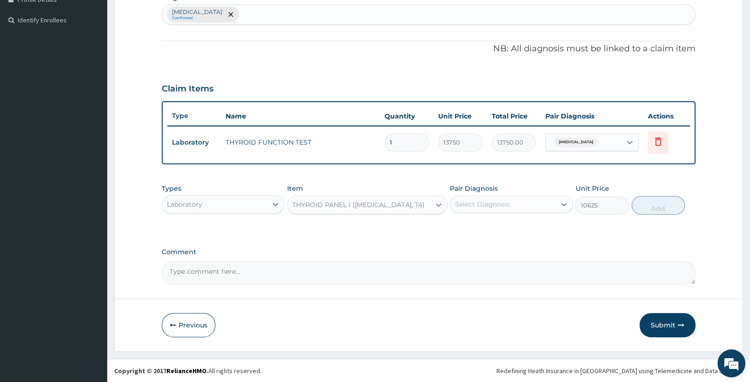
click at [368, 207] on div "THYROID PANEL I (T3, T4)" at bounding box center [358, 204] width 132 height 9
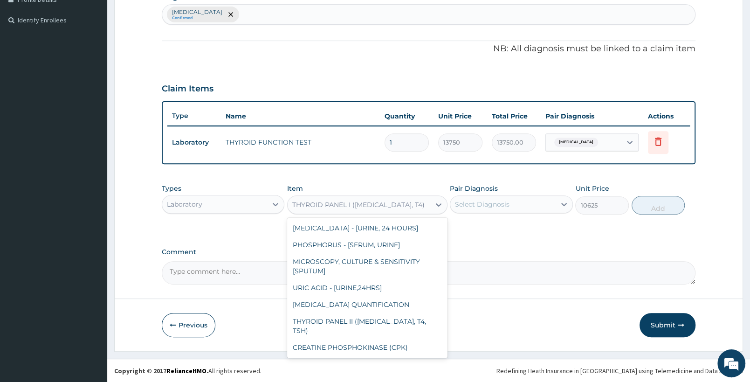
scroll to position [423, 0]
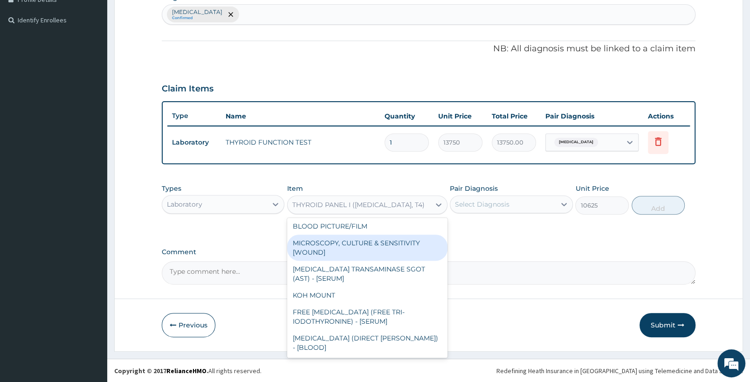
click at [378, 176] on div "PA Code / Prescription Code Enter Code(Secondary Care Only) Encounter Date 16-0…" at bounding box center [429, 63] width 534 height 441
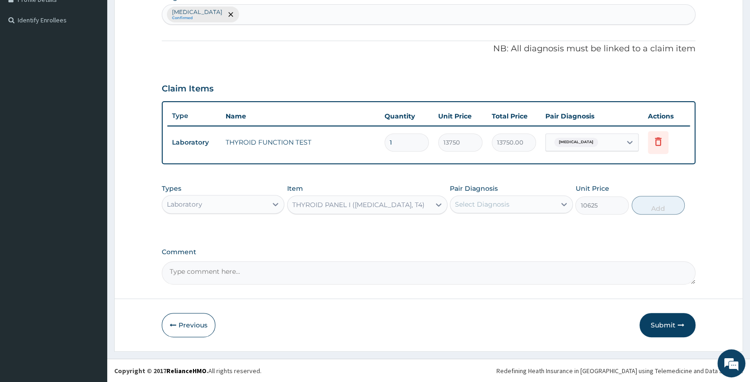
click at [399, 205] on div "THYROID PANEL I (T3, T4)" at bounding box center [359, 204] width 142 height 15
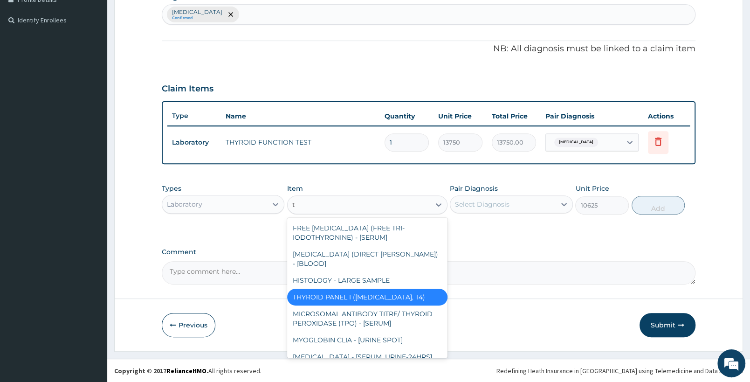
scroll to position [340, 0]
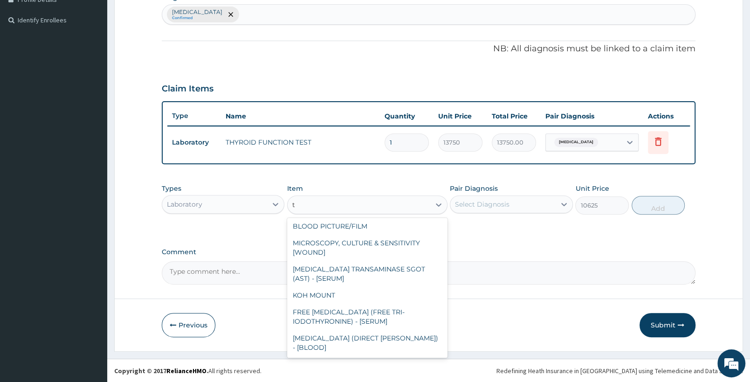
type input "t3"
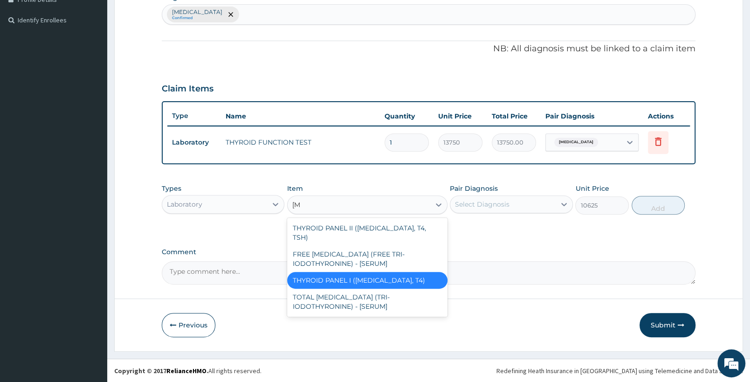
scroll to position [0, 0]
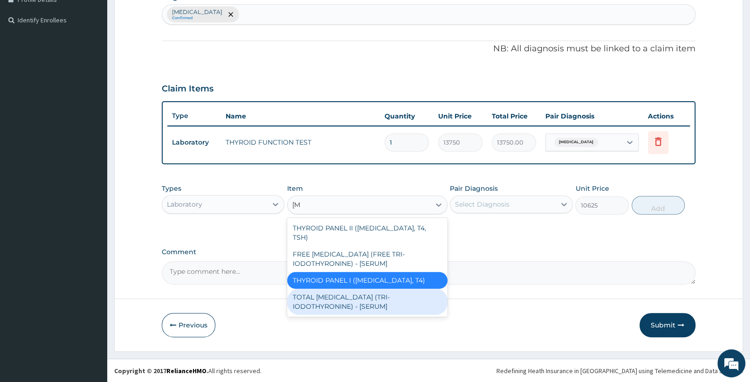
click at [354, 289] on div "TOTAL T3 (TRI-IODOTHYRONINE) - [SERUM]" at bounding box center [367, 302] width 160 height 26
type input "5000"
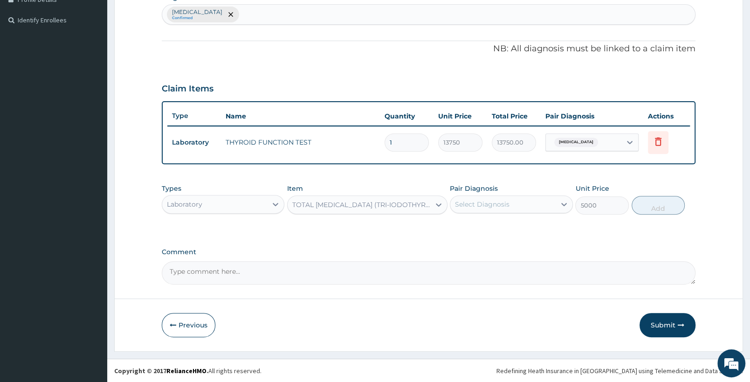
click at [413, 206] on div "TOTAL T3 (TRI-IODOTHYRONINE) - [SERUM]" at bounding box center [361, 204] width 139 height 9
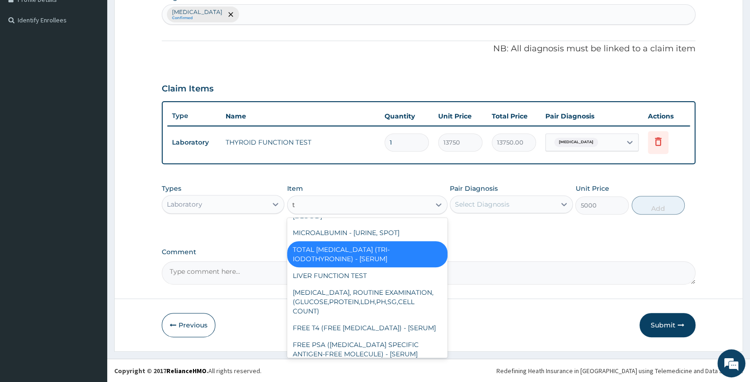
scroll to position [645, 0]
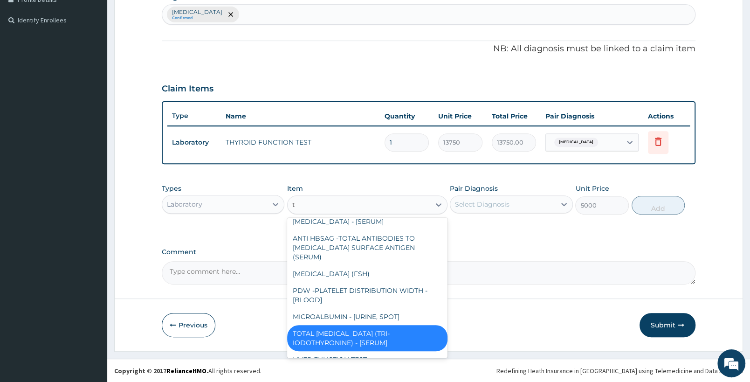
type input "t4"
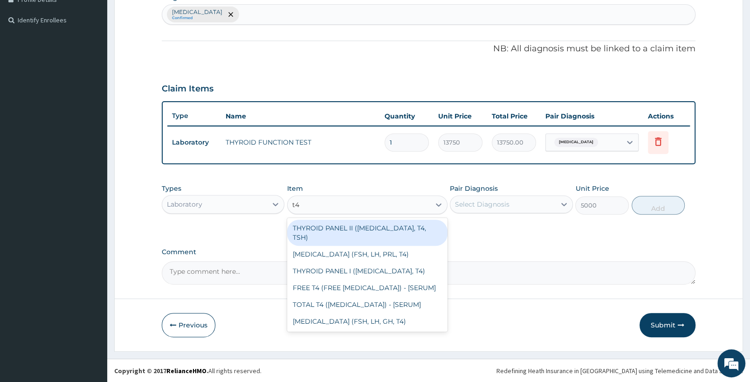
scroll to position [0, 0]
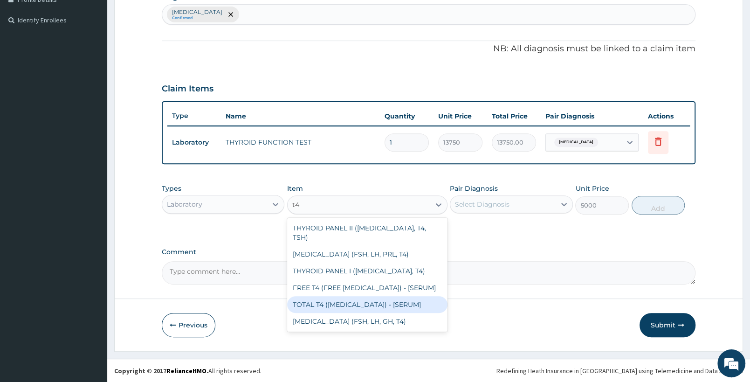
click at [347, 296] on div "TOTAL T4 (THYROXINE) - [SERUM]" at bounding box center [367, 304] width 160 height 17
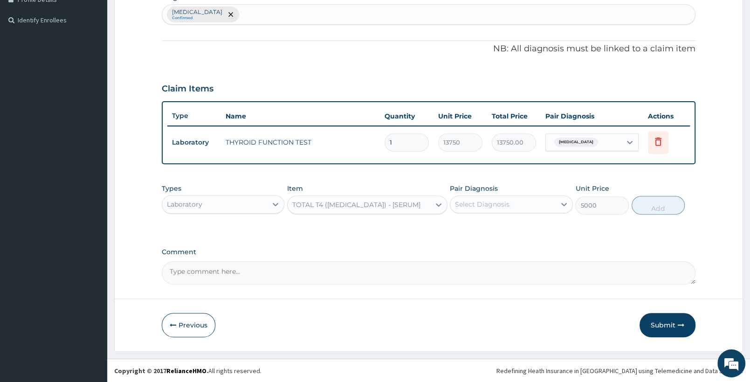
click at [361, 204] on div "TOTAL T4 (THYROXINE) - [SERUM]" at bounding box center [356, 204] width 128 height 9
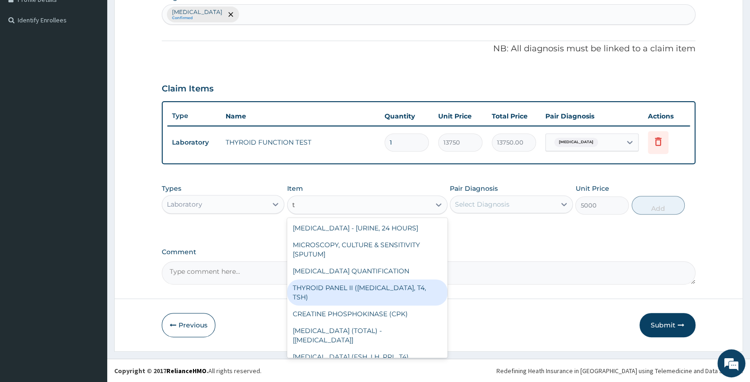
type input "t4"
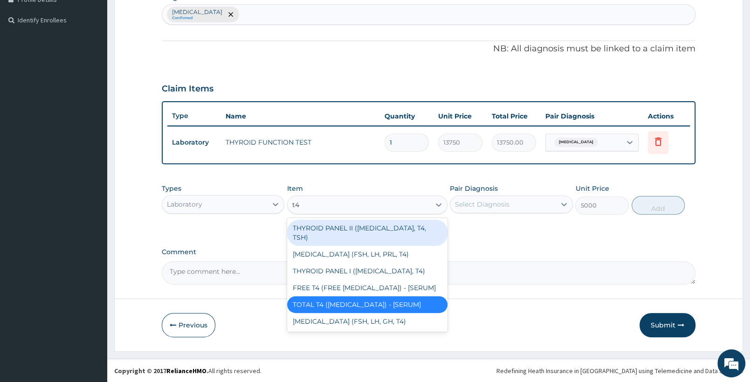
click at [400, 230] on div "THYROID PANEL II (T3, T4, TSH)" at bounding box center [367, 233] width 160 height 26
type input "13750"
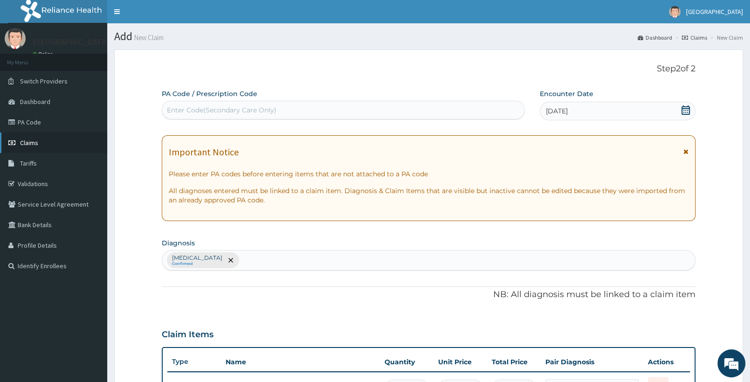
click at [59, 138] on link "Claims" at bounding box center [53, 142] width 107 height 21
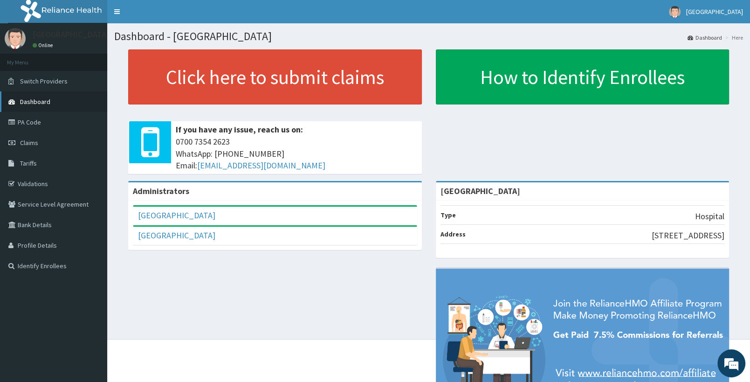
click at [14, 124] on icon at bounding box center [12, 122] width 9 height 7
